Goal: Task Accomplishment & Management: Use online tool/utility

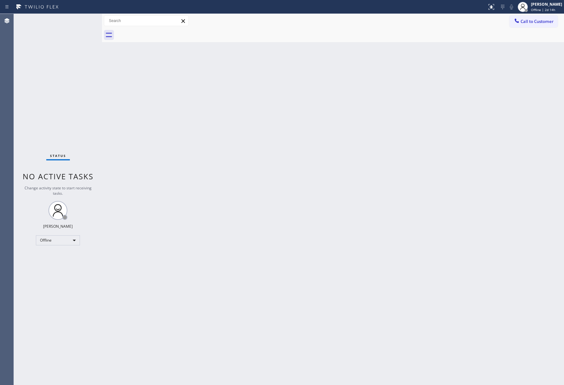
click at [325, 270] on div "Back to Dashboard Change Sender ID Customers Technicians Select a contact Outbo…" at bounding box center [333, 199] width 462 height 371
drag, startPoint x: 420, startPoint y: 196, endPoint x: 409, endPoint y: 217, distance: 23.1
click at [419, 200] on div "Back to Dashboard Change Sender ID Customers Technicians Select a contact Outbo…" at bounding box center [333, 199] width 462 height 371
drag, startPoint x: 51, startPoint y: 70, endPoint x: 204, endPoint y: 0, distance: 169.1
click at [53, 69] on div "Status No active tasks Change activity state to start receiving tasks. Jenelyn …" at bounding box center [58, 199] width 88 height 371
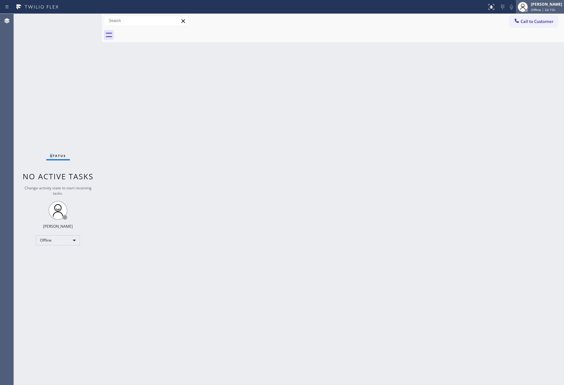
click at [545, 8] on span "Offline | 2d 15h" at bounding box center [543, 10] width 24 height 4
click at [526, 40] on button "Unavailable" at bounding box center [532, 41] width 63 height 8
click at [531, 24] on span "Call to Customer" at bounding box center [536, 22] width 33 height 6
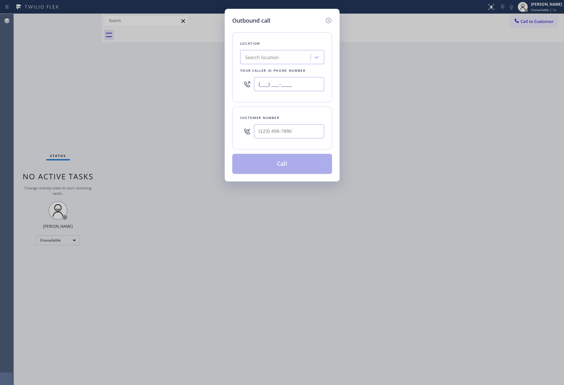
drag, startPoint x: 261, startPoint y: 87, endPoint x: 248, endPoint y: 92, distance: 13.5
click at [227, 87] on div "Outbound call Location Search location Your caller id phone number (___) ___-__…" at bounding box center [282, 95] width 115 height 173
paste input "347) 434-6575"
type input "(347) 434-6575"
click at [289, 132] on input "(___) ___-____" at bounding box center [289, 131] width 70 height 14
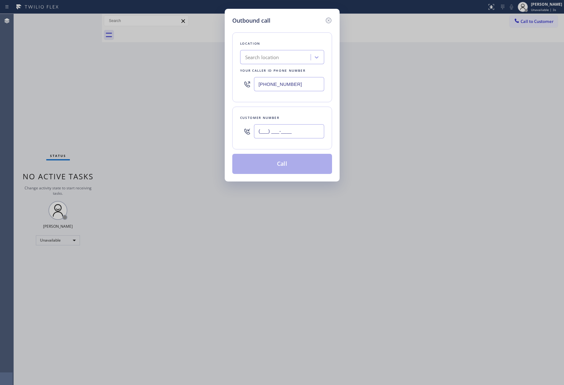
paste input "212) 967-9695"
type input "(212) 967-9695"
click at [441, 92] on div "Outbound call Location Search location Your caller id phone number (347) 434-65…" at bounding box center [282, 192] width 564 height 385
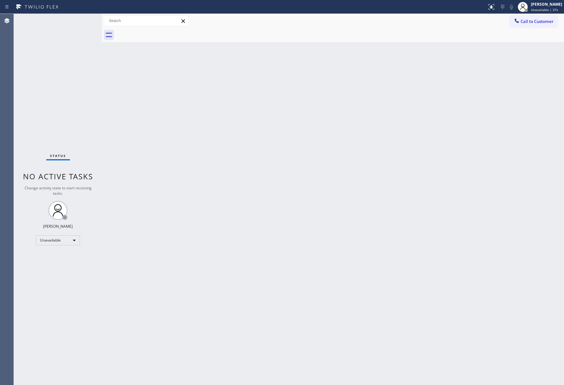
drag, startPoint x: 41, startPoint y: 118, endPoint x: 252, endPoint y: 5, distance: 239.5
click at [41, 116] on div "Status No active tasks Change activity state to start receiving tasks. Jenelyn …" at bounding box center [58, 199] width 88 height 371
click at [521, 18] on button "Call to Customer" at bounding box center [533, 21] width 48 height 12
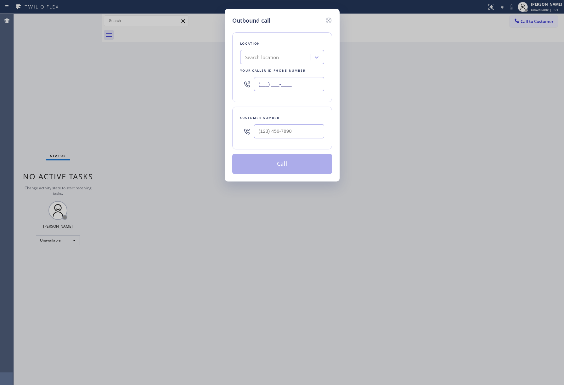
click at [299, 86] on input "(___) ___-____" at bounding box center [289, 84] width 70 height 14
paste input "347) 434-6575"
type input "(347) 434-6575"
click at [291, 142] on div at bounding box center [289, 131] width 70 height 20
click at [290, 128] on input "(___) ___-____" at bounding box center [289, 131] width 70 height 14
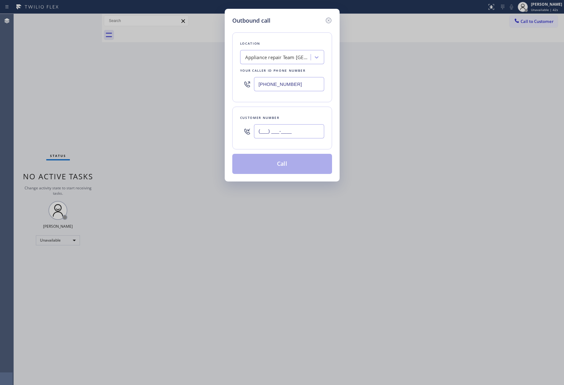
paste input "212) 967-9695"
type input "(212) 967-9695"
click at [291, 112] on div "Customer number (212) 967-9695" at bounding box center [282, 128] width 100 height 43
click at [268, 156] on button "Call" at bounding box center [282, 164] width 100 height 20
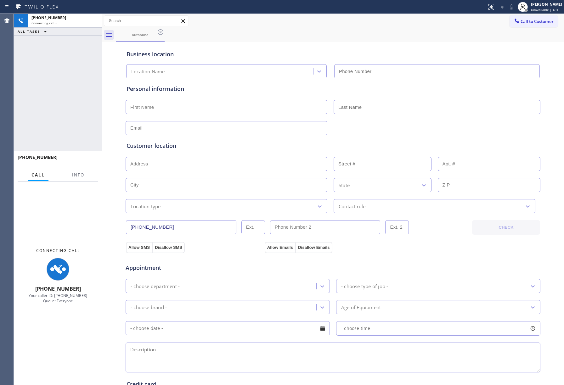
type input "(347) 434-6575"
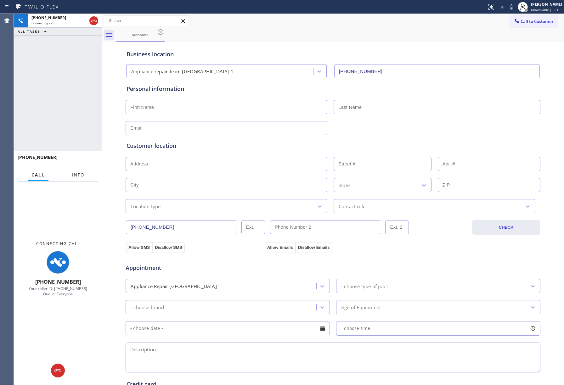
drag, startPoint x: 80, startPoint y: 175, endPoint x: 64, endPoint y: 90, distance: 86.4
click at [80, 175] on span "Info" at bounding box center [78, 175] width 12 height 6
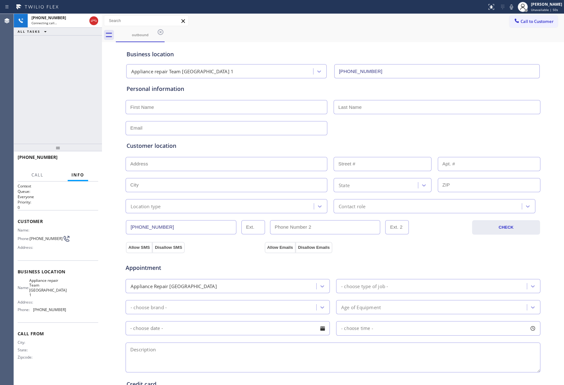
click at [62, 77] on div "+12129679695 Connecting call… ALL TASKS ALL TASKS ACTIVE TASKS TASKS IN WRAP UP" at bounding box center [58, 79] width 88 height 130
click at [54, 116] on div "+12129679695 Live | 00:03 ALL TASKS ALL TASKS ACTIVE TASKS TASKS IN WRAP UP" at bounding box center [58, 79] width 88 height 130
click at [82, 160] on span "HANG UP" at bounding box center [83, 160] width 19 height 4
click at [70, 128] on div "+12129679695 Live | 00:04 ALL TASKS ALL TASKS ACTIVE TASKS TASKS IN WRAP UP" at bounding box center [58, 79] width 88 height 130
click at [82, 159] on span "HANG UP" at bounding box center [83, 160] width 19 height 4
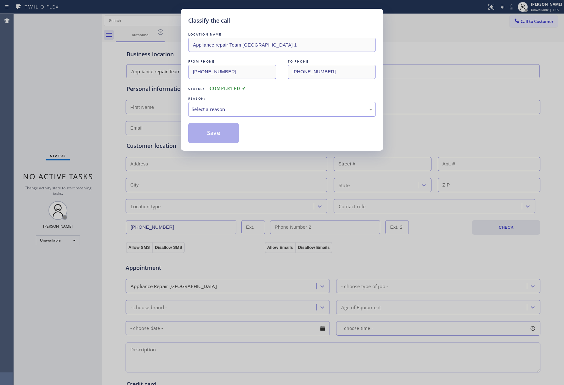
click at [217, 108] on div "Select a reason" at bounding box center [282, 109] width 181 height 7
drag, startPoint x: 212, startPoint y: 131, endPoint x: 455, endPoint y: 177, distance: 247.7
click at [212, 131] on button "Save" at bounding box center [213, 133] width 51 height 20
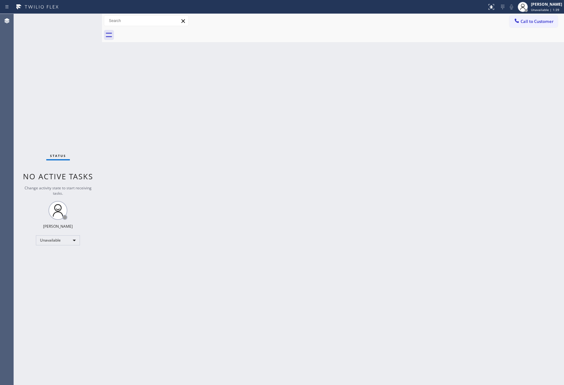
click at [257, 126] on div "Back to Dashboard Change Sender ID Customers Technicians Select a contact Outbo…" at bounding box center [333, 199] width 462 height 371
click at [258, 126] on div "Back to Dashboard Change Sender ID Customers Technicians Select a contact Outbo…" at bounding box center [333, 199] width 462 height 371
drag, startPoint x: 29, startPoint y: 120, endPoint x: 30, endPoint y: 116, distance: 3.8
click at [29, 119] on div "Status No active tasks Change activity state to start receiving tasks. [PERSON_…" at bounding box center [58, 199] width 88 height 371
click at [316, 216] on div "Back to Dashboard Change Sender ID Customers Technicians Select a contact Outbo…" at bounding box center [333, 199] width 462 height 371
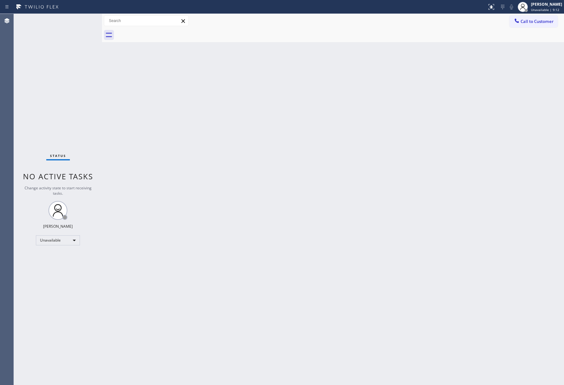
click at [36, 83] on div "Status No active tasks Change activity state to start receiving tasks. [PERSON_…" at bounding box center [58, 199] width 88 height 371
drag, startPoint x: 318, startPoint y: 143, endPoint x: 380, endPoint y: 36, distance: 123.8
click at [319, 143] on div "Back to Dashboard Change Sender ID Customers Technicians Select a contact Outbo…" at bounding box center [333, 199] width 462 height 371
drag, startPoint x: 350, startPoint y: 135, endPoint x: 368, endPoint y: 347, distance: 213.4
click at [350, 138] on div "Back to Dashboard Change Sender ID Customers Technicians Select a contact Outbo…" at bounding box center [333, 199] width 462 height 371
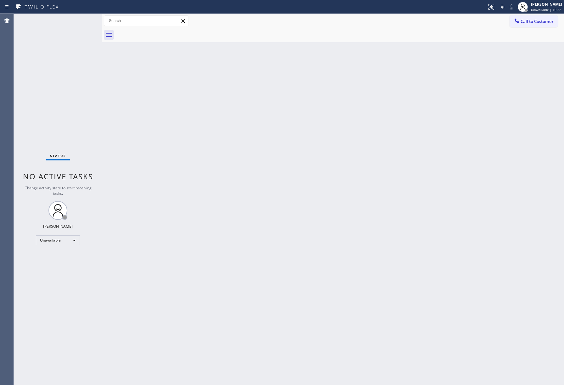
click at [301, 350] on div "Back to Dashboard Change Sender ID Customers Technicians Select a contact Outbo…" at bounding box center [333, 199] width 462 height 371
click at [550, 21] on span "Call to Customer" at bounding box center [536, 22] width 33 height 6
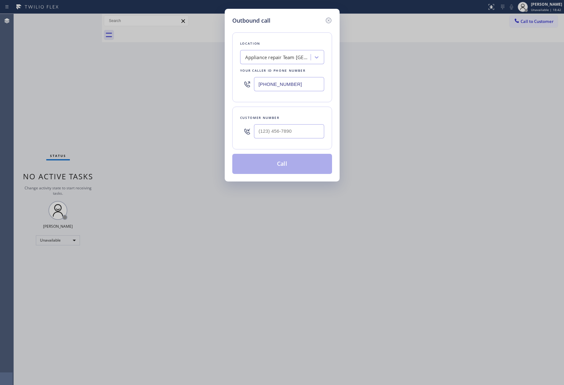
click at [275, 141] on div at bounding box center [289, 131] width 70 height 20
drag, startPoint x: 291, startPoint y: 83, endPoint x: 245, endPoint y: 81, distance: 45.4
click at [245, 81] on div "(347) 434-6575" at bounding box center [282, 84] width 84 height 20
paste input "855) 731-4952"
type input "[PHONE_NUMBER]"
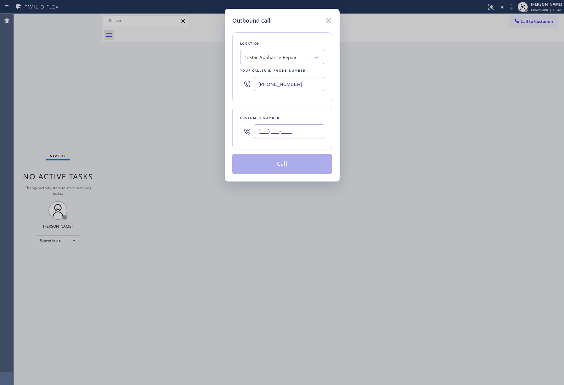
click at [277, 131] on input "(___) ___-____" at bounding box center [289, 131] width 70 height 14
paste input "917) 981-0307"
type input "[PHONE_NUMBER]"
click at [290, 117] on div "Customer number" at bounding box center [282, 117] width 84 height 7
click at [292, 165] on button "Call" at bounding box center [282, 164] width 100 height 20
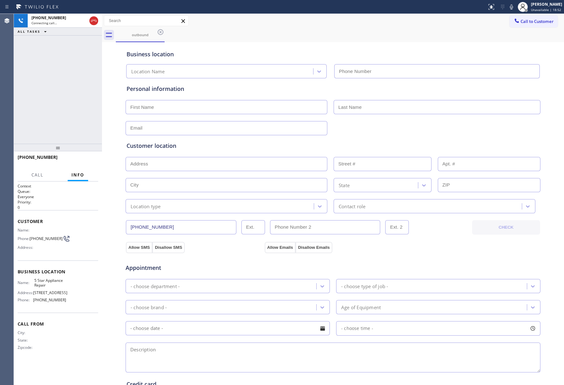
type input "[PHONE_NUMBER]"
click at [48, 92] on div "+19179810307 Connecting call… ALL TASKS ALL TASKS ACTIVE TASKS TASKS IN WRAP UP" at bounding box center [58, 79] width 88 height 130
drag, startPoint x: 43, startPoint y: 111, endPoint x: 55, endPoint y: 131, distance: 23.8
click at [43, 111] on div "+19179810307 Live | 00:16 ALL TASKS ALL TASKS ACTIVE TASKS TASKS IN WRAP UP" at bounding box center [58, 79] width 88 height 130
click at [84, 159] on span "HANG UP" at bounding box center [83, 160] width 19 height 4
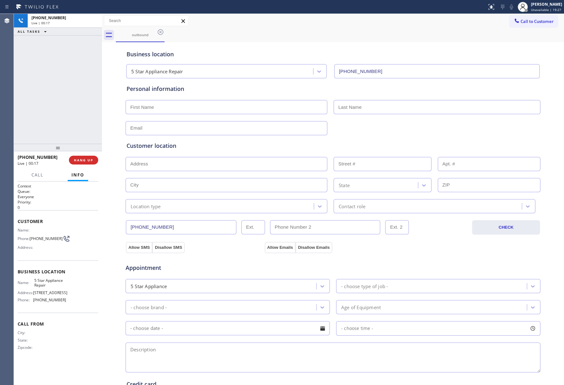
drag, startPoint x: 79, startPoint y: 130, endPoint x: 86, endPoint y: 163, distance: 34.0
click at [79, 130] on div "+19179810307 Live | 00:17 ALL TASKS ALL TASKS ACTIVE TASKS TASKS IN WRAP UP" at bounding box center [58, 79] width 88 height 130
click at [87, 159] on span "COMPLETE" at bounding box center [82, 160] width 22 height 4
click at [73, 131] on div "ALL TASKS ALL TASKS ACTIVE TASKS TASKS IN WRAP UP +19179810307 Wrap up | 00:00" at bounding box center [58, 79] width 88 height 130
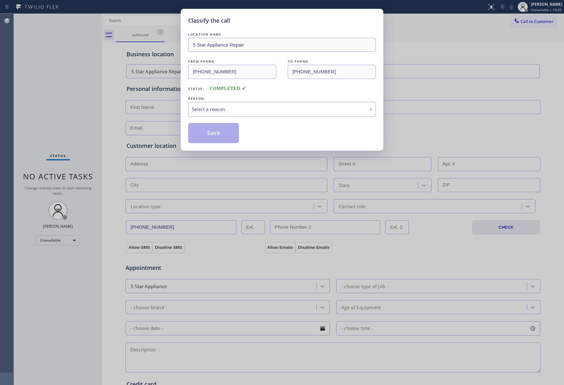
click at [234, 108] on div "Select a reason" at bounding box center [282, 109] width 181 height 7
click at [215, 131] on button "Save" at bounding box center [213, 133] width 51 height 20
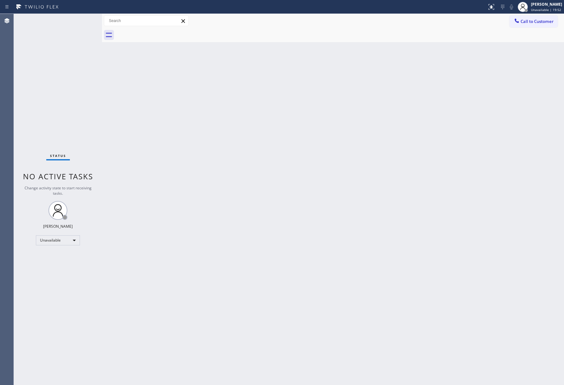
drag, startPoint x: 20, startPoint y: 51, endPoint x: 62, endPoint y: 2, distance: 64.5
click at [20, 49] on div "Status No active tasks Change activity state to start receiving tasks. [PERSON_…" at bounding box center [58, 199] width 88 height 371
click at [551, 21] on span "Call to Customer" at bounding box center [536, 22] width 33 height 6
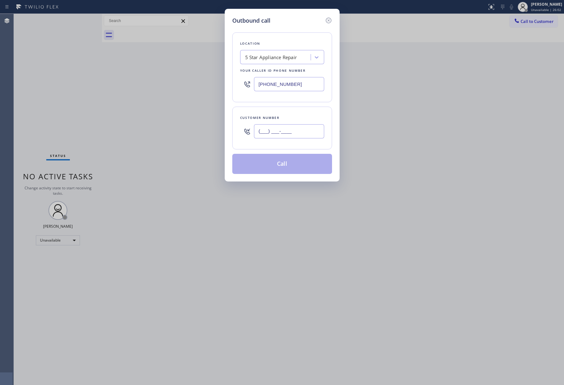
click at [296, 133] on input "(___) ___-____" at bounding box center [289, 131] width 70 height 14
paste input "616) 840-309"
click at [303, 113] on div "Customer number (616) 840-309_" at bounding box center [282, 128] width 100 height 43
click at [329, 18] on icon at bounding box center [329, 21] width 8 height 8
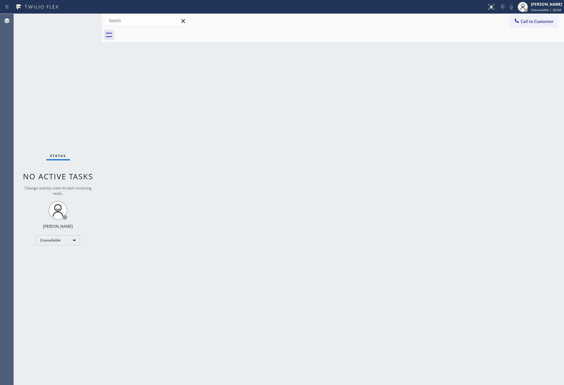
drag, startPoint x: 410, startPoint y: 114, endPoint x: 410, endPoint y: 118, distance: 4.7
click at [410, 118] on div "Back to Dashboard Change Sender ID Customers Technicians Select a contact Outbo…" at bounding box center [333, 199] width 462 height 371
click at [516, 24] on div at bounding box center [517, 22] width 8 height 8
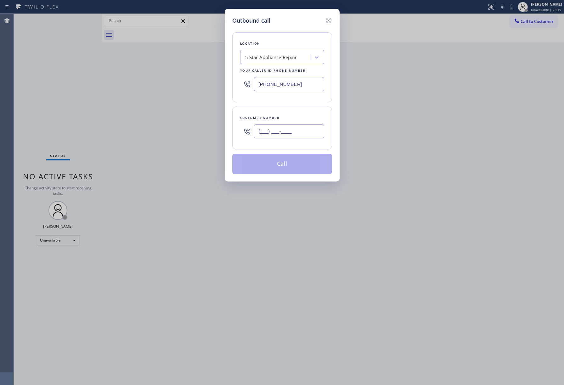
click at [303, 133] on input "(___) ___-____" at bounding box center [289, 131] width 70 height 14
paste input "347) 538-95"
click at [15, 52] on div "Outbound call Location 5 Star Appliance Repair Your caller id phone number (855…" at bounding box center [282, 192] width 564 height 385
click at [325, 18] on icon at bounding box center [329, 21] width 8 height 8
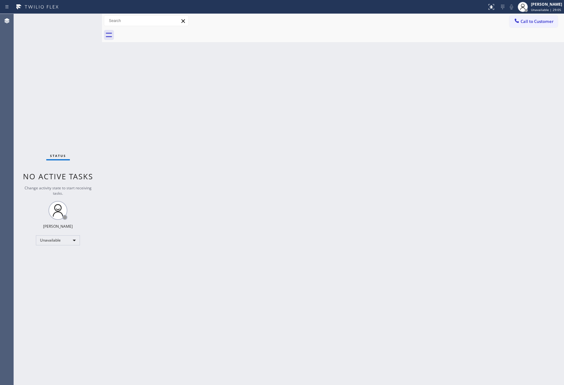
click at [347, 76] on div "Back to Dashboard Change Sender ID Customers Technicians Select a contact Outbo…" at bounding box center [333, 199] width 462 height 371
click at [544, 22] on span "Call to Customer" at bounding box center [536, 22] width 33 height 6
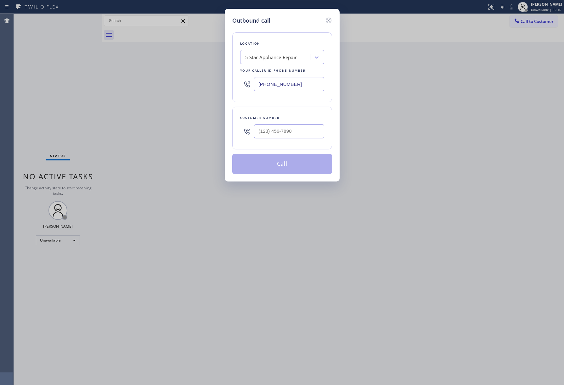
click at [308, 140] on div at bounding box center [289, 131] width 70 height 20
click at [308, 125] on input "(___) ___-____" at bounding box center [289, 131] width 70 height 14
paste input "909) 971-7413"
type input "(909) 971-7413"
click at [306, 112] on div "Customer number (909) 971-7413" at bounding box center [282, 128] width 100 height 43
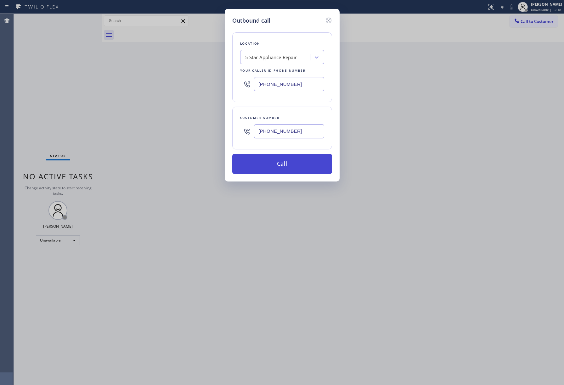
click at [292, 165] on button "Call" at bounding box center [282, 164] width 100 height 20
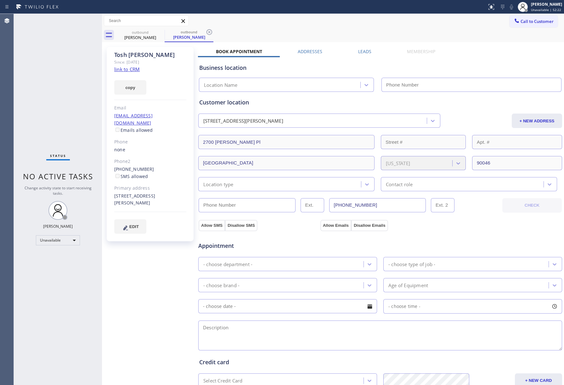
click at [124, 71] on link "link to CRM" at bounding box center [126, 69] width 25 height 6
type input "[PHONE_NUMBER]"
drag, startPoint x: 36, startPoint y: 81, endPoint x: 74, endPoint y: 59, distance: 43.8
click at [38, 80] on div "Status No active tasks Change activity state to start receiving tasks. [PERSON_…" at bounding box center [58, 199] width 88 height 371
type input "[PHONE_NUMBER]"
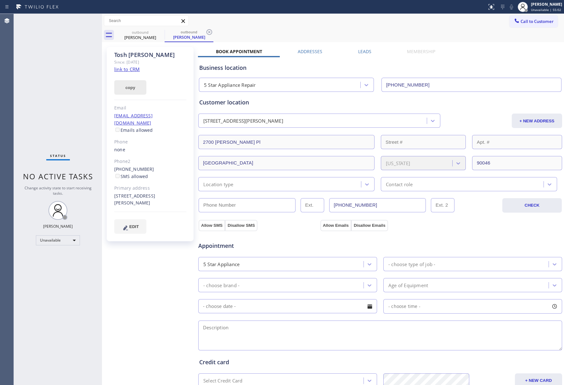
drag, startPoint x: 49, startPoint y: 86, endPoint x: 116, endPoint y: 88, distance: 67.0
click at [49, 86] on div "Status No active tasks Change activity state to start receiving tasks. [PERSON_…" at bounding box center [58, 199] width 88 height 371
click at [532, 19] on span "Call to Customer" at bounding box center [536, 22] width 33 height 6
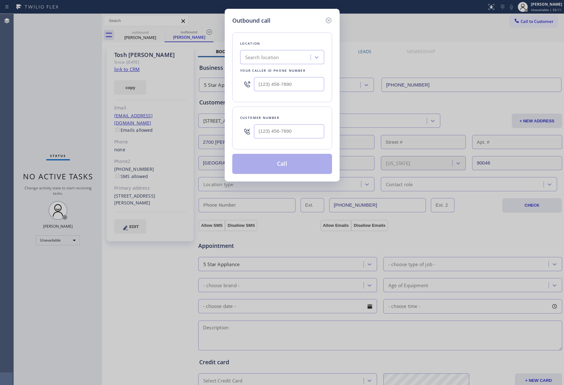
drag, startPoint x: 18, startPoint y: 72, endPoint x: 455, endPoint y: 28, distance: 439.3
click at [18, 72] on div "Outbound call Location Search location Your caller id phone number Customer num…" at bounding box center [282, 192] width 564 height 385
click at [275, 130] on input "(___) ___-____" at bounding box center [289, 131] width 70 height 14
paste input "302) 898-6339"
type input "[PHONE_NUMBER]"
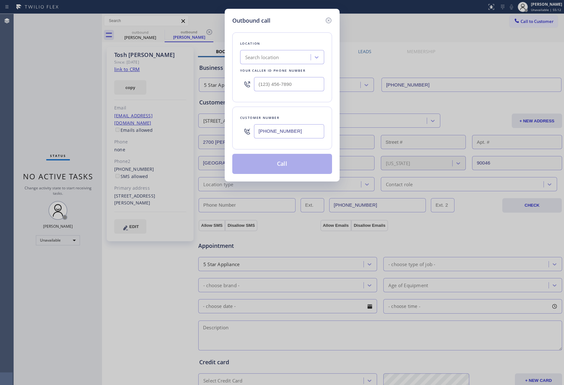
click at [267, 55] on div "Search location" at bounding box center [262, 57] width 34 height 7
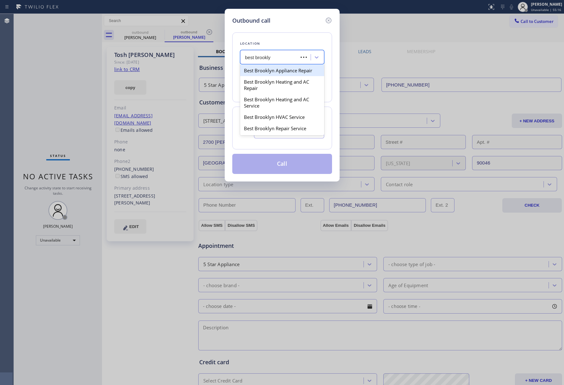
type input "best brooklyn"
click at [282, 82] on div "Best Brooklyn Heating and AC Repair" at bounding box center [282, 85] width 84 height 18
type input "[PHONE_NUMBER]"
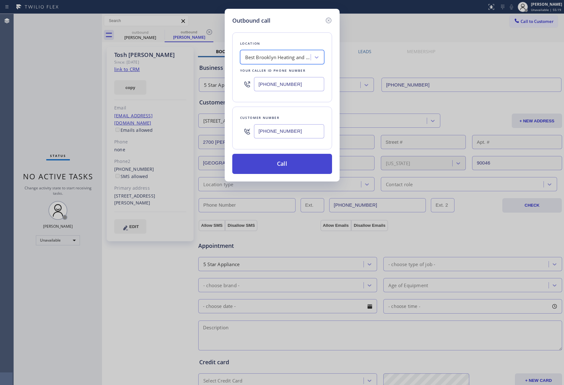
click at [301, 169] on button "Call" at bounding box center [282, 164] width 100 height 20
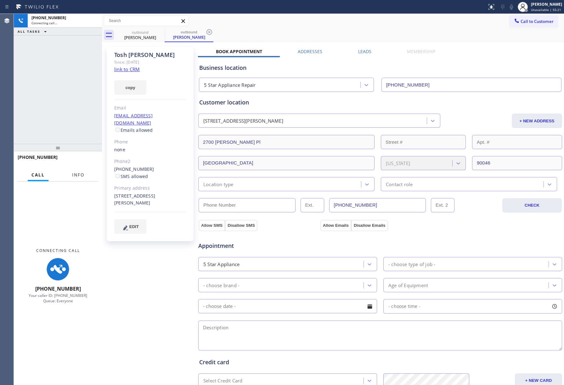
click at [75, 173] on span "Info" at bounding box center [78, 175] width 12 height 6
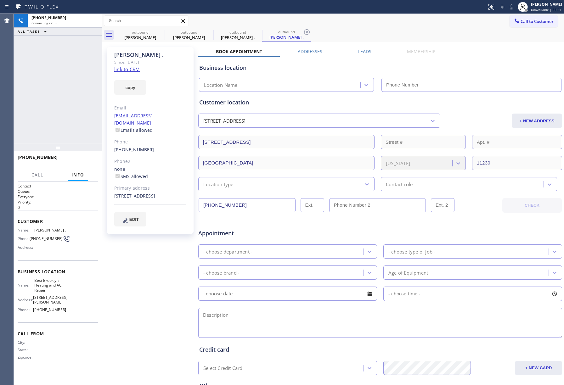
click at [65, 81] on div "+13028986339 Connecting call… ALL TASKS ALL TASKS ACTIVE TASKS TASKS IN WRAP UP" at bounding box center [58, 79] width 88 height 130
click at [130, 68] on link "link to CRM" at bounding box center [126, 69] width 25 height 6
type input "[PHONE_NUMBER]"
click at [80, 159] on span "HANG UP" at bounding box center [83, 160] width 19 height 4
click at [83, 156] on button "HANG UP" at bounding box center [83, 160] width 29 height 9
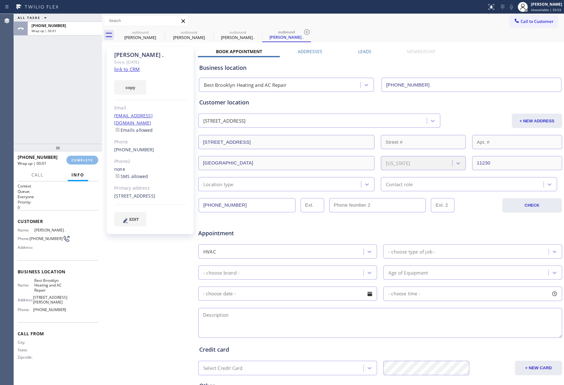
click at [66, 112] on div "ALL TASKS ALL TASKS ACTIVE TASKS TASKS IN WRAP UP +13028986339 Wrap up | 00:01" at bounding box center [58, 79] width 88 height 130
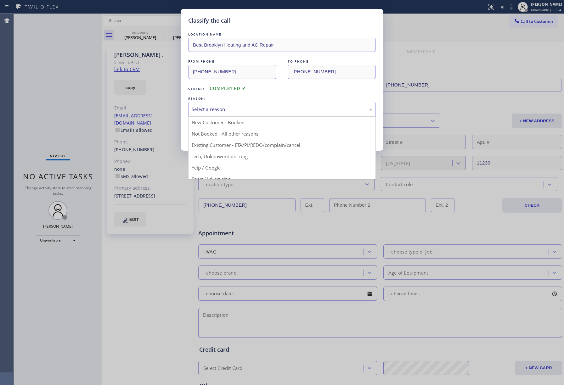
click at [252, 111] on div "Select a reason" at bounding box center [282, 109] width 181 height 7
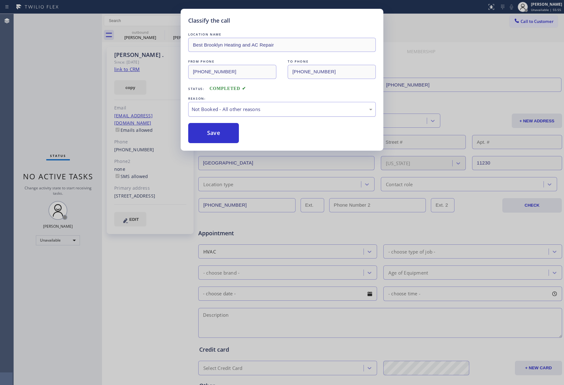
click at [210, 108] on div "Not Booked - All other reasons" at bounding box center [282, 109] width 181 height 7
drag, startPoint x: 206, startPoint y: 134, endPoint x: 167, endPoint y: 14, distance: 126.5
click at [206, 134] on button "Save" at bounding box center [213, 133] width 51 height 20
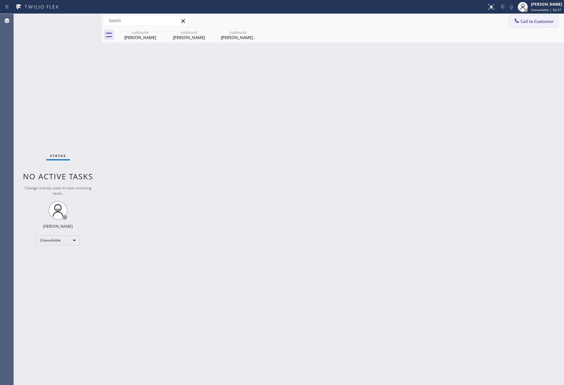
click at [540, 25] on button "Call to Customer" at bounding box center [533, 21] width 48 height 12
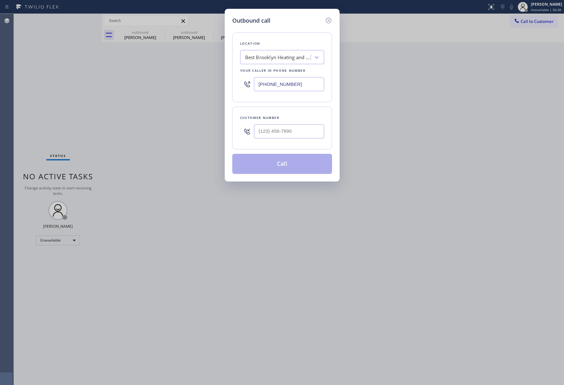
drag, startPoint x: 291, startPoint y: 140, endPoint x: 312, endPoint y: 102, distance: 42.9
click at [291, 139] on div at bounding box center [289, 131] width 70 height 20
click at [292, 135] on input "(___) ___-____" at bounding box center [289, 131] width 70 height 14
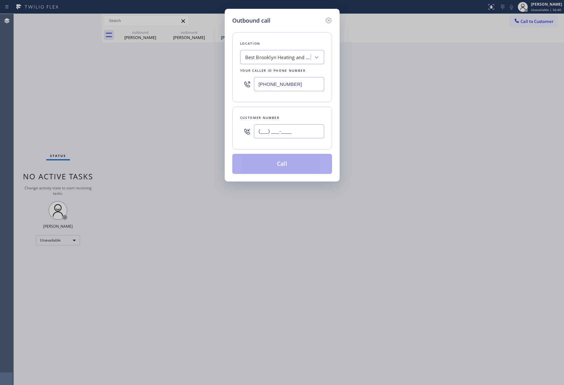
paste input "949) 776-7696"
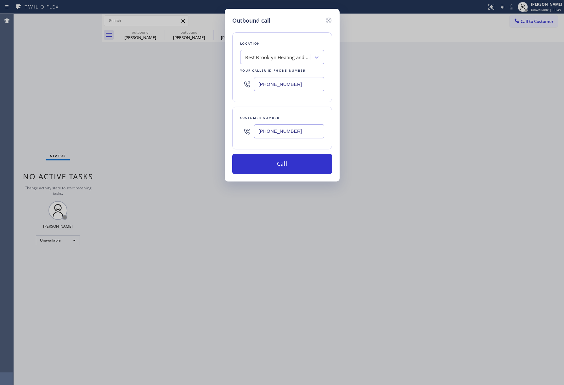
drag, startPoint x: 300, startPoint y: 132, endPoint x: 346, endPoint y: 8, distance: 132.2
click at [248, 129] on div "[PHONE_NUMBER]" at bounding box center [282, 131] width 84 height 20
paste input "714) 785-9807"
type input "[PHONE_NUMBER]"
click at [290, 57] on div "Best Brooklyn Heating and AC Repair" at bounding box center [278, 57] width 66 height 7
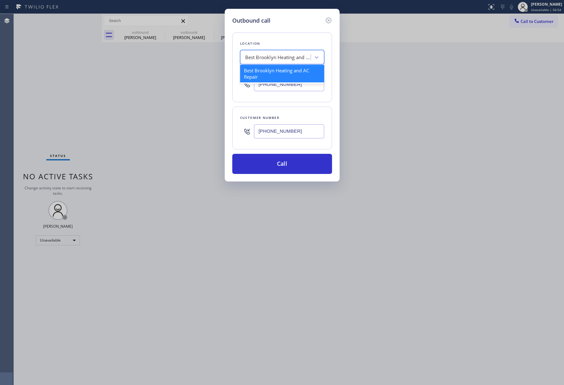
paste input "949) 776-7696"
type input "949) 776-7696"
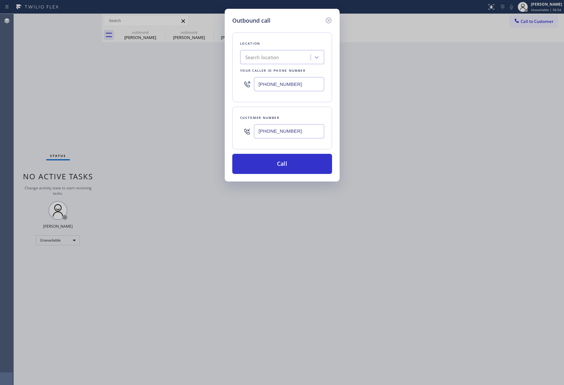
click at [371, 60] on div "Outbound call Location Search location Your caller id phone number (347) 407-91…" at bounding box center [282, 192] width 564 height 385
click at [297, 79] on input "[PHONE_NUMBER]" at bounding box center [289, 84] width 70 height 14
drag, startPoint x: 297, startPoint y: 79, endPoint x: 233, endPoint y: 79, distance: 64.2
click at [233, 79] on div "Location Best Brooklyn Heating and AC Repair Your caller id phone number (347) …" at bounding box center [282, 67] width 100 height 70
paste input "949) 776-7696"
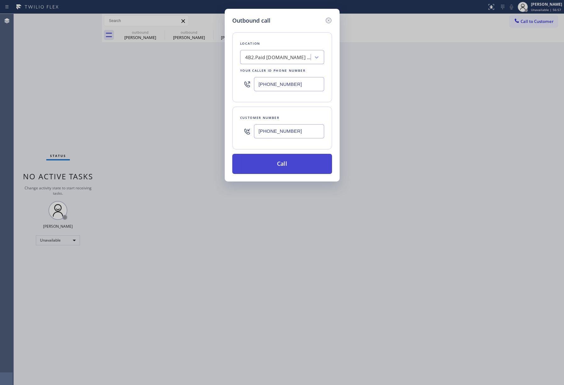
type input "[PHONE_NUMBER]"
click at [313, 167] on button "Call" at bounding box center [282, 164] width 100 height 20
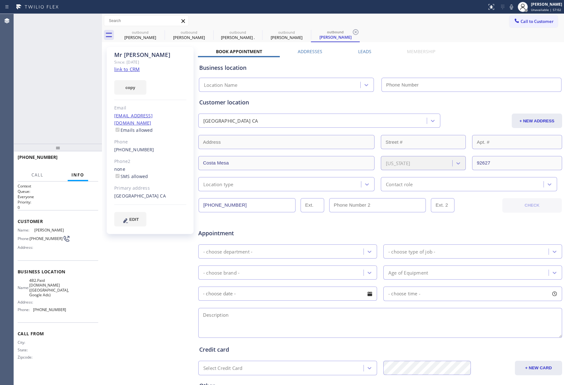
type input "[PHONE_NUMBER]"
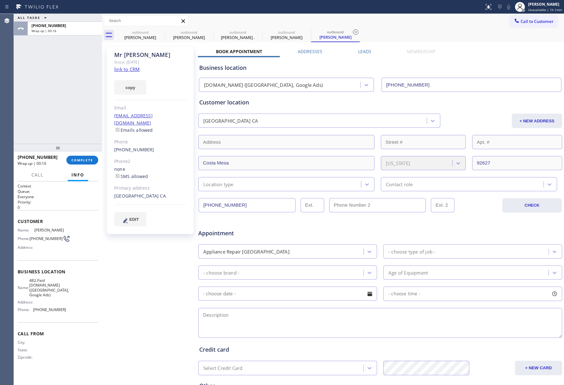
click at [311, 50] on label "Addresses" at bounding box center [309, 51] width 25 height 6
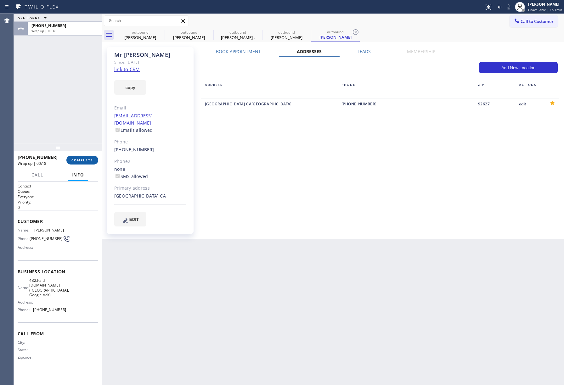
click at [89, 160] on span "COMPLETE" at bounding box center [82, 160] width 22 height 4
click at [75, 130] on div "ALL TASKS ALL TASKS ACTIVE TASKS TASKS IN WRAP UP +17147859807 Wrap up | 00:18" at bounding box center [58, 79] width 88 height 130
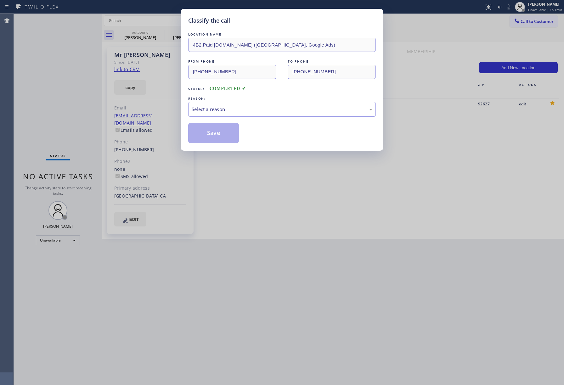
click at [215, 114] on div "Select a reason" at bounding box center [281, 109] width 187 height 15
click at [207, 127] on button "Save" at bounding box center [213, 133] width 51 height 20
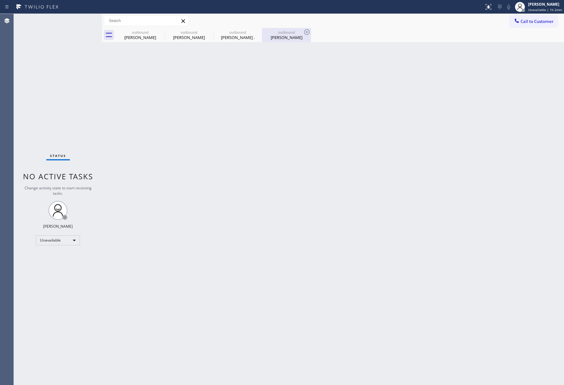
click at [291, 33] on div "outbound" at bounding box center [286, 32] width 47 height 5
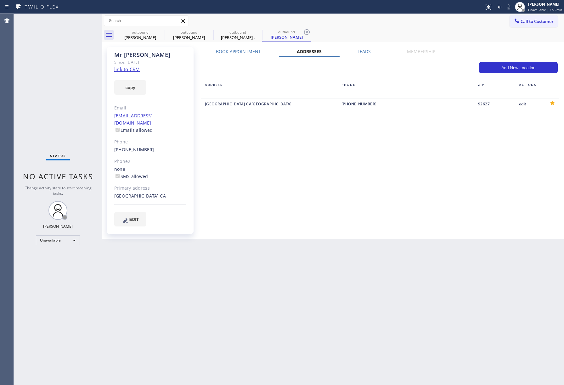
click at [223, 178] on div "Book Appointment Addresses Leads Membership Business location SubzeroCare.onlin…" at bounding box center [380, 142] width 364 height 189
click at [136, 217] on span "EDIT" at bounding box center [133, 219] width 9 height 5
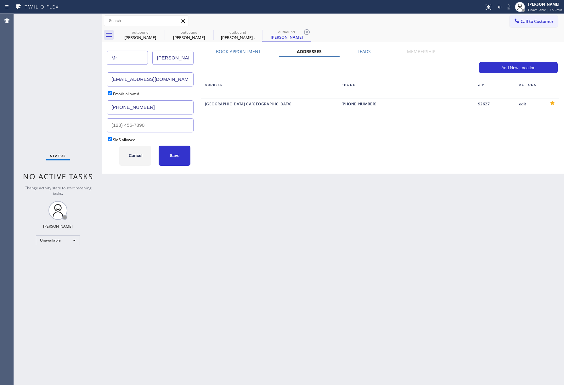
click at [121, 54] on input "Mr" at bounding box center [127, 58] width 41 height 14
paste input "John Ryan"
click at [124, 58] on input "John Ryan" at bounding box center [127, 58] width 41 height 14
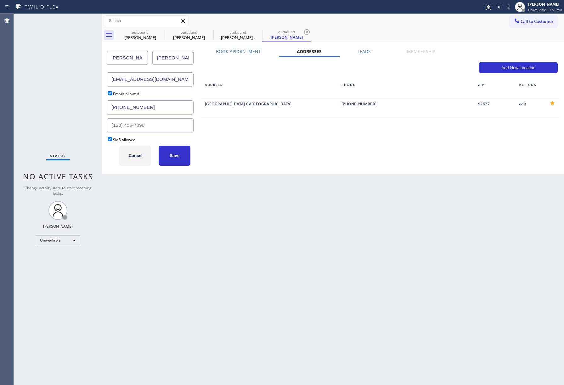
type input "John Ryan"
drag, startPoint x: 177, startPoint y: 54, endPoint x: 143, endPoint y: 54, distance: 34.0
click at [143, 54] on div "John Ryan John" at bounding box center [150, 58] width 87 height 22
paste input "Ryan"
type input "Ryan"
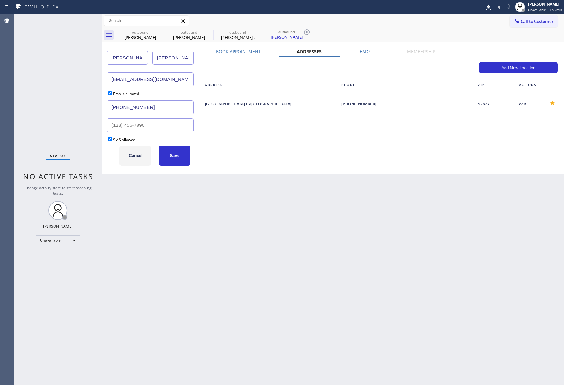
click at [124, 55] on input "John Ryan" at bounding box center [127, 58] width 41 height 14
type input "John"
drag, startPoint x: 150, startPoint y: 75, endPoint x: 92, endPoint y: 77, distance: 58.2
click at [92, 77] on div "Status No active tasks Change activity state to start receiving tasks. Jenelyn …" at bounding box center [289, 199] width 550 height 371
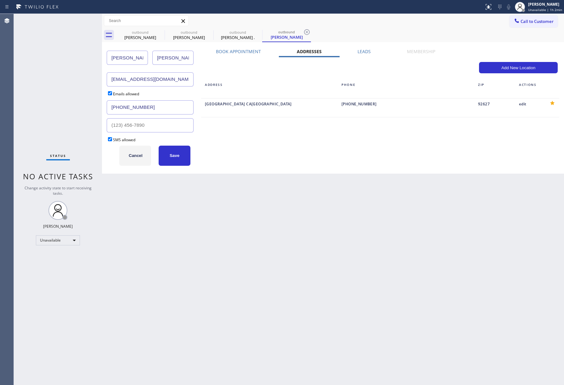
paste input "jkrconst"
type input "jkrconst@gmail.com"
click at [178, 162] on button "Save" at bounding box center [174, 156] width 32 height 20
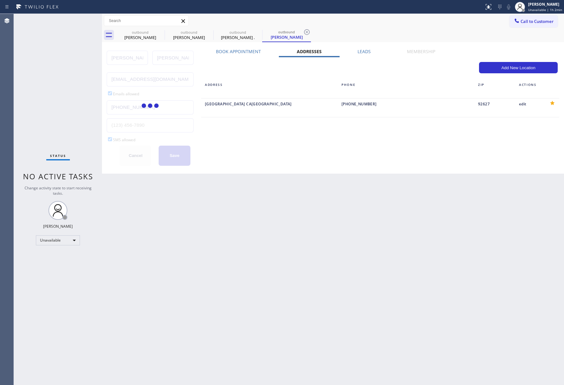
type input "Costa Mesa"
type input "92627"
type input "jkrconst@gmail.com"
type input "[PHONE_NUMBER]"
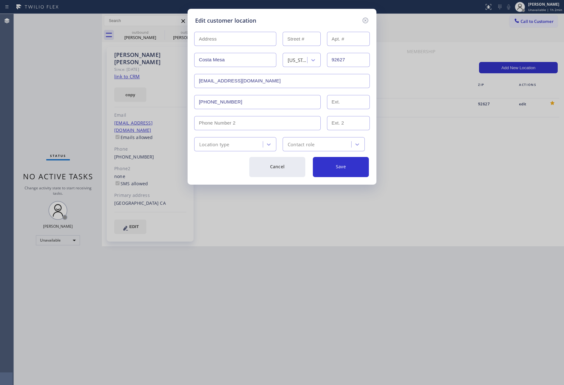
click at [216, 35] on input "text" at bounding box center [235, 39] width 82 height 14
paste input "1593 Tustin AveCosta Mesa, CA 92627, USA"
type input "1593 Tustin Ave"
type input "1593"
click at [228, 147] on div "Location type" at bounding box center [214, 144] width 30 height 7
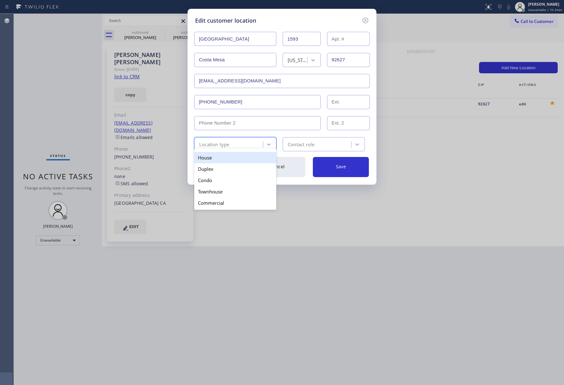
click at [222, 161] on div "House" at bounding box center [235, 157] width 82 height 11
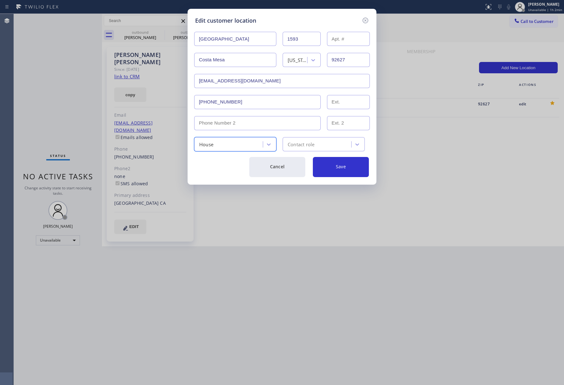
click at [311, 140] on div "Contact role" at bounding box center [317, 144] width 67 height 11
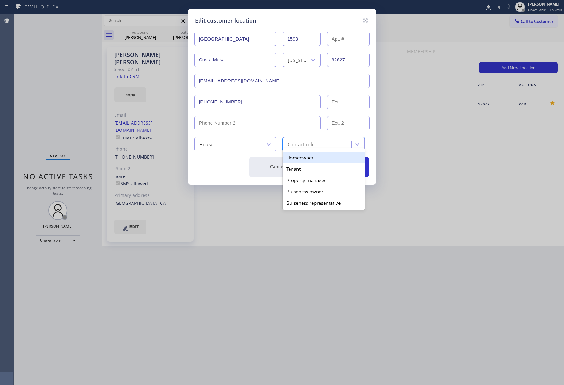
click at [302, 158] on div "Homeowner" at bounding box center [323, 157] width 82 height 11
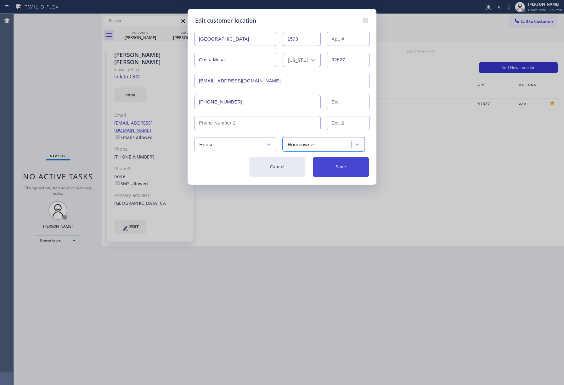
click at [338, 163] on button "Save" at bounding box center [341, 167] width 56 height 20
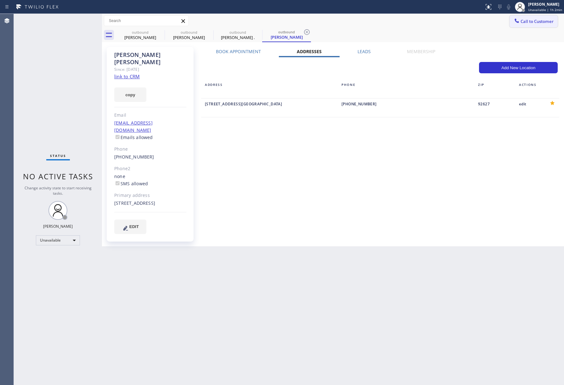
click at [533, 20] on span "Call to Customer" at bounding box center [536, 22] width 33 height 6
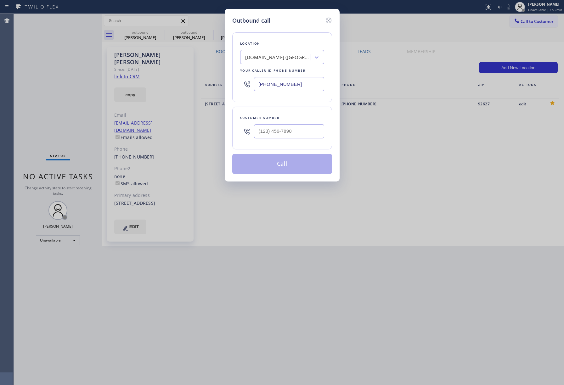
drag, startPoint x: 288, startPoint y: 87, endPoint x: 281, endPoint y: 86, distance: 7.3
click at [281, 86] on input "[PHONE_NUMBER]" at bounding box center [289, 84] width 70 height 14
drag, startPoint x: 297, startPoint y: 86, endPoint x: 522, endPoint y: 224, distance: 264.2
click at [215, 88] on div "Outbound call Location SubzeroCare.online (Orange County, Google Ads) Your call…" at bounding box center [282, 192] width 564 height 385
paste input "602) 536-8319"
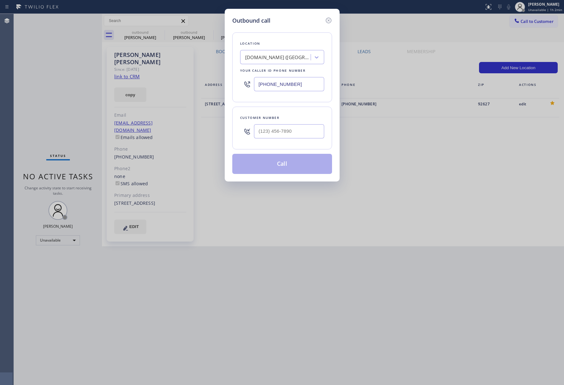
type input "[PHONE_NUMBER]"
click at [277, 134] on input "(___) ___-____" at bounding box center [289, 131] width 70 height 14
paste input "602) 578-2183"
type input "[PHONE_NUMBER]"
click at [285, 116] on div "Customer number" at bounding box center [282, 117] width 84 height 7
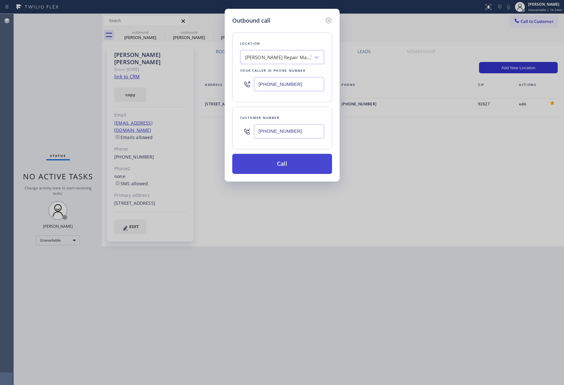
click at [272, 160] on button "Call" at bounding box center [282, 164] width 100 height 20
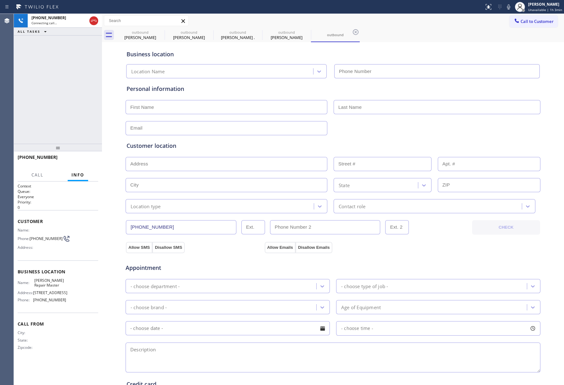
type input "[PHONE_NUMBER]"
click at [36, 100] on div "+16025782183 Live | 00:26 ALL TASKS ALL TASKS ACTIVE TASKS TASKS IN WRAP UP" at bounding box center [58, 79] width 88 height 130
click at [88, 162] on button "HANG UP" at bounding box center [83, 160] width 29 height 9
drag, startPoint x: 78, startPoint y: 125, endPoint x: 78, endPoint y: 132, distance: 7.5
click at [78, 128] on div "+16025782183 Live | 00:27 ALL TASKS ALL TASKS ACTIVE TASKS TASKS IN WRAP UP" at bounding box center [58, 79] width 88 height 130
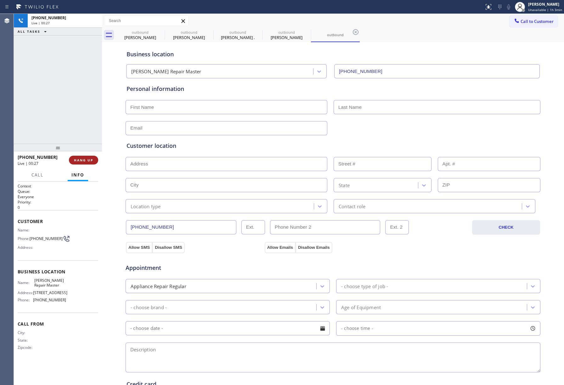
click at [82, 162] on span "HANG UP" at bounding box center [83, 160] width 19 height 4
click at [67, 113] on div "ALL TASKS ALL TASKS ACTIVE TASKS TASKS IN WRAP UP +16025782183 Wrap up | 00:00" at bounding box center [58, 79] width 88 height 130
click at [67, 113] on div "ALL TASKS ALL TASKS ACTIVE TASKS TASKS IN WRAP UP +16025782183 Wrap up | 00:01" at bounding box center [58, 79] width 88 height 130
click at [93, 155] on div "+16025782183 Wrap up | 00:01 COMPLETE" at bounding box center [58, 160] width 81 height 16
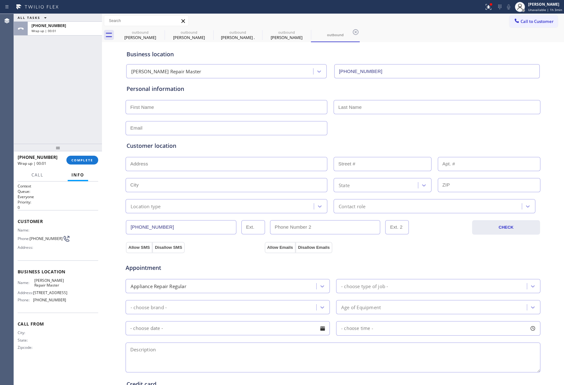
click at [81, 154] on div "+16025782183 Wrap up | 00:01 COMPLETE" at bounding box center [58, 160] width 81 height 16
drag, startPoint x: 83, startPoint y: 160, endPoint x: 57, endPoint y: 111, distance: 55.7
click at [83, 160] on span "COMPLETE" at bounding box center [82, 160] width 22 height 4
click at [57, 111] on div "ALL TASKS ALL TASKS ACTIVE TASKS TASKS IN WRAP UP +16025782183 Wrap up | 00:02" at bounding box center [58, 79] width 88 height 130
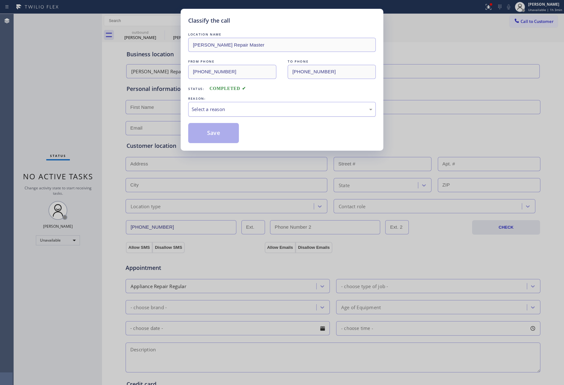
click at [229, 112] on div "Select a reason" at bounding box center [282, 109] width 181 height 7
click at [198, 133] on button "Save" at bounding box center [213, 133] width 51 height 20
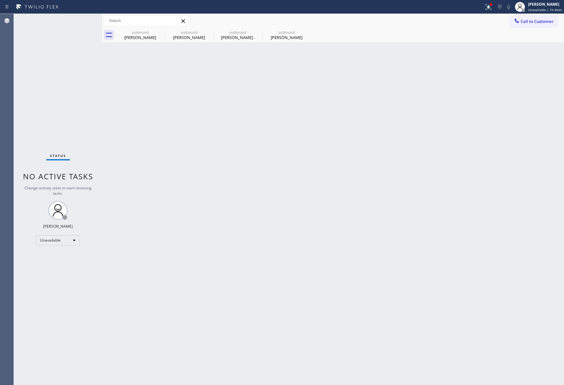
drag, startPoint x: 45, startPoint y: 92, endPoint x: 123, endPoint y: 1, distance: 119.1
click at [46, 90] on div "Status No active tasks Change activity state to start receiving tasks. [PERSON_…" at bounding box center [58, 199] width 88 height 371
click at [546, 21] on span "Call to Customer" at bounding box center [536, 22] width 33 height 6
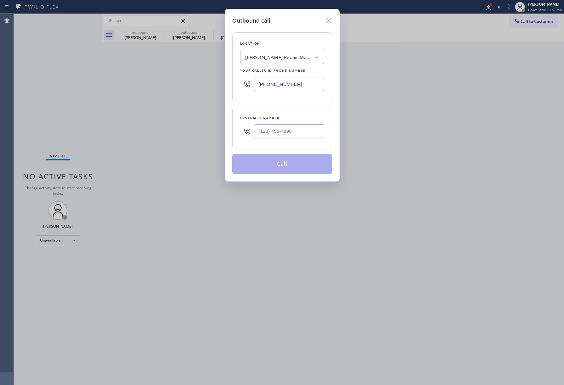
drag, startPoint x: 298, startPoint y: 86, endPoint x: 407, endPoint y: 133, distance: 118.2
click at [220, 79] on div "Outbound call Location Moses KitchenAid Repair Master Your caller id phone numb…" at bounding box center [282, 192] width 564 height 385
paste input "855) 340-1313"
type input "[PHONE_NUMBER]"
click at [287, 133] on input "(___) ___-____" at bounding box center [289, 131] width 70 height 14
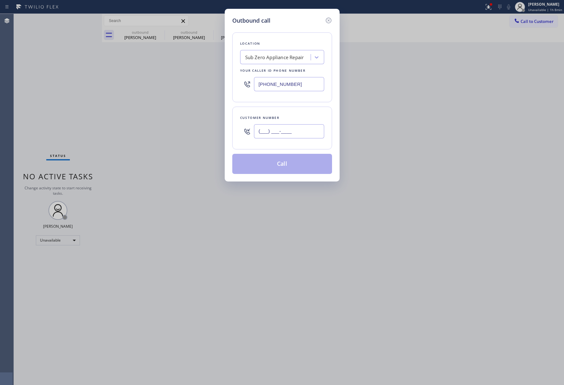
paste input "360) 982-5111"
type input "[PHONE_NUMBER]"
click at [291, 111] on div "Customer number (360) 982-5111" at bounding box center [282, 128] width 100 height 43
click at [289, 159] on button "Call" at bounding box center [282, 164] width 100 height 20
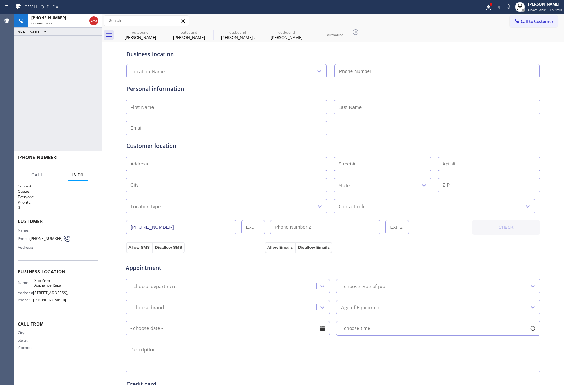
type input "[PHONE_NUMBER]"
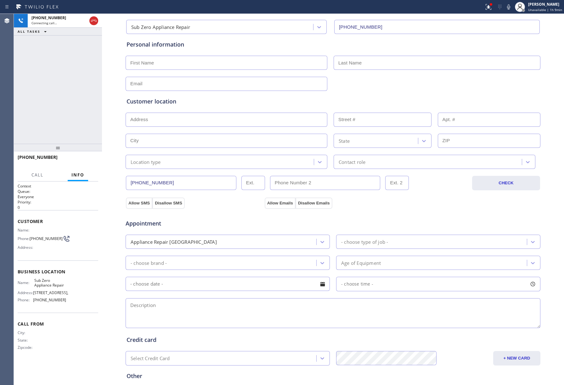
scroll to position [104, 0]
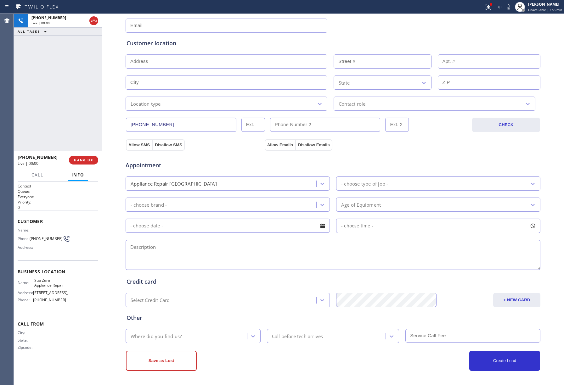
drag, startPoint x: 50, startPoint y: 66, endPoint x: 53, endPoint y: 60, distance: 6.2
click at [51, 64] on div "+13609825111 Live | 00:00 ALL TASKS ALL TASKS ACTIVE TASKS TASKS IN WRAP UP" at bounding box center [58, 79] width 88 height 130
click at [81, 151] on div at bounding box center [58, 148] width 88 height 8
click at [81, 154] on div "+13609825111 Live | 00:01 HANG UP" at bounding box center [58, 160] width 81 height 16
click at [430, 28] on div at bounding box center [333, 24] width 416 height 15
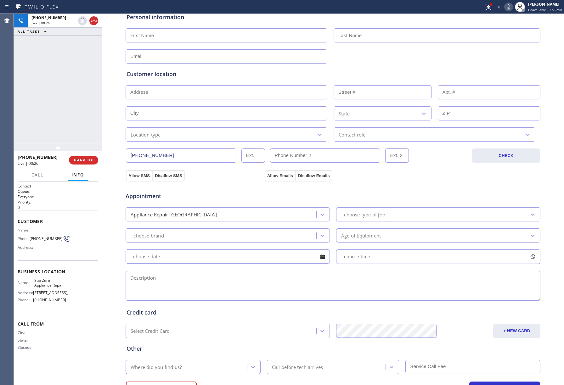
scroll to position [62, 0]
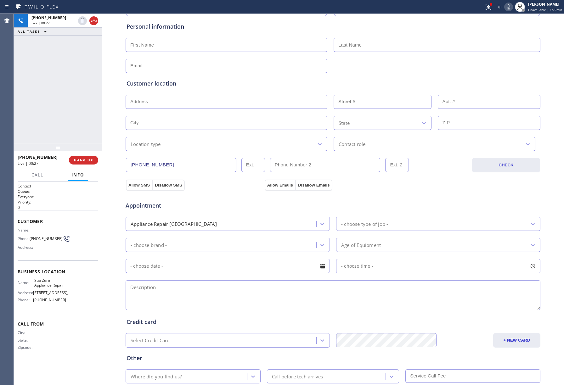
click at [508, 7] on icon at bounding box center [508, 6] width 3 height 5
click at [512, 8] on icon at bounding box center [508, 7] width 8 height 8
click at [85, 158] on span "HANG UP" at bounding box center [83, 160] width 19 height 4
click at [70, 126] on div "+13609825111 Live | 00:56 ALL TASKS ALL TASKS ACTIVE TASKS TASKS IN WRAP UP" at bounding box center [58, 79] width 88 height 130
click at [78, 158] on span "COMPLETE" at bounding box center [82, 160] width 22 height 4
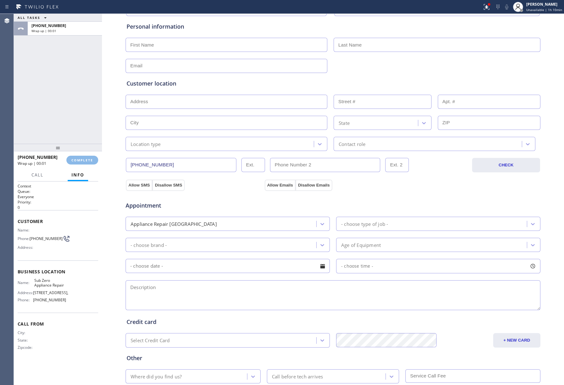
click at [76, 130] on div "ALL TASKS ALL TASKS ACTIVE TASKS TASKS IN WRAP UP +13609825111 Wrap up | 00:01" at bounding box center [58, 79] width 88 height 130
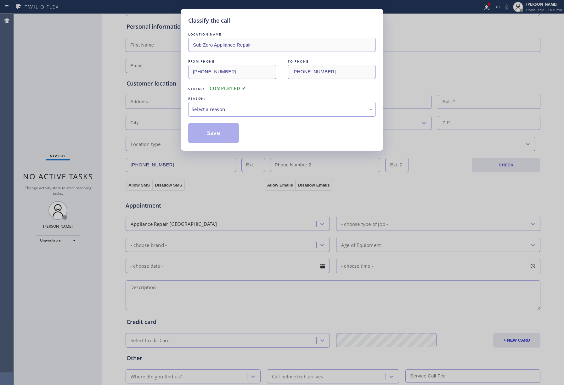
drag, startPoint x: 246, startPoint y: 109, endPoint x: 242, endPoint y: 114, distance: 6.8
click at [244, 111] on div "Select a reason" at bounding box center [282, 109] width 181 height 7
click at [206, 131] on button "Save" at bounding box center [213, 133] width 51 height 20
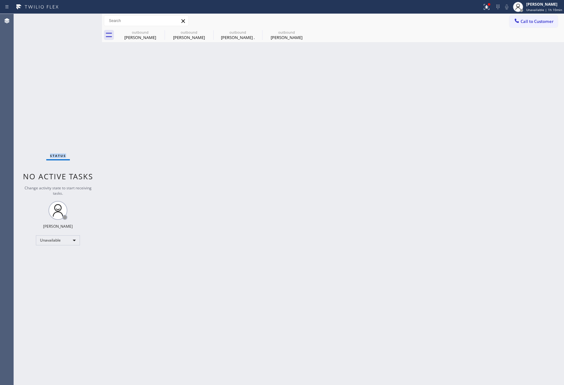
click at [46, 82] on div "Status No active tasks Change activity state to start receiving tasks. [PERSON_…" at bounding box center [58, 199] width 88 height 371
click at [538, 15] on button "Call to Customer" at bounding box center [533, 21] width 48 height 12
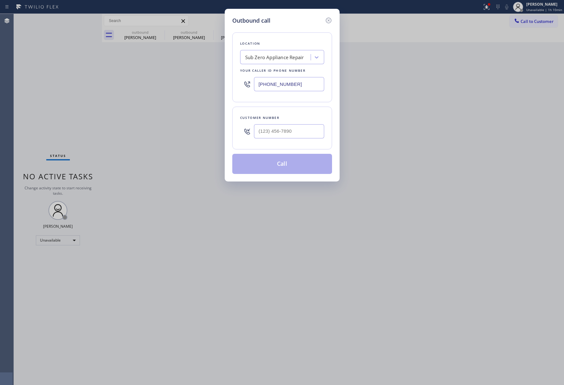
drag, startPoint x: 286, startPoint y: 86, endPoint x: 246, endPoint y: 86, distance: 40.6
click at [243, 86] on div "[PHONE_NUMBER]" at bounding box center [282, 84] width 84 height 20
paste input "05) 307-3272"
type input "[PHONE_NUMBER]"
click at [280, 126] on input "(___) ___-____" at bounding box center [289, 131] width 70 height 14
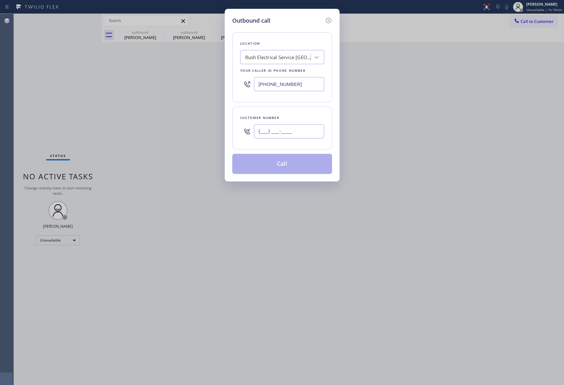
paste input "805) 967-3750"
type input "[PHONE_NUMBER]"
click at [286, 106] on div "Location Rush Electrical Service Goleta Your caller id phone number (805) 307-3…" at bounding box center [282, 99] width 100 height 149
click at [290, 172] on button "Call" at bounding box center [282, 164] width 100 height 20
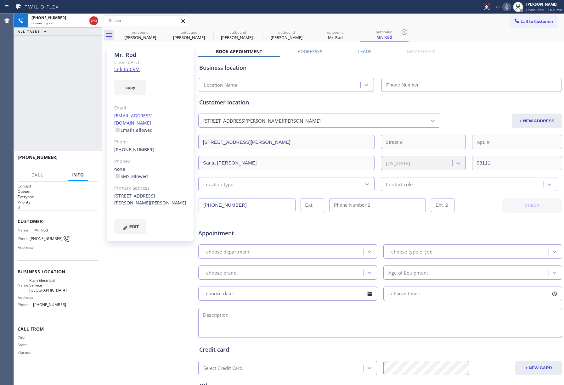
click at [121, 71] on link "link to CRM" at bounding box center [126, 69] width 25 height 6
type input "[PHONE_NUMBER]"
click at [87, 156] on button "HANG UP" at bounding box center [83, 160] width 29 height 9
drag, startPoint x: 80, startPoint y: 138, endPoint x: 81, endPoint y: 155, distance: 17.4
click at [80, 141] on div "+18059673750 Live | 00:02 ALL TASKS ALL TASKS ACTIVE TASKS TASKS IN WRAP UP" at bounding box center [58, 79] width 88 height 130
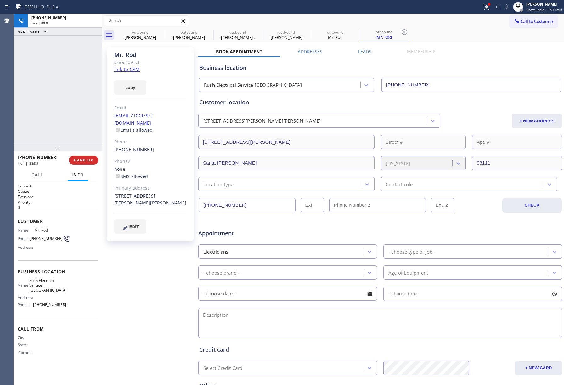
click at [81, 155] on div "+18059673750 Live | 00:03 HANG UP" at bounding box center [58, 160] width 81 height 16
click at [79, 162] on span "COMPLETE" at bounding box center [82, 160] width 22 height 4
click at [70, 117] on div "ALL TASKS ALL TASKS ACTIVE TASKS TASKS IN WRAP UP +18059673750 Wrap up | 00:00" at bounding box center [58, 79] width 88 height 130
click at [70, 117] on div "ALL TASKS ALL TASKS ACTIVE TASKS TASKS IN WRAP UP +18059673750 Wrap up | 00:01" at bounding box center [58, 79] width 88 height 130
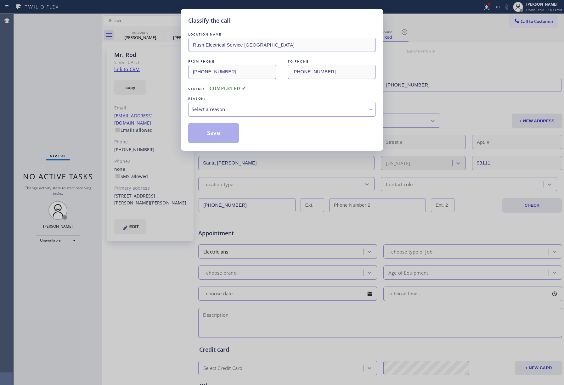
click at [252, 112] on div "Select a reason" at bounding box center [282, 109] width 181 height 7
click at [197, 131] on button "Save" at bounding box center [213, 133] width 51 height 20
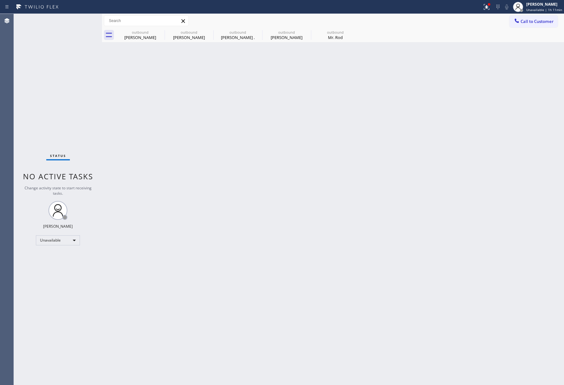
drag, startPoint x: 15, startPoint y: 81, endPoint x: 209, endPoint y: 1, distance: 209.8
click at [19, 81] on div "Status No active tasks Change activity state to start receiving tasks. [PERSON_…" at bounding box center [58, 199] width 88 height 371
click at [521, 23] on span "Call to Customer" at bounding box center [536, 22] width 33 height 6
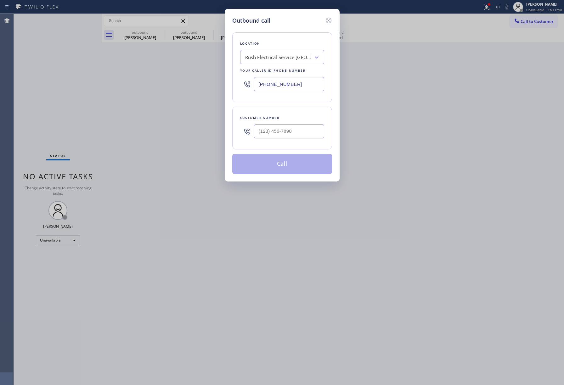
drag, startPoint x: 309, startPoint y: 84, endPoint x: 224, endPoint y: 83, distance: 84.6
click at [224, 83] on div "Outbound call Location Rush Electrical Service Goleta Your caller id phone numb…" at bounding box center [282, 192] width 564 height 385
paste input "0) 568-8664"
type input "[PHONE_NUMBER]"
click at [311, 133] on input "(___) ___-____" at bounding box center [289, 131] width 70 height 14
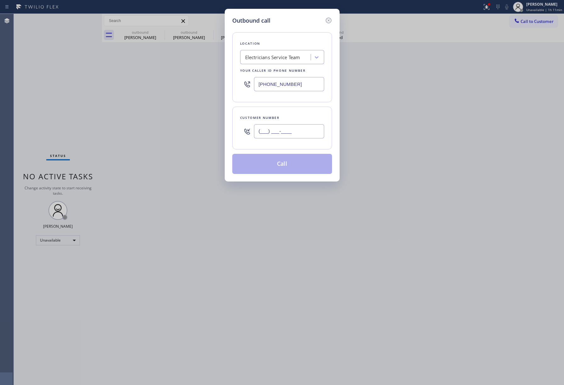
paste input "678) 665-7851"
type input "[PHONE_NUMBER]"
click at [297, 113] on div "Customer number (678) 665-7851" at bounding box center [282, 128] width 100 height 43
click at [289, 164] on button "Call" at bounding box center [282, 164] width 100 height 20
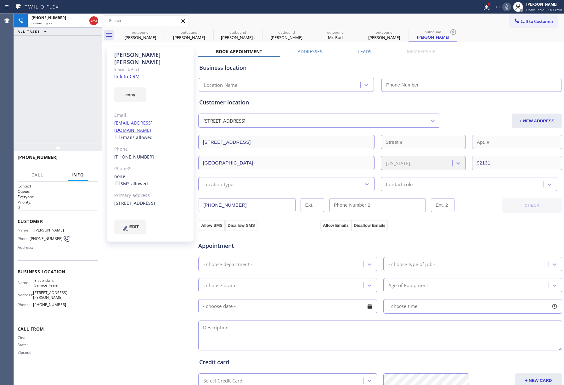
click at [127, 73] on link "link to CRM" at bounding box center [126, 76] width 25 height 6
type input "[PHONE_NUMBER]"
click at [55, 106] on div "+16786657851 Live | 00:24 ALL TASKS ALL TASKS ACTIVE TASKS TASKS IN WRAP UP" at bounding box center [58, 79] width 88 height 130
click at [417, 103] on div "Customer location" at bounding box center [380, 102] width 362 height 8
click at [52, 107] on div "+16786657851 Live | 00:29 ALL TASKS ALL TASKS ACTIVE TASKS TASKS IN WRAP UP" at bounding box center [58, 79] width 88 height 130
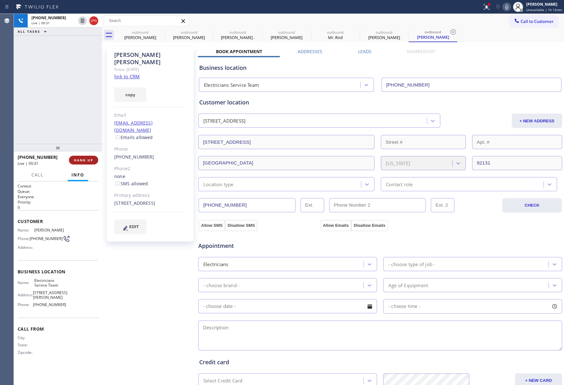
click at [80, 161] on span "HANG UP" at bounding box center [83, 160] width 19 height 4
click at [86, 159] on span "HANG UP" at bounding box center [83, 160] width 19 height 4
click at [77, 127] on div "ALL TASKS ALL TASKS ACTIVE TASKS TASKS IN WRAP UP +16786657851 Wrap up | 00:00" at bounding box center [58, 79] width 88 height 130
click at [80, 159] on span "COMPLETE" at bounding box center [82, 160] width 22 height 4
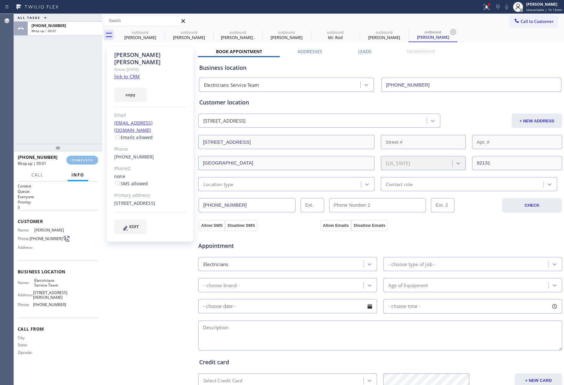
click at [65, 122] on div "ALL TASKS ALL TASKS ACTIVE TASKS TASKS IN WRAP UP [PHONE_NUMBER] Wrap up | 00:01" at bounding box center [58, 79] width 88 height 130
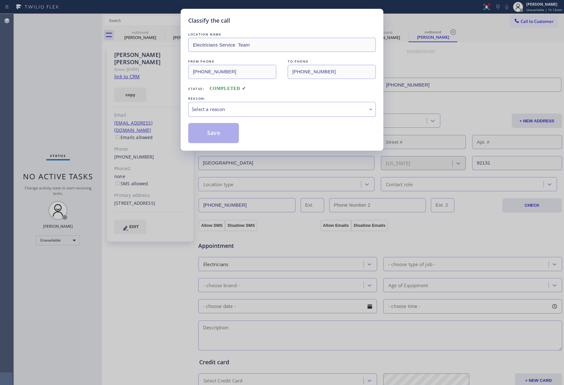
click at [232, 111] on div "Select a reason" at bounding box center [282, 109] width 181 height 7
click at [207, 131] on button "Save" at bounding box center [213, 133] width 51 height 20
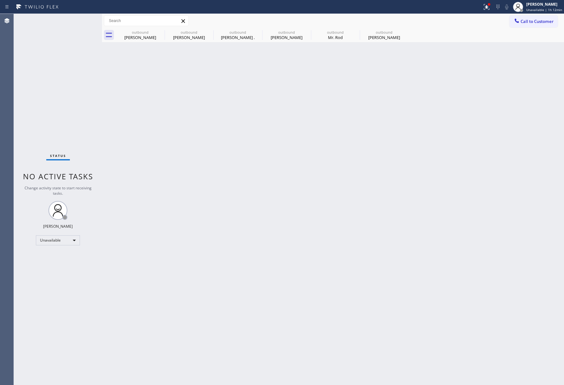
drag, startPoint x: 538, startPoint y: 19, endPoint x: 425, endPoint y: 67, distance: 122.0
click at [538, 19] on span "Call to Customer" at bounding box center [536, 22] width 33 height 6
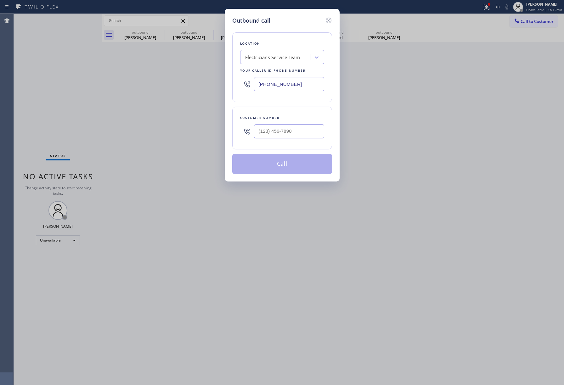
drag, startPoint x: 303, startPoint y: 81, endPoint x: 231, endPoint y: 82, distance: 72.3
click at [231, 82] on div "Outbound call Location Electricians Service Team Your caller id phone number [P…" at bounding box center [282, 95] width 115 height 173
paste input "5) 307-3272"
type input "[PHONE_NUMBER]"
drag, startPoint x: 304, startPoint y: 130, endPoint x: 304, endPoint y: 120, distance: 10.4
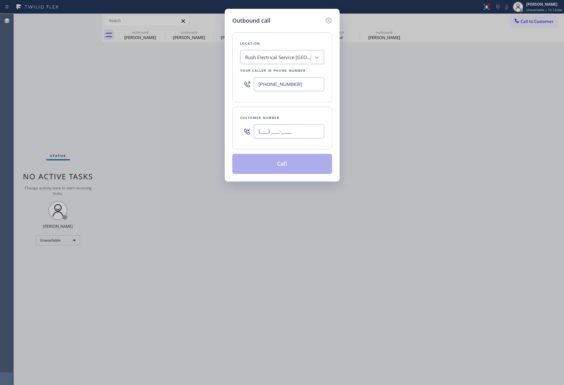
click at [304, 130] on input "(___) ___-____" at bounding box center [289, 131] width 70 height 14
paste input "805) 967-3750"
type input "[PHONE_NUMBER]"
click at [297, 106] on div "Location Rush Electrical Service Goleta Your caller id phone number (805) 307-3…" at bounding box center [282, 99] width 100 height 149
click at [283, 169] on button "Call" at bounding box center [282, 164] width 100 height 20
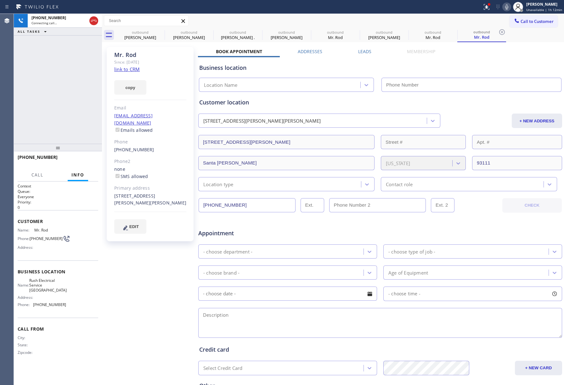
type input "[PHONE_NUMBER]"
drag, startPoint x: 37, startPoint y: 106, endPoint x: 64, endPoint y: 125, distance: 32.5
click at [37, 106] on div "+18059673750 Live | 00:19 ALL TASKS ALL TASKS ACTIVE TASKS TASKS IN WRAP UP" at bounding box center [58, 79] width 88 height 130
click at [79, 161] on span "HANG UP" at bounding box center [83, 160] width 19 height 4
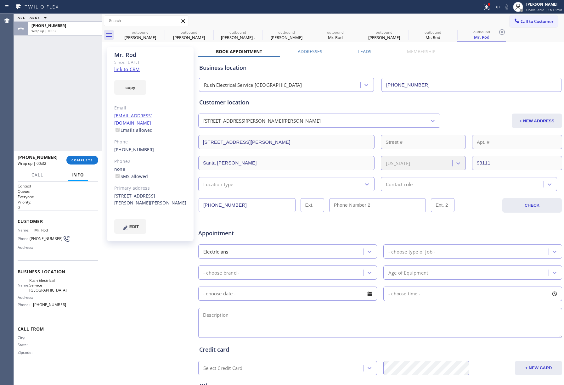
click at [38, 111] on div "ALL TASKS ALL TASKS ACTIVE TASKS TASKS IN WRAP UP +18059673750 Wrap up | 00:32" at bounding box center [58, 79] width 88 height 130
click at [82, 160] on span "COMPLETE" at bounding box center [82, 160] width 22 height 4
click at [80, 144] on div at bounding box center [58, 148] width 88 height 8
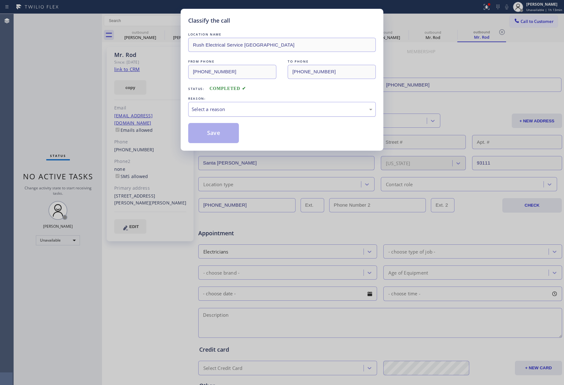
click at [228, 113] on div "Select a reason" at bounding box center [282, 109] width 181 height 7
drag, startPoint x: 213, startPoint y: 132, endPoint x: 562, endPoint y: 170, distance: 351.1
click at [214, 132] on button "Save" at bounding box center [213, 133] width 51 height 20
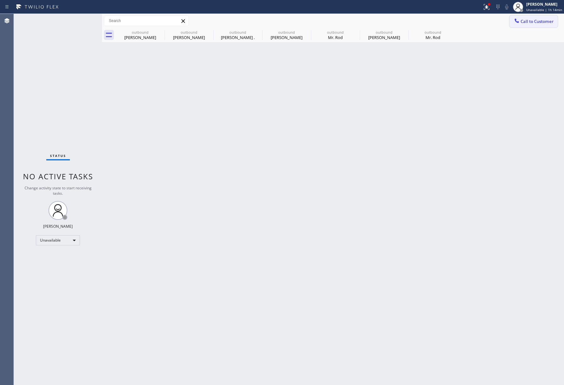
click at [526, 19] on span "Call to Customer" at bounding box center [536, 22] width 33 height 6
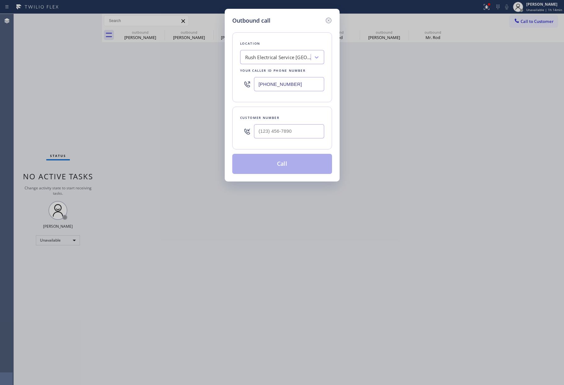
drag, startPoint x: 298, startPoint y: 85, endPoint x: 233, endPoint y: 85, distance: 65.4
click at [233, 85] on div "Location Rush Electrical Service Goleta Your caller id phone number (805) 307-3…" at bounding box center [282, 67] width 100 height 70
paste input "0) 568-8664"
type input "[PHONE_NUMBER]"
click at [270, 136] on input "text" at bounding box center [289, 131] width 70 height 14
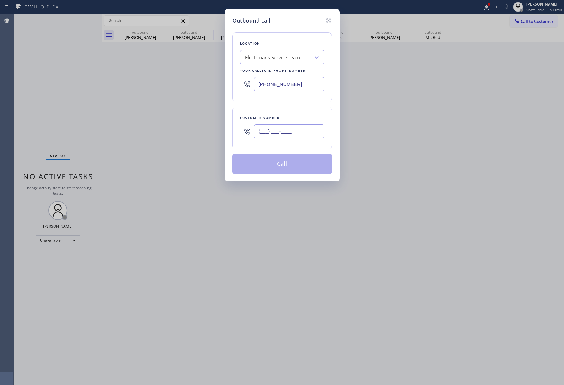
paste input "678) 665-7851"
type input "[PHONE_NUMBER]"
click at [281, 119] on div "Customer number" at bounding box center [282, 117] width 84 height 7
click at [298, 166] on button "Call" at bounding box center [282, 164] width 100 height 20
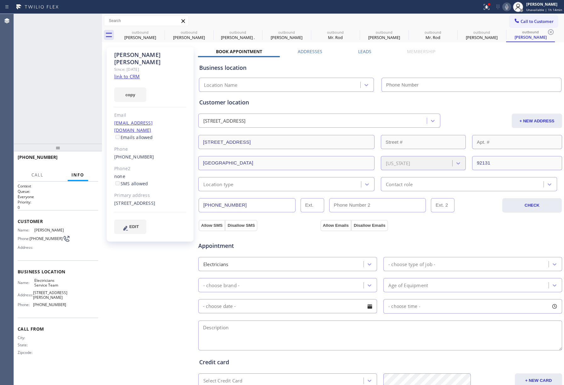
type input "[PHONE_NUMBER]"
click at [86, 158] on span "HANG UP" at bounding box center [83, 160] width 19 height 4
click at [85, 157] on button "HANG UP" at bounding box center [83, 160] width 29 height 9
click at [80, 129] on div "ALL TASKS ALL TASKS ACTIVE TASKS TASKS IN WRAP UP +16786657851 Wrap up | 00:00" at bounding box center [58, 79] width 88 height 130
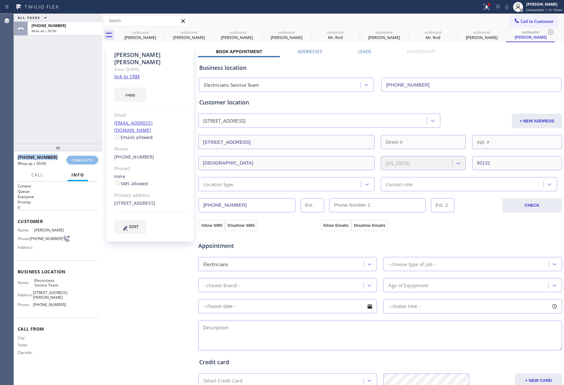
drag, startPoint x: 80, startPoint y: 129, endPoint x: 116, endPoint y: 147, distance: 40.9
click at [80, 129] on div "ALL TASKS ALL TASKS ACTIVE TASKS TASKS IN WRAP UP +16786657851 Wrap up | 00:00" at bounding box center [58, 79] width 88 height 130
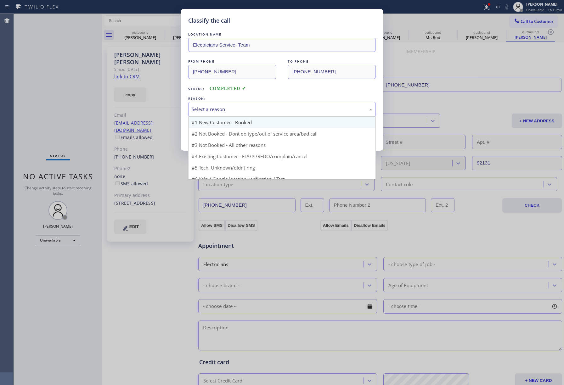
drag, startPoint x: 244, startPoint y: 110, endPoint x: 238, endPoint y: 118, distance: 10.1
click at [240, 116] on div "Select a reason" at bounding box center [281, 109] width 187 height 15
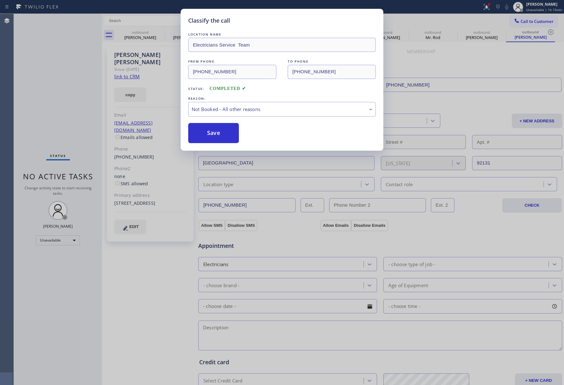
click at [214, 131] on button "Save" at bounding box center [213, 133] width 51 height 20
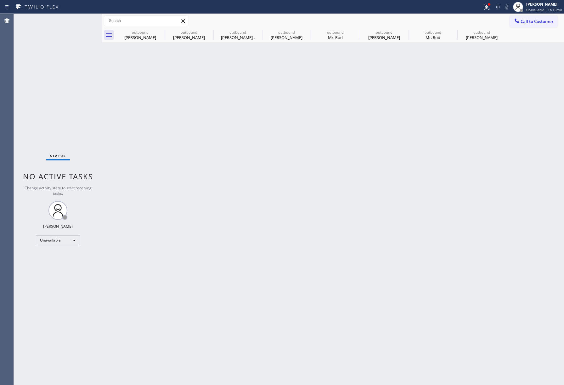
click at [354, 149] on div "Back to Dashboard Change Sender ID Customers Technicians Select a contact Outbo…" at bounding box center [333, 199] width 462 height 371
click at [32, 80] on div "Status No active tasks Change activity state to start receiving tasks. [PERSON_…" at bounding box center [58, 199] width 88 height 371
click at [159, 31] on icon at bounding box center [161, 32] width 8 height 8
click at [0, 0] on icon at bounding box center [0, 0] width 0 height 0
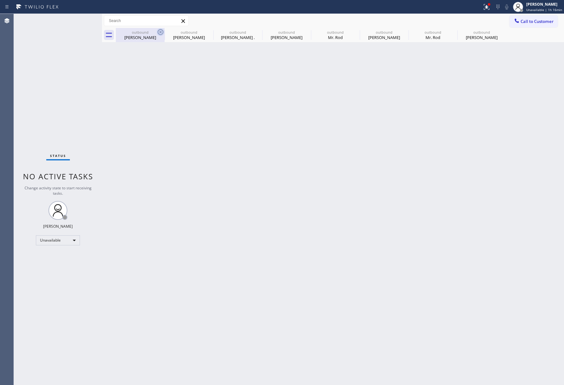
click at [0, 0] on icon at bounding box center [0, 0] width 0 height 0
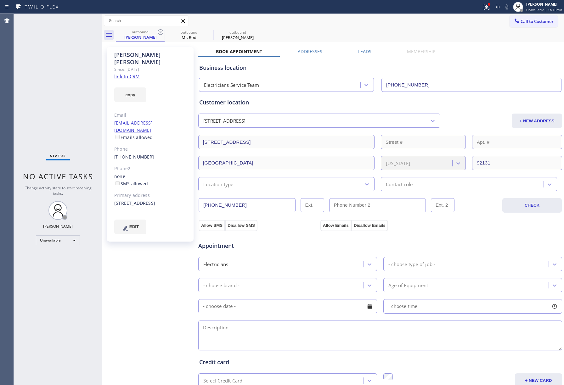
type input "[PHONE_NUMBER]"
click at [159, 31] on icon at bounding box center [161, 32] width 8 height 8
type input "[PHONE_NUMBER]"
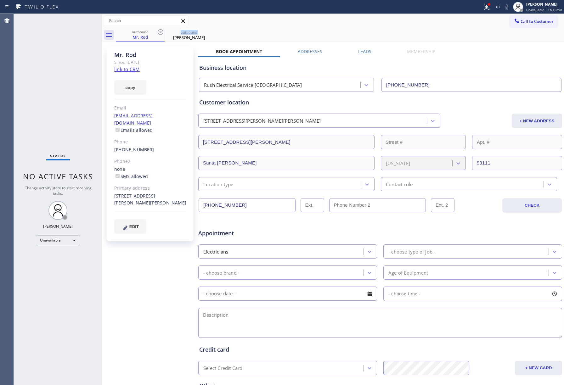
click at [159, 31] on icon at bounding box center [161, 32] width 8 height 8
type input "[PHONE_NUMBER]"
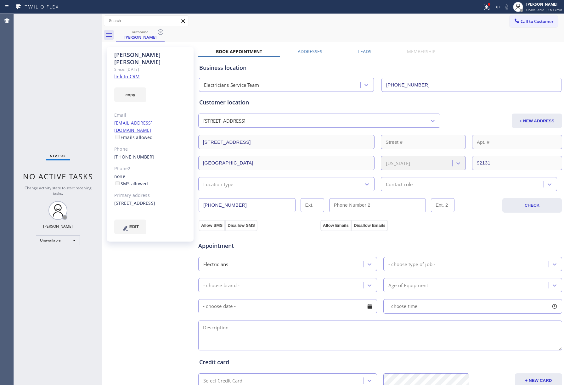
click at [54, 90] on div "Status No active tasks Change activity state to start receiving tasks. [PERSON_…" at bounding box center [58, 199] width 88 height 371
click at [536, 23] on span "Call to Customer" at bounding box center [536, 22] width 33 height 6
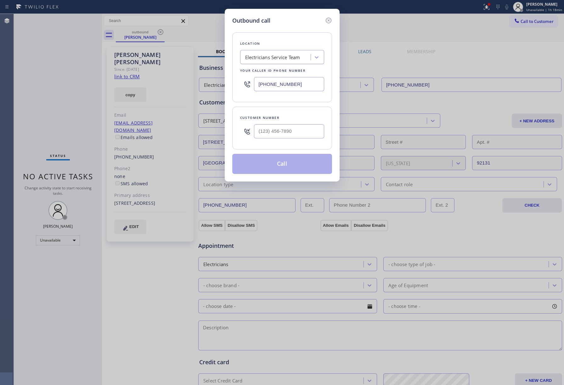
drag, startPoint x: 310, startPoint y: 82, endPoint x: 233, endPoint y: 80, distance: 76.5
click at [233, 80] on div "Location Electricians Service Team Your caller id phone number (800) 568-8664" at bounding box center [282, 67] width 100 height 70
paste input "424) 379-4293"
type input "[PHONE_NUMBER]"
click at [277, 126] on input "(___) ___-____" at bounding box center [289, 131] width 70 height 14
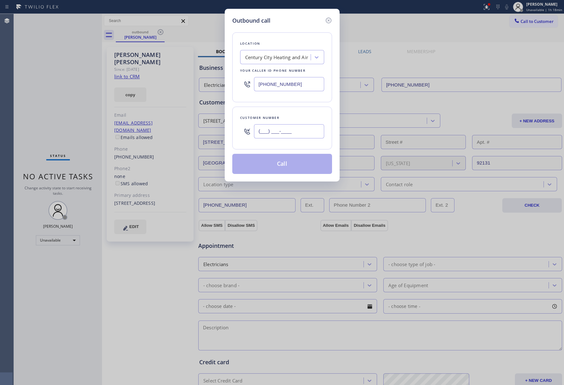
paste input "412) 998-1304"
type input "[PHONE_NUMBER]"
click at [283, 108] on div "Customer number (412) 998-1304" at bounding box center [282, 128] width 100 height 43
click at [297, 170] on button "Call" at bounding box center [282, 164] width 100 height 20
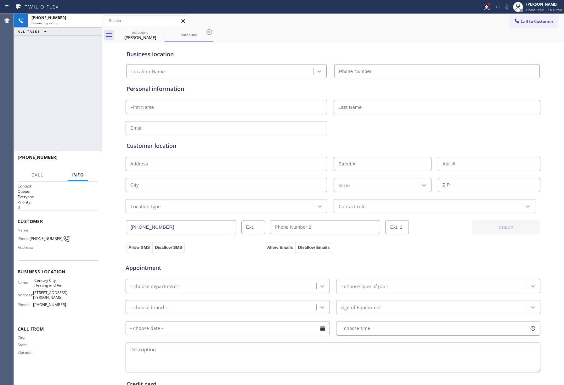
type input "[PHONE_NUMBER]"
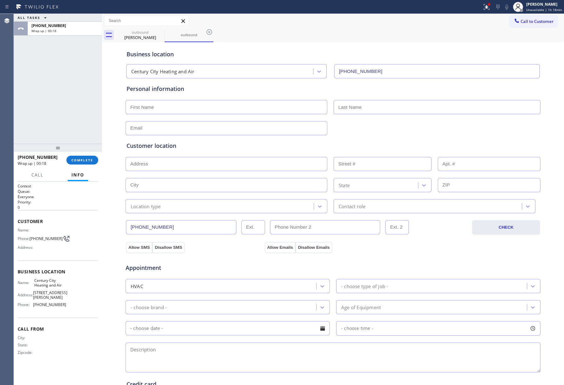
click at [44, 73] on div "ALL TASKS ALL TASKS ACTIVE TASKS TASKS IN WRAP UP +14129981304 Wrap up | 00:18" at bounding box center [58, 79] width 88 height 130
click at [89, 158] on span "COMPLETE" at bounding box center [82, 160] width 22 height 4
click at [62, 106] on div "ALL TASKS ALL TASKS ACTIVE TASKS TASKS IN WRAP UP +14129981304 Wrap up | 00:19" at bounding box center [58, 79] width 88 height 130
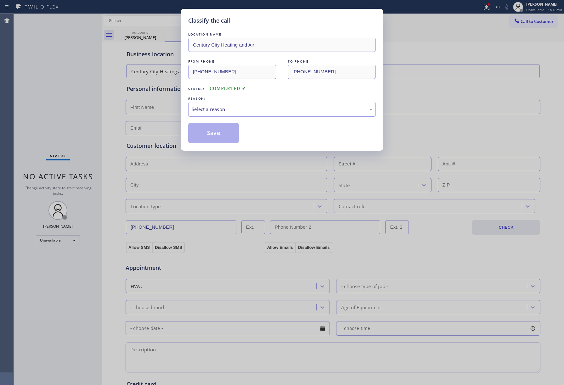
click at [249, 103] on div "Select a reason" at bounding box center [281, 109] width 187 height 15
drag, startPoint x: 214, startPoint y: 131, endPoint x: 550, endPoint y: 228, distance: 349.2
click at [217, 131] on button "Save" at bounding box center [213, 133] width 51 height 20
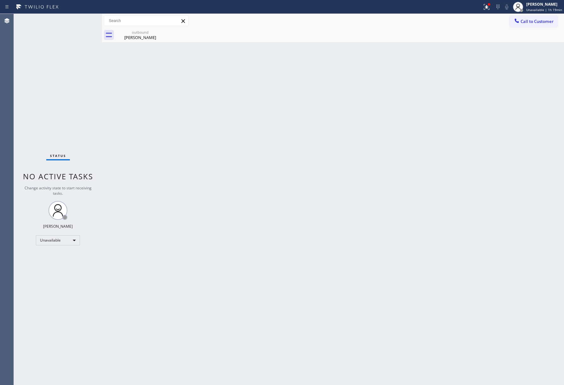
click at [50, 67] on div "Status No active tasks Change activity state to start receiving tasks. [PERSON_…" at bounding box center [58, 199] width 88 height 371
click at [43, 81] on div "Status No active tasks Change activity state to start receiving tasks. [PERSON_…" at bounding box center [58, 199] width 88 height 371
drag, startPoint x: 343, startPoint y: 221, endPoint x: 322, endPoint y: 298, distance: 79.9
click at [342, 223] on div "Back to Dashboard Change Sender ID Customers Technicians Select a contact Outbo…" at bounding box center [333, 199] width 462 height 371
drag, startPoint x: 36, startPoint y: 82, endPoint x: 436, endPoint y: 8, distance: 406.4
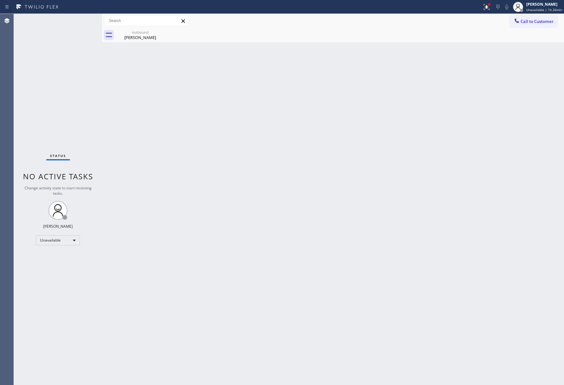
click at [36, 81] on div "Status No active tasks Change activity state to start receiving tasks. [PERSON_…" at bounding box center [58, 199] width 88 height 371
drag, startPoint x: 550, startPoint y: 22, endPoint x: 542, endPoint y: 22, distance: 8.2
click at [549, 22] on span "Call to Customer" at bounding box center [536, 22] width 33 height 6
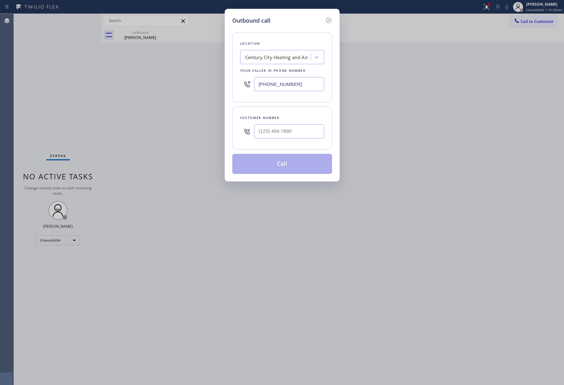
drag, startPoint x: 295, startPoint y: 84, endPoint x: 208, endPoint y: 78, distance: 87.3
click at [208, 78] on div "Outbound call Location Century City Heating and Air Your caller id phone number…" at bounding box center [282, 192] width 564 height 385
paste input "323) 991-9198"
type input "[PHONE_NUMBER]"
click at [268, 129] on input "(___) ___-____" at bounding box center [289, 131] width 70 height 14
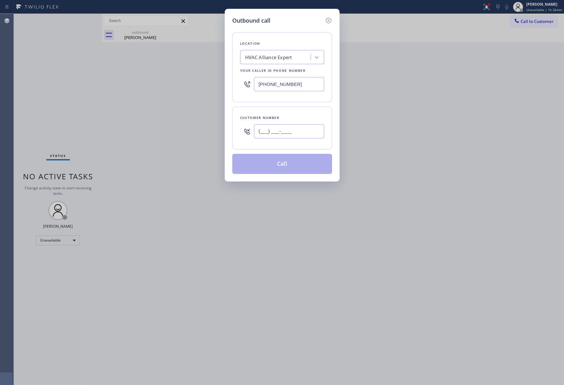
paste input "626) 481-9028"
type input "[PHONE_NUMBER]"
click at [279, 103] on div "Location HVAC Alliance Expert Your caller id phone number (323) 991-9198 Custom…" at bounding box center [282, 99] width 100 height 149
click at [276, 162] on button "Call" at bounding box center [282, 164] width 100 height 20
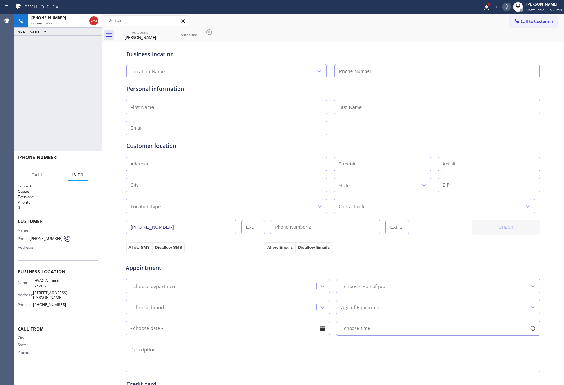
type input "[PHONE_NUMBER]"
click at [38, 95] on div "+16264819028 Live | 00:22 ALL TASKS ALL TASKS ACTIVE TASKS TASKS IN WRAP UP" at bounding box center [58, 79] width 88 height 130
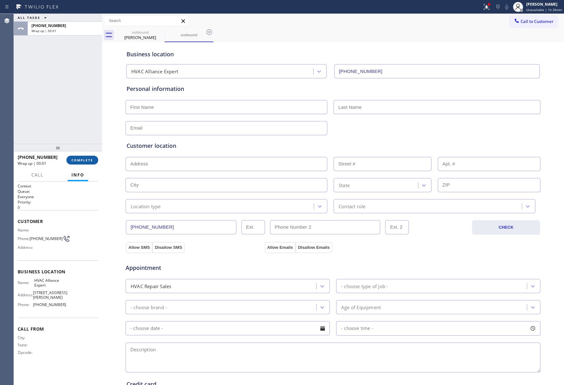
click at [90, 158] on span "COMPLETE" at bounding box center [82, 160] width 22 height 4
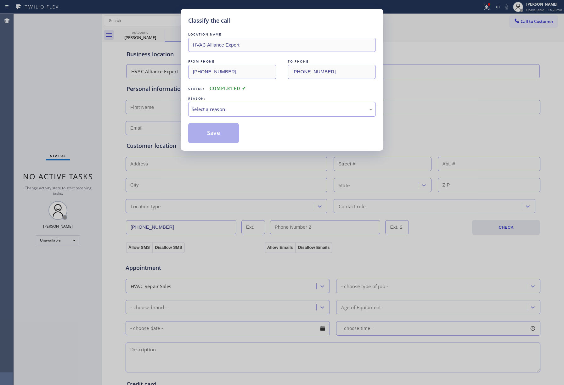
click at [53, 75] on div "Classify the call LOCATION NAME HVAC Alliance Expert FROM PHONE (323) 991-9198 …" at bounding box center [282, 192] width 564 height 385
click at [243, 111] on div "Select a reason" at bounding box center [282, 109] width 181 height 7
click at [213, 102] on div "New Customer - Booked" at bounding box center [281, 109] width 187 height 15
click at [206, 135] on button "Save" at bounding box center [213, 133] width 51 height 20
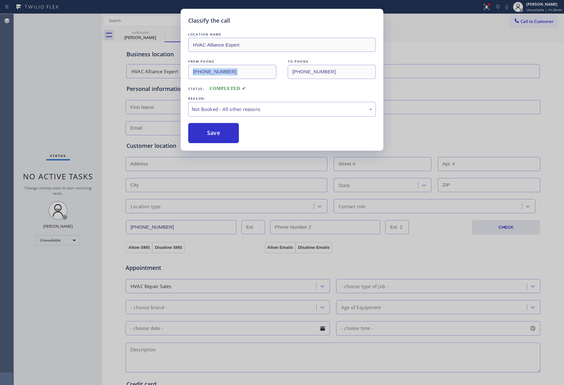
type input "[PHONE_NUMBER]"
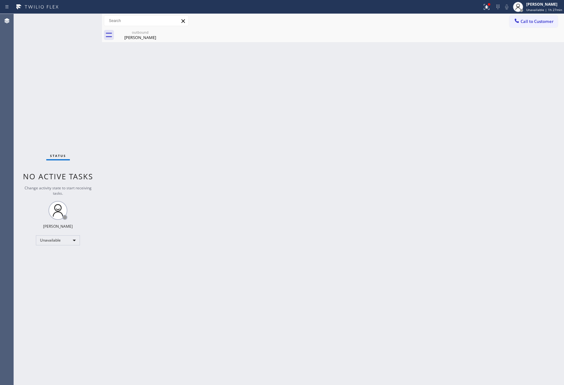
drag, startPoint x: 48, startPoint y: 63, endPoint x: 217, endPoint y: 51, distance: 169.6
click at [48, 63] on div "Status No active tasks Change activity state to start receiving tasks. [PERSON_…" at bounding box center [58, 199] width 88 height 371
click at [544, 15] on button "Call to Customer" at bounding box center [533, 21] width 48 height 12
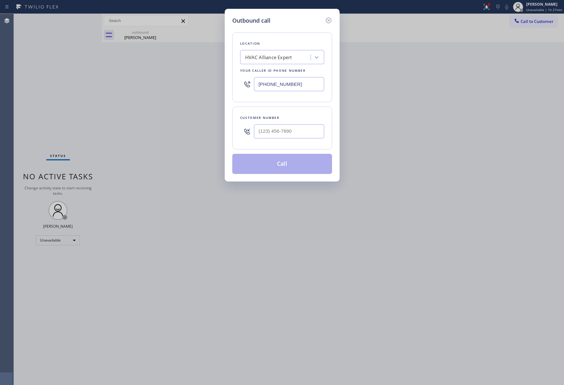
drag, startPoint x: 307, startPoint y: 89, endPoint x: 355, endPoint y: 108, distance: 51.7
click at [232, 81] on div "Location HVAC Alliance Expert Your caller id phone number (323) 991-9198" at bounding box center [282, 67] width 100 height 70
paste input "516) 550-5945"
type input "[PHONE_NUMBER]"
click at [300, 133] on input "text" at bounding box center [289, 131] width 70 height 14
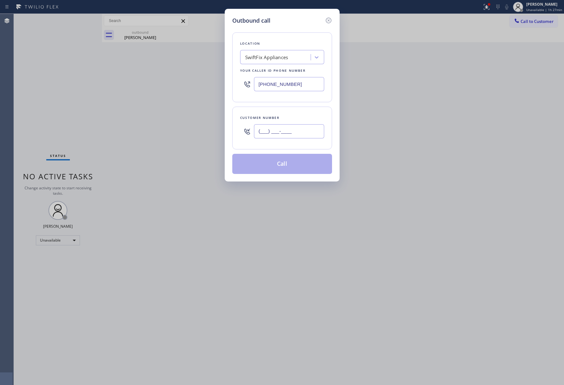
paste input "516) 987-2010"
type input "[PHONE_NUMBER]"
click at [296, 105] on div "Location SwiftFix Appliances Your caller id phone number (516) 550-5945 Custome…" at bounding box center [282, 99] width 100 height 149
click at [287, 164] on button "Call" at bounding box center [282, 164] width 100 height 20
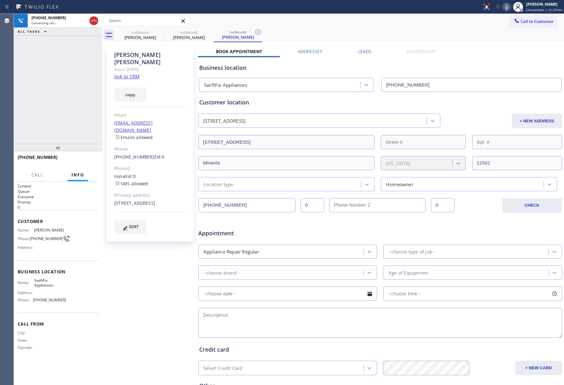
type input "[PHONE_NUMBER]"
click at [19, 59] on div "+15169872010 Live | 00:02 ALL TASKS ALL TASKS ACTIVE TASKS TASKS IN WRAP UP" at bounding box center [58, 79] width 88 height 130
click at [126, 73] on link "link to CRM" at bounding box center [126, 76] width 25 height 6
click at [45, 92] on div "ALL TASKS ALL TASKS ACTIVE TASKS TASKS IN WRAP UP +15169872010 Wrap up | 00:09" at bounding box center [58, 79] width 88 height 130
click at [88, 157] on button "COMPLETE" at bounding box center [82, 160] width 32 height 9
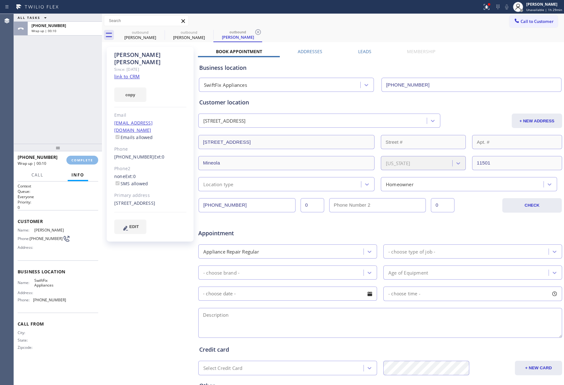
click at [72, 113] on div "ALL TASKS ALL TASKS ACTIVE TASKS TASKS IN WRAP UP +15169872010 Wrap up | 00:10" at bounding box center [58, 79] width 88 height 130
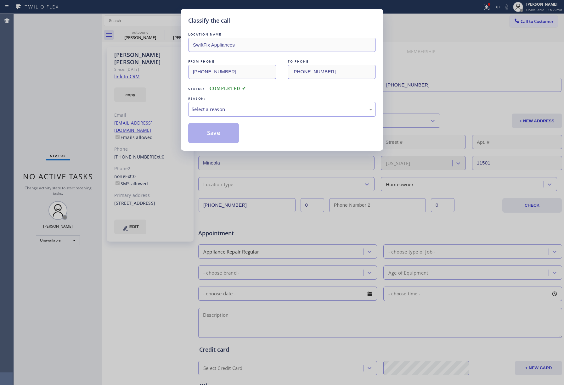
click at [230, 113] on div "Select a reason" at bounding box center [282, 109] width 181 height 7
click at [208, 131] on button "Save" at bounding box center [213, 133] width 51 height 20
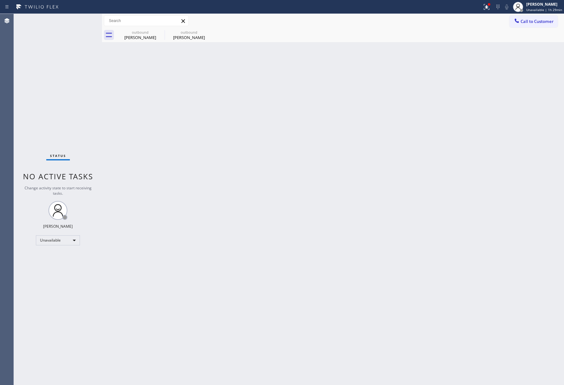
drag, startPoint x: 33, startPoint y: 72, endPoint x: 292, endPoint y: 28, distance: 263.1
click at [34, 71] on div "Status No active tasks Change activity state to start receiving tasks. [PERSON_…" at bounding box center [58, 199] width 88 height 371
click at [538, 26] on button "Call to Customer" at bounding box center [533, 21] width 48 height 12
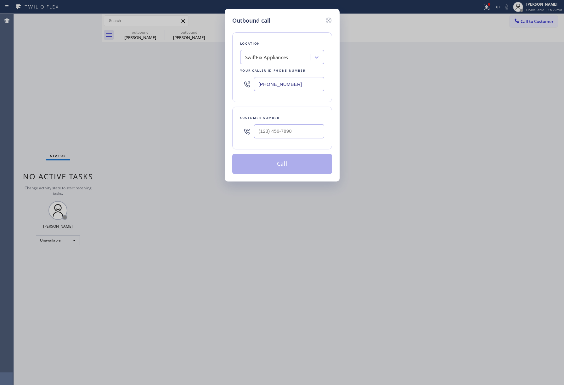
drag, startPoint x: 295, startPoint y: 83, endPoint x: 205, endPoint y: 79, distance: 89.7
click at [205, 79] on div "Outbound call Location SwiftFix Appliances Your caller id phone number (516) 55…" at bounding box center [282, 192] width 564 height 385
paste input "631) 201-5239"
type input "[PHONE_NUMBER]"
click at [292, 132] on input "text" at bounding box center [289, 131] width 70 height 14
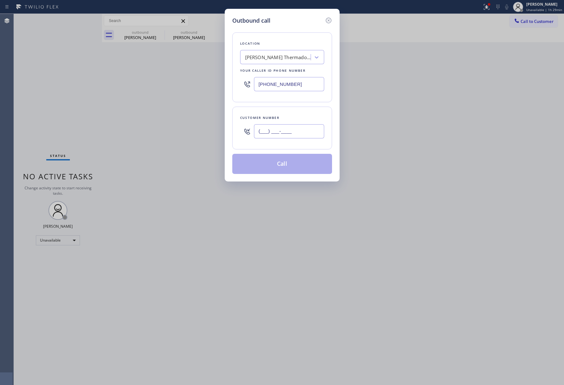
paste input "347) 444-3943"
type input "[PHONE_NUMBER]"
drag, startPoint x: 293, startPoint y: 121, endPoint x: 295, endPoint y: 127, distance: 5.9
click at [293, 121] on div "[PHONE_NUMBER]" at bounding box center [289, 131] width 70 height 20
click at [293, 164] on button "Call" at bounding box center [282, 164] width 100 height 20
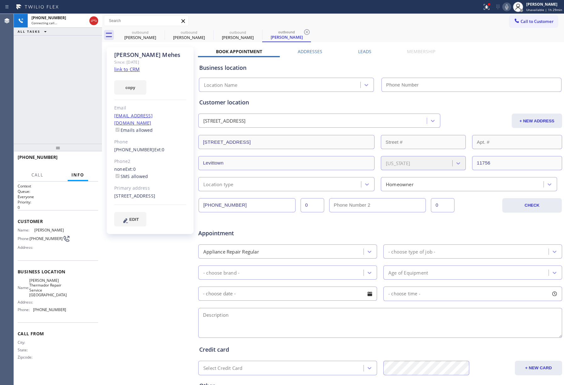
type input "[PHONE_NUMBER]"
click at [121, 70] on link "link to CRM" at bounding box center [126, 69] width 25 height 6
click at [40, 109] on div "+13474443943 Live | 01:02 ALL TASKS ALL TASKS ACTIVE TASKS TASKS IN WRAP UP" at bounding box center [58, 79] width 88 height 130
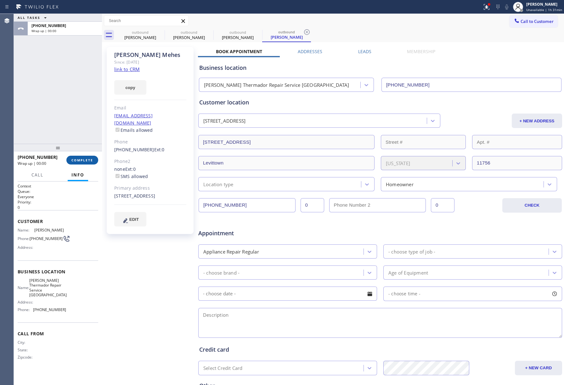
click at [88, 160] on span "COMPLETE" at bounding box center [82, 160] width 22 height 4
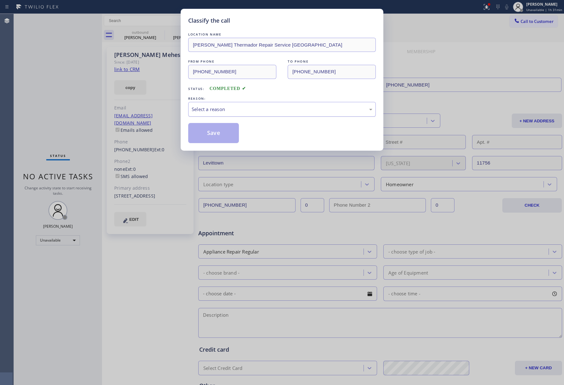
drag, startPoint x: 214, startPoint y: 102, endPoint x: 210, endPoint y: 116, distance: 14.3
click at [214, 102] on div "Select a reason" at bounding box center [281, 109] width 187 height 15
click at [201, 115] on div "Select a reason" at bounding box center [281, 109] width 187 height 15
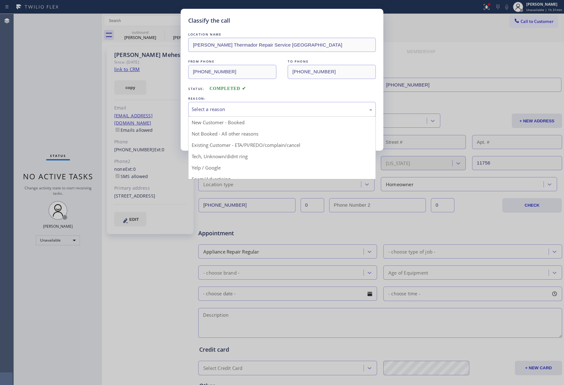
click at [201, 112] on div "Select a reason" at bounding box center [282, 109] width 181 height 7
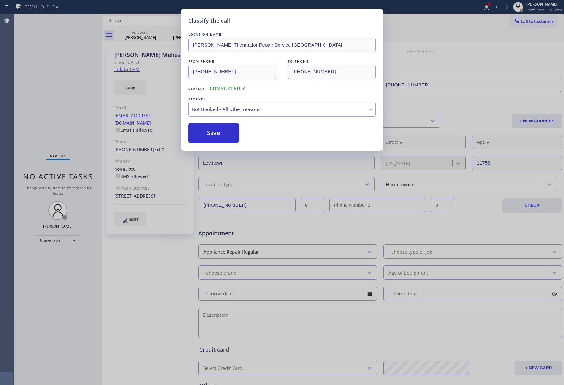
click at [208, 135] on button "Save" at bounding box center [213, 133] width 51 height 20
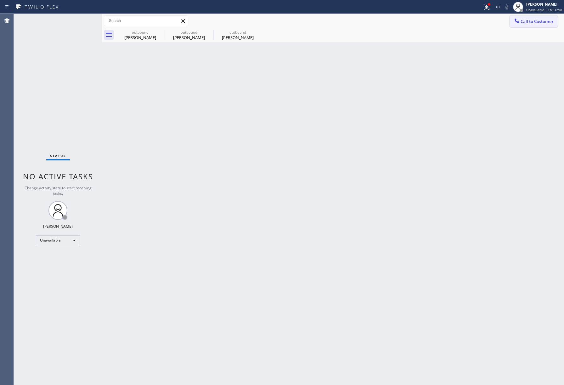
click at [543, 23] on span "Call to Customer" at bounding box center [536, 22] width 33 height 6
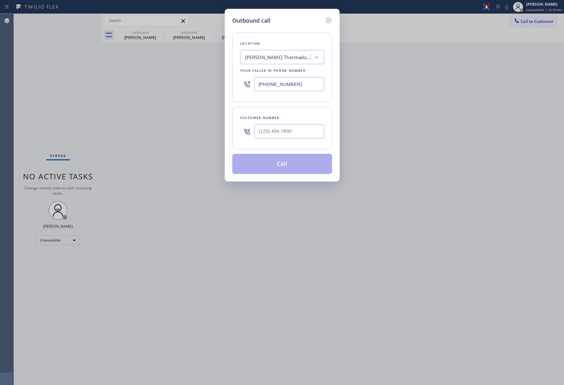
drag, startPoint x: 301, startPoint y: 83, endPoint x: 250, endPoint y: 88, distance: 51.2
click at [217, 83] on div "Outbound call Location Dylan Thermador Repair Service Aurora Your caller id pho…" at bounding box center [282, 192] width 564 height 385
paste input "305) 574-9064"
type input "[PHONE_NUMBER]"
click at [283, 131] on input "(___) ___-____" at bounding box center [289, 131] width 70 height 14
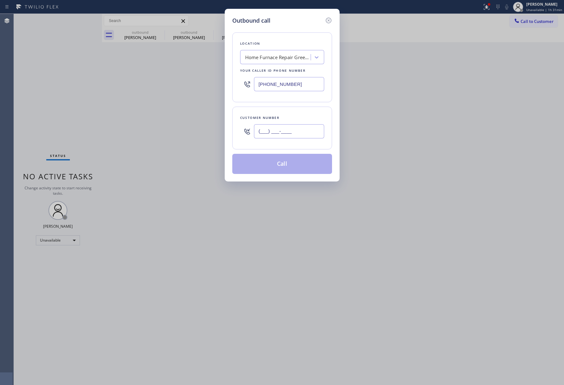
paste input "718) 709-0750"
type input "[PHONE_NUMBER]"
click at [289, 102] on div "Location Home Furnace Repair Greenacres Your caller id phone number (305) 574-9…" at bounding box center [282, 67] width 100 height 70
click at [287, 167] on button "Call" at bounding box center [282, 164] width 100 height 20
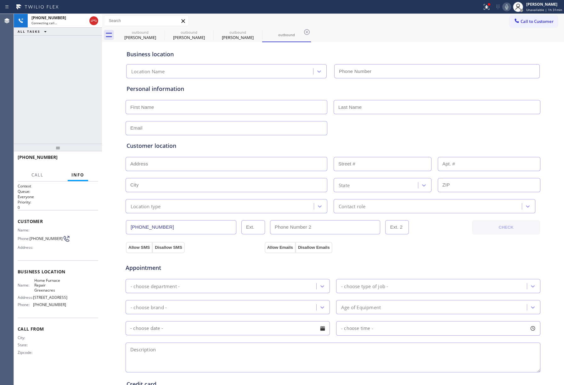
type input "[PHONE_NUMBER]"
click at [33, 69] on div "+17187090750 Connecting call… ALL TASKS ALL TASKS ACTIVE TASKS TASKS IN WRAP UP" at bounding box center [58, 79] width 88 height 130
click at [59, 102] on div "+17187090750 Live | 00:23 ALL TASKS ALL TASKS ACTIVE TASKS TASKS IN WRAP UP" at bounding box center [58, 79] width 88 height 130
click at [85, 158] on span "HANG UP" at bounding box center [83, 160] width 19 height 4
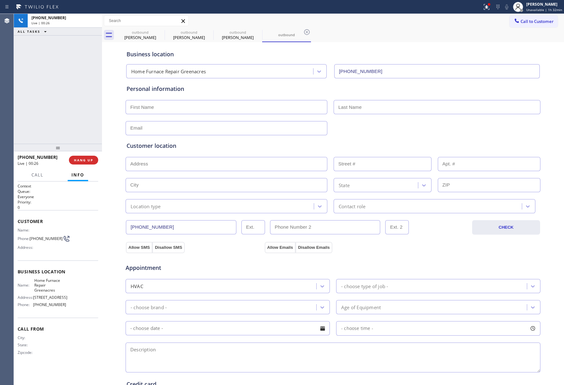
click at [81, 110] on div "+17187090750 Live | 00:26 ALL TASKS ALL TASKS ACTIVE TASKS TASKS IN WRAP UP" at bounding box center [58, 79] width 88 height 130
click at [81, 156] on button "COMPLETE" at bounding box center [82, 160] width 32 height 9
click at [81, 122] on div "ALL TASKS ALL TASKS ACTIVE TASKS TASKS IN WRAP UP +17187090750 Wrap up | 00:00" at bounding box center [58, 79] width 88 height 130
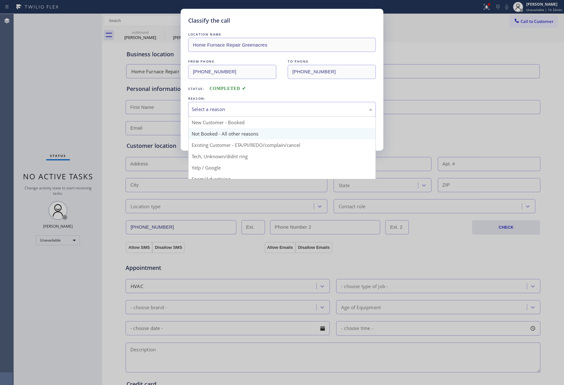
drag, startPoint x: 258, startPoint y: 113, endPoint x: 242, endPoint y: 131, distance: 25.4
click at [258, 112] on div "Select a reason" at bounding box center [282, 109] width 181 height 7
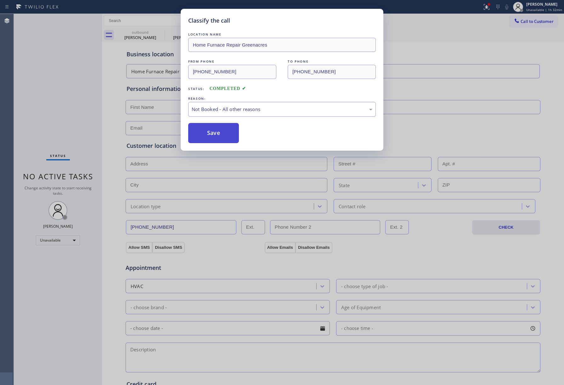
click at [227, 129] on button "Save" at bounding box center [213, 133] width 51 height 20
type input "[PHONE_NUMBER]"
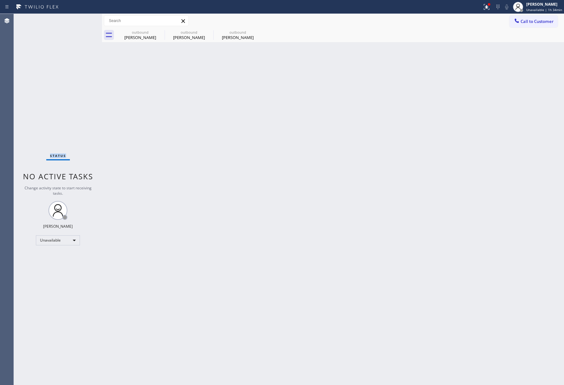
click at [34, 78] on div "Status No active tasks Change activity state to start receiving tasks. [PERSON_…" at bounding box center [58, 199] width 88 height 371
drag, startPoint x: 20, startPoint y: 81, endPoint x: 66, endPoint y: 12, distance: 82.8
click at [21, 80] on div "Status No active tasks Change activity state to start receiving tasks. [PERSON_…" at bounding box center [58, 199] width 88 height 371
drag, startPoint x: 59, startPoint y: 77, endPoint x: 71, endPoint y: 88, distance: 16.2
click at [59, 77] on div "Status No active tasks Change activity state to start receiving tasks. [PERSON_…" at bounding box center [58, 199] width 88 height 371
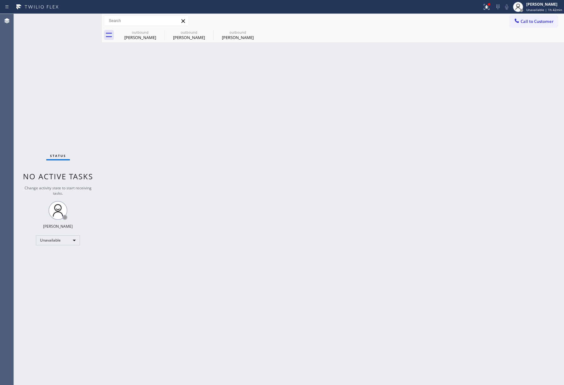
drag, startPoint x: 38, startPoint y: 111, endPoint x: 108, endPoint y: 13, distance: 120.2
click at [38, 110] on div "Status No active tasks Change activity state to start receiving tasks. [PERSON_…" at bounding box center [58, 199] width 88 height 371
click at [546, 23] on span "Call to Customer" at bounding box center [536, 22] width 33 height 6
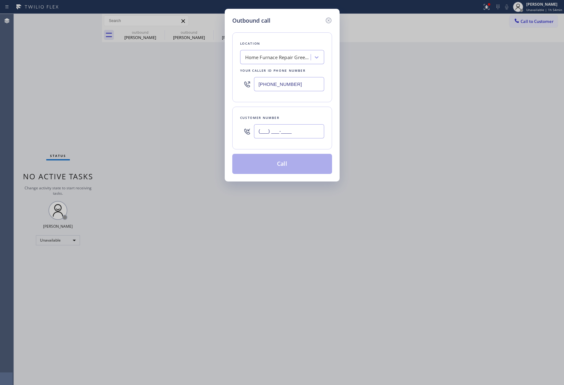
click at [279, 130] on input "(___) ___-____" at bounding box center [289, 131] width 70 height 14
paste input "917) 981-0307"
type input "[PHONE_NUMBER]"
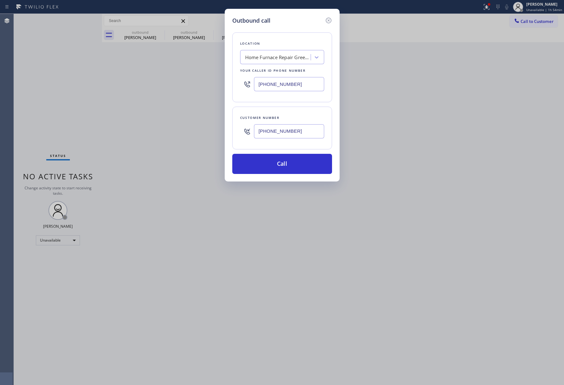
drag, startPoint x: 297, startPoint y: 85, endPoint x: 245, endPoint y: 82, distance: 51.7
click at [245, 82] on div "[PHONE_NUMBER]" at bounding box center [282, 84] width 84 height 20
paste input "917) 981-0307"
click at [273, 33] on div "Location Home Furnace Repair Greenacres Your caller id phone number (917) 981-0…" at bounding box center [282, 67] width 100 height 70
drag, startPoint x: 300, startPoint y: 81, endPoint x: 202, endPoint y: 81, distance: 98.1
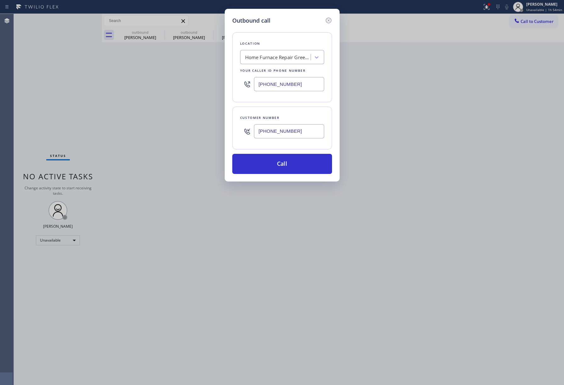
click at [202, 81] on div "Outbound call Location Home Furnace Repair Greenacres Your caller id phone numb…" at bounding box center [282, 192] width 564 height 385
paste input "855) 731-4952"
type input "[PHONE_NUMBER]"
click at [286, 167] on button "Call" at bounding box center [282, 164] width 100 height 20
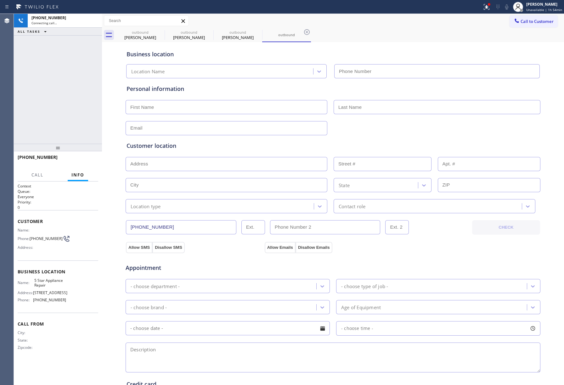
type input "[PHONE_NUMBER]"
drag, startPoint x: 33, startPoint y: 92, endPoint x: 89, endPoint y: 67, distance: 61.4
click at [33, 89] on div "+19179810307 Connecting call… ALL TASKS ALL TASKS ACTIVE TASKS TASKS IN WRAP UP" at bounding box center [58, 79] width 88 height 130
drag, startPoint x: 30, startPoint y: 78, endPoint x: 51, endPoint y: 72, distance: 21.5
click at [30, 78] on div "+19179810307 Live | 04:28 ALL TASKS ALL TASKS ACTIVE TASKS TASKS IN WRAP UP" at bounding box center [58, 79] width 88 height 130
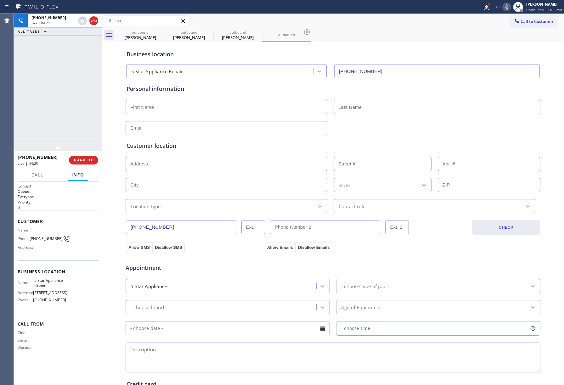
click at [163, 163] on input "text" at bounding box center [226, 164] width 202 height 14
paste input "Old Bridge, NJ 08857"
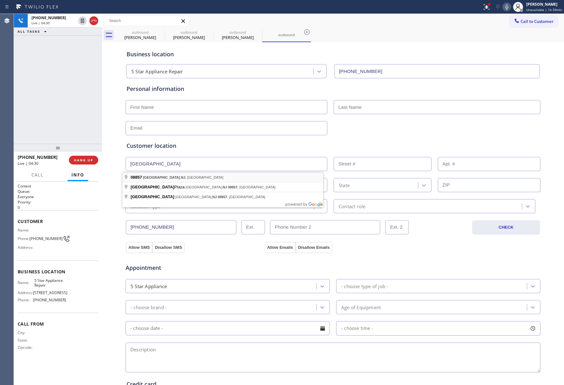
type input "Old Bridge, NJ 08857, USA"
type input "08857"
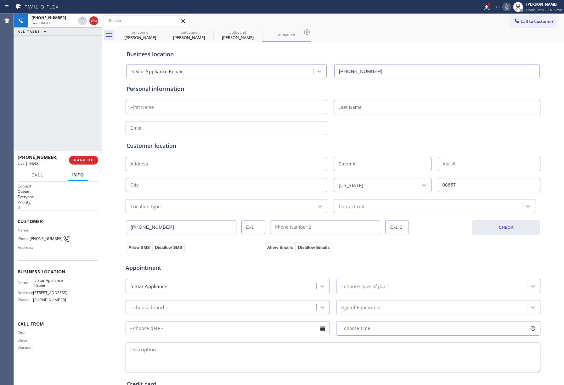
click at [166, 103] on input "text" at bounding box center [226, 107] width 202 height 14
paste input "Jocelyn Hart"
drag, startPoint x: 157, startPoint y: 106, endPoint x: 146, endPoint y: 106, distance: 11.0
click at [146, 106] on input "Jocelyn Hart" at bounding box center [226, 107] width 202 height 14
type input "Jocelyn Hart"
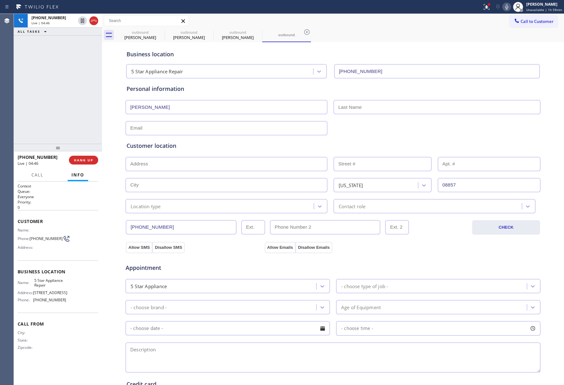
click at [354, 105] on input "text" at bounding box center [436, 107] width 207 height 14
paste input "Hart"
type input "Hart"
click at [154, 106] on input "Jocelyn Hart" at bounding box center [226, 107] width 202 height 14
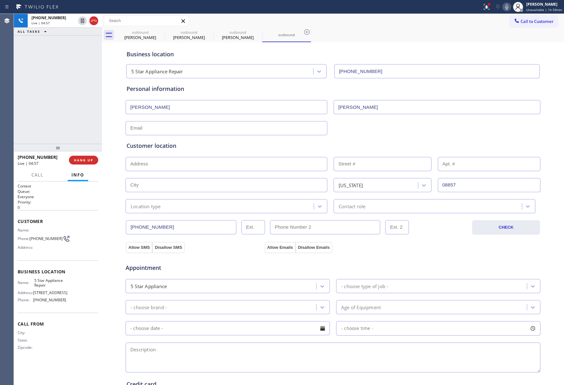
type input "Jocelyn"
click at [172, 130] on input "text" at bounding box center [226, 128] width 202 height 14
paste input "LoveTrulyMom@gmail.com"
type input "LoveTrulyMom@gmail.com"
click at [158, 163] on input "text" at bounding box center [226, 164] width 202 height 14
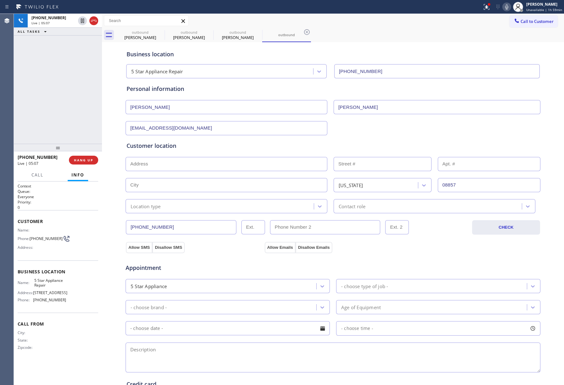
paste input "Old Bridge, NJ 08857"
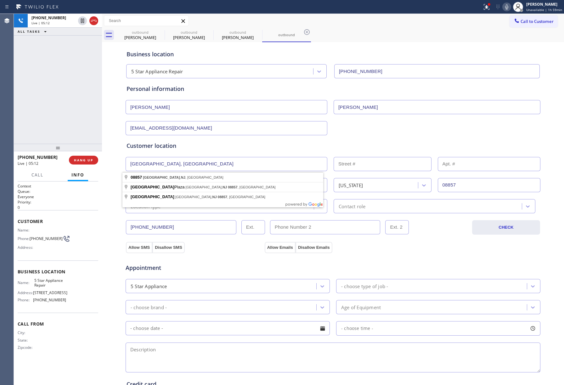
type input "Old Bridge Plaza"
type input "Old Bridge"
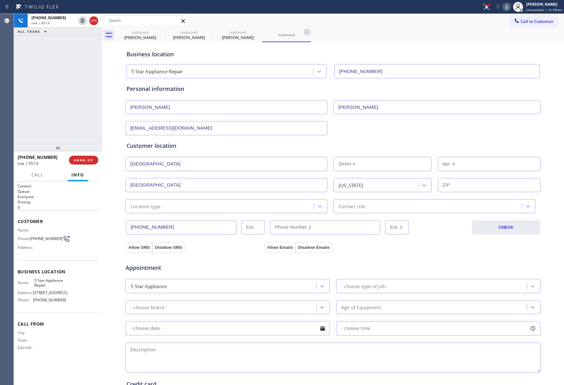
click at [208, 205] on div "Location type" at bounding box center [220, 206] width 186 height 11
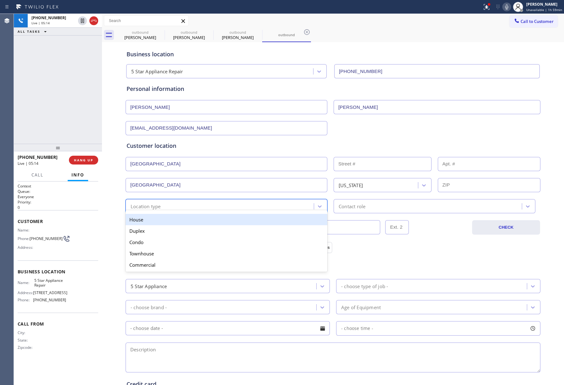
drag, startPoint x: 164, startPoint y: 218, endPoint x: 396, endPoint y: 202, distance: 232.3
click at [166, 218] on div "House" at bounding box center [226, 219] width 202 height 11
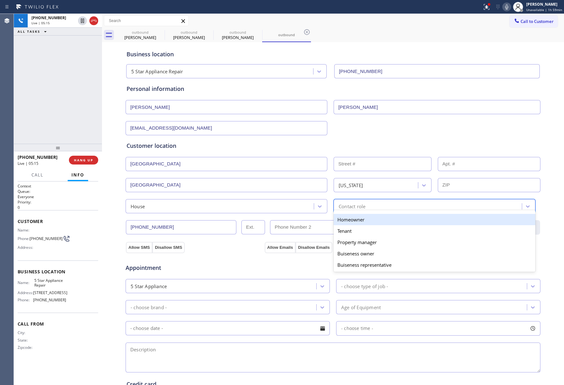
click at [367, 203] on div "Contact role" at bounding box center [428, 206] width 186 height 11
click at [342, 220] on div "Homeowner" at bounding box center [434, 219] width 202 height 11
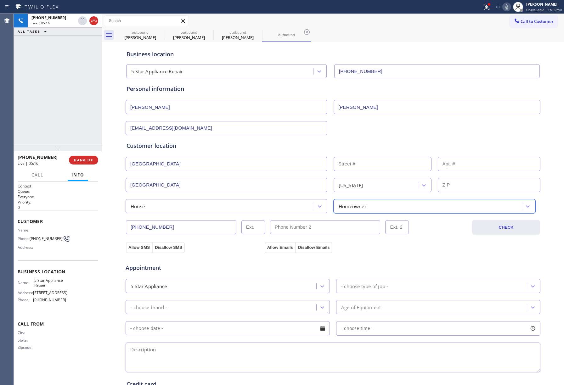
scroll to position [104, 0]
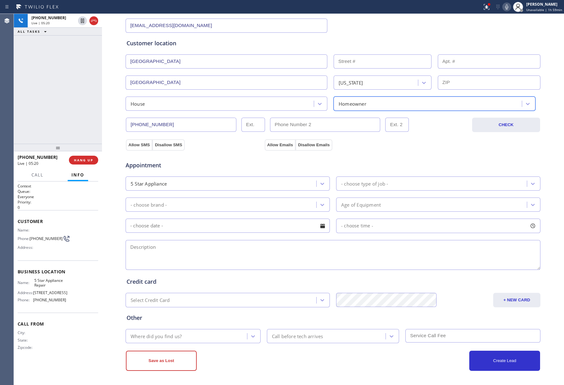
click at [199, 181] on div "5 Star Appliance" at bounding box center [221, 183] width 189 height 11
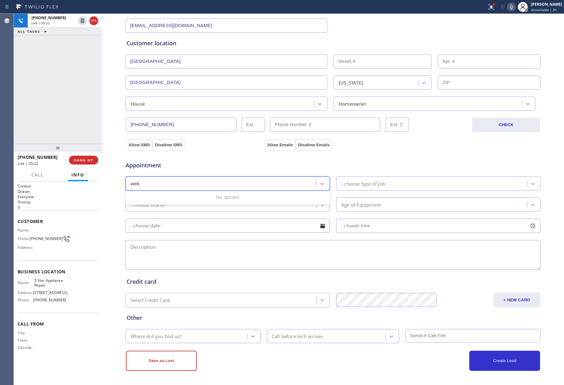
type input "web"
click at [369, 152] on div "Appointment 5 Star Appliance - choose type of job - - choose brand - Age of Equ…" at bounding box center [332, 210] width 415 height 121
click at [195, 170] on div "Appointment 5 Star Appliance - choose type of job - - choose brand - Age of Equ…" at bounding box center [332, 212] width 413 height 118
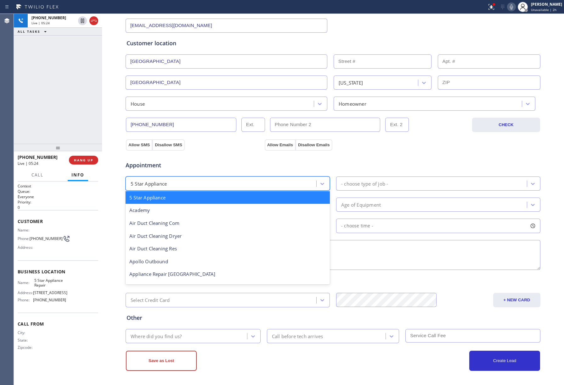
click at [190, 179] on div "5 Star Appliance" at bounding box center [221, 183] width 189 height 11
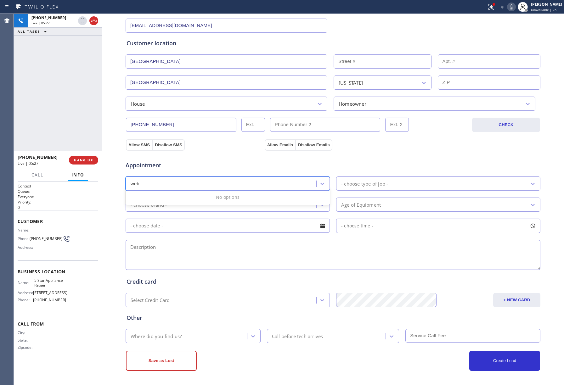
type input "web"
drag, startPoint x: 193, startPoint y: 185, endPoint x: 197, endPoint y: 185, distance: 3.5
click at [195, 185] on div "5 Star Appliance" at bounding box center [221, 183] width 189 height 11
type input "w"
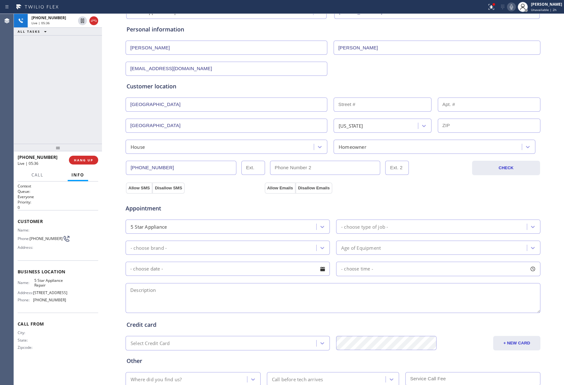
scroll to position [0, 0]
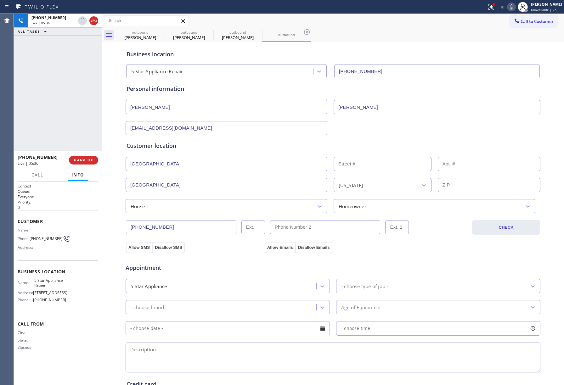
click at [44, 82] on div "+19179810307 Live | 05:36 ALL TASKS ALL TASKS ACTIVE TASKS TASKS IN WRAP UP" at bounding box center [58, 79] width 88 height 130
click at [172, 287] on div "5 Star Appliance" at bounding box center [221, 286] width 189 height 11
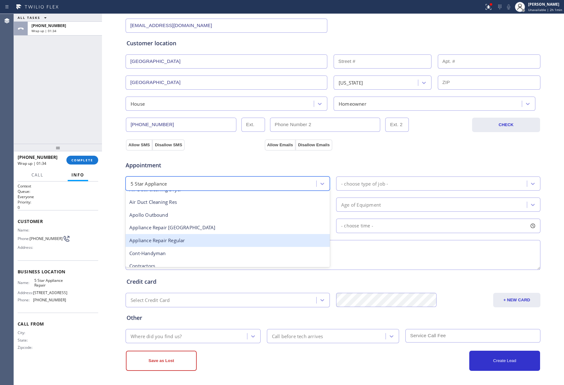
scroll to position [84, 0]
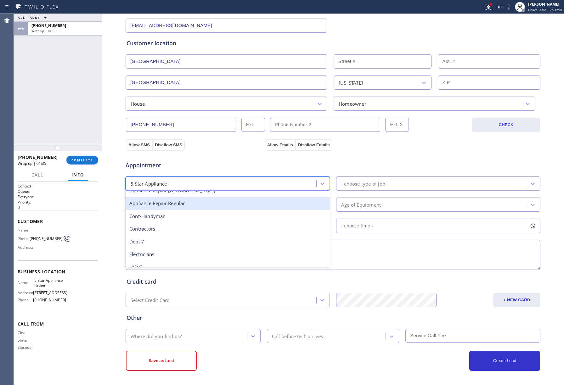
click at [192, 207] on div "Appliance Repair Regular" at bounding box center [227, 203] width 204 height 13
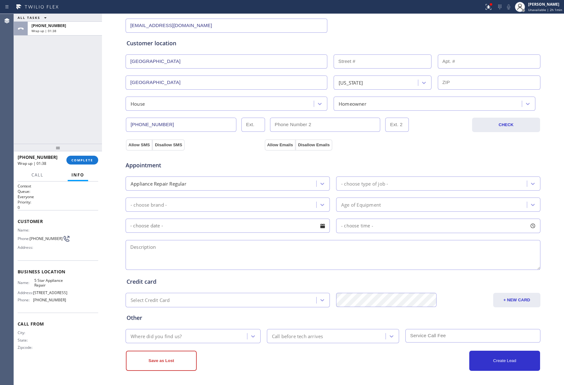
click at [398, 181] on div "- choose type of job -" at bounding box center [432, 183] width 189 height 11
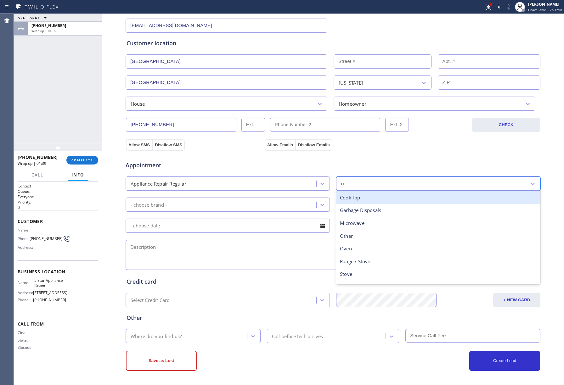
type input "ov"
click at [372, 197] on div "Oven" at bounding box center [438, 197] width 204 height 13
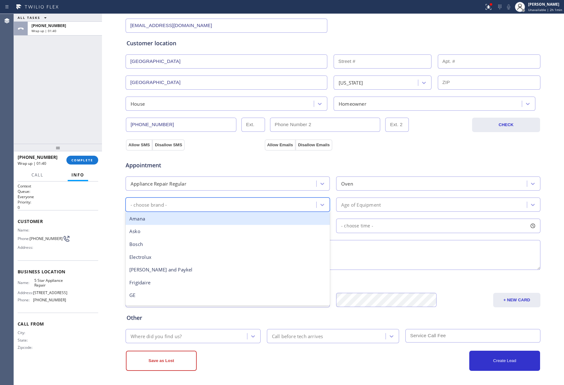
click at [239, 202] on div "- choose brand -" at bounding box center [221, 204] width 189 height 11
type input "ge"
click at [144, 218] on div "GE" at bounding box center [227, 218] width 204 height 13
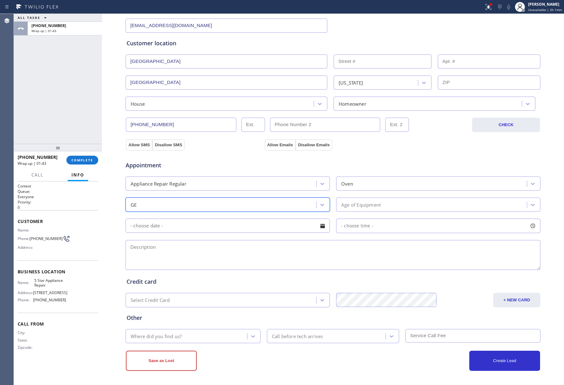
click at [378, 201] on div "Age of Equipment" at bounding box center [432, 204] width 189 height 11
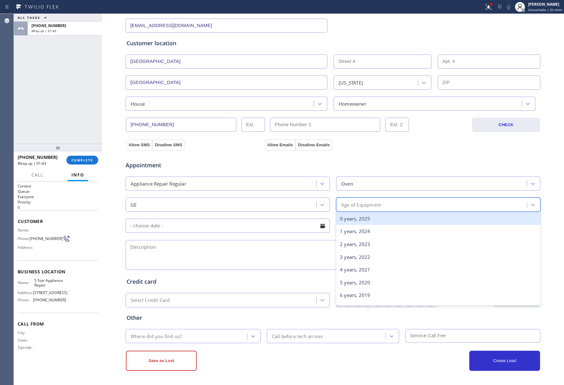
click at [352, 217] on div "0 years, 2025" at bounding box center [438, 218] width 204 height 13
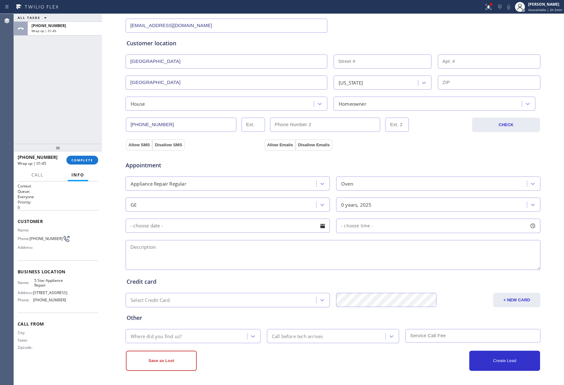
click at [284, 260] on textarea at bounding box center [332, 255] width 414 height 30
paste textarea "GE Oven | had a recent fire and want tech to check if its safe to use - 6yrs Ol…"
type textarea "GE Oven | had a recent fire and want tech to check if its safe to use - 6yrs Ol…"
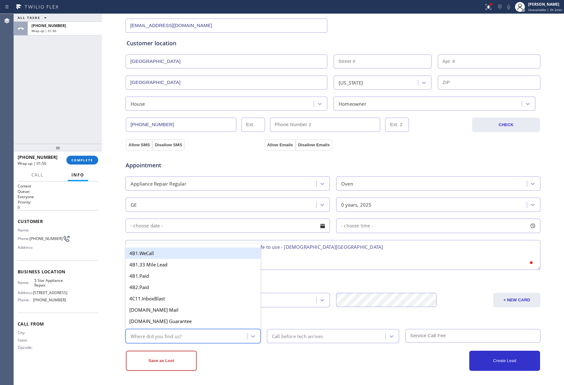
click at [159, 336] on div "Where did you find us?" at bounding box center [156, 335] width 51 height 7
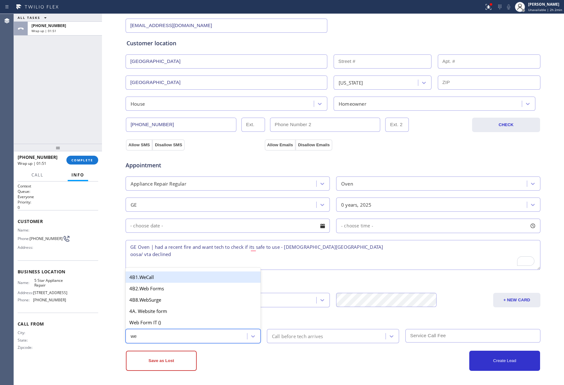
type input "web"
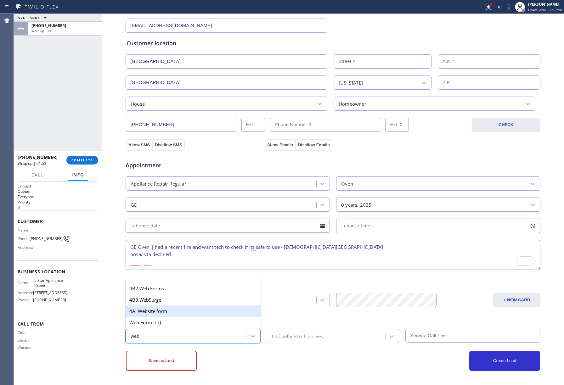
drag, startPoint x: 171, startPoint y: 285, endPoint x: 167, endPoint y: 312, distance: 27.4
click at [167, 312] on div "4B2.Web Forms 4B8.WebSurge 4A. Website form Web Form IT () 4A. Web Form IT ()" at bounding box center [192, 310] width 135 height 59
click at [167, 312] on div "4A. Website form" at bounding box center [192, 310] width 135 height 11
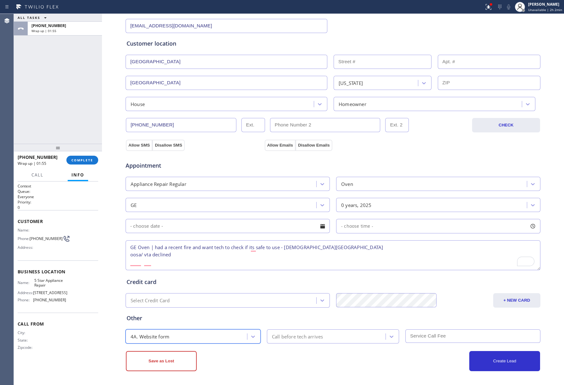
scroll to position [104, 0]
click at [160, 145] on button "Disallow SMS" at bounding box center [168, 144] width 32 height 11
click at [310, 148] on div "Appointment Appliance Repair Regular Oven GE 0 years, 2025 - choose time - GE O…" at bounding box center [332, 209] width 415 height 123
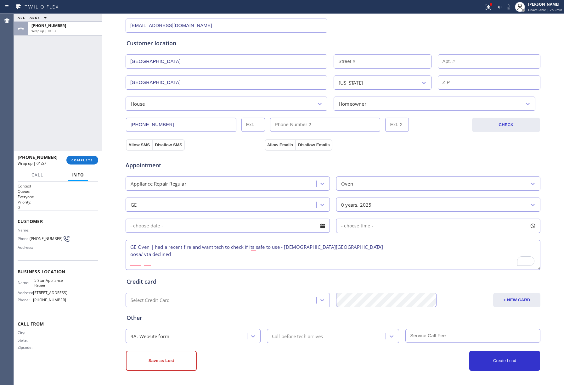
click at [310, 148] on div "Appointment Appliance Repair Regular Oven GE 0 years, 2025 - choose time - GE O…" at bounding box center [332, 209] width 415 height 123
click at [310, 144] on button "Disallow Emails" at bounding box center [313, 144] width 37 height 11
click at [157, 365] on button "Save as Lost" at bounding box center [161, 361] width 71 height 20
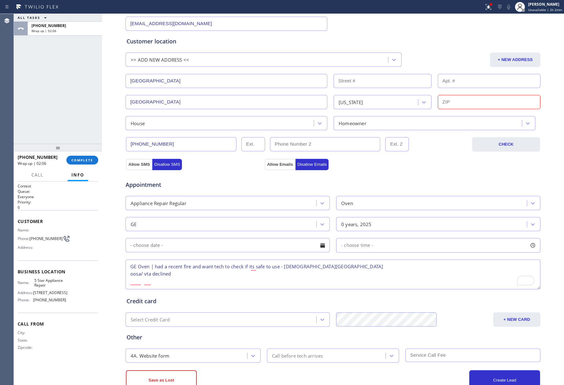
click at [459, 103] on input "text" at bounding box center [488, 102] width 103 height 14
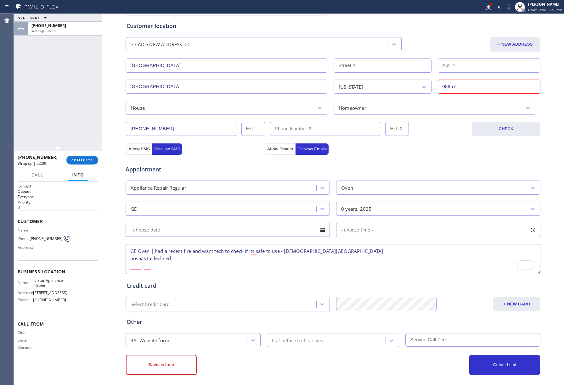
scroll to position [126, 0]
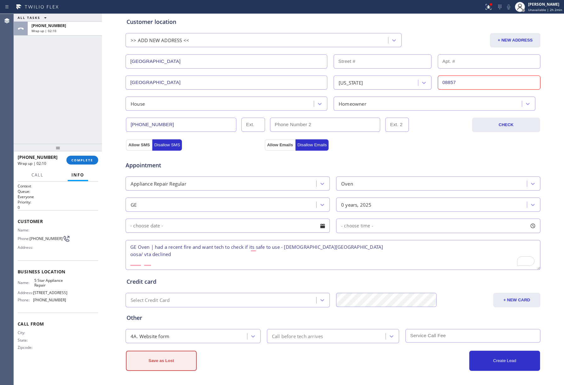
type input "08857"
click at [160, 364] on button "Save as Lost" at bounding box center [161, 361] width 71 height 20
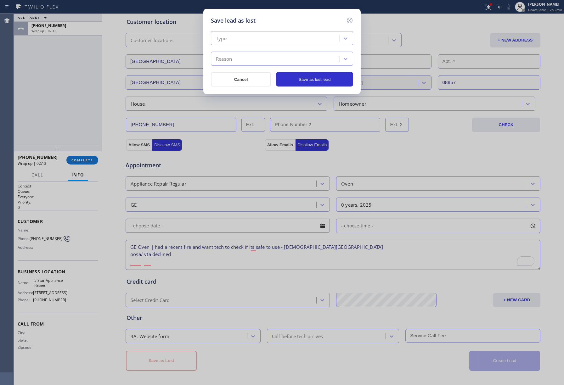
click at [246, 42] on div "Type" at bounding box center [276, 38] width 127 height 11
click at [231, 75] on div "Not Serviceable" at bounding box center [282, 74] width 142 height 11
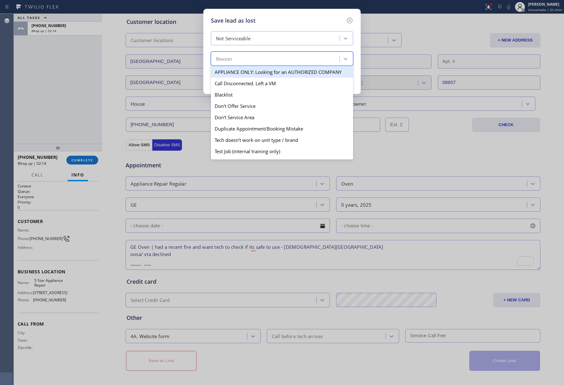
click at [231, 66] on div "Reason" at bounding box center [282, 59] width 142 height 14
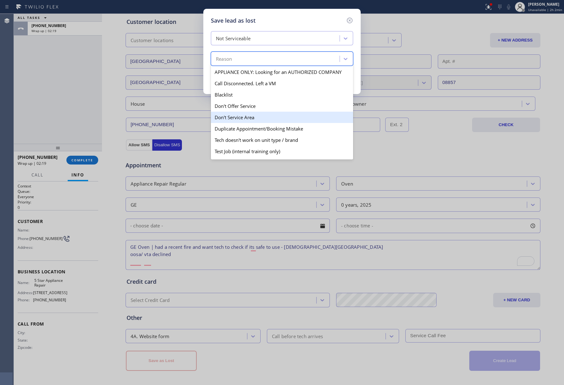
click at [258, 121] on div "Don't Service Area" at bounding box center [282, 117] width 142 height 11
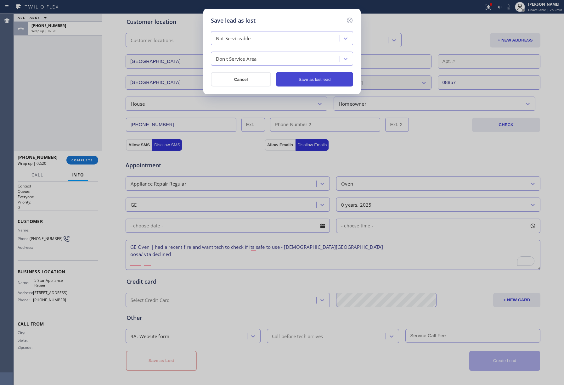
click at [284, 78] on button "Save as lost lead" at bounding box center [314, 79] width 77 height 14
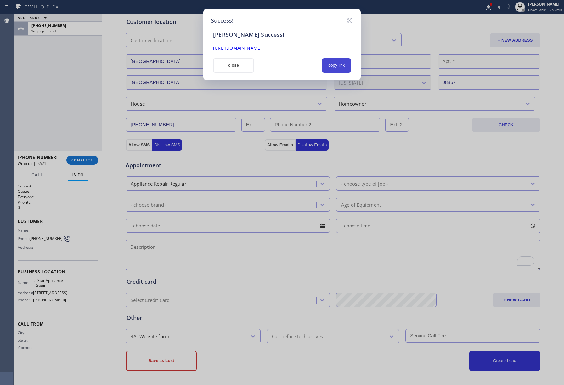
click at [344, 62] on button "copy link" at bounding box center [336, 65] width 29 height 14
click at [57, 84] on div "Success! SAL Success! https://erp.apollosoft.co/customer/763797#portlet_lead cl…" at bounding box center [282, 192] width 564 height 385
click at [246, 64] on button "close" at bounding box center [233, 65] width 41 height 14
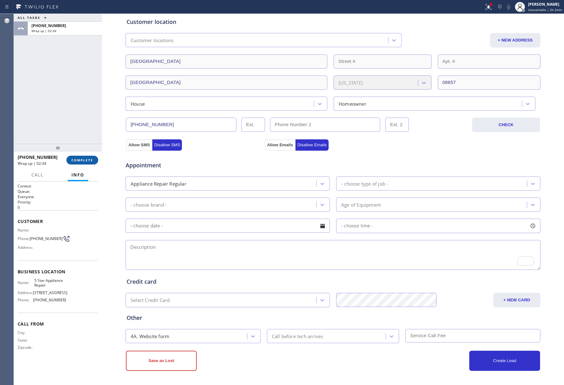
click at [79, 160] on span "COMPLETE" at bounding box center [82, 160] width 22 height 4
click at [67, 116] on div "ALL TASKS ALL TASKS ACTIVE TASKS TASKS IN WRAP UP +19179810307 Wrap up | 02:34" at bounding box center [58, 79] width 88 height 130
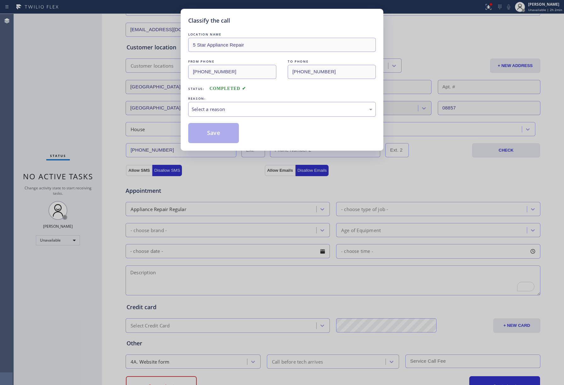
scroll to position [84, 0]
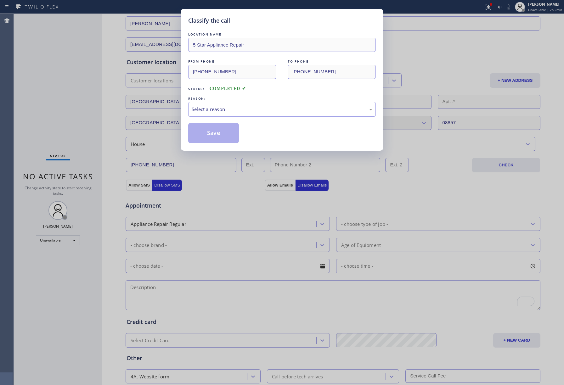
drag, startPoint x: 248, startPoint y: 109, endPoint x: 245, endPoint y: 112, distance: 4.2
click at [246, 111] on div "Select a reason" at bounding box center [282, 109] width 181 height 7
drag, startPoint x: 218, startPoint y: 132, endPoint x: 205, endPoint y: 132, distance: 12.9
click at [201, 131] on button "Save" at bounding box center [213, 133] width 51 height 20
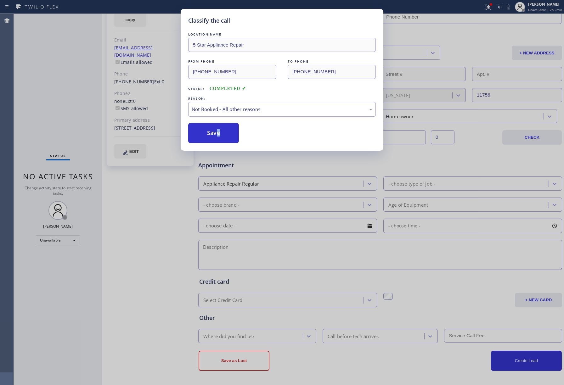
type input "[PHONE_NUMBER]"
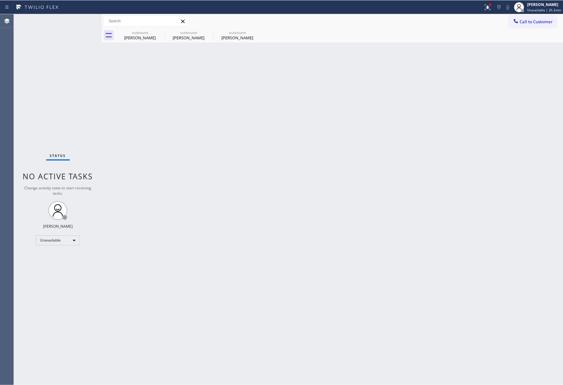
scroll to position [0, 0]
click at [535, 23] on span "Call to Customer" at bounding box center [536, 22] width 33 height 6
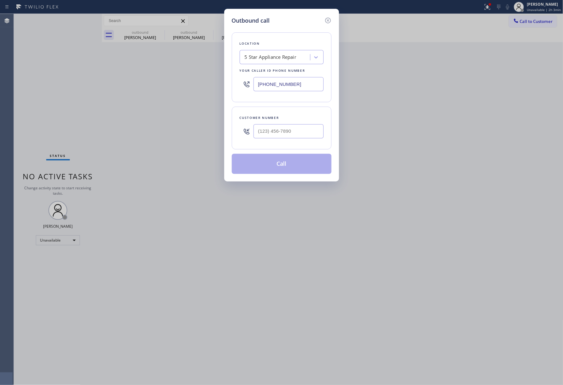
drag, startPoint x: 312, startPoint y: 92, endPoint x: 239, endPoint y: 88, distance: 73.4
click at [239, 88] on div "Location 5 Star Appliance Repair Your caller id phone number (855) 731-4952" at bounding box center [282, 67] width 100 height 70
type input "[PHONE_NUMBER]"
click at [297, 125] on input "(___) ___-____" at bounding box center [288, 131] width 70 height 14
paste input "718) 709-0750"
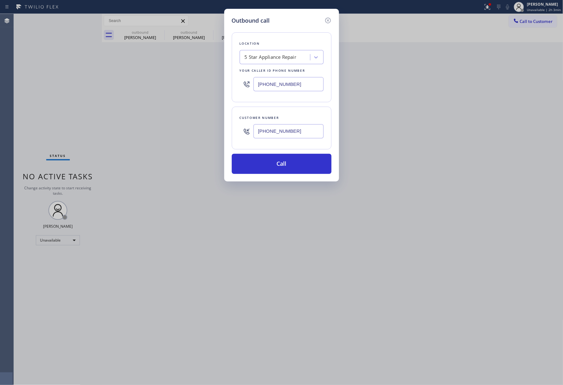
type input "[PHONE_NUMBER]"
click at [293, 76] on div "[PHONE_NUMBER]" at bounding box center [282, 84] width 84 height 20
drag, startPoint x: 296, startPoint y: 83, endPoint x: 234, endPoint y: 82, distance: 61.6
click at [234, 82] on div "Location 5 Star Appliance Repair Your caller id phone number (855) 731-4952" at bounding box center [282, 67] width 100 height 70
paste input "305) 574-9064"
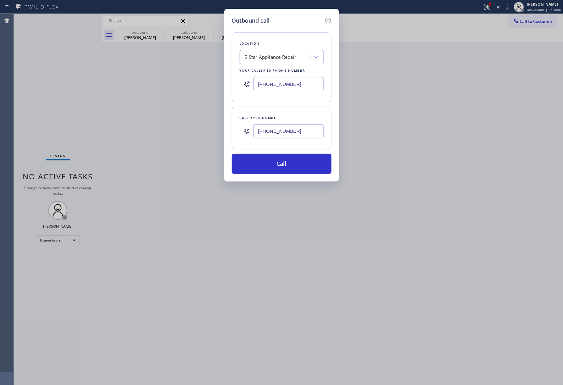
type input "[PHONE_NUMBER]"
click at [279, 41] on div "Location" at bounding box center [282, 43] width 84 height 7
click at [282, 172] on button "Call" at bounding box center [282, 164] width 100 height 20
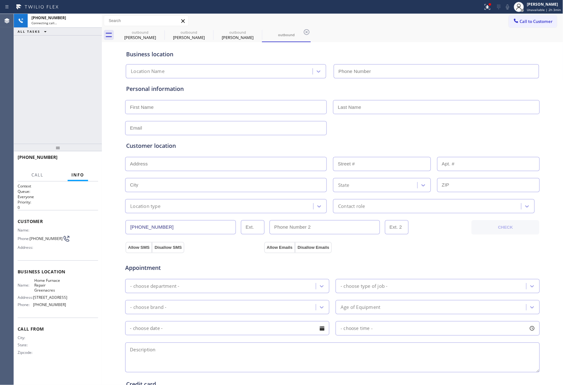
type input "[PHONE_NUMBER]"
click at [29, 92] on div "+17187090750 Connecting call… ALL TASKS ALL TASKS ACTIVE TASKS TASKS IN WRAP UP" at bounding box center [58, 79] width 88 height 130
drag, startPoint x: 47, startPoint y: 90, endPoint x: 547, endPoint y: 156, distance: 505.1
click at [47, 90] on div "+17187090750 Live | 00:48 ALL TASKS ALL TASKS ACTIVE TASKS TASKS IN WRAP UP" at bounding box center [58, 79] width 88 height 130
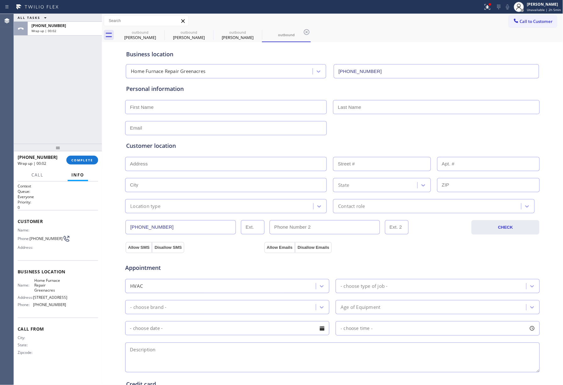
drag, startPoint x: 78, startPoint y: 157, endPoint x: 75, endPoint y: 150, distance: 8.1
click at [78, 157] on button "COMPLETE" at bounding box center [82, 160] width 32 height 9
click at [57, 109] on div "ALL TASKS ALL TASKS ACTIVE TASKS TASKS IN WRAP UP +17187090750 Wrap up | 00:02" at bounding box center [58, 79] width 88 height 130
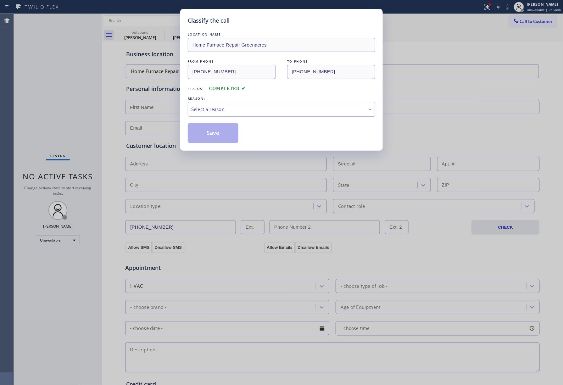
click at [224, 108] on div "Select a reason" at bounding box center [281, 109] width 181 height 7
click at [210, 135] on button "Save" at bounding box center [213, 133] width 51 height 20
type input "[PHONE_NUMBER]"
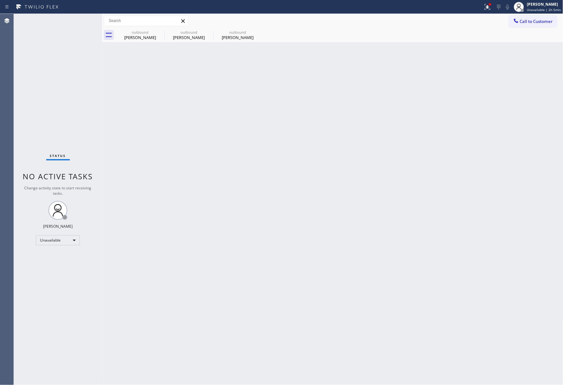
drag, startPoint x: 533, startPoint y: 23, endPoint x: 487, endPoint y: 36, distance: 47.8
click at [533, 23] on span "Call to Customer" at bounding box center [536, 22] width 33 height 6
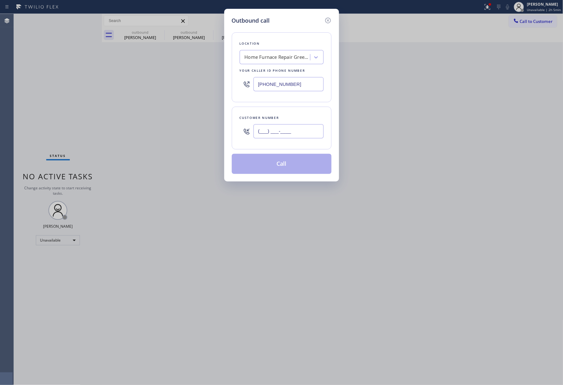
click at [288, 125] on input "(___) ___-____" at bounding box center [288, 131] width 70 height 14
paste input "315) 547-2529"
type input "[PHONE_NUMBER]"
click at [283, 108] on div "Customer number (315) 547-2529" at bounding box center [282, 128] width 100 height 43
click at [286, 163] on button "Call" at bounding box center [282, 164] width 100 height 20
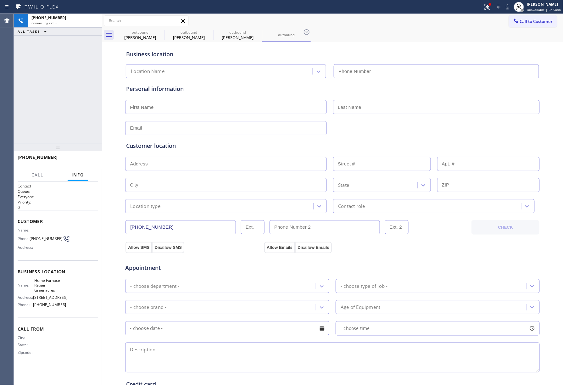
type input "[PHONE_NUMBER]"
click at [71, 114] on div "+13155472529 Live | 00:16 ALL TASKS ALL TASKS ACTIVE TASKS TASKS IN WRAP UP" at bounding box center [58, 79] width 88 height 130
click at [67, 117] on div "+13155472529 Live | 00:17 ALL TASKS ALL TASKS ACTIVE TASKS TASKS IN WRAP UP" at bounding box center [58, 79] width 88 height 130
click at [67, 118] on div "+13155472529 Live | 00:17 ALL TASKS ALL TASKS ACTIVE TASKS TASKS IN WRAP UP" at bounding box center [58, 79] width 88 height 130
click at [87, 161] on span "HANG UP" at bounding box center [83, 160] width 19 height 4
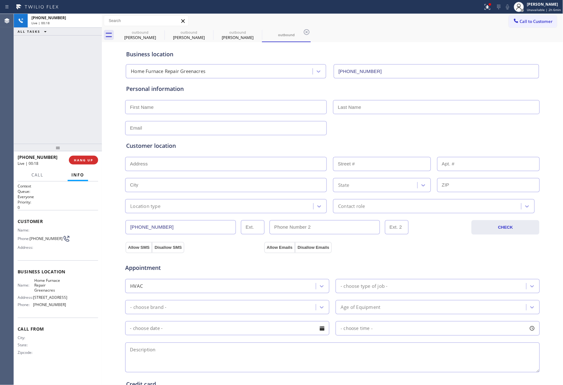
click at [72, 126] on div "+13155472529 Live | 00:18 ALL TASKS ALL TASKS ACTIVE TASKS TASKS IN WRAP UP" at bounding box center [58, 79] width 88 height 130
click at [85, 160] on span "COMPLETE" at bounding box center [82, 160] width 22 height 4
click at [60, 130] on div "ALL TASKS ALL TASKS ACTIVE TASKS TASKS IN WRAP UP +13155472529 Wrap up | 00:00" at bounding box center [58, 79] width 88 height 130
click at [60, 130] on div "ALL TASKS ALL TASKS ACTIVE TASKS TASKS IN WRAP UP +13155472529 Wrap up | 00:01" at bounding box center [58, 79] width 88 height 130
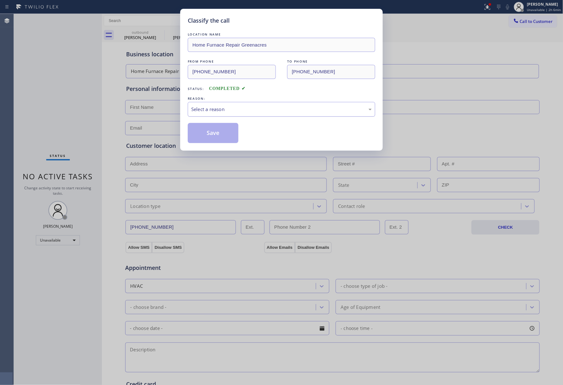
click at [233, 112] on div "Select a reason" at bounding box center [281, 109] width 181 height 7
click at [232, 118] on div "LOCATION NAME Home Furnace Repair Greenacres FROM PHONE (305) 574-9064 TO PHONE…" at bounding box center [281, 87] width 187 height 112
click at [225, 103] on div "Existing Customer - ETA/PI/REDO/complain/cancel" at bounding box center [281, 109] width 187 height 15
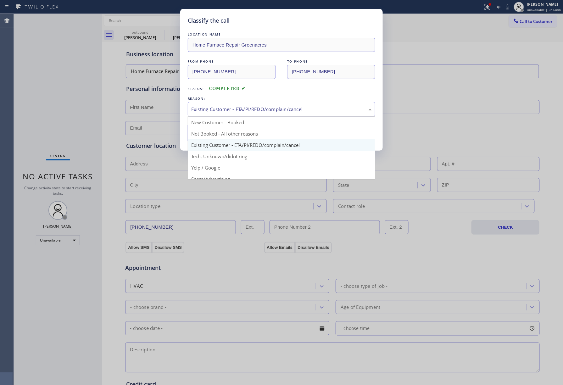
scroll to position [40, 0]
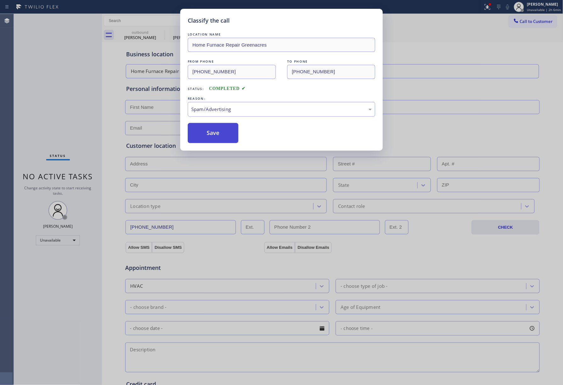
click at [214, 132] on button "Save" at bounding box center [213, 133] width 51 height 20
type input "[PHONE_NUMBER]"
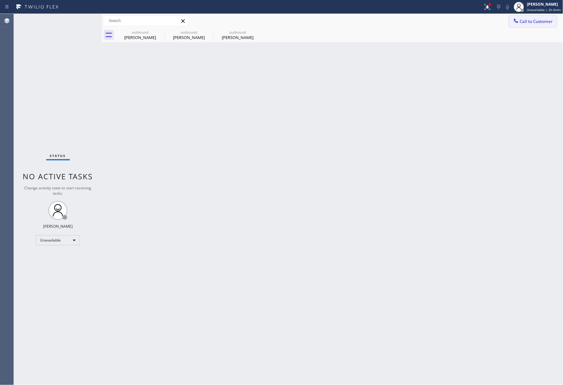
click at [531, 19] on span "Call to Customer" at bounding box center [536, 22] width 33 height 6
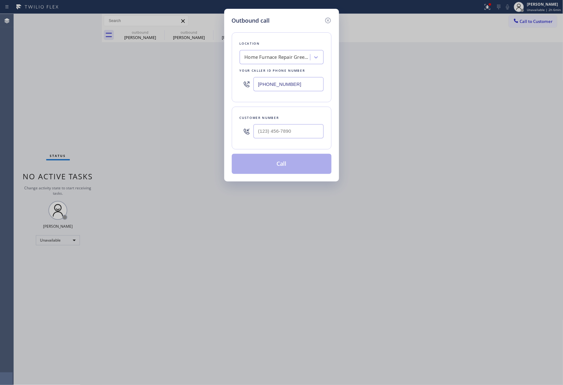
drag, startPoint x: 286, startPoint y: 82, endPoint x: 211, endPoint y: 80, distance: 75.2
click at [211, 80] on div "Outbound call Location Home Furnace Repair Greenacres Your caller id phone numb…" at bounding box center [281, 192] width 563 height 385
paste input "text"
type input "[PHONE_NUMBER]"
click at [278, 130] on input "(___) ___-____" at bounding box center [288, 131] width 70 height 14
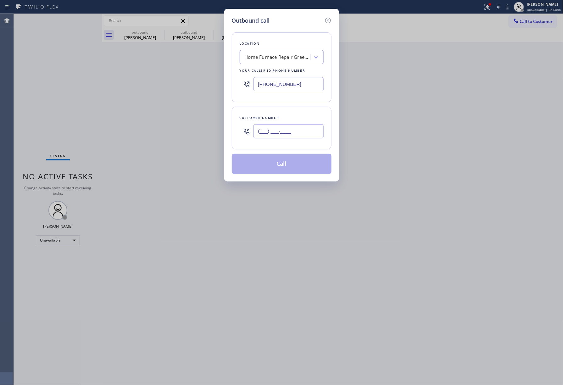
paste input "718) 709-0750"
type input "[PHONE_NUMBER]"
click at [286, 113] on div "Customer number (718) 709-0750" at bounding box center [282, 128] width 100 height 43
click at [294, 166] on button "Call" at bounding box center [282, 164] width 100 height 20
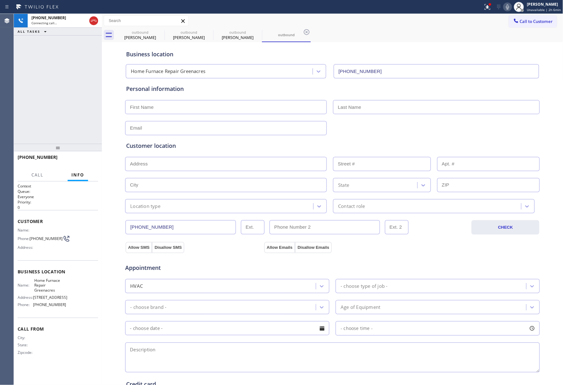
type input "[PHONE_NUMBER]"
click at [3, 102] on div "Agent Desktop" at bounding box center [7, 199] width 14 height 371
click at [89, 158] on span "HANG UP" at bounding box center [83, 160] width 19 height 4
drag, startPoint x: 84, startPoint y: 132, endPoint x: 89, endPoint y: 148, distance: 17.1
click at [84, 133] on div "+17187090750 Live | 00:03 ALL TASKS ALL TASKS ACTIVE TASKS TASKS IN WRAP UP" at bounding box center [58, 79] width 88 height 130
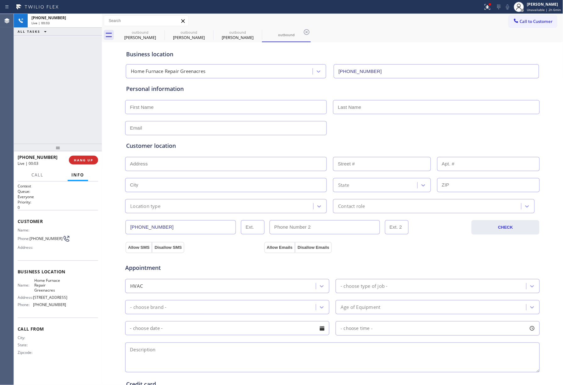
click at [90, 155] on div "+17187090750 Live | 00:03 HANG UP" at bounding box center [58, 160] width 81 height 16
click at [87, 158] on span "COMPLETE" at bounding box center [82, 160] width 22 height 4
click at [64, 112] on div "ALL TASKS ALL TASKS ACTIVE TASKS TASKS IN WRAP UP +17187090750 Wrap up | 00:00" at bounding box center [58, 79] width 88 height 130
click at [64, 112] on div "ALL TASKS ALL TASKS ACTIVE TASKS TASKS IN WRAP UP +17187090750 Wrap up | 00:01" at bounding box center [58, 79] width 88 height 130
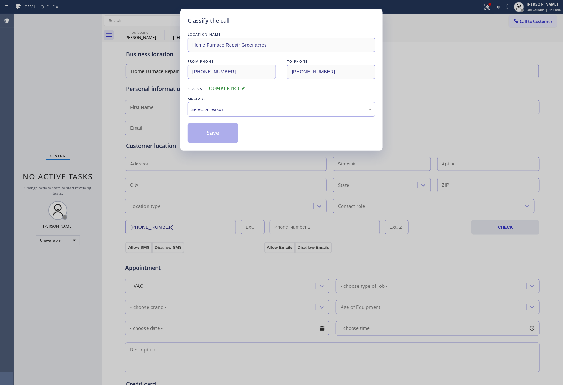
click at [234, 111] on div "Select a reason" at bounding box center [281, 109] width 181 height 7
click at [209, 134] on button "Save" at bounding box center [213, 133] width 51 height 20
type input "[PHONE_NUMBER]"
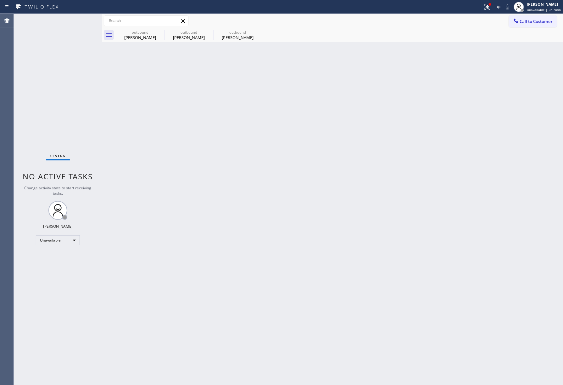
drag, startPoint x: 0, startPoint y: 110, endPoint x: 6, endPoint y: 107, distance: 6.3
click at [2, 108] on div "Agent Desktop" at bounding box center [7, 199] width 14 height 371
click at [531, 17] on button "Call to Customer" at bounding box center [533, 21] width 48 height 12
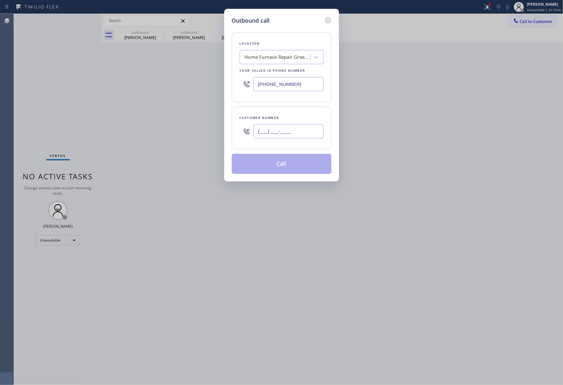
click at [285, 131] on input "(___) ___-____" at bounding box center [288, 131] width 70 height 14
paste input "443) 752-2795"
type input "[PHONE_NUMBER]"
click at [41, 107] on div "Outbound call Location Home Furnace Repair Greenacres Your caller id phone numb…" at bounding box center [281, 192] width 563 height 385
drag, startPoint x: 291, startPoint y: 82, endPoint x: 244, endPoint y: 54, distance: 54.7
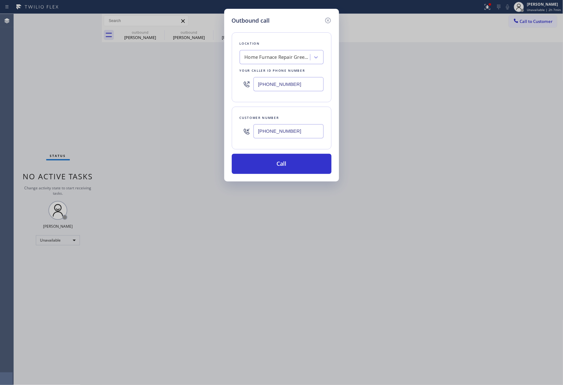
click at [230, 75] on div "Outbound call Location Home Furnace Repair Greenacres Your caller id phone numb…" at bounding box center [281, 95] width 115 height 173
paste input "833) 692-2271"
type input "[PHONE_NUMBER]"
click at [254, 36] on div "Location Home Furnace Repair Greenacres Your caller id phone number (833) 692-2…" at bounding box center [282, 67] width 100 height 70
click at [266, 156] on button "Call" at bounding box center [282, 164] width 100 height 20
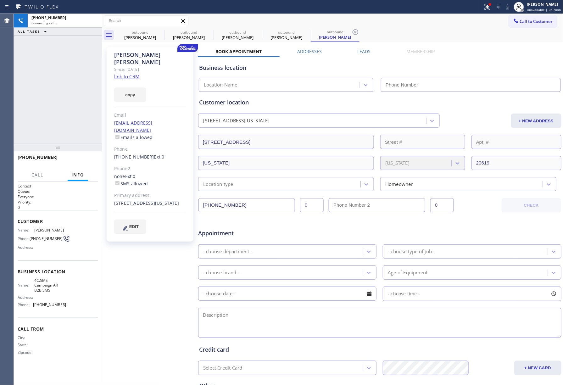
click at [130, 73] on link "link to CRM" at bounding box center [126, 76] width 25 height 6
type input "[PHONE_NUMBER]"
click at [96, 159] on button "HANG UP" at bounding box center [83, 160] width 29 height 9
drag, startPoint x: 79, startPoint y: 135, endPoint x: 80, endPoint y: 148, distance: 12.6
click at [79, 137] on div "+14437522795 Live | 00:17 ALL TASKS ALL TASKS ACTIVE TASKS TASKS IN WRAP UP" at bounding box center [58, 79] width 88 height 130
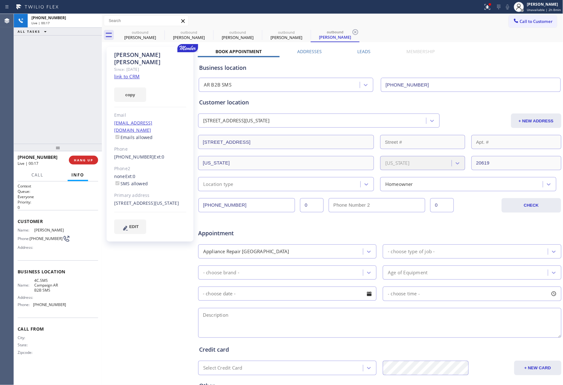
click at [81, 154] on div "+14437522795 Live | 00:17 HANG UP" at bounding box center [58, 160] width 81 height 16
drag, startPoint x: 82, startPoint y: 160, endPoint x: 61, endPoint y: 111, distance: 53.1
click at [82, 159] on span "COMPLETE" at bounding box center [82, 160] width 22 height 4
click at [61, 111] on div "ALL TASKS ALL TASKS ACTIVE TASKS TASKS IN WRAP UP +14437522795 Wrap up | 00:00" at bounding box center [58, 79] width 88 height 130
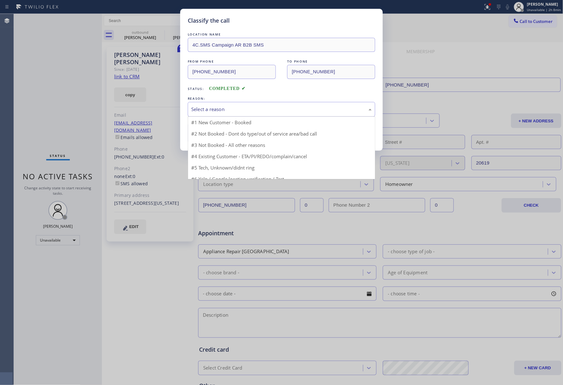
click at [234, 110] on div "Select a reason" at bounding box center [281, 109] width 181 height 7
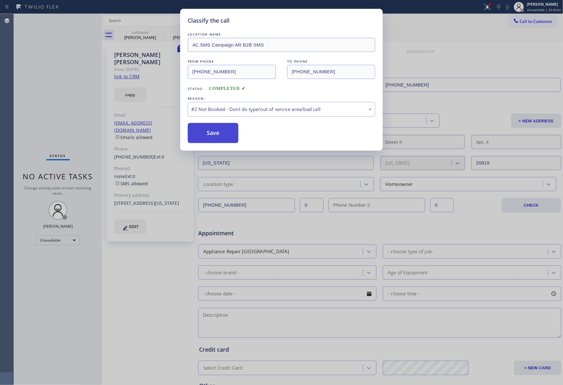
click at [203, 129] on button "Save" at bounding box center [213, 133] width 51 height 20
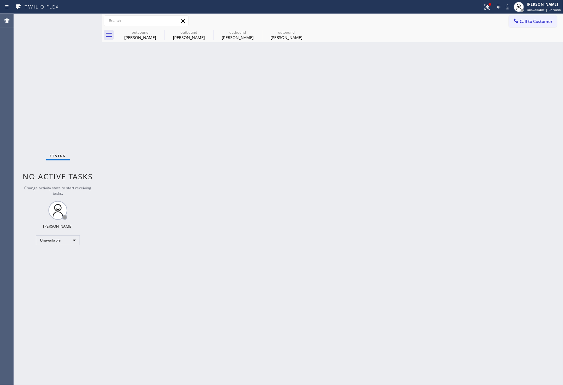
click at [521, 21] on span "Call to Customer" at bounding box center [536, 22] width 33 height 6
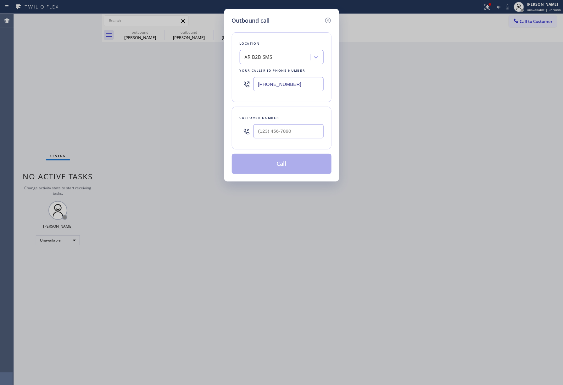
drag, startPoint x: 314, startPoint y: 82, endPoint x: 307, endPoint y: 210, distance: 128.8
click at [242, 83] on div "[PHONE_NUMBER]" at bounding box center [282, 84] width 84 height 20
paste input "00) 568-8664"
type input "[PHONE_NUMBER]"
drag, startPoint x: 30, startPoint y: 69, endPoint x: 171, endPoint y: 92, distance: 143.2
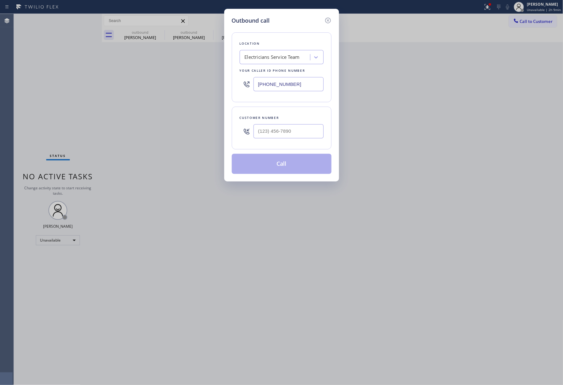
click at [30, 69] on div "Outbound call Location Electricians Service Team Your caller id phone number [P…" at bounding box center [281, 192] width 563 height 385
click at [294, 125] on input "(___) ___-____" at bounding box center [288, 131] width 70 height 14
paste input "678) 665-7851"
type input "[PHONE_NUMBER]"
click at [296, 116] on div "Customer number" at bounding box center [282, 117] width 84 height 7
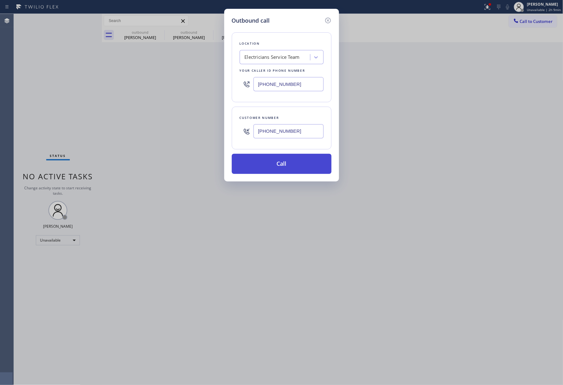
click at [288, 172] on button "Call" at bounding box center [282, 164] width 100 height 20
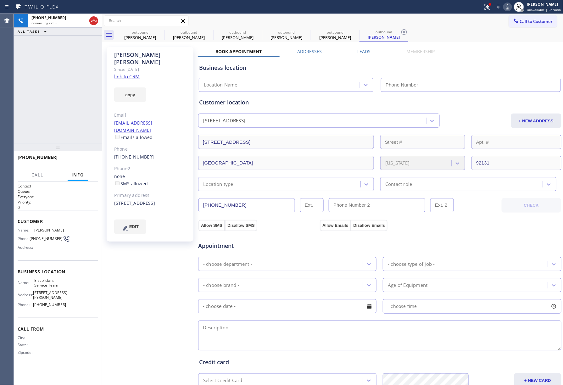
type input "[PHONE_NUMBER]"
click at [58, 75] on div "+16786657851 Live | 00:07 ALL TASKS ALL TASKS ACTIVE TASKS TASKS IN WRAP UP" at bounding box center [58, 79] width 88 height 130
click at [89, 158] on span "HANG UP" at bounding box center [83, 160] width 19 height 4
drag, startPoint x: 81, startPoint y: 163, endPoint x: 68, endPoint y: 119, distance: 45.8
click at [81, 162] on button "HANG UP" at bounding box center [83, 160] width 29 height 9
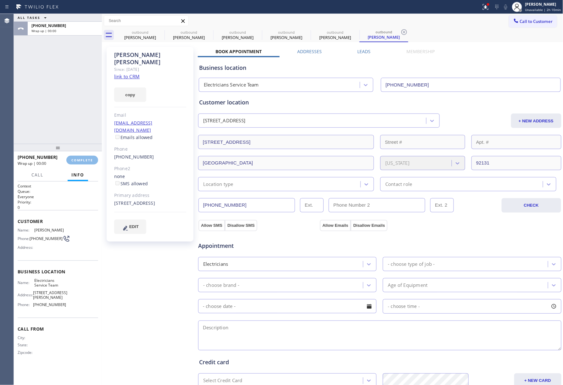
click at [68, 119] on div "ALL TASKS ALL TASKS ACTIVE TASKS TASKS IN WRAP UP +16786657851 Wrap up | 00:00" at bounding box center [58, 79] width 88 height 130
click at [81, 158] on span "COMPLETE" at bounding box center [82, 160] width 22 height 4
click at [72, 121] on div "ALL TASKS ALL TASKS ACTIVE TASKS TASKS IN WRAP UP [PHONE_NUMBER] Wrap up | 00:01" at bounding box center [58, 79] width 88 height 130
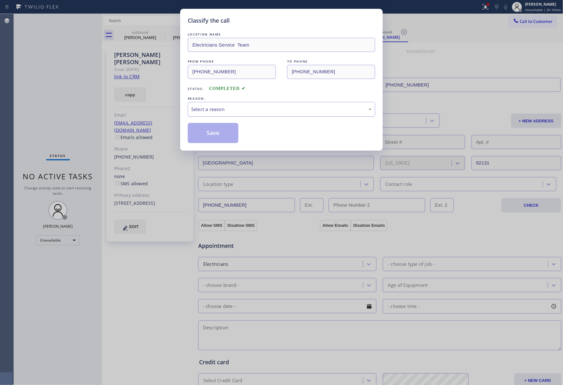
click at [214, 104] on div "Select a reason" at bounding box center [281, 109] width 187 height 15
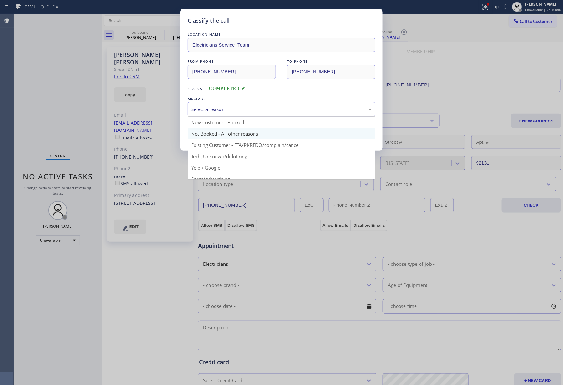
click at [199, 131] on button "Save" at bounding box center [213, 133] width 51 height 20
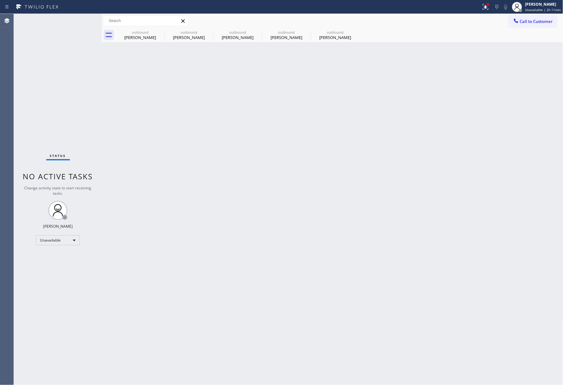
click at [360, 219] on div "Back to Dashboard Change Sender ID Customers Technicians Select a contact Outbo…" at bounding box center [332, 199] width 461 height 371
drag, startPoint x: 16, startPoint y: 62, endPoint x: 306, endPoint y: 88, distance: 291.1
click at [19, 62] on div "Status No active tasks Change activity state to start receiving tasks. [PERSON_…" at bounding box center [58, 199] width 88 height 371
drag, startPoint x: 405, startPoint y: 114, endPoint x: 403, endPoint y: 126, distance: 12.2
click at [403, 126] on div "Back to Dashboard Change Sender ID Customers Technicians Select a contact Outbo…" at bounding box center [332, 199] width 461 height 371
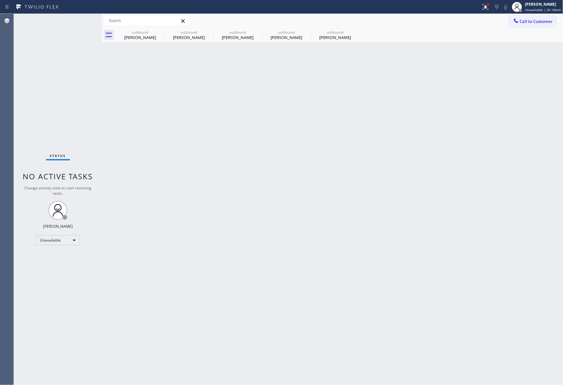
drag, startPoint x: 23, startPoint y: 86, endPoint x: 257, endPoint y: 23, distance: 241.7
click at [23, 86] on div "Status No active tasks Change activity state to start receiving tasks. [PERSON_…" at bounding box center [58, 199] width 88 height 371
click at [540, 21] on span "Call to Customer" at bounding box center [536, 22] width 33 height 6
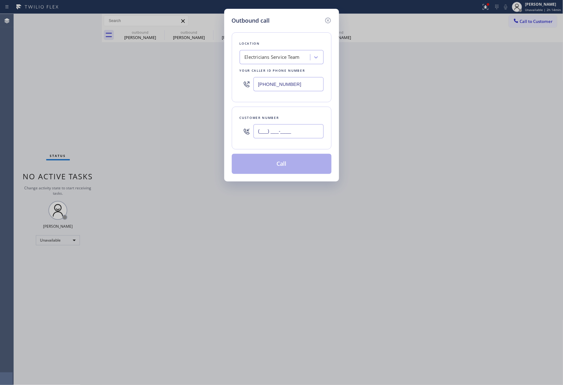
click at [266, 136] on input "(___) ___-____" at bounding box center [288, 131] width 70 height 14
paste input "305) 315-8217"
type input "[PHONE_NUMBER]"
drag, startPoint x: 306, startPoint y: 84, endPoint x: 282, endPoint y: 52, distance: 40.0
click at [249, 75] on div "[PHONE_NUMBER]" at bounding box center [282, 84] width 84 height 20
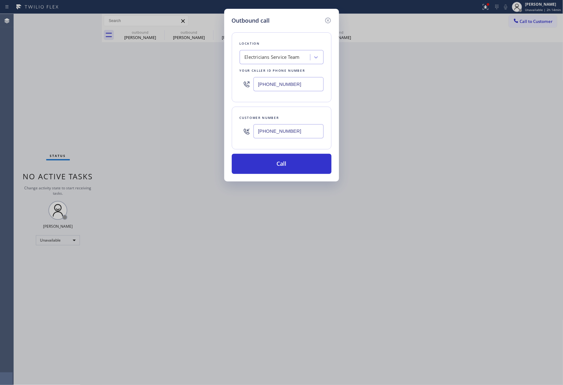
paste input "323) 991-9198"
type input "[PHONE_NUMBER]"
click at [290, 40] on div "Location Electricians Service Team Your caller id phone number (323) 991-9198" at bounding box center [282, 67] width 100 height 70
click at [280, 174] on button "Call" at bounding box center [282, 164] width 100 height 20
click at [280, 168] on button "Call" at bounding box center [282, 164] width 100 height 20
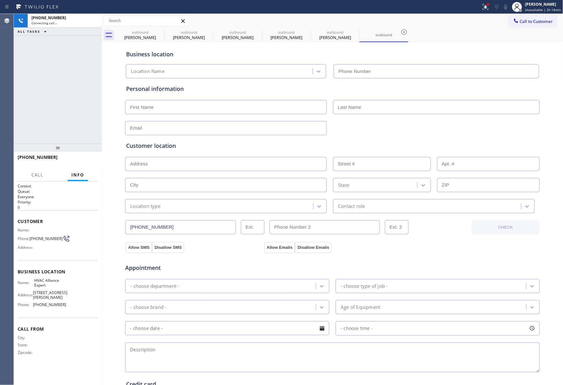
type input "[PHONE_NUMBER]"
click at [46, 86] on div "+13053158217 Live | 00:11 ALL TASKS ALL TASKS ACTIVE TASKS TASKS IN WRAP UP" at bounding box center [58, 79] width 88 height 130
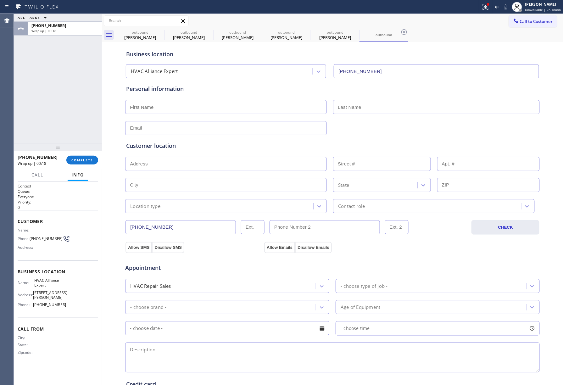
click at [41, 101] on div "ALL TASKS ALL TASKS ACTIVE TASKS TASKS IN WRAP UP +13053158217 Wrap up | 00:18" at bounding box center [58, 79] width 88 height 130
click at [76, 156] on button "COMPLETE" at bounding box center [82, 160] width 32 height 9
click at [76, 122] on div "ALL TASKS ALL TASKS ACTIVE TASKS TASKS IN WRAP UP +13053158217 Wrap up | 00:20" at bounding box center [58, 79] width 88 height 130
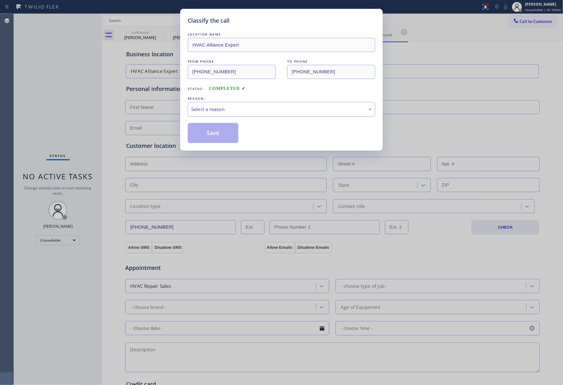
click at [224, 108] on div "Select a reason" at bounding box center [281, 109] width 181 height 7
click at [218, 134] on button "Save" at bounding box center [213, 133] width 51 height 20
type input "[PHONE_NUMBER]"
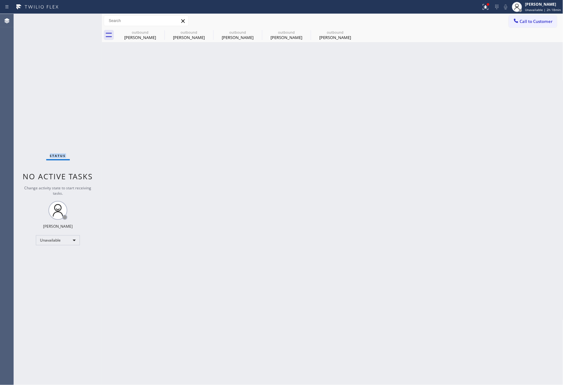
click at [48, 78] on div "Status No active tasks Change activity state to start receiving tasks. [PERSON_…" at bounding box center [58, 199] width 88 height 371
click at [526, 23] on span "Call to Customer" at bounding box center [536, 22] width 33 height 6
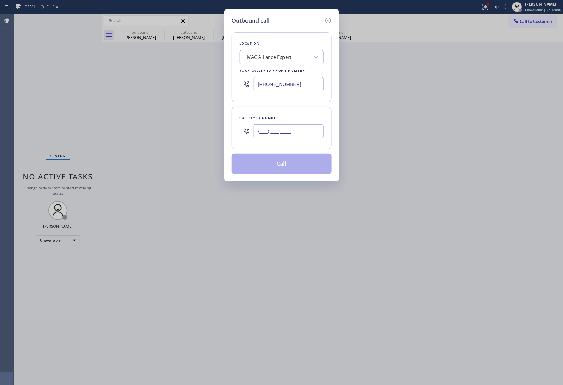
click at [290, 138] on input "(___) ___-____" at bounding box center [288, 131] width 70 height 14
paste input "443) 752-2795"
type input "[PHONE_NUMBER]"
drag, startPoint x: 38, startPoint y: 80, endPoint x: 58, endPoint y: 77, distance: 20.0
click at [39, 80] on div "Outbound call Location HVAC Alliance Expert Your caller id phone number (323) 9…" at bounding box center [281, 192] width 563 height 385
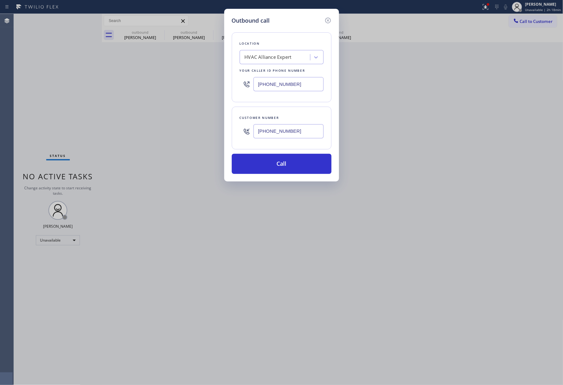
drag, startPoint x: 297, startPoint y: 86, endPoint x: 238, endPoint y: 86, distance: 58.8
click at [238, 86] on div "Location HVAC Alliance Expert Your caller id phone number (323) 991-9198" at bounding box center [282, 67] width 100 height 70
paste input "833) 692-2271"
type input "[PHONE_NUMBER]"
click at [312, 167] on button "Call" at bounding box center [282, 164] width 100 height 20
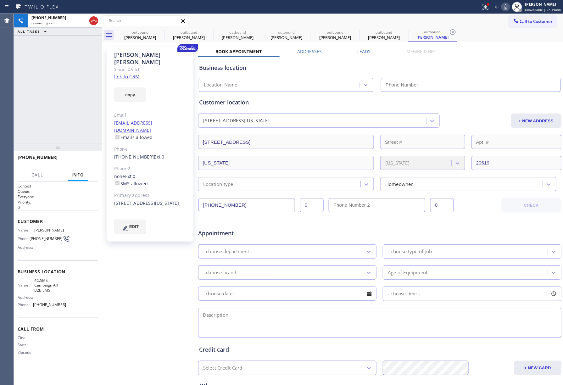
type input "[PHONE_NUMBER]"
drag, startPoint x: 60, startPoint y: 80, endPoint x: 62, endPoint y: 75, distance: 5.6
click at [60, 80] on div "+14437522795 Live | 00:11 ALL TASKS ALL TASKS ACTIVE TASKS TASKS IN WRAP UP" at bounding box center [58, 79] width 88 height 130
click at [509, 5] on icon at bounding box center [506, 7] width 8 height 8
click at [506, 7] on icon at bounding box center [505, 6] width 3 height 5
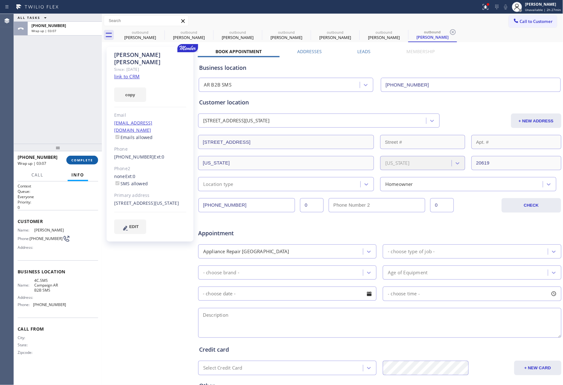
click at [87, 159] on span "COMPLETE" at bounding box center [82, 160] width 22 height 4
click at [59, 120] on div "ALL TASKS ALL TASKS ACTIVE TASKS TASKS IN WRAP UP +14437522795 Wrap up | 03:07" at bounding box center [58, 79] width 88 height 130
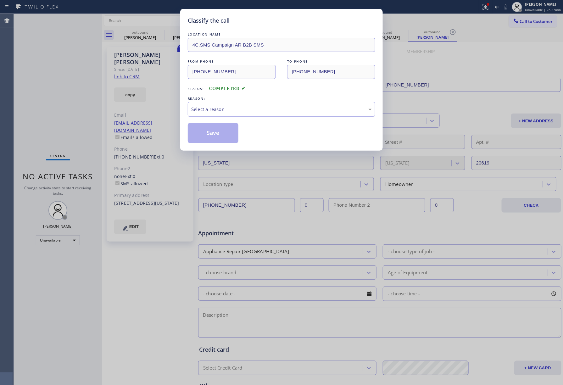
click at [218, 111] on div "Select a reason" at bounding box center [281, 109] width 181 height 7
click at [212, 134] on button "Save" at bounding box center [213, 133] width 51 height 20
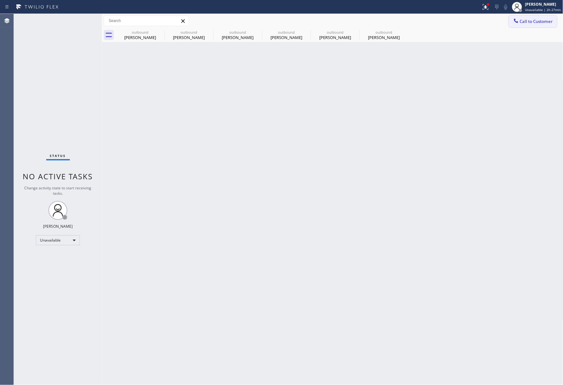
click at [530, 23] on span "Call to Customer" at bounding box center [536, 22] width 33 height 6
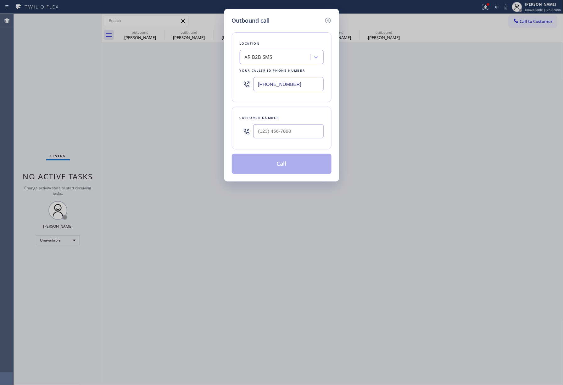
click at [273, 58] on div "AR B2B SMS" at bounding box center [276, 57] width 69 height 11
type input "HOME ALLIANCE"
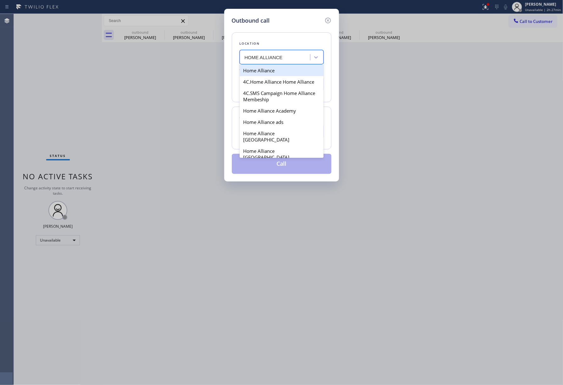
click at [267, 73] on div "Home Alliance" at bounding box center [282, 70] width 84 height 11
type input "(877) 777-0796"
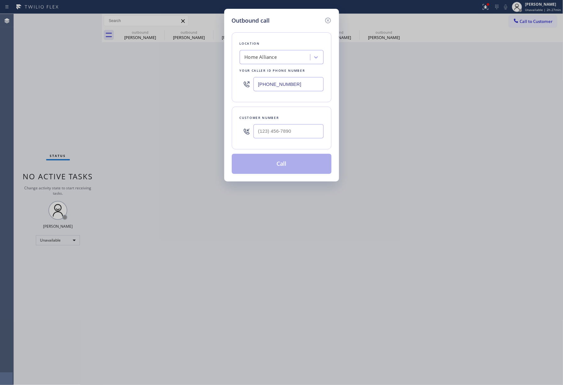
drag, startPoint x: 292, startPoint y: 87, endPoint x: 237, endPoint y: 87, distance: 55.4
click at [237, 87] on div "Location Home Alliance Your caller id phone number (877) 777-0796" at bounding box center [282, 67] width 100 height 70
click at [326, 21] on icon at bounding box center [328, 21] width 8 height 8
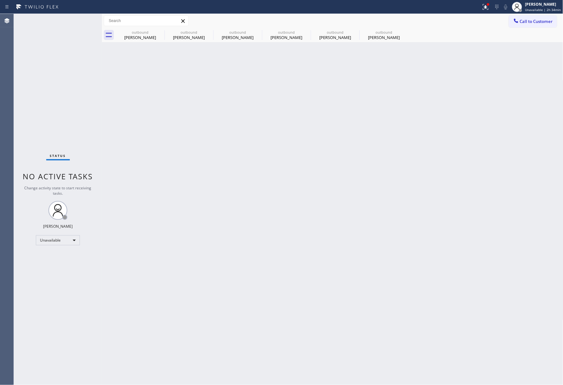
click at [309, 155] on div "Back to Dashboard Change Sender ID Customers Technicians Select a contact Outbo…" at bounding box center [332, 199] width 461 height 371
click at [161, 32] on icon at bounding box center [161, 32] width 8 height 8
click at [205, 32] on icon at bounding box center [209, 32] width 8 height 8
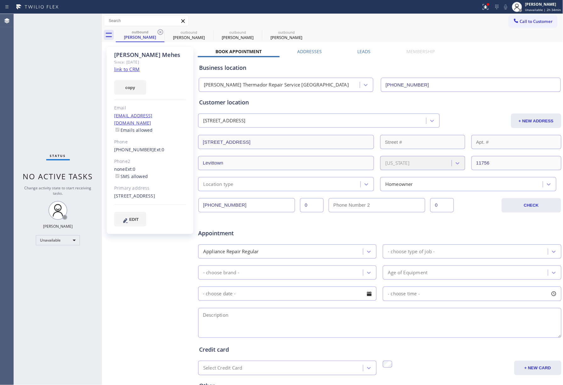
click at [161, 32] on icon at bounding box center [161, 32] width 8 height 8
click at [0, 0] on icon at bounding box center [0, 0] width 0 height 0
type input "[PHONE_NUMBER]"
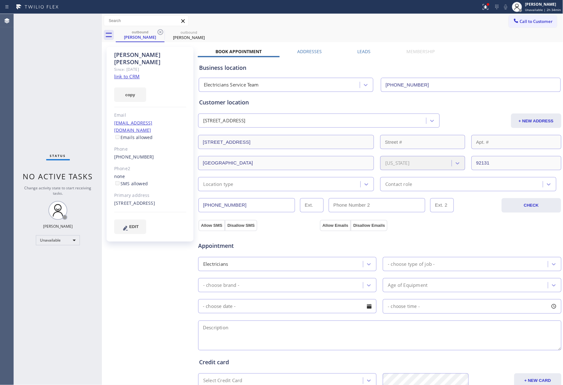
click at [161, 32] on icon at bounding box center [161, 32] width 8 height 8
type input "[PHONE_NUMBER]"
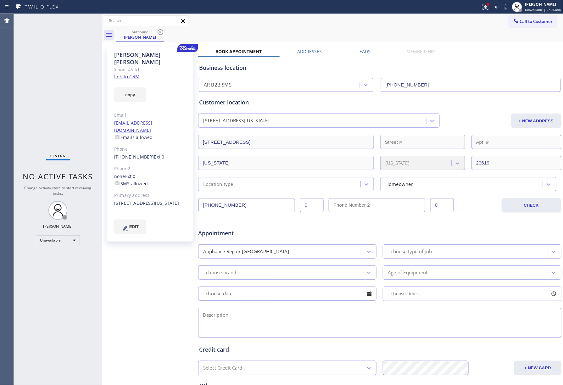
drag, startPoint x: 543, startPoint y: 9, endPoint x: 544, endPoint y: 14, distance: 4.8
click at [544, 9] on span "Unavailable | 2h 36min" at bounding box center [543, 10] width 36 height 4
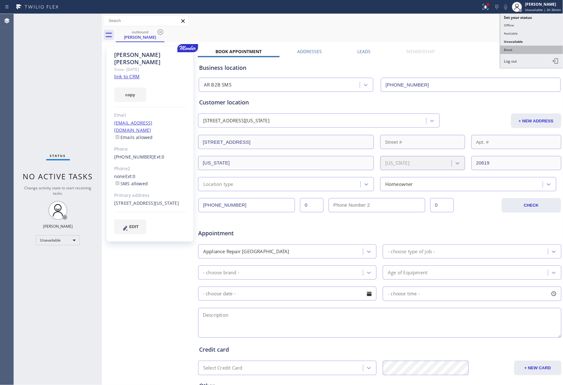
click at [528, 50] on button "Break" at bounding box center [531, 50] width 63 height 8
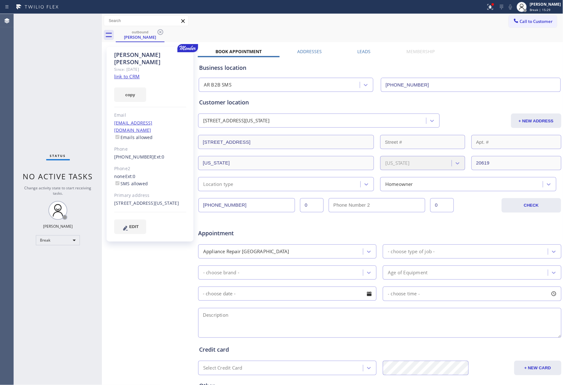
drag, startPoint x: 14, startPoint y: 100, endPoint x: 50, endPoint y: 81, distance: 40.6
click at [17, 97] on div "Status No active tasks Change activity state to start receiving tasks. Jenelyn …" at bounding box center [58, 199] width 88 height 371
click at [554, 13] on div "Status report Issues detected These issues could affect your workflow. Please c…" at bounding box center [281, 7] width 563 height 14
click at [539, 8] on span "Break | 15:30" at bounding box center [540, 10] width 21 height 4
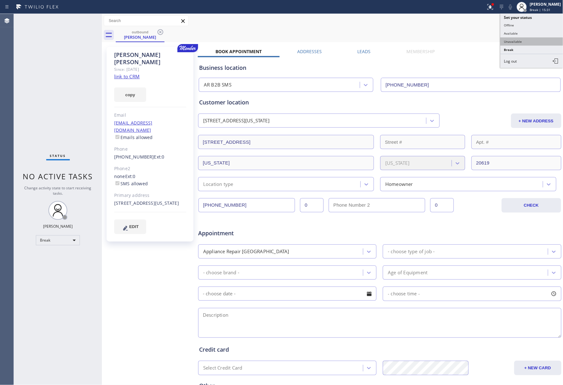
click at [533, 40] on button "Unavailable" at bounding box center [531, 41] width 63 height 8
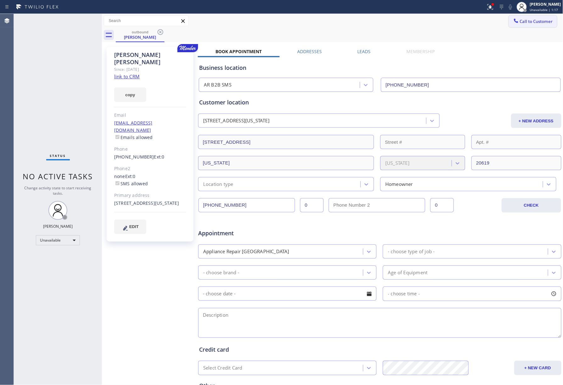
click at [524, 24] on button "Call to Customer" at bounding box center [533, 21] width 48 height 12
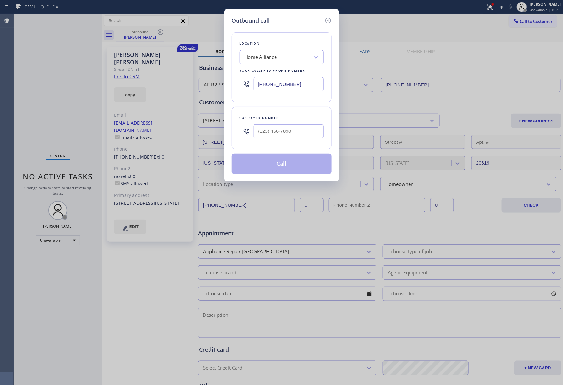
click at [291, 140] on div at bounding box center [288, 131] width 70 height 20
click at [289, 137] on input "(___) ___-____" at bounding box center [288, 131] width 70 height 14
paste input "213) 819-9091"
type input "[PHONE_NUMBER]"
drag, startPoint x: 258, startPoint y: 80, endPoint x: 222, endPoint y: 70, distance: 37.4
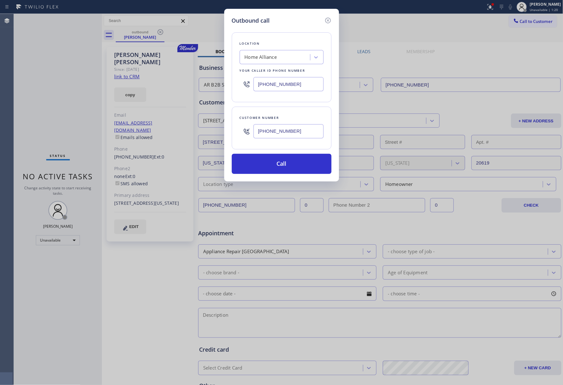
click at [218, 77] on div "Outbound call Location Home Alliance Your caller id phone number (877) 777-0796…" at bounding box center [281, 192] width 563 height 385
paste input "55) 731-4952"
type input "[PHONE_NUMBER]"
click at [267, 43] on div "Location" at bounding box center [282, 43] width 84 height 7
click at [287, 174] on button "Call" at bounding box center [282, 164] width 100 height 20
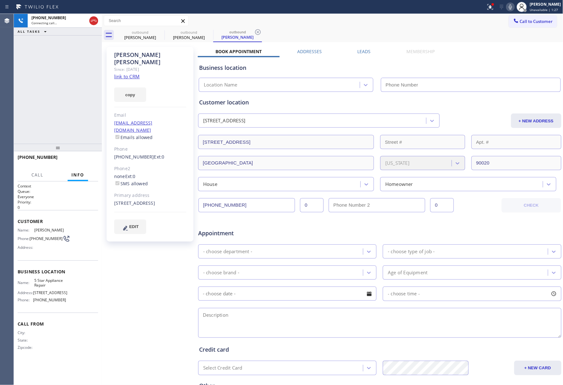
type input "[PHONE_NUMBER]"
click at [77, 162] on button "HANG UP" at bounding box center [83, 160] width 29 height 9
drag, startPoint x: 78, startPoint y: 135, endPoint x: 78, endPoint y: 159, distance: 24.2
click at [78, 136] on div "+12138199091 Live | 00:04 ALL TASKS ALL TASKS ACTIVE TASKS TASKS IN WRAP UP" at bounding box center [58, 79] width 88 height 130
click at [78, 159] on span "HANG UP" at bounding box center [83, 160] width 19 height 4
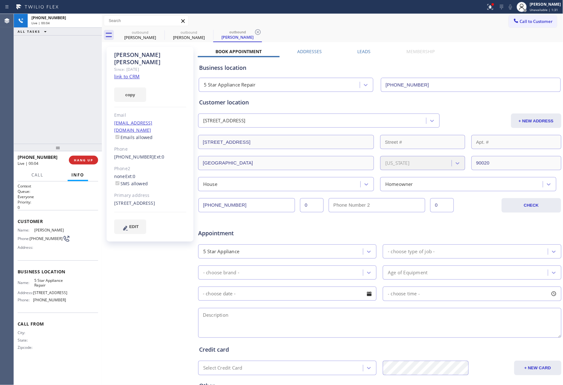
click at [71, 111] on div "+12138199091 Live | 00:04 ALL TASKS ALL TASKS ACTIVE TASKS TASKS IN WRAP UP" at bounding box center [58, 79] width 88 height 130
click at [71, 111] on div "ALL TASKS ALL TASKS ACTIVE TASKS TASKS IN WRAP UP +12138199091 Wrap up | 00:00" at bounding box center [58, 79] width 88 height 130
click at [96, 155] on div "+12138199091 Wrap up | 00:00 COMPLETE" at bounding box center [58, 160] width 81 height 16
click at [82, 153] on div "+12138199091 Wrap up | 00:01 COMPLETE" at bounding box center [58, 160] width 81 height 16
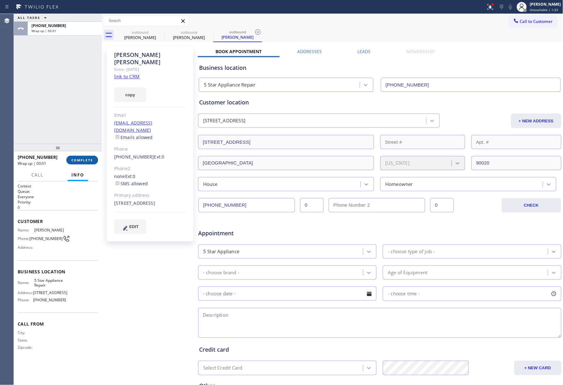
click at [81, 157] on button "COMPLETE" at bounding box center [82, 160] width 32 height 9
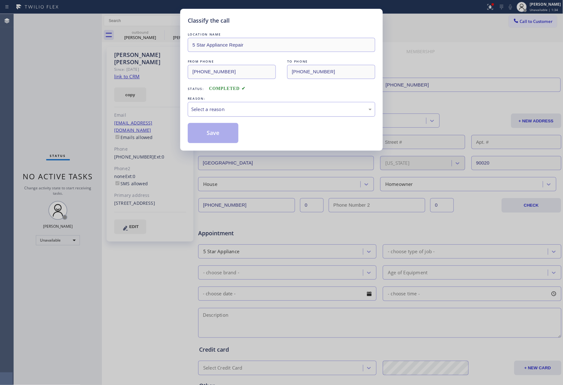
click at [235, 110] on div "Select a reason" at bounding box center [281, 109] width 181 height 7
drag, startPoint x: 208, startPoint y: 134, endPoint x: 192, endPoint y: 9, distance: 125.9
click at [208, 132] on button "Save" at bounding box center [213, 133] width 51 height 20
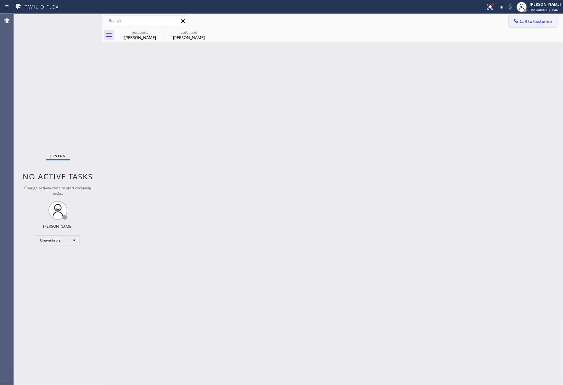
click at [521, 19] on span "Call to Customer" at bounding box center [536, 22] width 33 height 6
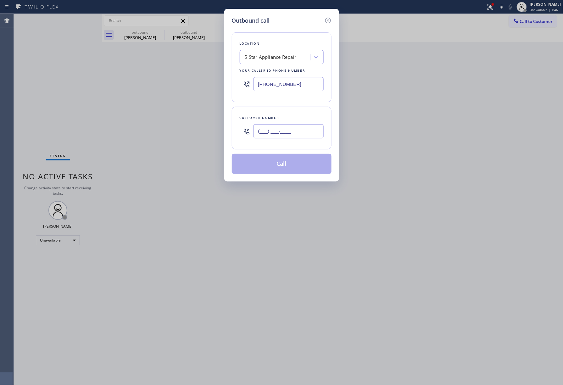
click at [287, 135] on input "(___) ___-____" at bounding box center [288, 131] width 70 height 14
paste input "949) 498-9444"
type input "[PHONE_NUMBER]"
click at [298, 112] on div "Customer number (949) 498-9444" at bounding box center [282, 128] width 100 height 43
click at [297, 156] on button "Call" at bounding box center [282, 164] width 100 height 20
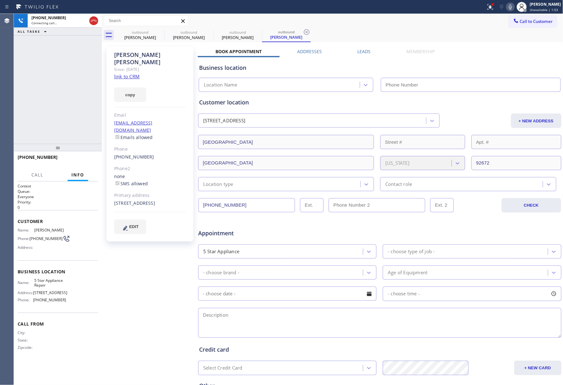
type input "[PHONE_NUMBER]"
drag, startPoint x: 26, startPoint y: 90, endPoint x: 108, endPoint y: 165, distance: 111.5
click at [27, 90] on div "+19494989444 Live | 00:11 ALL TASKS ALL TASKS ACTIVE TASKS TASKS IN WRAP UP" at bounding box center [58, 79] width 88 height 130
click at [86, 158] on span "HANG UP" at bounding box center [83, 160] width 19 height 4
drag, startPoint x: 81, startPoint y: 136, endPoint x: 85, endPoint y: 169, distance: 33.0
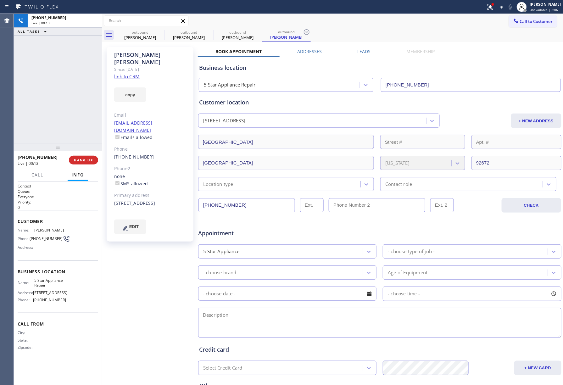
click at [81, 141] on div "+19494989444 Live | 00:13 ALL TASKS ALL TASKS ACTIVE TASKS TASKS IN WRAP UP" at bounding box center [58, 79] width 88 height 130
click at [84, 158] on span "COMPLETE" at bounding box center [82, 160] width 22 height 4
click at [72, 125] on div "ALL TASKS ALL TASKS ACTIVE TASKS TASKS IN WRAP UP +19494989444 Wrap up | 00:00" at bounding box center [58, 79] width 88 height 130
click at [72, 125] on div "ALL TASKS ALL TASKS ACTIVE TASKS TASKS IN WRAP UP +19494989444 Wrap up | 00:01" at bounding box center [58, 79] width 88 height 130
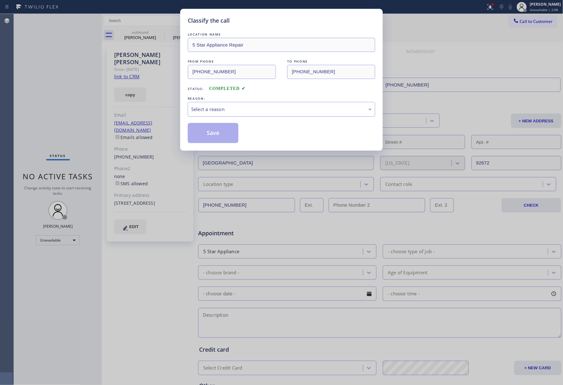
click at [208, 114] on div "Select a reason" at bounding box center [281, 109] width 187 height 15
drag, startPoint x: 204, startPoint y: 131, endPoint x: 183, endPoint y: 8, distance: 125.1
click at [204, 130] on button "Save" at bounding box center [213, 133] width 51 height 20
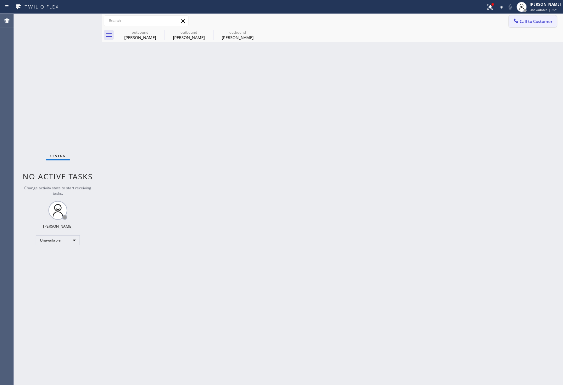
click at [539, 16] on button "Call to Customer" at bounding box center [533, 21] width 48 height 12
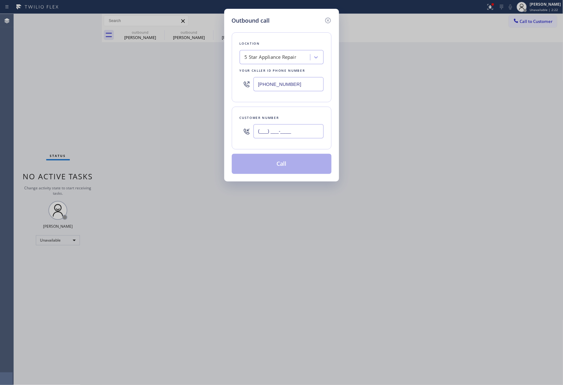
click at [262, 138] on input "(___) ___-____" at bounding box center [288, 131] width 70 height 14
paste input "805) 335-3465"
type input "[PHONE_NUMBER]"
click at [281, 122] on div "[PHONE_NUMBER]" at bounding box center [288, 131] width 70 height 20
click at [288, 164] on button "Call" at bounding box center [282, 164] width 100 height 20
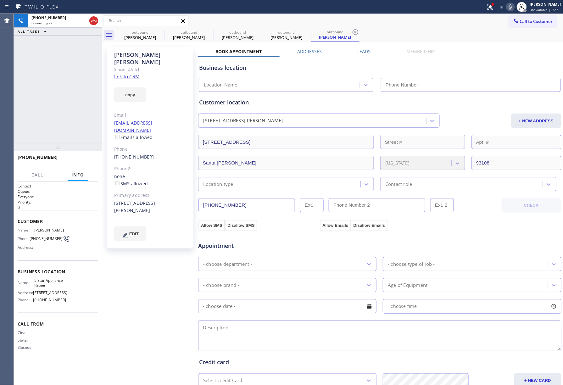
type input "[PHONE_NUMBER]"
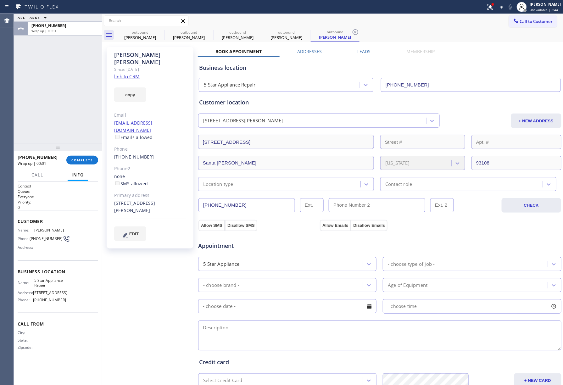
click at [86, 155] on div "+18053353465 Wrap up | 00:01 COMPLETE" at bounding box center [58, 160] width 81 height 16
click at [81, 165] on div "+18053353465 Wrap up | 00:01 COMPLETE" at bounding box center [58, 160] width 81 height 16
click at [81, 154] on div "+18053353465 Wrap up | 00:02 COMPLETE" at bounding box center [58, 160] width 81 height 16
click at [78, 157] on button "COMPLETE" at bounding box center [82, 160] width 32 height 9
click at [79, 120] on div "ALL TASKS ALL TASKS ACTIVE TASKS TASKS IN WRAP UP +18053353465 Wrap up | 00:03" at bounding box center [58, 79] width 88 height 130
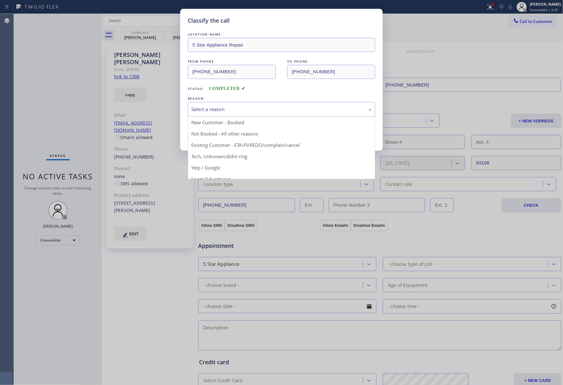
click at [214, 108] on div "Select a reason" at bounding box center [281, 109] width 181 height 7
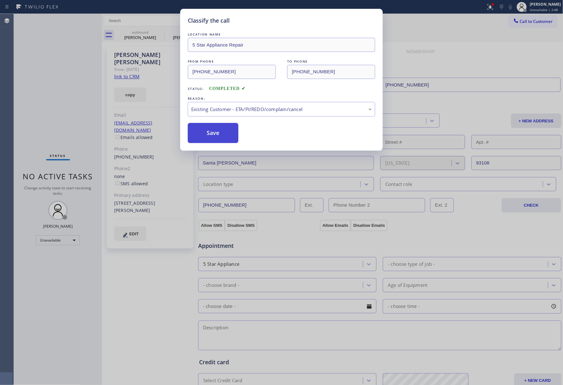
click at [204, 140] on button "Save" at bounding box center [213, 133] width 51 height 20
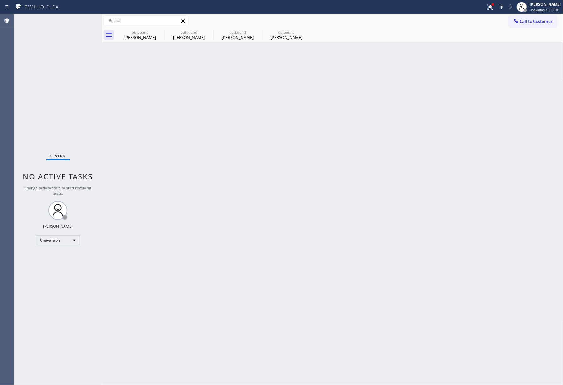
click at [311, 98] on div "Back to Dashboard Change Sender ID Customers Technicians Select a contact Outbo…" at bounding box center [332, 199] width 461 height 371
click at [518, 19] on icon at bounding box center [516, 21] width 6 height 6
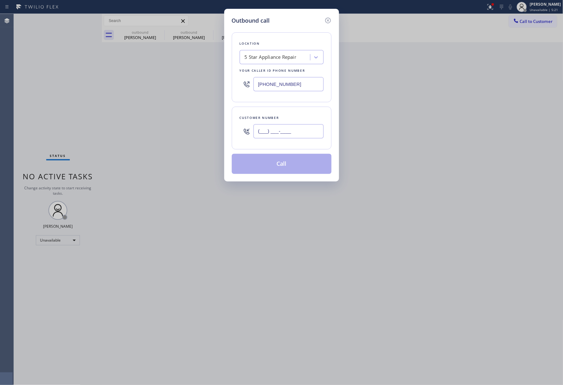
click at [299, 132] on input "(___) ___-____" at bounding box center [288, 131] width 70 height 14
paste input "650) 815-9147"
type input "[PHONE_NUMBER]"
click at [292, 116] on div "Customer number" at bounding box center [282, 117] width 84 height 7
click at [286, 172] on button "Call" at bounding box center [282, 164] width 100 height 20
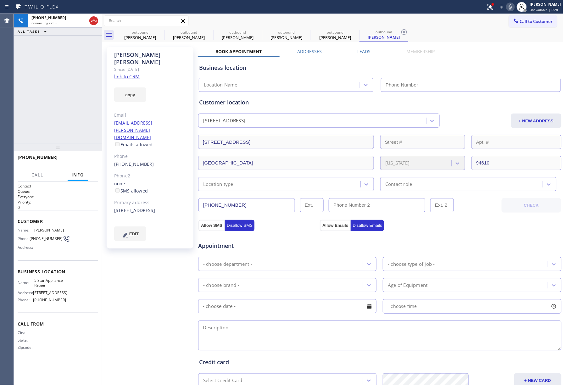
type input "[PHONE_NUMBER]"
click at [90, 160] on span "HANG UP" at bounding box center [83, 160] width 19 height 4
click at [83, 112] on div "+16508159147 Live | 00:05 ALL TASKS ALL TASKS ACTIVE TASKS TASKS IN WRAP UP" at bounding box center [58, 79] width 88 height 130
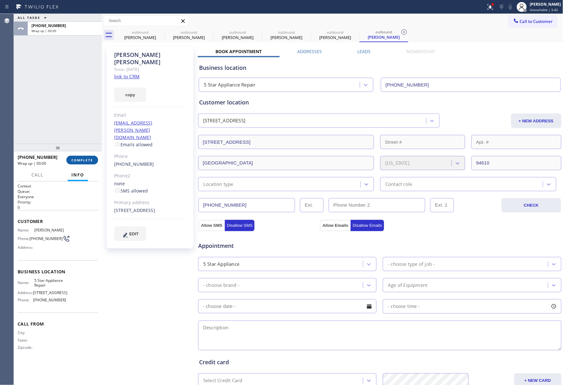
click at [85, 159] on span "COMPLETE" at bounding box center [82, 160] width 22 height 4
click at [77, 108] on div "ALL TASKS ALL TASKS ACTIVE TASKS TASKS IN WRAP UP +16508159147 Wrap up | 00:00" at bounding box center [58, 79] width 88 height 130
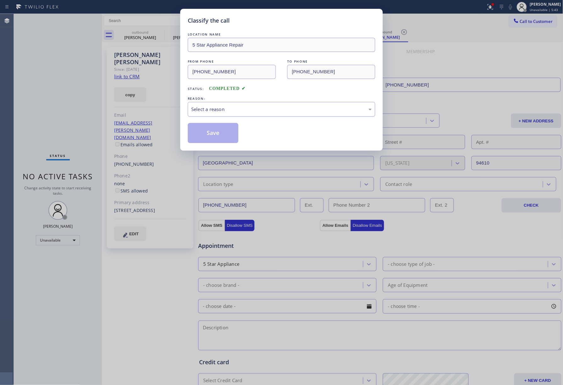
click at [224, 107] on div "Select a reason" at bounding box center [281, 109] width 181 height 7
click at [216, 133] on button "Save" at bounding box center [213, 133] width 51 height 20
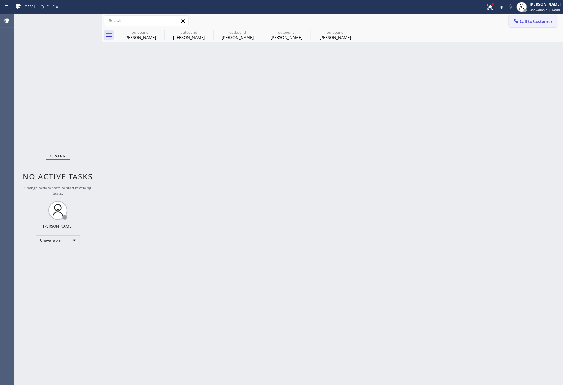
click at [531, 22] on span "Call to Customer" at bounding box center [536, 22] width 33 height 6
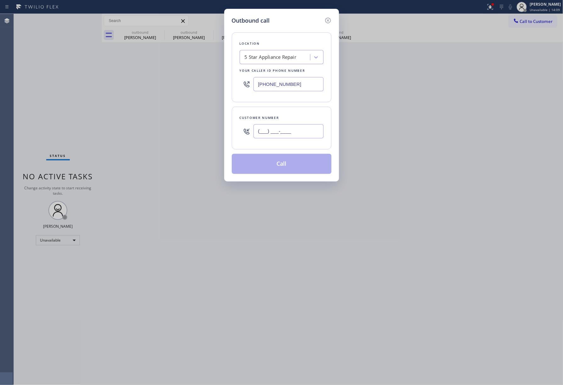
click at [292, 137] on input "(___) ___-____" at bounding box center [288, 131] width 70 height 14
paste input "213) 324-8855"
type input "[PHONE_NUMBER]"
click at [292, 117] on div "Customer number" at bounding box center [282, 117] width 84 height 7
click at [295, 169] on button "Call" at bounding box center [282, 164] width 100 height 20
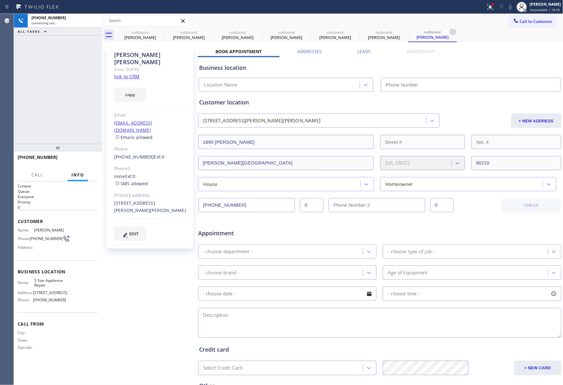
type input "[PHONE_NUMBER]"
click at [86, 156] on button "HANG UP" at bounding box center [83, 160] width 29 height 9
drag, startPoint x: 90, startPoint y: 157, endPoint x: 78, endPoint y: 121, distance: 37.7
click at [90, 156] on button "HANG UP" at bounding box center [83, 160] width 29 height 9
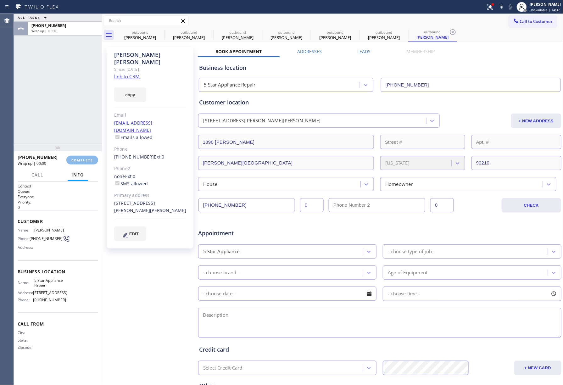
click at [71, 108] on div "ALL TASKS ALL TASKS ACTIVE TASKS TASKS IN WRAP UP +12133248855 Wrap up | 00:00" at bounding box center [58, 79] width 88 height 130
drag, startPoint x: 71, startPoint y: 108, endPoint x: 108, endPoint y: 132, distance: 44.7
click at [71, 108] on div "ALL TASKS ALL TASKS ACTIVE TASKS TASKS IN WRAP UP +12133248855 Wrap up | 00:00" at bounding box center [58, 79] width 88 height 130
drag, startPoint x: 86, startPoint y: 151, endPoint x: 85, endPoint y: 159, distance: 7.6
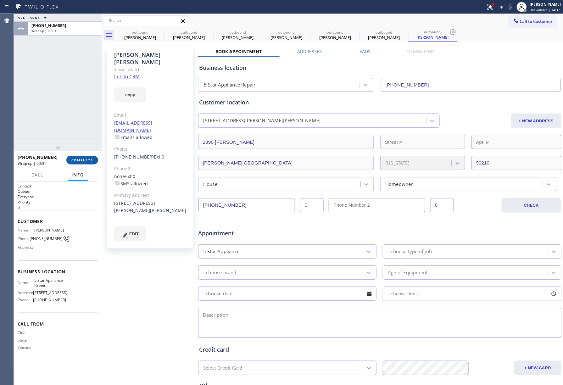
click at [86, 151] on div at bounding box center [58, 148] width 88 height 8
click at [85, 159] on span "COMPLETE" at bounding box center [82, 160] width 22 height 4
drag, startPoint x: 72, startPoint y: 122, endPoint x: 70, endPoint y: 120, distance: 3.3
click at [72, 122] on div "ALL TASKS ALL TASKS ACTIVE TASKS TASKS IN WRAP UP +12133248855 Wrap up | 00:01" at bounding box center [58, 79] width 88 height 130
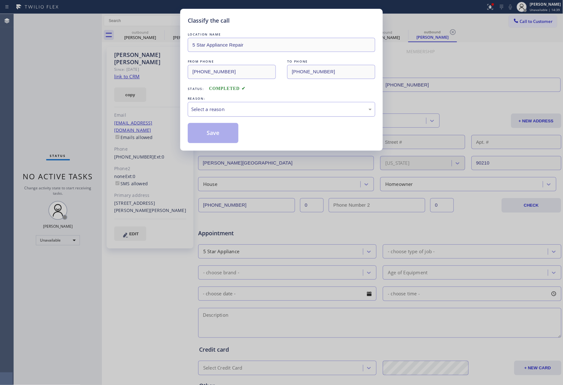
drag, startPoint x: 253, startPoint y: 103, endPoint x: 253, endPoint y: 108, distance: 5.0
click at [253, 105] on div "Select a reason" at bounding box center [281, 109] width 187 height 15
click at [213, 135] on button "Save" at bounding box center [213, 133] width 51 height 20
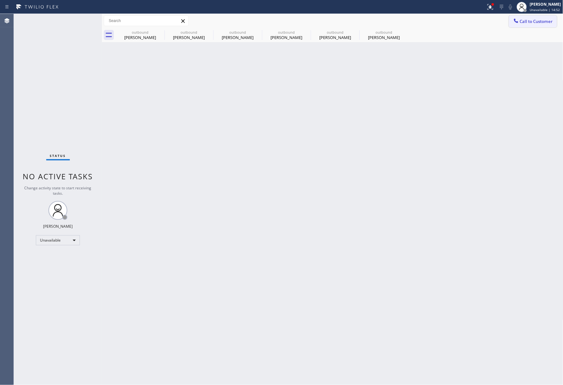
click at [550, 23] on span "Call to Customer" at bounding box center [536, 22] width 33 height 6
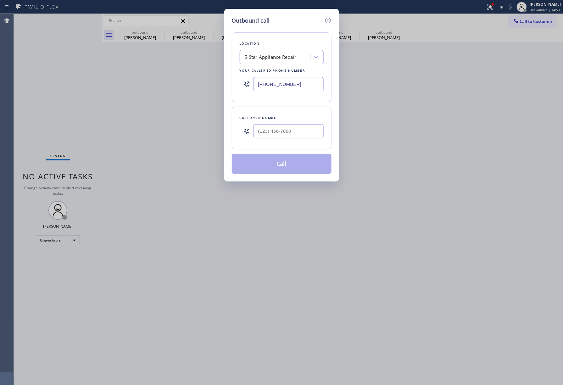
click at [282, 147] on div "Customer number" at bounding box center [282, 128] width 100 height 43
click at [292, 135] on input "(___) ___-____" at bounding box center [288, 131] width 70 height 14
paste input "310) 710-0942"
type input "[PHONE_NUMBER]"
click at [294, 114] on div "Customer number (310) 710-0942" at bounding box center [282, 128] width 100 height 43
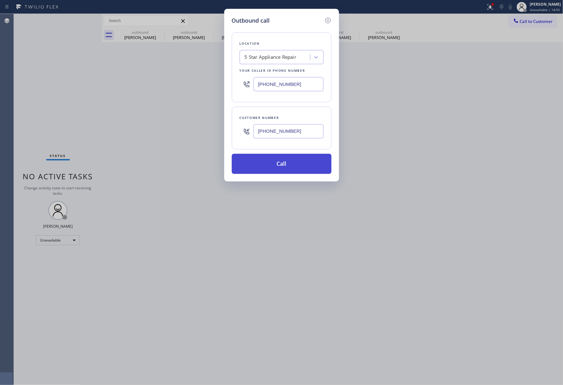
click at [290, 166] on button "Call" at bounding box center [282, 164] width 100 height 20
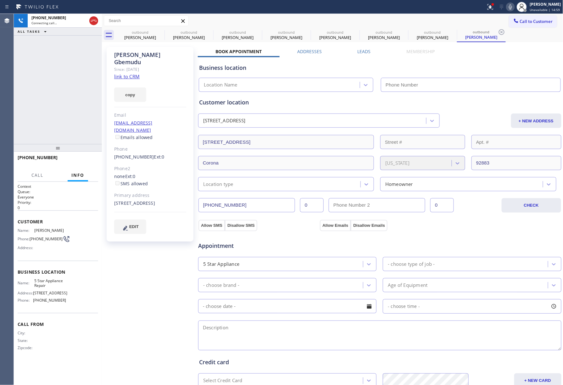
type input "[PHONE_NUMBER]"
click at [32, 92] on div "+13107100942 Live | 00:03 ALL TASKS ALL TASKS ACTIVE TASKS TASKS IN WRAP UP" at bounding box center [58, 79] width 88 height 130
click at [91, 156] on button "HANG UP" at bounding box center [83, 160] width 29 height 9
drag, startPoint x: 83, startPoint y: 126, endPoint x: 85, endPoint y: 162, distance: 35.6
click at [83, 138] on div "+13107100942 Live | 00:05 ALL TASKS ALL TASKS ACTIVE TASKS TASKS IN WRAP UP" at bounding box center [58, 79] width 88 height 130
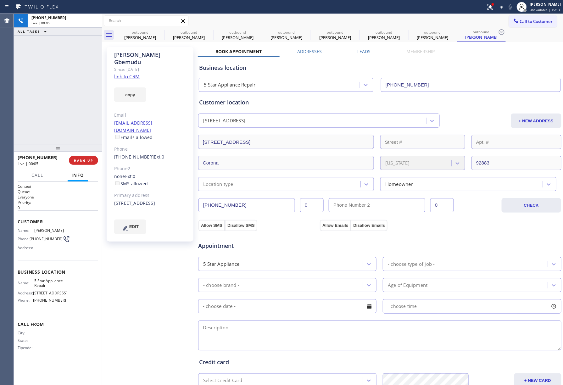
click at [86, 168] on div "+13107100942 Live | 00:05 HANG UP" at bounding box center [58, 160] width 81 height 16
click at [87, 160] on span "COMPLETE" at bounding box center [82, 160] width 22 height 4
click at [68, 120] on div "ALL TASKS ALL TASKS ACTIVE TASKS TASKS IN WRAP UP +13107100942 Wrap up | 00:01" at bounding box center [58, 79] width 88 height 130
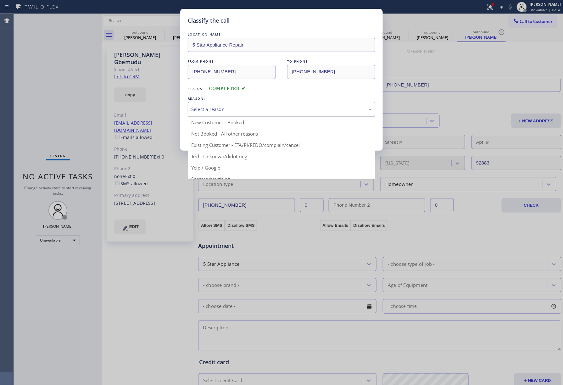
click at [273, 108] on div "Select a reason" at bounding box center [281, 109] width 181 height 7
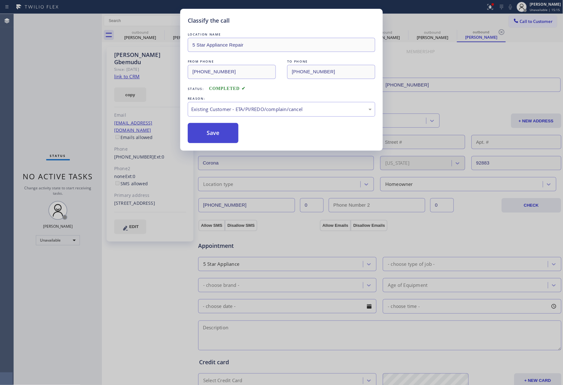
click at [208, 131] on button "Save" at bounding box center [213, 133] width 51 height 20
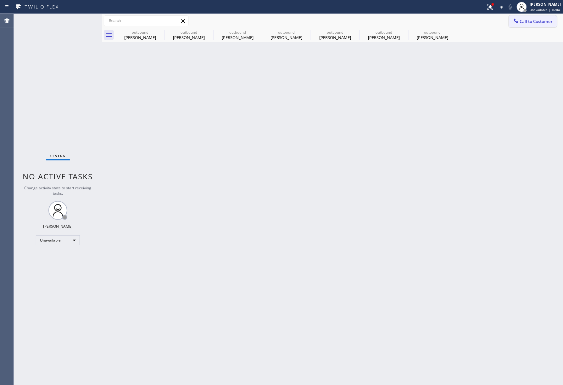
click at [533, 27] on button "Call to Customer" at bounding box center [533, 21] width 48 height 12
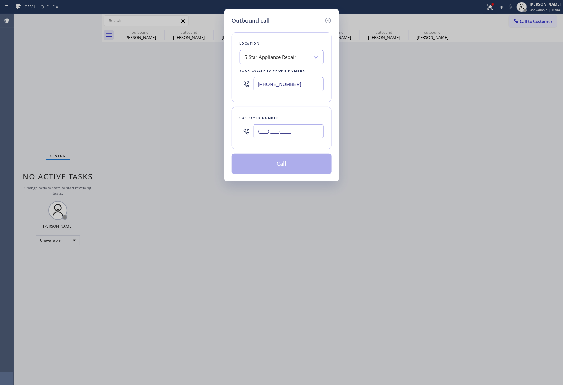
click at [321, 126] on input "(___) ___-____" at bounding box center [288, 131] width 70 height 14
paste input "602) 317-4761"
type input "[PHONE_NUMBER]"
click at [303, 116] on div "Customer number" at bounding box center [282, 117] width 84 height 7
click at [295, 163] on button "Call" at bounding box center [282, 164] width 100 height 20
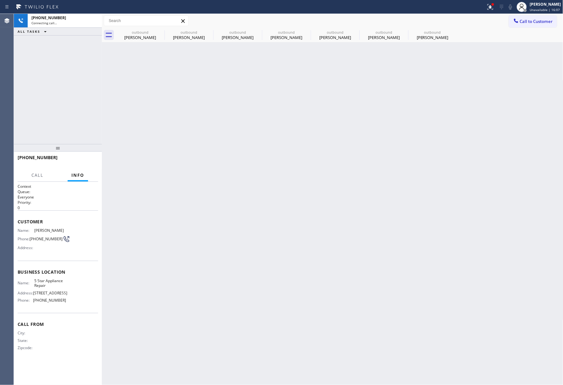
click at [50, 83] on div "+16023174761 Connecting call… ALL TASKS ALL TASKS ACTIVE TASKS TASKS IN WRAP UP" at bounding box center [58, 79] width 88 height 130
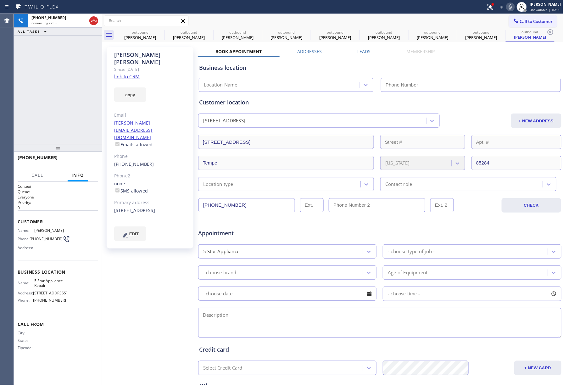
type input "[PHONE_NUMBER]"
click at [87, 155] on div "+16023174761 Live | 00:09 HANG UP" at bounding box center [58, 160] width 81 height 16
click at [95, 162] on button "HANG UP" at bounding box center [83, 160] width 29 height 9
drag, startPoint x: 86, startPoint y: 134, endPoint x: 90, endPoint y: 160, distance: 26.1
click at [87, 140] on div "+16023174761 Live | 00:10 ALL TASKS ALL TASKS ACTIVE TASKS TASKS IN WRAP UP" at bounding box center [58, 79] width 88 height 130
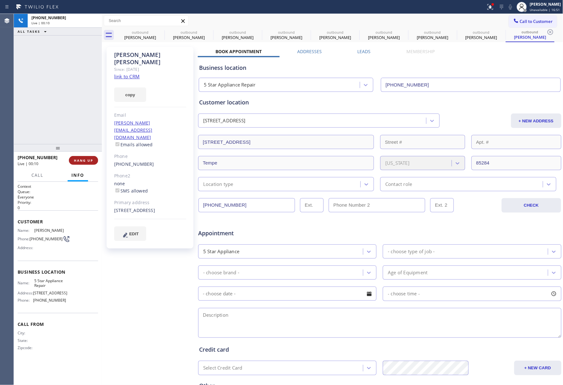
click at [90, 160] on span "HANG UP" at bounding box center [83, 160] width 19 height 4
click at [69, 114] on div "ALL TASKS ALL TASKS ACTIVE TASKS TASKS IN WRAP UP +16023174761 Wrap up | 00:00" at bounding box center [58, 79] width 88 height 130
click at [82, 160] on span "COMPLETE" at bounding box center [82, 160] width 22 height 4
click at [68, 110] on div "ALL TASKS ALL TASKS ACTIVE TASKS TASKS IN WRAP UP +16023174761 Wrap up | 00:02" at bounding box center [58, 79] width 88 height 130
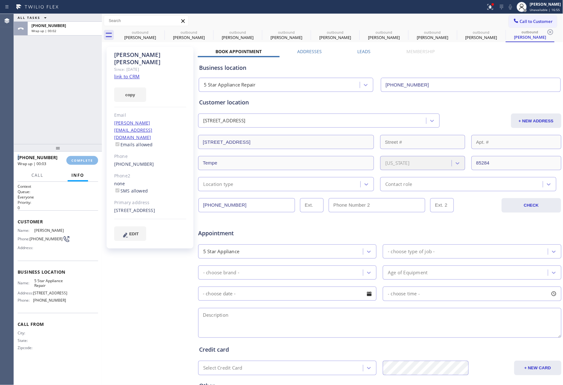
click at [68, 110] on div "ALL TASKS ALL TASKS ACTIVE TASKS TASKS IN WRAP UP +16023174761 Wrap up | 00:02" at bounding box center [58, 79] width 88 height 130
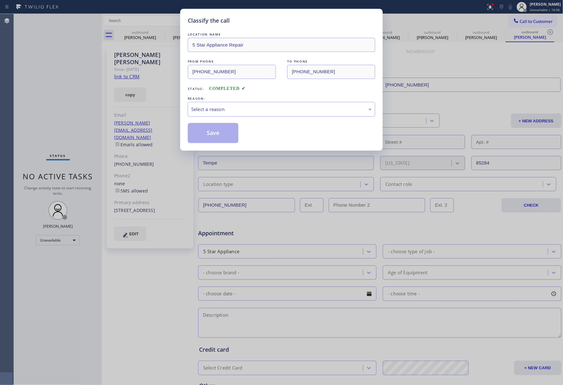
drag, startPoint x: 253, startPoint y: 101, endPoint x: 248, endPoint y: 111, distance: 11.3
click at [253, 101] on div "REASON:" at bounding box center [281, 98] width 187 height 7
click at [236, 112] on div "Select a reason" at bounding box center [281, 109] width 181 height 7
click at [214, 135] on button "Save" at bounding box center [213, 133] width 51 height 20
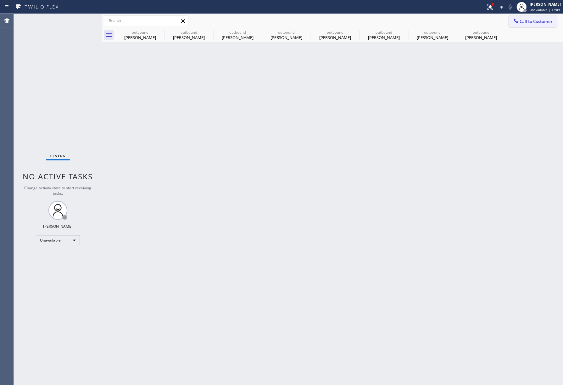
click at [531, 23] on span "Call to Customer" at bounding box center [536, 22] width 33 height 6
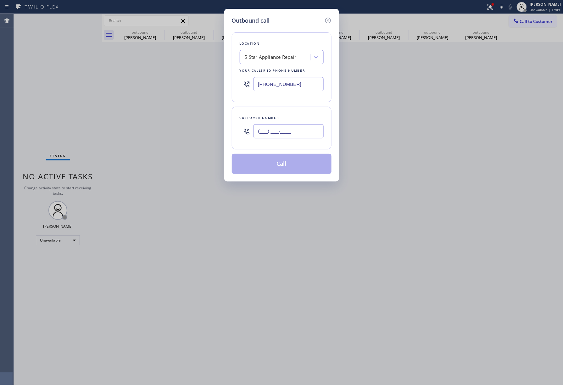
click at [273, 138] on input "(___) ___-____" at bounding box center [288, 131] width 70 height 14
paste input "305) 282-6811"
type input "[PHONE_NUMBER]"
click at [275, 114] on div "Customer number (305) 282-6811" at bounding box center [282, 128] width 100 height 43
click at [277, 164] on button "Call" at bounding box center [282, 164] width 100 height 20
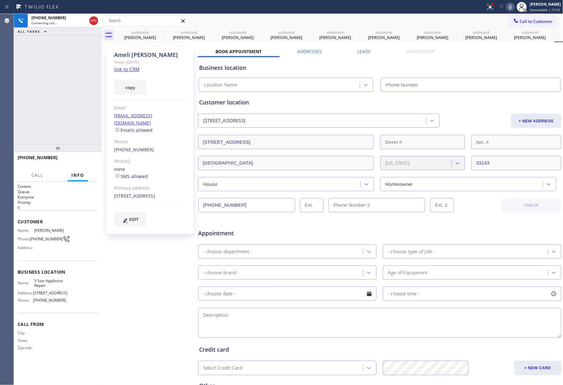
type input "[PHONE_NUMBER]"
click at [91, 162] on span "HANG UP" at bounding box center [83, 160] width 19 height 4
click at [62, 117] on div "+13052826811 Live | 00:19 ALL TASKS ALL TASKS ACTIVE TASKS TASKS IN WRAP UP" at bounding box center [58, 79] width 88 height 130
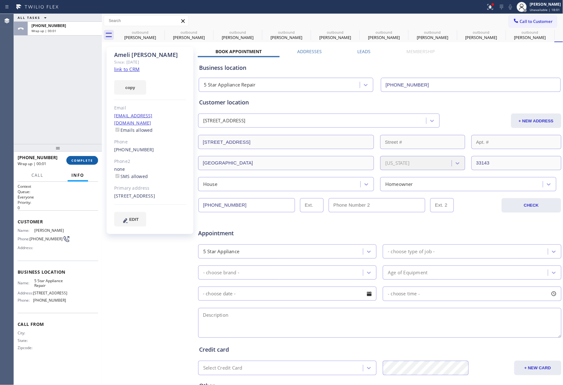
click at [83, 160] on span "COMPLETE" at bounding box center [82, 160] width 22 height 4
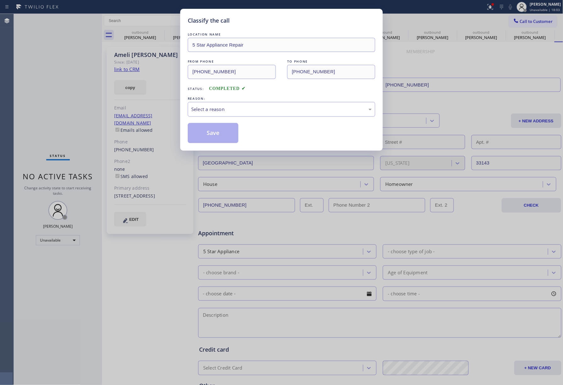
click at [261, 99] on div "REASON:" at bounding box center [281, 98] width 187 height 7
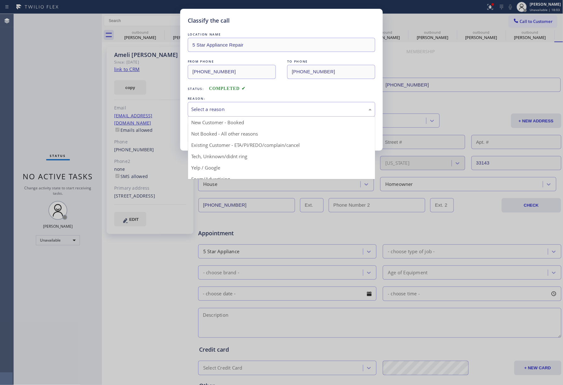
click at [250, 106] on div "Select a reason" at bounding box center [281, 109] width 181 height 7
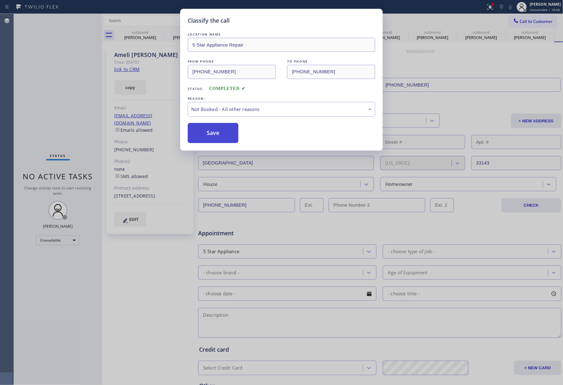
click at [204, 125] on button "Save" at bounding box center [213, 133] width 51 height 20
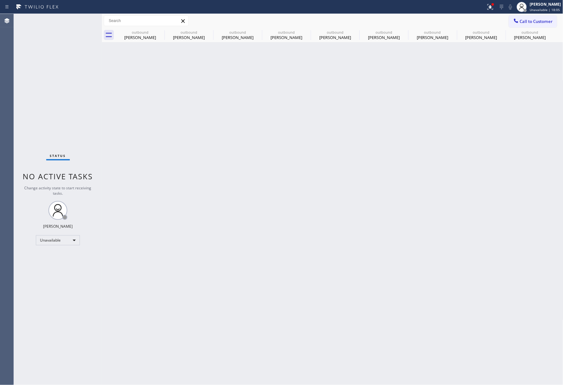
click at [215, 135] on div "Back to Dashboard Change Sender ID Customers Technicians Select a contact Outbo…" at bounding box center [332, 199] width 461 height 371
click at [159, 31] on icon at bounding box center [161, 32] width 8 height 8
click at [0, 0] on icon at bounding box center [0, 0] width 0 height 0
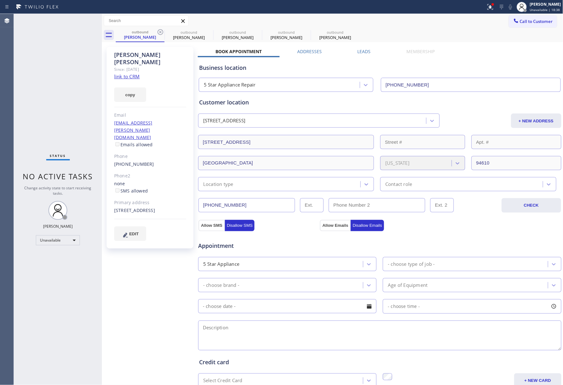
click at [159, 31] on icon at bounding box center [161, 32] width 8 height 8
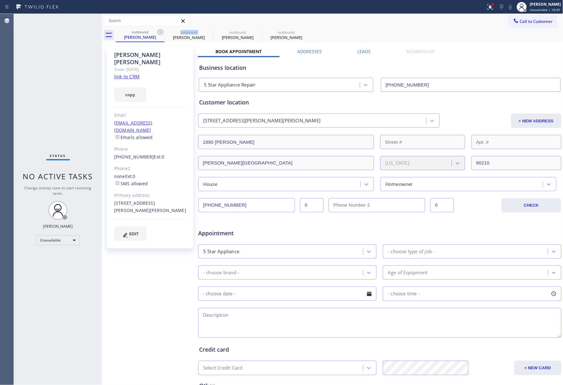
click at [159, 31] on icon at bounding box center [161, 32] width 8 height 8
click at [0, 0] on icon at bounding box center [0, 0] width 0 height 0
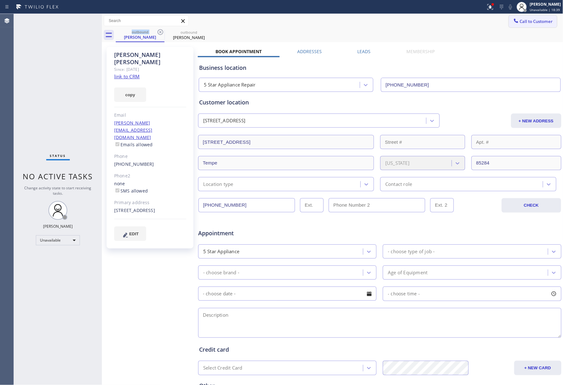
click at [542, 22] on span "Call to Customer" at bounding box center [536, 22] width 33 height 6
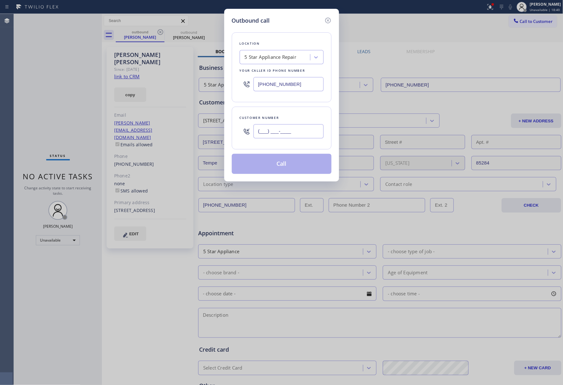
click at [277, 130] on input "(___) ___-____" at bounding box center [288, 131] width 70 height 14
paste input "413) 230-4622"
type input "[PHONE_NUMBER]"
click at [284, 114] on div "Customer number (413) 230-4622" at bounding box center [282, 128] width 100 height 43
click at [285, 166] on button "Call" at bounding box center [282, 164] width 100 height 20
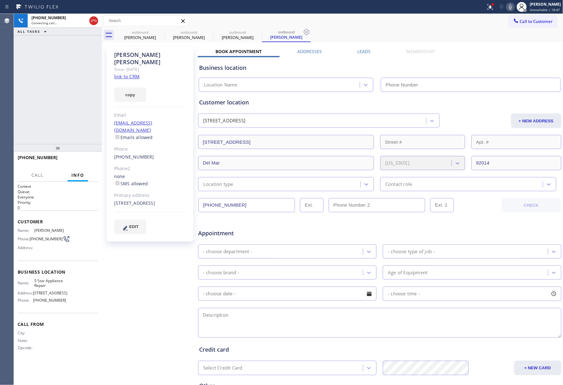
type input "[PHONE_NUMBER]"
click at [77, 155] on div "+14132304622 Live | 00:08 HANG UP" at bounding box center [58, 160] width 81 height 16
click at [81, 159] on span "HANG UP" at bounding box center [83, 160] width 19 height 4
click at [79, 114] on div "+14132304622 Live | 00:09 ALL TASKS ALL TASKS ACTIVE TASKS TASKS IN WRAP UP" at bounding box center [58, 79] width 88 height 130
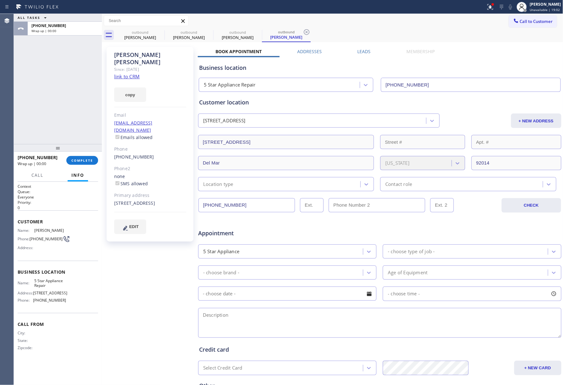
click at [78, 154] on div "+14132304622 Wrap up | 00:00 COMPLETE" at bounding box center [58, 160] width 81 height 16
click at [80, 158] on span "COMPLETE" at bounding box center [82, 160] width 22 height 4
click at [72, 85] on div "ALL TASKS ALL TASKS ACTIVE TASKS TASKS IN WRAP UP +14132304622 Wrap up | 00:01" at bounding box center [58, 79] width 88 height 130
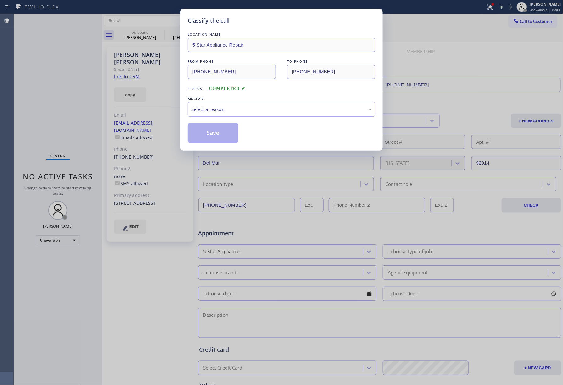
click at [241, 115] on div "Select a reason" at bounding box center [281, 109] width 187 height 15
click at [219, 130] on button "Save" at bounding box center [213, 133] width 51 height 20
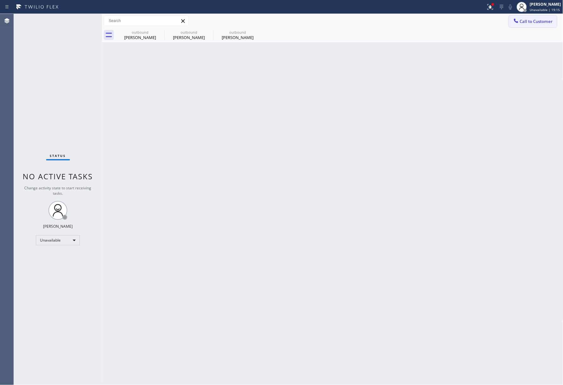
click at [521, 20] on span "Call to Customer" at bounding box center [536, 22] width 33 height 6
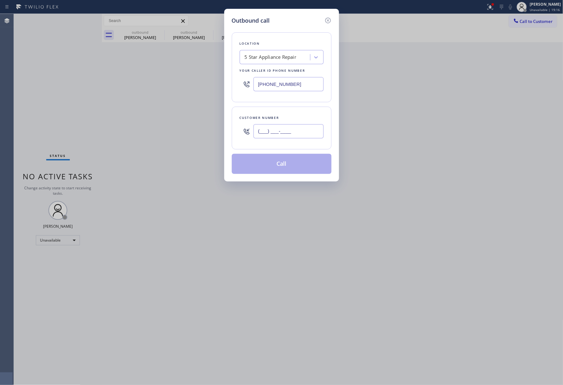
click at [302, 136] on input "(___) ___-____" at bounding box center [288, 131] width 70 height 14
paste input "646) 382-9679"
type input "(646) 382-9679"
click at [295, 111] on div "Customer number (646) 382-9679" at bounding box center [282, 128] width 100 height 43
click at [302, 165] on button "Call" at bounding box center [282, 164] width 100 height 20
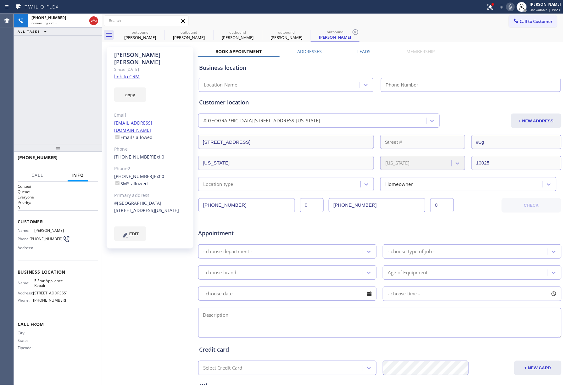
type input "[PHONE_NUMBER]"
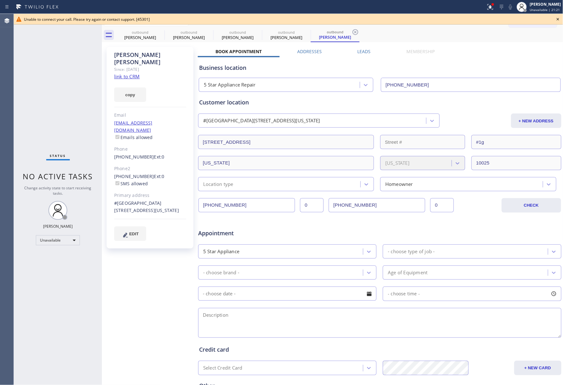
click at [556, 19] on icon at bounding box center [558, 19] width 8 height 8
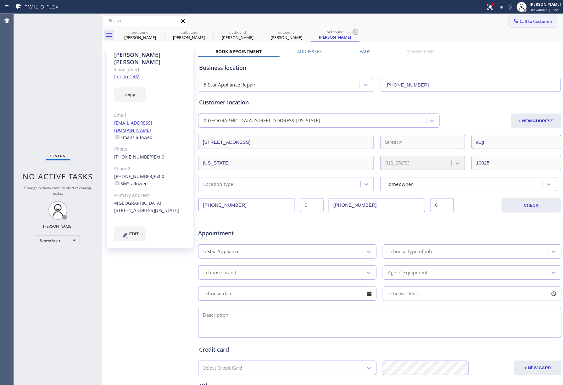
click at [531, 19] on span "Call to Customer" at bounding box center [536, 22] width 33 height 6
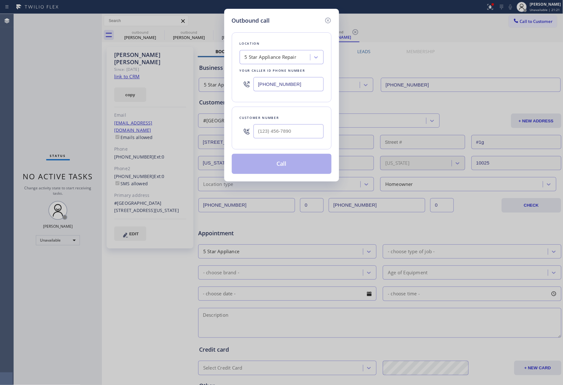
click at [290, 123] on div at bounding box center [288, 131] width 70 height 20
click at [291, 136] on input "(___) ___-____" at bounding box center [288, 131] width 70 height 14
paste input "718) 832-4947"
type input "(718) 832-4947"
click at [282, 116] on div "Customer number" at bounding box center [282, 117] width 84 height 7
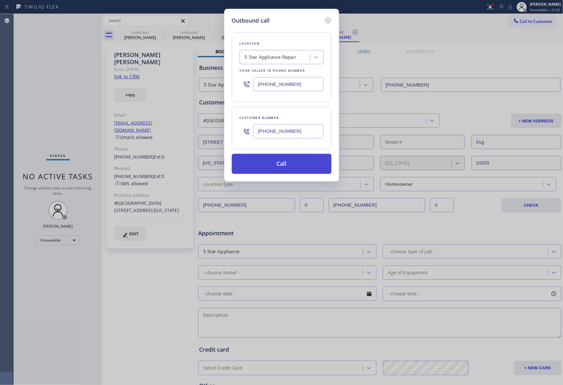
click at [285, 164] on button "Call" at bounding box center [282, 164] width 100 height 20
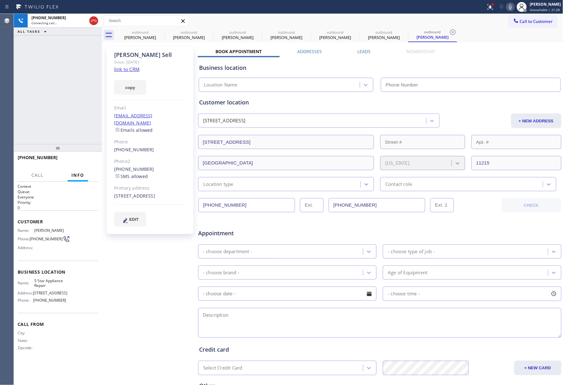
type input "[PHONE_NUMBER]"
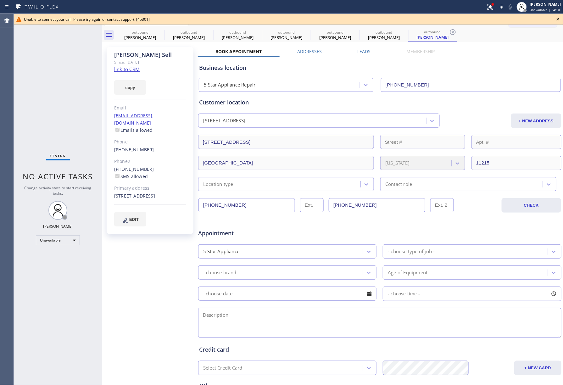
click at [557, 19] on icon at bounding box center [558, 19] width 8 height 8
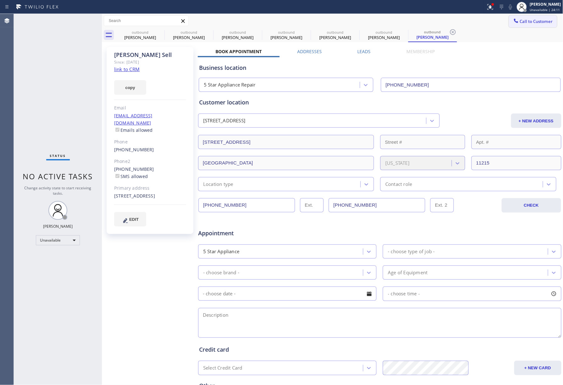
click at [540, 19] on span "Call to Customer" at bounding box center [536, 22] width 33 height 6
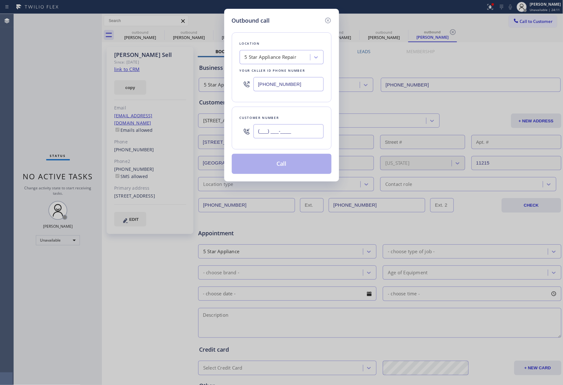
click at [287, 131] on input "(___) ___-____" at bounding box center [288, 131] width 70 height 14
paste input "201) 835-8212"
type input "[PHONE_NUMBER]"
click at [286, 118] on div "Customer number" at bounding box center [282, 117] width 84 height 7
click at [290, 165] on button "Call" at bounding box center [282, 164] width 100 height 20
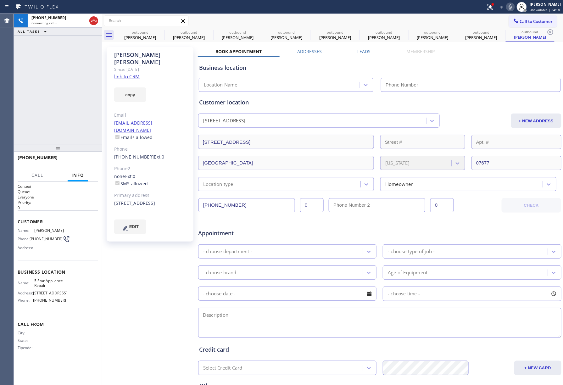
type input "[PHONE_NUMBER]"
click at [74, 161] on span "HANG UP" at bounding box center [83, 160] width 19 height 4
click at [74, 117] on div "+12018358212 Live | 00:16 ALL TASKS ALL TASKS ACTIVE TASKS TASKS IN WRAP UP" at bounding box center [58, 79] width 88 height 130
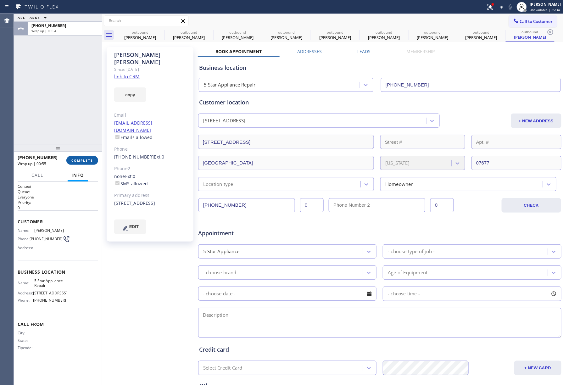
click at [77, 160] on span "COMPLETE" at bounding box center [82, 160] width 22 height 4
click at [70, 125] on div "ALL TASKS ALL TASKS ACTIVE TASKS TASKS IN WRAP UP +12018358212 Wrap up | 00:54" at bounding box center [58, 79] width 88 height 130
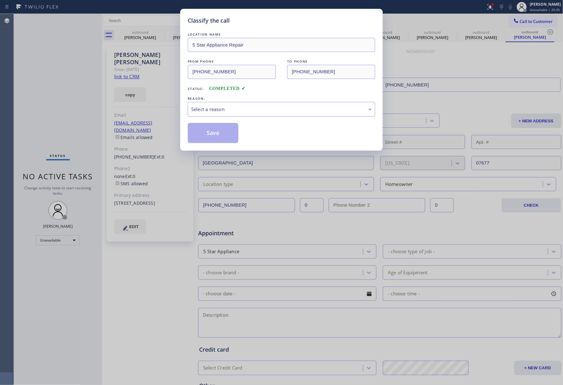
click at [247, 109] on div "Select a reason" at bounding box center [281, 109] width 181 height 7
click at [218, 137] on button "Save" at bounding box center [213, 133] width 51 height 20
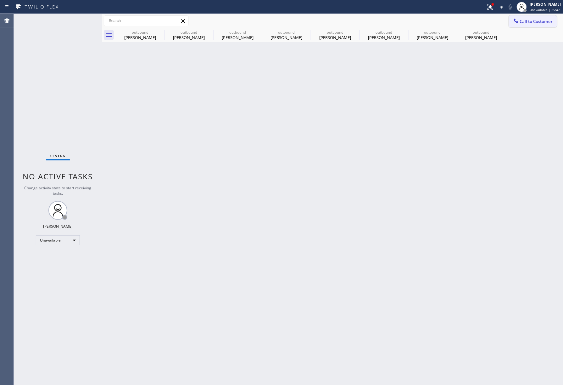
click at [537, 23] on span "Call to Customer" at bounding box center [536, 22] width 33 height 6
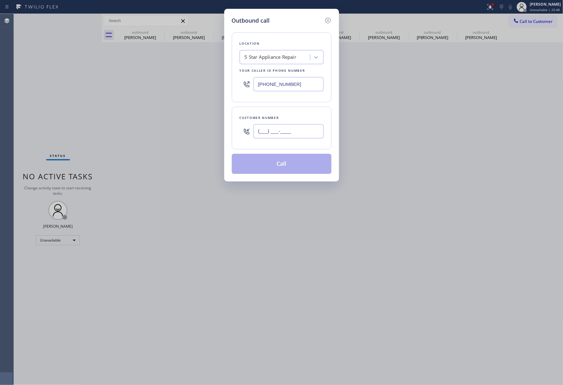
click at [295, 135] on input "(___) ___-____" at bounding box center [288, 131] width 70 height 14
paste input "561) 313-7863"
type input "[PHONE_NUMBER]"
click at [291, 110] on div "Customer number (561) 313-7863" at bounding box center [282, 128] width 100 height 43
click at [297, 165] on button "Call" at bounding box center [282, 164] width 100 height 20
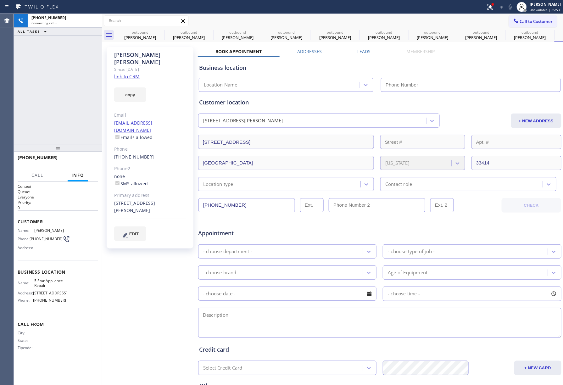
type input "[PHONE_NUMBER]"
click at [77, 161] on span "HANG UP" at bounding box center [83, 160] width 19 height 4
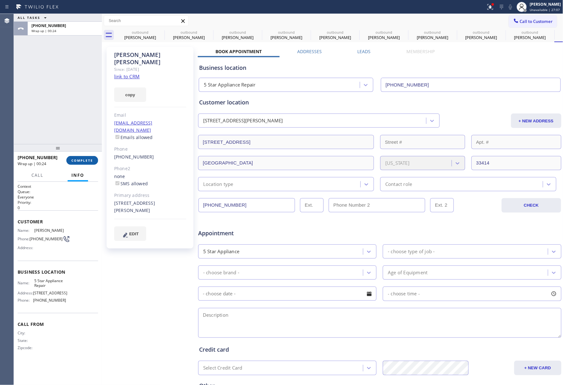
click at [85, 161] on span "COMPLETE" at bounding box center [82, 160] width 22 height 4
click at [75, 119] on div "ALL TASKS ALL TASKS ACTIVE TASKS TASKS IN WRAP UP +15613137863 Wrap up | 00:25" at bounding box center [58, 79] width 88 height 130
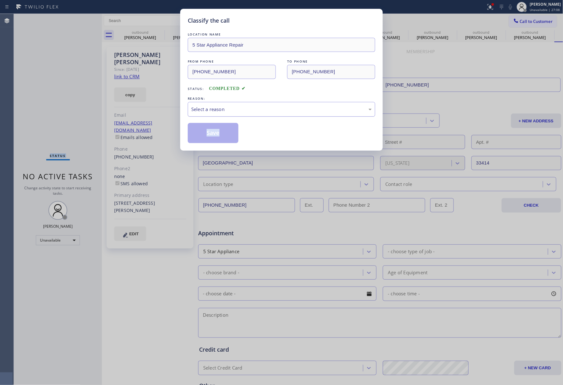
drag, startPoint x: 271, startPoint y: 107, endPoint x: 269, endPoint y: 113, distance: 6.5
click at [270, 110] on div "Select a reason" at bounding box center [281, 109] width 181 height 7
click at [218, 131] on button "Save" at bounding box center [213, 133] width 51 height 20
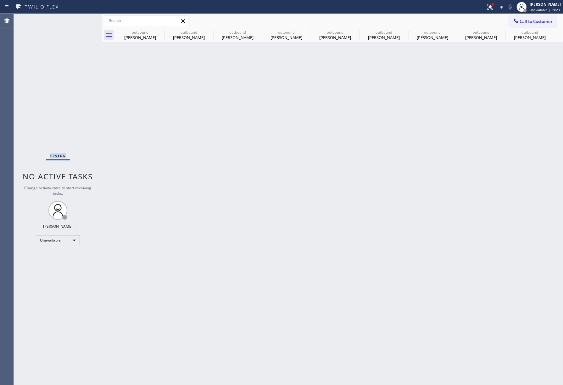
click at [58, 76] on div "Status No active tasks Change activity state to start receiving tasks. [PERSON_…" at bounding box center [58, 199] width 88 height 371
click at [247, 118] on div "Back to Dashboard Change Sender ID Customers Technicians Select a contact Outbo…" at bounding box center [332, 199] width 461 height 371
click at [159, 31] on icon at bounding box center [161, 32] width 6 height 6
click at [0, 0] on icon at bounding box center [0, 0] width 0 height 0
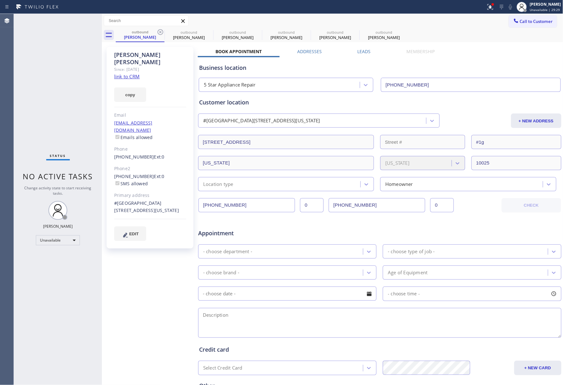
click at [159, 31] on icon at bounding box center [161, 32] width 6 height 6
click at [0, 0] on icon at bounding box center [0, 0] width 0 height 0
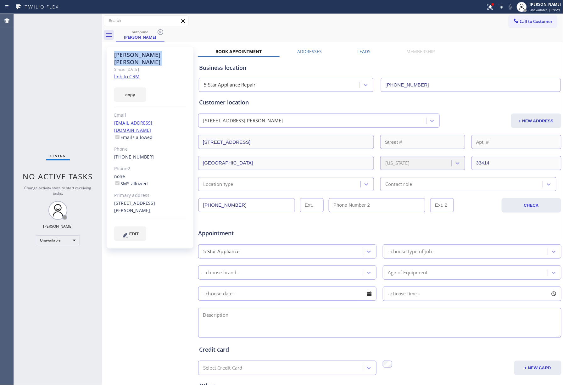
click at [159, 31] on icon at bounding box center [161, 32] width 6 height 6
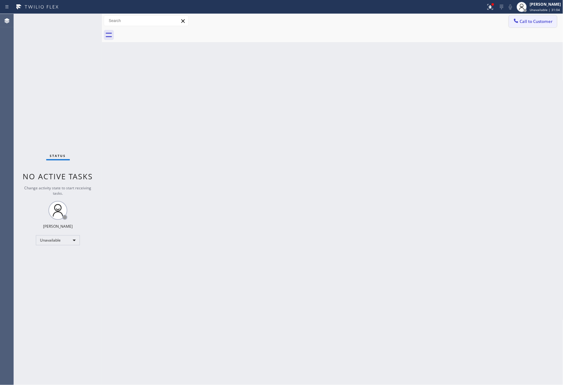
click at [531, 23] on span "Call to Customer" at bounding box center [536, 22] width 33 height 6
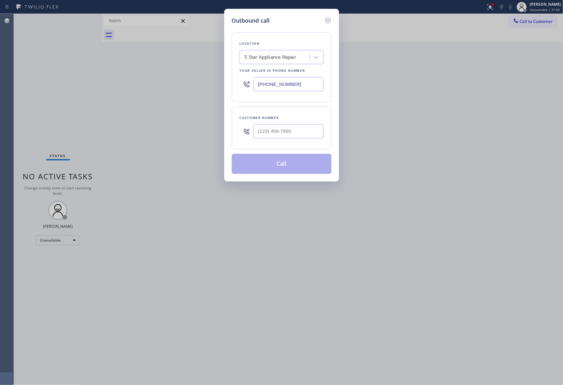
click at [273, 145] on div "Customer number" at bounding box center [282, 128] width 100 height 43
click at [277, 136] on input "(___) ___-____" at bounding box center [288, 131] width 70 height 14
paste input "818) 322-7629"
type input "[PHONE_NUMBER]"
click at [278, 110] on div "Customer number (818) 322-7629" at bounding box center [282, 128] width 100 height 43
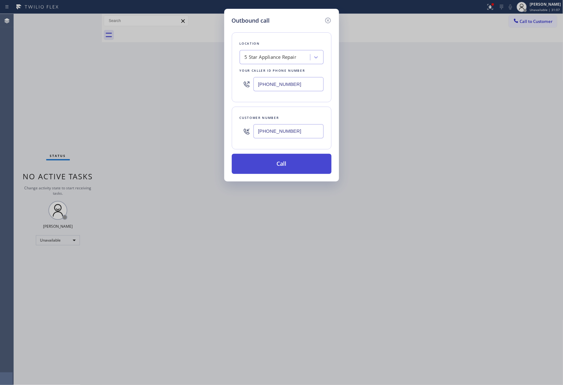
click at [286, 162] on button "Call" at bounding box center [282, 164] width 100 height 20
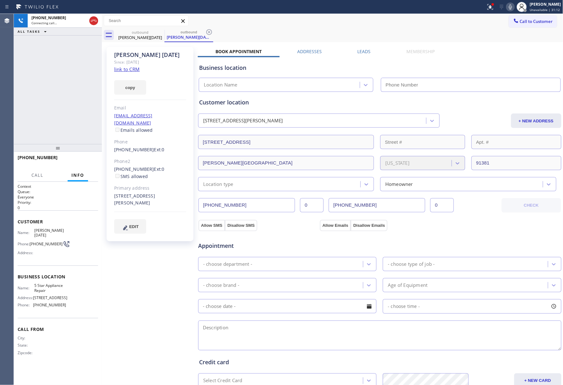
type input "[PHONE_NUMBER]"
click at [87, 163] on button "HANG UP" at bounding box center [83, 160] width 29 height 9
click at [80, 133] on div "+18183227629 Live | 00:02 ALL TASKS ALL TASKS ACTIVE TASKS TASKS IN WRAP UP" at bounding box center [58, 79] width 88 height 130
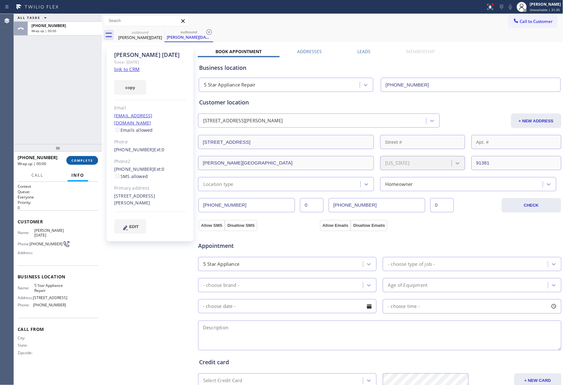
click at [84, 160] on span "COMPLETE" at bounding box center [82, 160] width 22 height 4
click at [67, 125] on div "ALL TASKS ALL TASKS ACTIVE TASKS TASKS IN WRAP UP +18183227629 Wrap up | 00:01" at bounding box center [58, 79] width 88 height 130
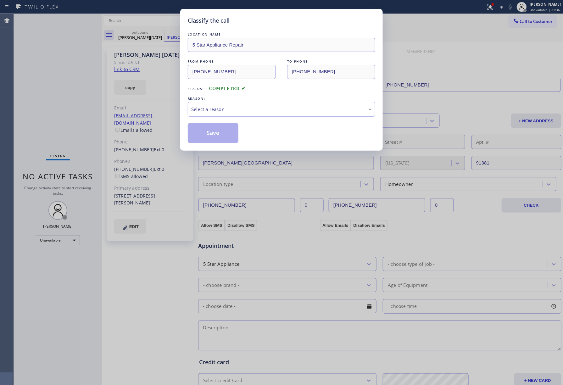
drag, startPoint x: 180, startPoint y: 108, endPoint x: 187, endPoint y: 113, distance: 8.8
click at [183, 109] on div "Classify the call LOCATION NAME 5 Star Appliance Repair FROM PHONE (855) 731-49…" at bounding box center [281, 80] width 203 height 142
click at [208, 110] on div "Select a reason" at bounding box center [281, 109] width 181 height 7
click at [207, 136] on button "Save" at bounding box center [213, 133] width 51 height 20
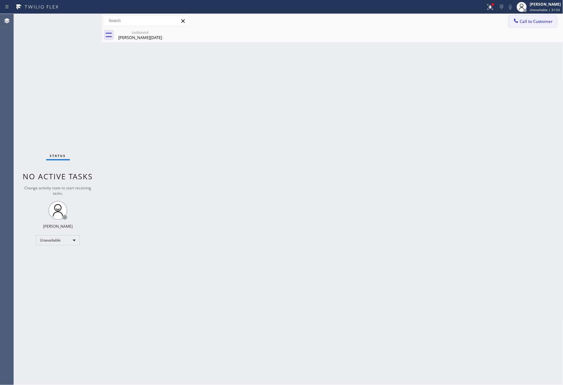
click at [528, 19] on span "Call to Customer" at bounding box center [536, 22] width 33 height 6
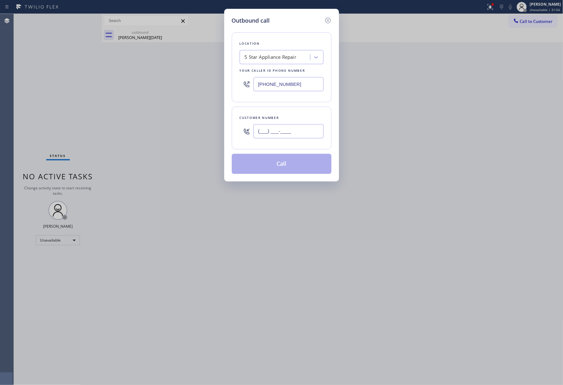
click at [290, 135] on input "(___) ___-____" at bounding box center [288, 131] width 70 height 14
paste input "619) 993-0053"
type input "[PHONE_NUMBER]"
click at [291, 108] on div "Customer number (619) 993-0053" at bounding box center [282, 128] width 100 height 43
click at [289, 160] on button "Call" at bounding box center [282, 164] width 100 height 20
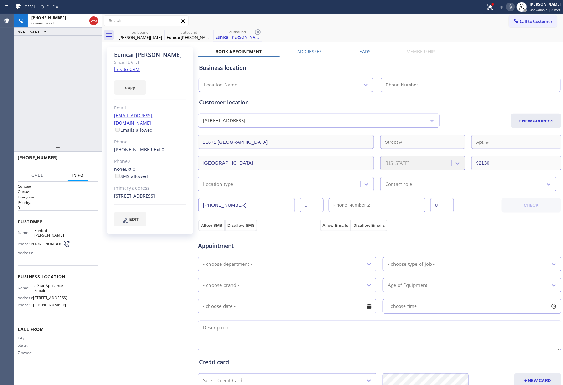
type input "[PHONE_NUMBER]"
click at [47, 83] on div "+16199930053 Live | 00:00 ALL TASKS ALL TASKS ACTIVE TASKS TASKS IN WRAP UP" at bounding box center [58, 79] width 88 height 130
click at [88, 157] on button "HANG UP" at bounding box center [83, 160] width 29 height 9
drag, startPoint x: 86, startPoint y: 139, endPoint x: 87, endPoint y: 158, distance: 18.9
click at [86, 139] on div "+16199930053 Live | 00:01 ALL TASKS ALL TASKS ACTIVE TASKS TASKS IN WRAP UP" at bounding box center [58, 79] width 88 height 130
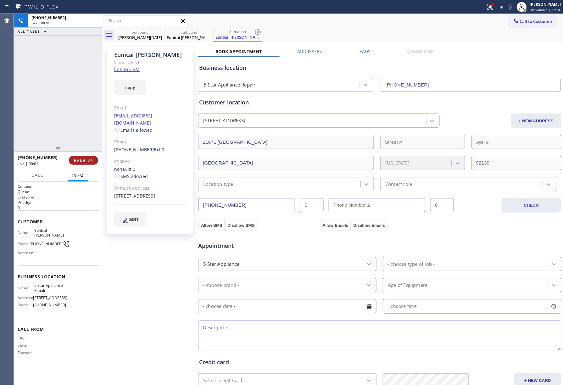
click at [87, 158] on button "HANG UP" at bounding box center [83, 160] width 29 height 9
click at [78, 121] on div "+16199930053 Live | 00:01 ALL TASKS ALL TASKS ACTIVE TASKS TASKS IN WRAP UP" at bounding box center [58, 79] width 88 height 130
click at [78, 121] on div "ALL TASKS ALL TASKS ACTIVE TASKS TASKS IN WRAP UP +16199930053 Wrap up | 00:00" at bounding box center [58, 79] width 88 height 130
click at [94, 156] on button "COMPLETE" at bounding box center [82, 160] width 32 height 9
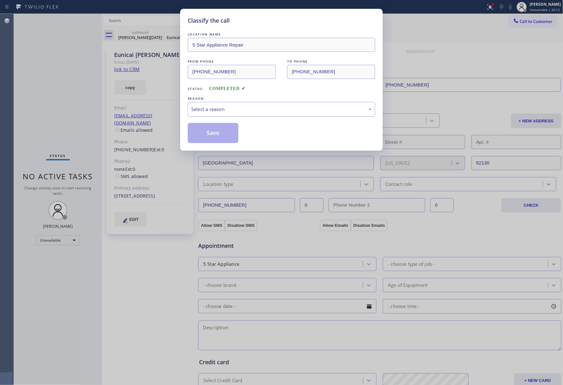
click at [225, 114] on div "Select a reason" at bounding box center [281, 109] width 187 height 15
click at [209, 132] on button "Save" at bounding box center [213, 133] width 51 height 20
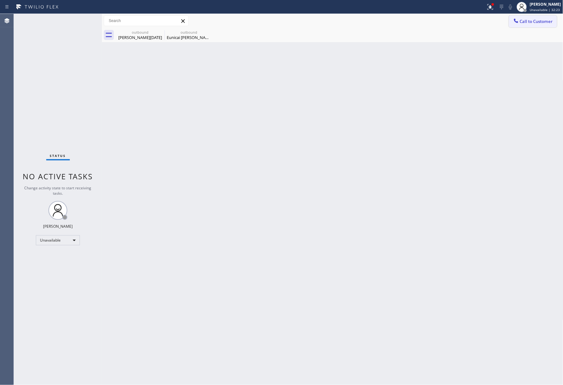
click at [520, 21] on span "Call to Customer" at bounding box center [536, 22] width 33 height 6
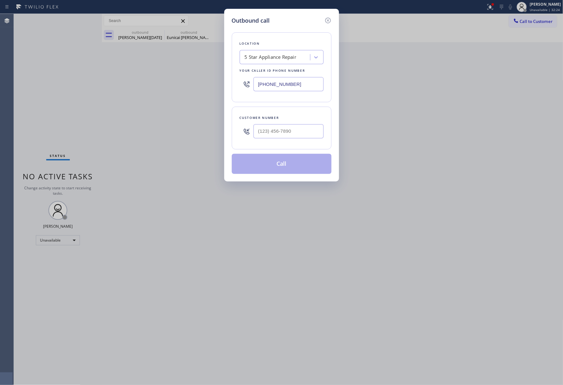
click at [289, 122] on div at bounding box center [288, 131] width 70 height 20
click at [289, 133] on input "(___) ___-____" at bounding box center [288, 131] width 70 height 14
paste input "949) 439-2113"
type input "(949) 439-2113"
click at [290, 118] on div "Customer number" at bounding box center [282, 117] width 84 height 7
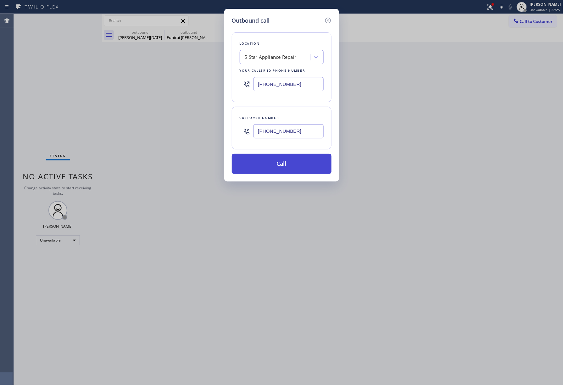
click at [291, 165] on button "Call" at bounding box center [282, 164] width 100 height 20
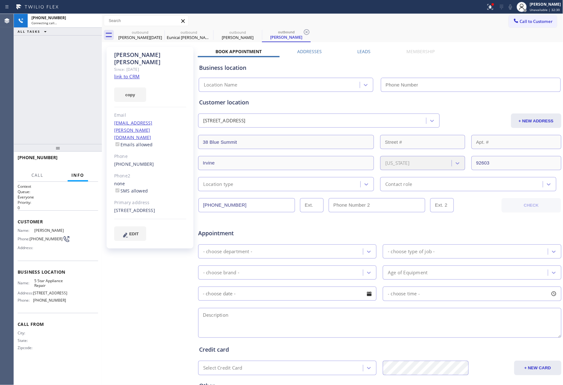
type input "[PHONE_NUMBER]"
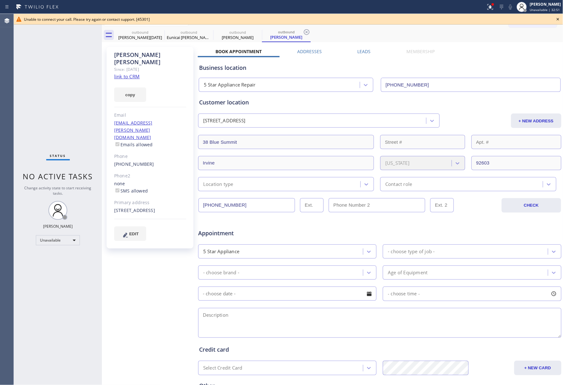
click at [36, 87] on div "Status No active tasks Change activity state to start receiving tasks. [PERSON_…" at bounding box center [58, 199] width 88 height 371
click at [554, 19] on icon at bounding box center [558, 19] width 8 height 8
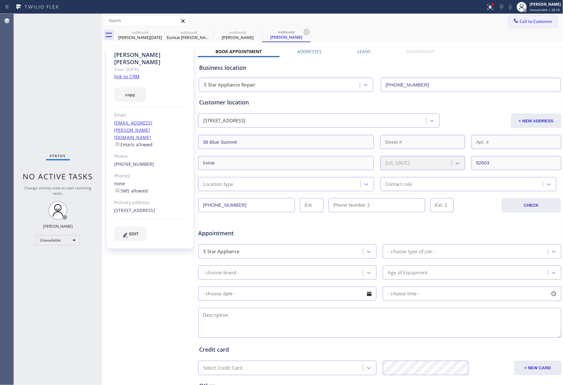
click at [520, 19] on span "Call to Customer" at bounding box center [536, 22] width 33 height 6
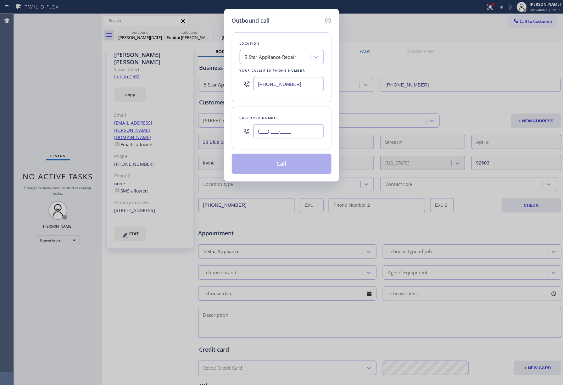
click at [270, 130] on input "(___) ___-____" at bounding box center [288, 131] width 70 height 14
paste input "949) 422-0244"
type input "[PHONE_NUMBER]"
drag, startPoint x: 291, startPoint y: 114, endPoint x: 305, endPoint y: 122, distance: 16.0
click at [292, 114] on div "Customer number (949) 422-0244" at bounding box center [282, 128] width 100 height 43
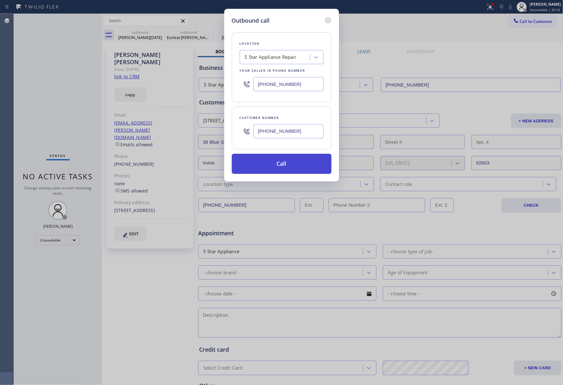
click at [296, 168] on button "Call" at bounding box center [282, 164] width 100 height 20
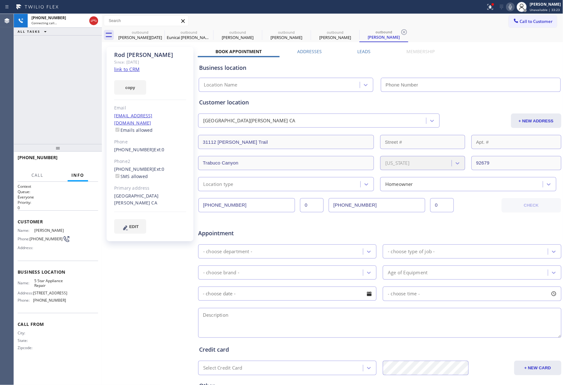
type input "[PHONE_NUMBER]"
drag, startPoint x: 39, startPoint y: 98, endPoint x: 128, endPoint y: 38, distance: 107.5
click at [42, 97] on div "+19494220244 Connecting call… ALL TASKS ALL TASKS ACTIVE TASKS TASKS IN WRAP UP" at bounding box center [58, 79] width 88 height 130
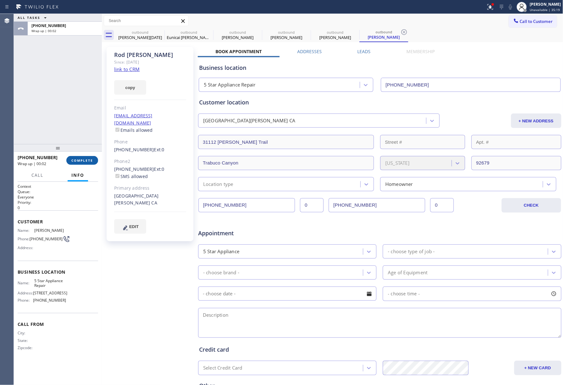
click at [86, 157] on button "COMPLETE" at bounding box center [82, 160] width 32 height 9
click at [78, 131] on div "ALL TASKS ALL TASKS ACTIVE TASKS TASKS IN WRAP UP +19494220244 Wrap up | 00:02" at bounding box center [58, 79] width 88 height 130
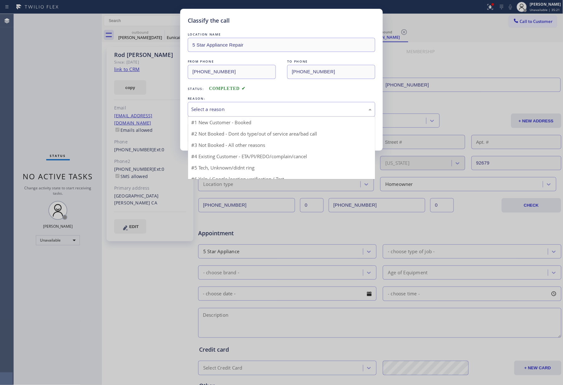
drag, startPoint x: 244, startPoint y: 106, endPoint x: 233, endPoint y: 142, distance: 37.0
click at [244, 108] on div "Select a reason" at bounding box center [281, 109] width 181 height 7
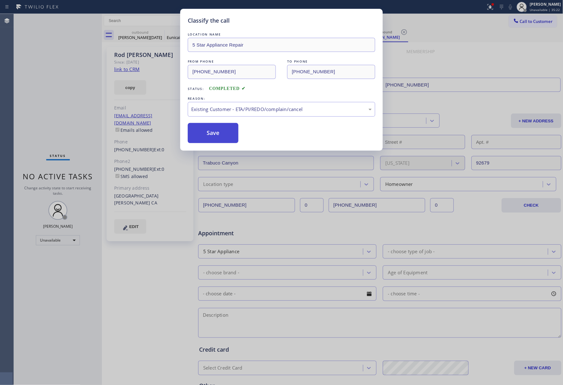
click at [208, 138] on button "Save" at bounding box center [213, 133] width 51 height 20
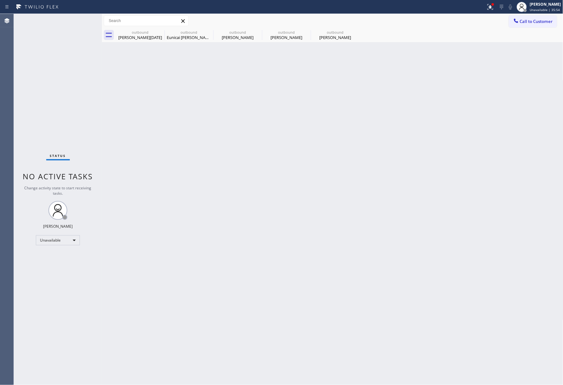
drag, startPoint x: 555, startPoint y: 18, endPoint x: 438, endPoint y: 49, distance: 121.2
click at [553, 18] on button "Call to Customer" at bounding box center [533, 21] width 48 height 12
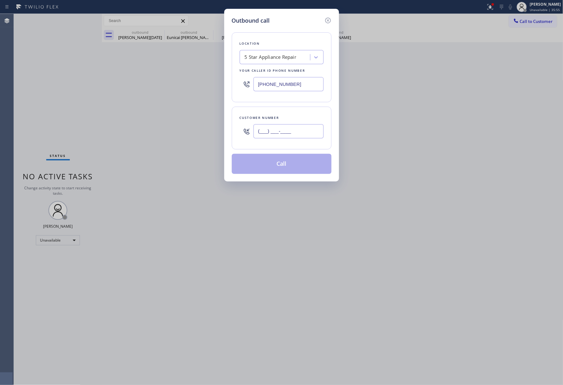
click at [296, 125] on input "(___) ___-____" at bounding box center [288, 131] width 70 height 14
paste input "858) 775-6917"
type input "(858) 775-6917"
click at [296, 112] on div "Customer number (858) 775-6917" at bounding box center [282, 128] width 100 height 43
click at [272, 167] on button "Call" at bounding box center [282, 164] width 100 height 20
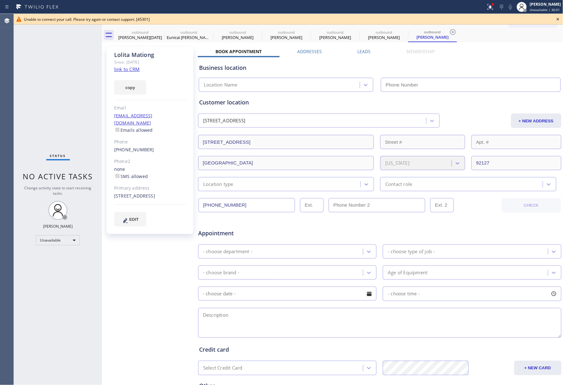
type input "[PHONE_NUMBER]"
click at [558, 20] on icon at bounding box center [558, 19] width 8 height 8
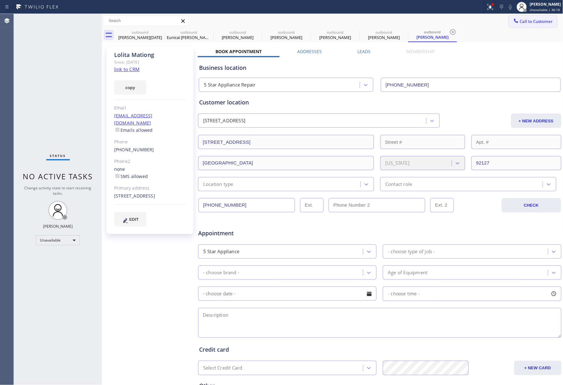
click at [533, 21] on span "Call to Customer" at bounding box center [536, 22] width 33 height 6
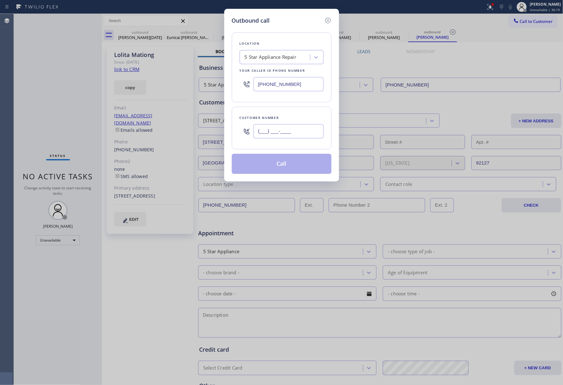
click at [318, 127] on input "(___) ___-____" at bounding box center [288, 131] width 70 height 14
paste input "425) 885-1061"
type input "[PHONE_NUMBER]"
click at [309, 120] on div "Customer number" at bounding box center [282, 117] width 84 height 7
click at [285, 165] on button "Call" at bounding box center [282, 164] width 100 height 20
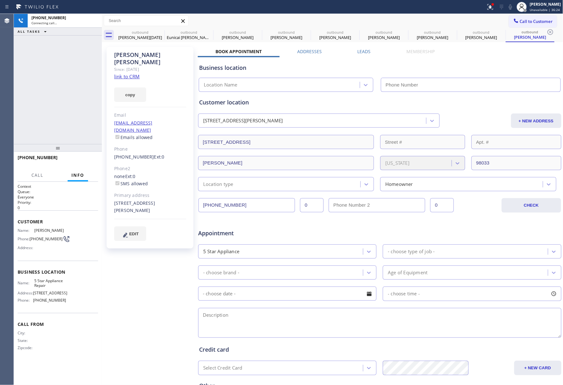
type input "[PHONE_NUMBER]"
click at [88, 162] on span "HANG UP" at bounding box center [83, 160] width 19 height 4
click at [76, 142] on div "+14258851061 Live | 00:07 ALL TASKS ALL TASKS ACTIVE TASKS TASKS IN WRAP UP" at bounding box center [58, 79] width 88 height 130
click at [76, 163] on button "HANG UP" at bounding box center [83, 160] width 29 height 9
click at [69, 126] on div "+14258851061 Live | 00:08 ALL TASKS ALL TASKS ACTIVE TASKS TASKS IN WRAP UP" at bounding box center [58, 79] width 88 height 130
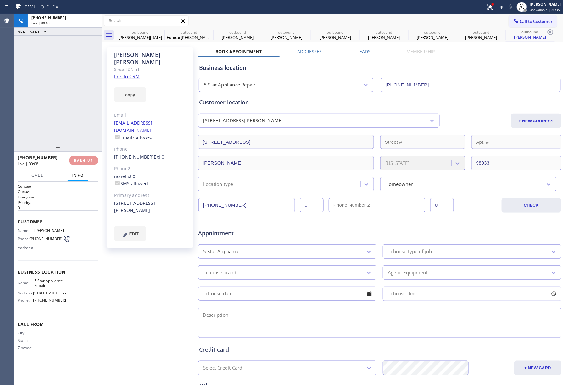
click at [69, 126] on div "+14258851061 Live | 00:08 ALL TASKS ALL TASKS ACTIVE TASKS TASKS IN WRAP UP" at bounding box center [58, 79] width 88 height 130
click at [76, 161] on span "COMPLETE" at bounding box center [82, 160] width 22 height 4
click at [64, 108] on div "ALL TASKS ALL TASKS ACTIVE TASKS TASKS IN WRAP UP +14258851061 Wrap up | 00:01" at bounding box center [58, 79] width 88 height 130
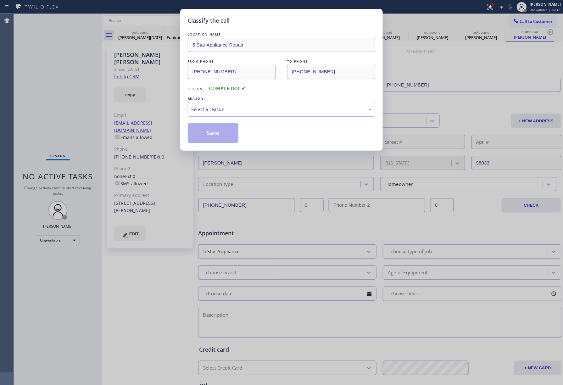
click at [237, 111] on div "Select a reason" at bounding box center [281, 109] width 181 height 7
click at [212, 140] on button "Save" at bounding box center [213, 133] width 51 height 20
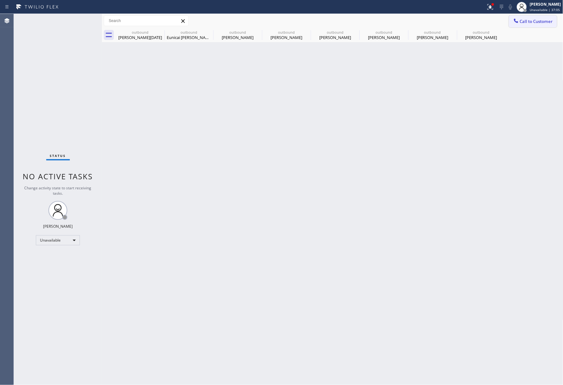
click at [536, 26] on button "Call to Customer" at bounding box center [533, 21] width 48 height 12
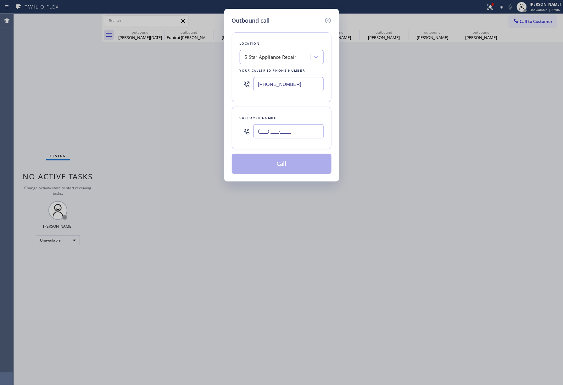
click at [298, 131] on input "(___) ___-____" at bounding box center [288, 131] width 70 height 14
paste input "310) 666-9197"
type input "[PHONE_NUMBER]"
click at [298, 158] on button "Call" at bounding box center [282, 164] width 100 height 20
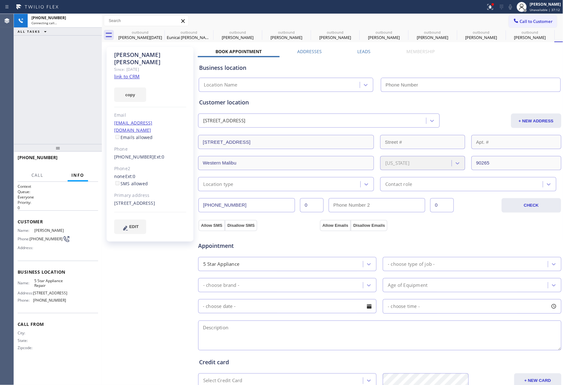
type input "[PHONE_NUMBER]"
drag, startPoint x: 24, startPoint y: 73, endPoint x: 69, endPoint y: 43, distance: 54.1
click at [24, 73] on div "+13106669197 Connecting call… ALL TASKS ALL TASKS ACTIVE TASKS TASKS IN WRAP UP" at bounding box center [58, 79] width 88 height 130
click at [85, 160] on span "HANG UP" at bounding box center [83, 160] width 19 height 4
drag, startPoint x: 83, startPoint y: 143, endPoint x: 86, endPoint y: 164, distance: 21.5
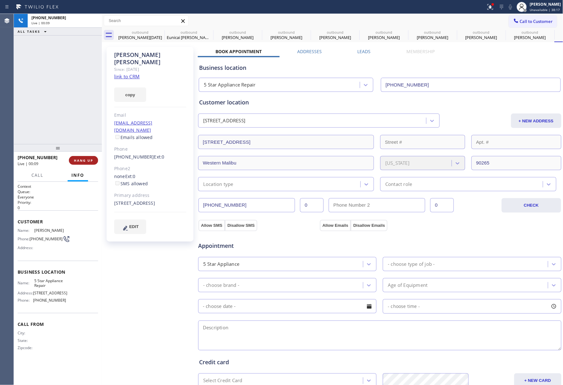
click at [83, 145] on div at bounding box center [58, 148] width 88 height 8
click at [86, 164] on span "HANG UP" at bounding box center [83, 163] width 19 height 4
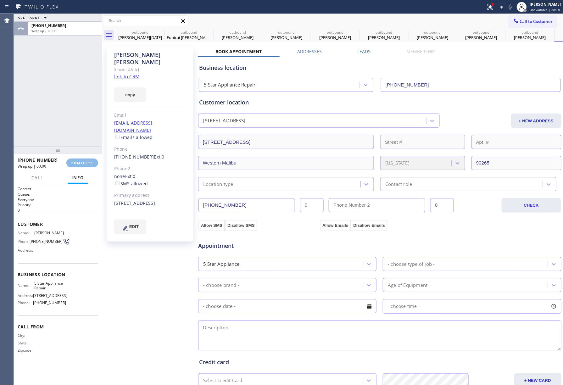
click at [73, 123] on div "ALL TASKS ALL TASKS ACTIVE TASKS TASKS IN WRAP UP +13106669197 Wrap up | 00:00" at bounding box center [58, 80] width 88 height 133
click at [73, 123] on div "ALL TASKS ALL TASKS ACTIVE TASKS TASKS IN WRAP UP +13106669197 Wrap up | 00:01" at bounding box center [58, 80] width 88 height 133
click at [81, 161] on span "COMPLETE" at bounding box center [82, 163] width 22 height 4
click at [69, 124] on div "ALL TASKS ALL TASKS ACTIVE TASKS TASKS IN WRAP UP +13106669197 Wrap up | 00:01" at bounding box center [58, 80] width 88 height 133
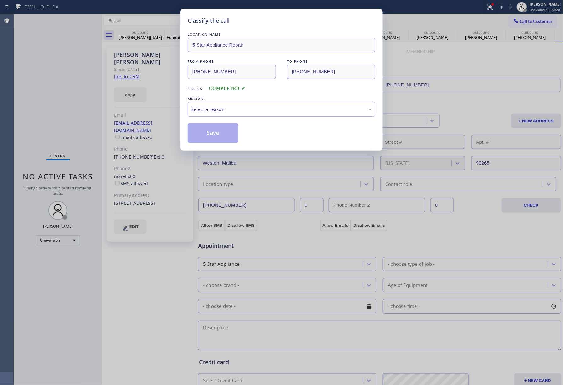
drag, startPoint x: 238, startPoint y: 106, endPoint x: 238, endPoint y: 115, distance: 8.8
click at [238, 115] on div "Select a reason" at bounding box center [281, 109] width 187 height 15
click at [210, 133] on button "Save" at bounding box center [213, 133] width 51 height 20
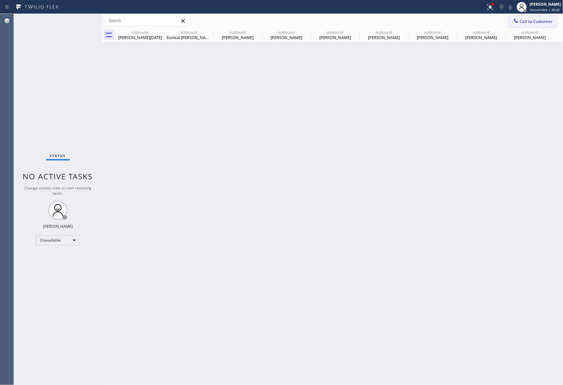
click at [539, 23] on span "Call to Customer" at bounding box center [536, 22] width 33 height 6
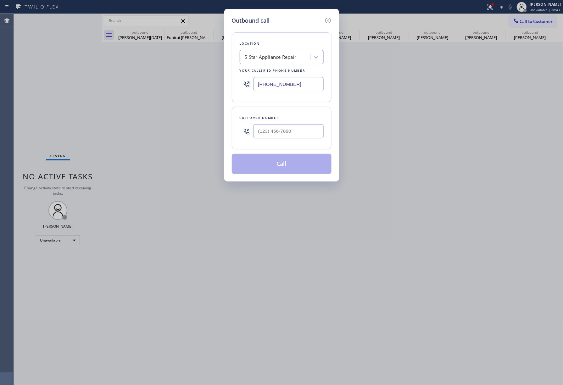
click at [275, 140] on div at bounding box center [288, 131] width 70 height 20
click at [279, 135] on input "(___) ___-____" at bounding box center [288, 131] width 70 height 14
paste input "310) 592-4467"
type input "[PHONE_NUMBER]"
click at [286, 113] on div "Customer number (310) 592-4467" at bounding box center [282, 128] width 100 height 43
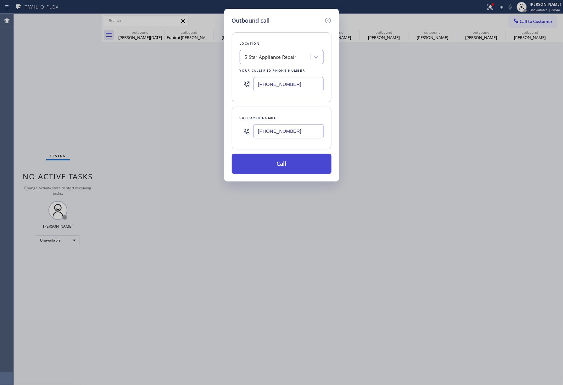
click at [274, 166] on button "Call" at bounding box center [282, 164] width 100 height 20
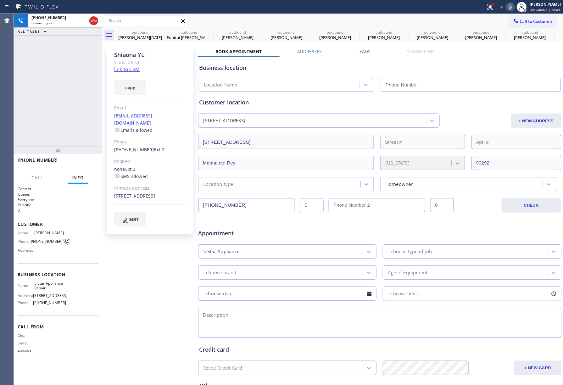
type input "[PHONE_NUMBER]"
click at [38, 98] on div "+13105924467 Connecting call… ALL TASKS ALL TASKS ACTIVE TASKS TASKS IN WRAP UP" at bounding box center [58, 80] width 88 height 133
drag, startPoint x: 32, startPoint y: 85, endPoint x: 53, endPoint y: 89, distance: 21.8
click at [32, 85] on div "+13105924467 Connecting call… ALL TASKS ALL TASKS ACTIVE TASKS TASKS IN WRAP UP" at bounding box center [58, 80] width 88 height 133
drag, startPoint x: 44, startPoint y: 87, endPoint x: 97, endPoint y: 151, distance: 82.8
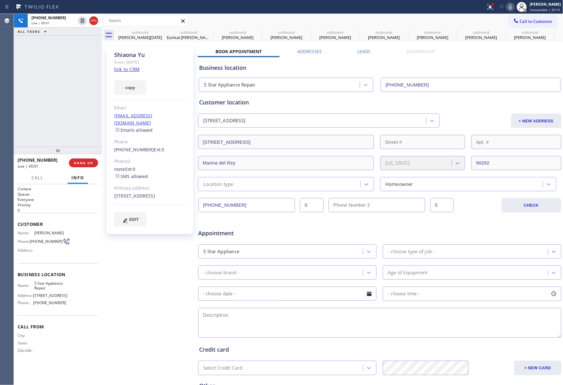
click at [49, 90] on div "+13105924467 Live | 00:01 ALL TASKS ALL TASKS ACTIVE TASKS TASKS IN WRAP UP" at bounding box center [58, 80] width 88 height 133
click at [87, 157] on div "+13105924467 Live | 00:01 HANG UP" at bounding box center [58, 163] width 81 height 16
click at [84, 162] on span "HANG UP" at bounding box center [83, 163] width 19 height 4
drag, startPoint x: 81, startPoint y: 145, endPoint x: 85, endPoint y: 161, distance: 16.9
click at [82, 150] on div at bounding box center [58, 151] width 88 height 8
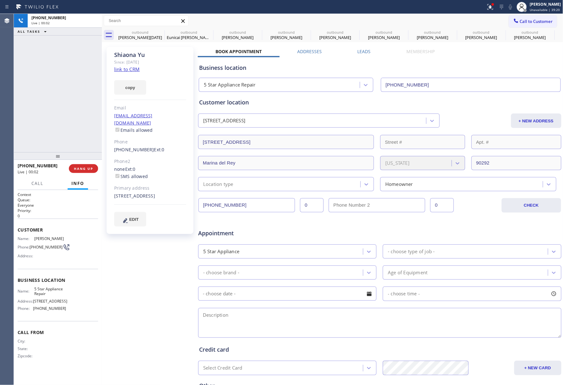
click at [85, 164] on div "+13105924467 Live | 00:02 HANG UP" at bounding box center [58, 168] width 81 height 16
click at [83, 169] on span "COMPLETE" at bounding box center [82, 168] width 22 height 4
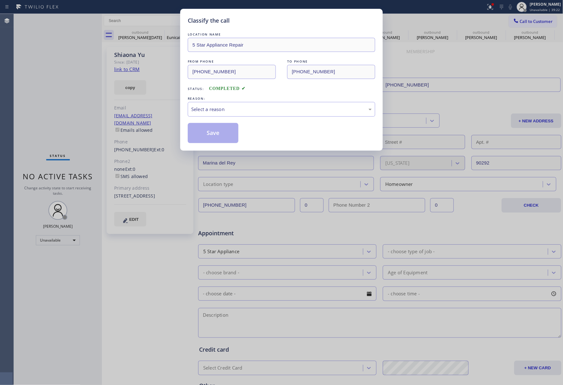
click at [253, 94] on div "LOCATION NAME 5 Star Appliance Repair FROM PHONE (855) 731-4952 TO PHONE (310) …" at bounding box center [281, 87] width 187 height 112
click at [242, 112] on div "Select a reason" at bounding box center [281, 109] width 181 height 7
click at [210, 139] on button "Save" at bounding box center [213, 133] width 51 height 20
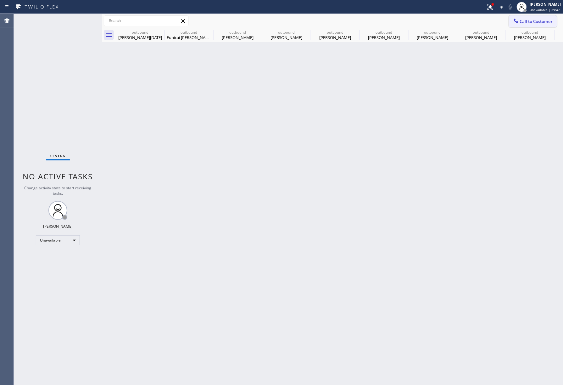
click at [527, 22] on span "Call to Customer" at bounding box center [536, 22] width 33 height 6
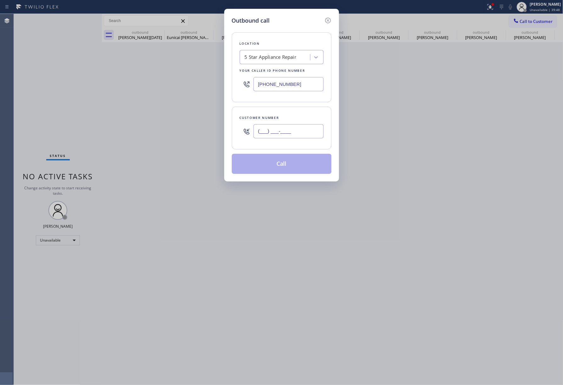
click at [284, 130] on input "(___) ___-____" at bounding box center [288, 131] width 70 height 14
paste input "305) 898-3526"
type input "[PHONE_NUMBER]"
click at [289, 113] on div "Customer number (305) 898-3526" at bounding box center [282, 128] width 100 height 43
click at [285, 159] on button "Call" at bounding box center [282, 164] width 100 height 20
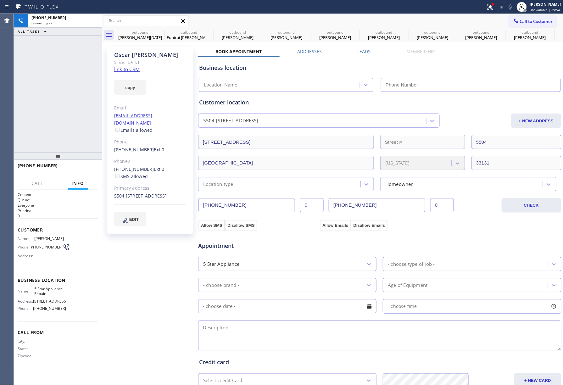
type input "[PHONE_NUMBER]"
drag, startPoint x: 46, startPoint y: 127, endPoint x: 52, endPoint y: 125, distance: 6.3
click at [46, 127] on div "+13058983526 Live | 00:01 ALL TASKS ALL TASKS ACTIVE TASKS TASKS IN WRAP UP" at bounding box center [58, 83] width 88 height 138
click at [89, 167] on span "HANG UP" at bounding box center [83, 168] width 19 height 4
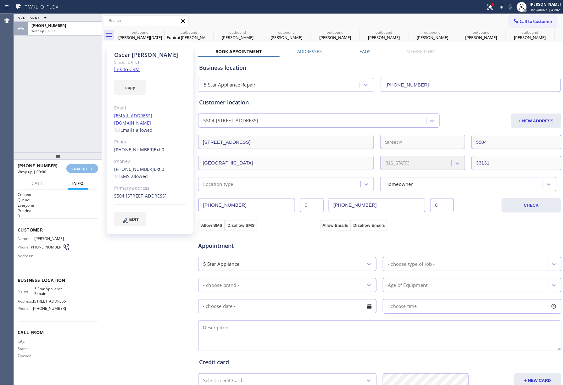
click at [82, 131] on div "ALL TASKS ALL TASKS ACTIVE TASKS TASKS IN WRAP UP +13058983526 Wrap up | 00:00" at bounding box center [58, 83] width 88 height 138
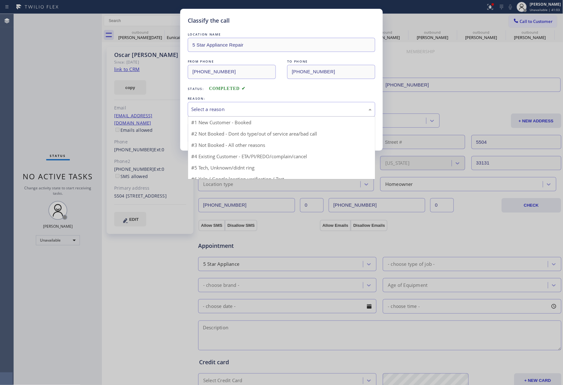
click at [218, 114] on div "Select a reason" at bounding box center [281, 109] width 187 height 15
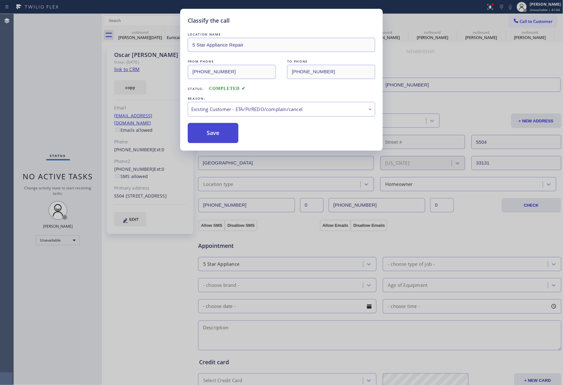
click at [209, 132] on button "Save" at bounding box center [213, 133] width 51 height 20
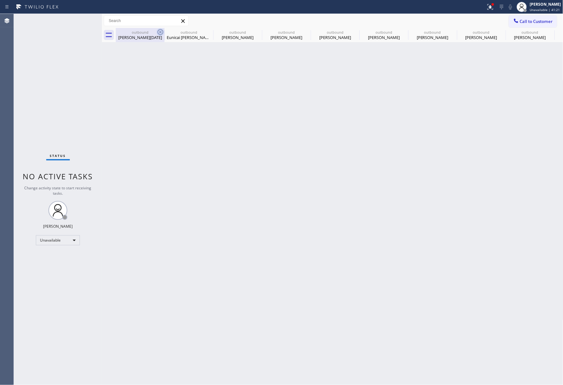
click at [162, 30] on icon at bounding box center [161, 32] width 6 height 6
click at [0, 0] on icon at bounding box center [0, 0] width 0 height 0
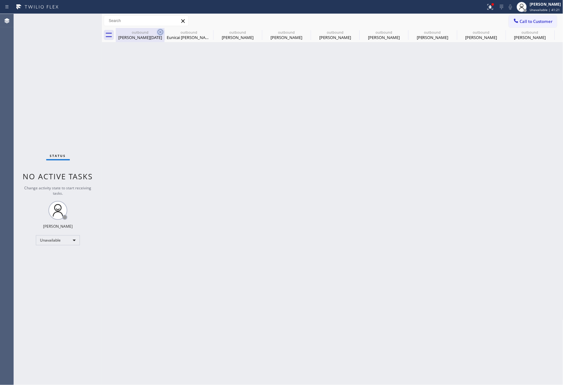
click at [0, 0] on icon at bounding box center [0, 0] width 0 height 0
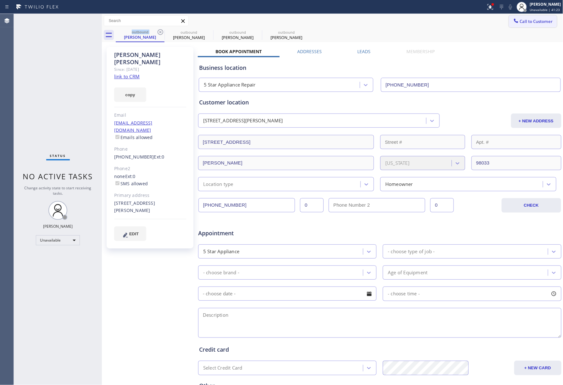
click at [521, 19] on span "Call to Customer" at bounding box center [536, 22] width 33 height 6
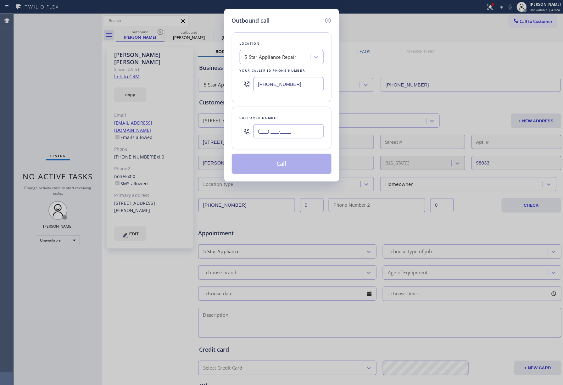
click at [304, 136] on input "(___) ___-____" at bounding box center [288, 131] width 70 height 14
paste input "305) 519-2731"
type input "(305) 519-2731"
click at [299, 114] on div "Customer number (305) 519-2731" at bounding box center [282, 128] width 100 height 43
click at [286, 163] on button "Call" at bounding box center [282, 164] width 100 height 20
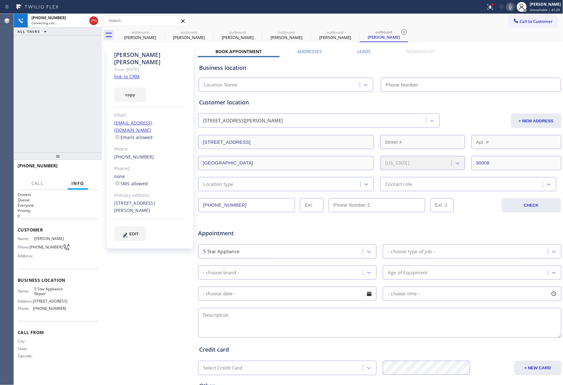
type input "[PHONE_NUMBER]"
drag, startPoint x: 95, startPoint y: 21, endPoint x: 249, endPoint y: 63, distance: 160.2
click at [95, 21] on icon at bounding box center [94, 21] width 8 height 8
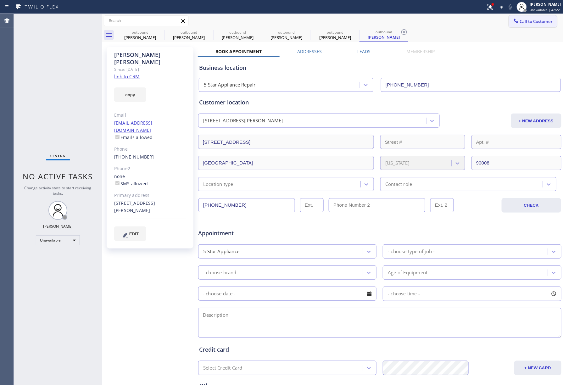
click at [536, 19] on span "Call to Customer" at bounding box center [536, 22] width 33 height 6
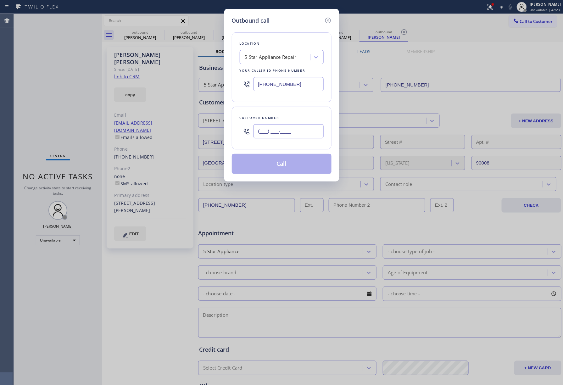
click at [290, 134] on input "(___) ___-____" at bounding box center [288, 131] width 70 height 14
paste input "650) 533-7377"
type input "[PHONE_NUMBER]"
click at [290, 115] on div "Customer number" at bounding box center [282, 117] width 84 height 7
click at [275, 160] on button "Call" at bounding box center [282, 164] width 100 height 20
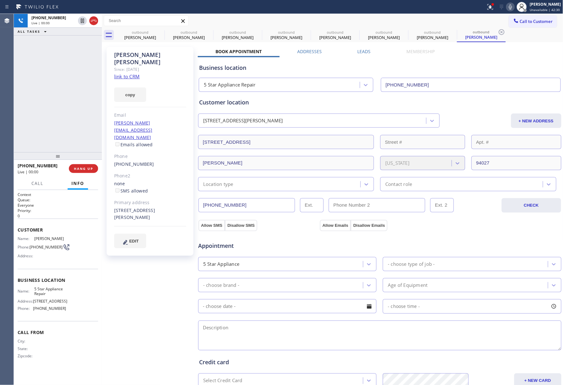
type input "[PHONE_NUMBER]"
drag, startPoint x: 41, startPoint y: 111, endPoint x: 48, endPoint y: 118, distance: 10.0
click at [41, 111] on div "+16505337377 Live | 00:01 ALL TASKS ALL TASKS ACTIVE TASKS TASKS IN WRAP UP" at bounding box center [58, 83] width 88 height 138
click at [81, 169] on span "HANG UP" at bounding box center [83, 168] width 19 height 4
click at [87, 169] on span "HANG UP" at bounding box center [83, 168] width 19 height 4
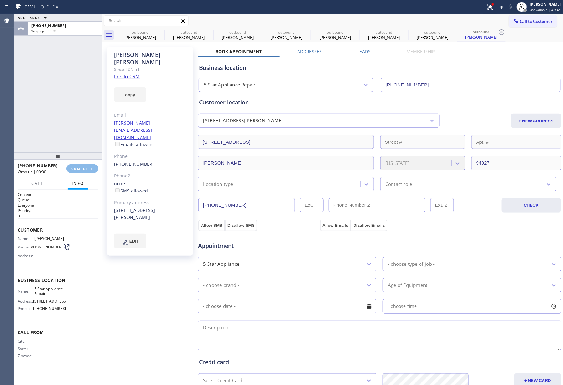
click at [78, 126] on div "ALL TASKS ALL TASKS ACTIVE TASKS TASKS IN WRAP UP +16505337377 Wrap up | 00:00" at bounding box center [58, 83] width 88 height 138
click at [88, 173] on button "COMPLETE" at bounding box center [82, 168] width 32 height 9
click at [75, 114] on div "ALL TASKS ALL TASKS ACTIVE TASKS TASKS IN WRAP UP +16505337377 Wrap up | 00:02" at bounding box center [58, 83] width 88 height 138
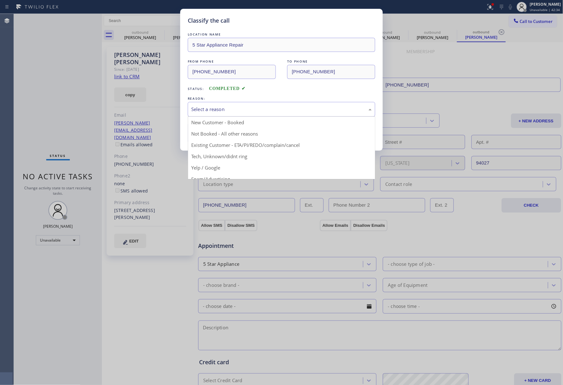
click at [237, 103] on div "Select a reason" at bounding box center [281, 109] width 187 height 15
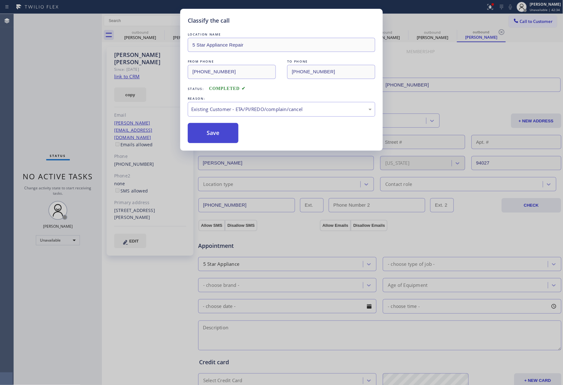
click at [207, 132] on button "Save" at bounding box center [213, 133] width 51 height 20
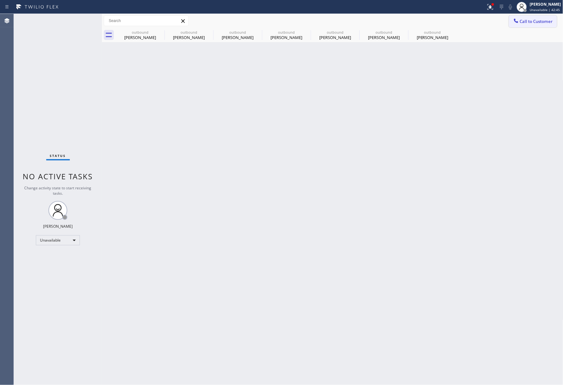
click at [532, 21] on span "Call to Customer" at bounding box center [536, 22] width 33 height 6
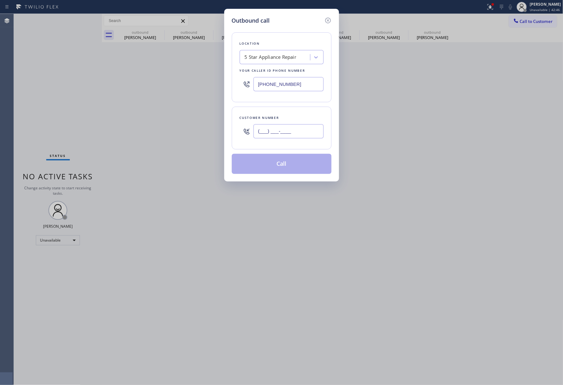
click at [309, 138] on input "(___) ___-____" at bounding box center [288, 131] width 70 height 14
paste input "949) 280-3744"
type input "(949) 280-3744"
click at [299, 113] on div "Customer number (949) 280-3744" at bounding box center [282, 128] width 100 height 43
drag, startPoint x: 281, startPoint y: 165, endPoint x: 288, endPoint y: 166, distance: 7.9
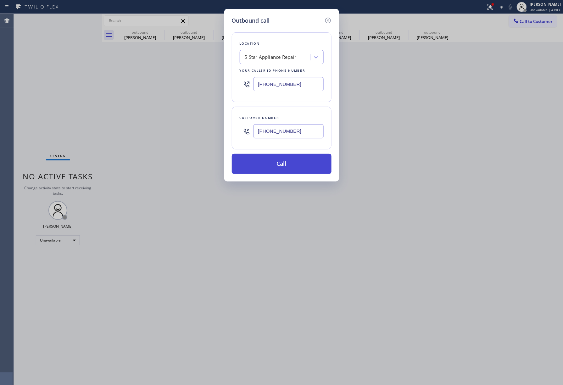
click at [281, 165] on button "Call" at bounding box center [282, 164] width 100 height 20
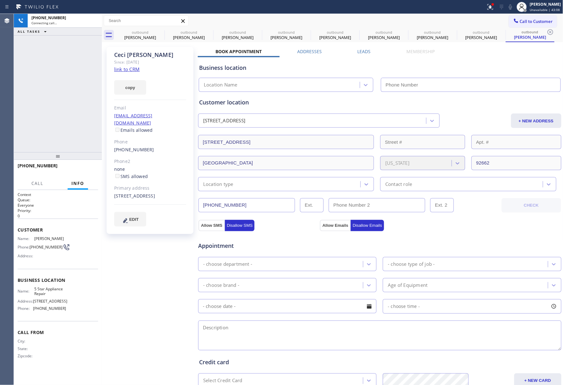
type input "[PHONE_NUMBER]"
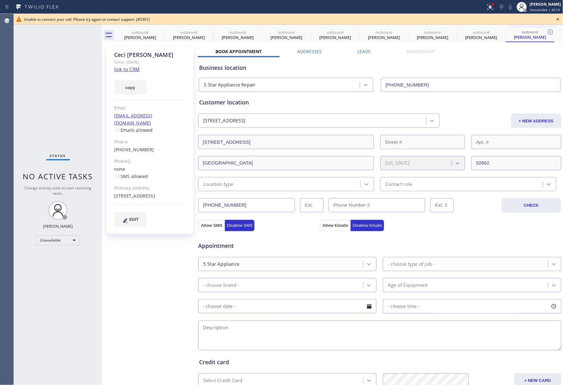
drag, startPoint x: 53, startPoint y: 72, endPoint x: 58, endPoint y: 43, distance: 29.2
click at [53, 66] on div "Status No active tasks Change activity state to start receiving tasks. [PERSON_…" at bounding box center [58, 199] width 88 height 371
click at [555, 19] on icon at bounding box center [558, 19] width 8 height 8
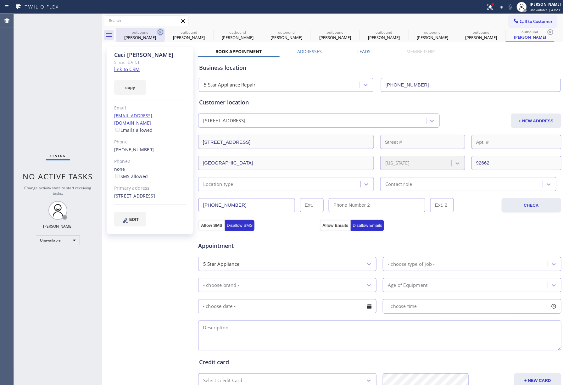
click at [161, 34] on icon at bounding box center [161, 32] width 8 height 8
click at [0, 0] on icon at bounding box center [0, 0] width 0 height 0
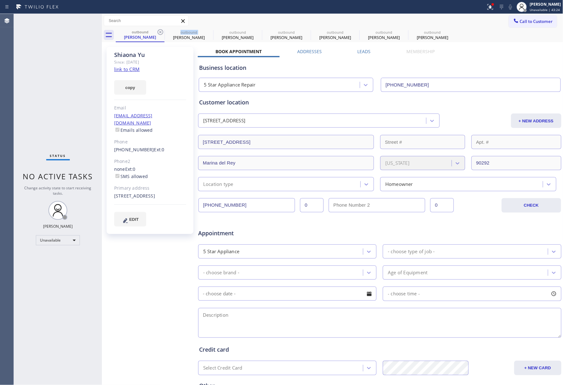
click at [161, 34] on icon at bounding box center [161, 32] width 8 height 8
click at [0, 0] on icon at bounding box center [0, 0] width 0 height 0
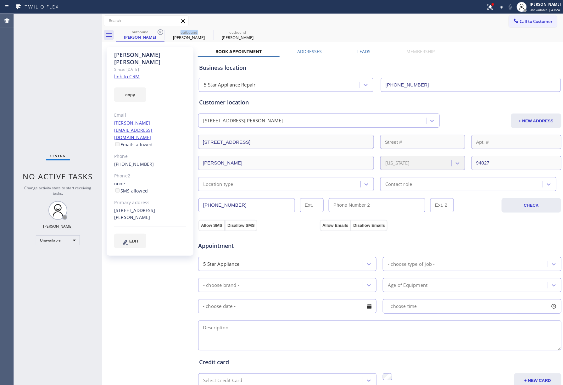
click at [161, 34] on icon at bounding box center [161, 32] width 8 height 8
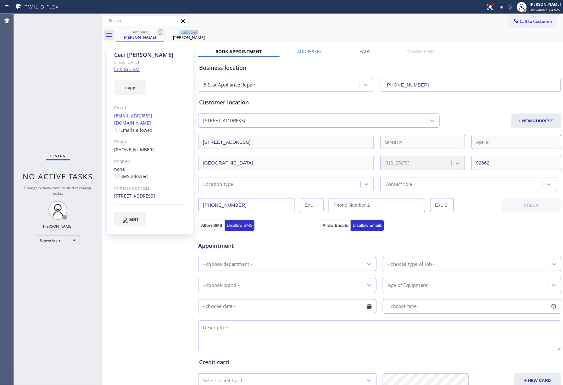
click at [161, 34] on icon at bounding box center [161, 32] width 8 height 8
click at [160, 34] on icon at bounding box center [161, 32] width 8 height 8
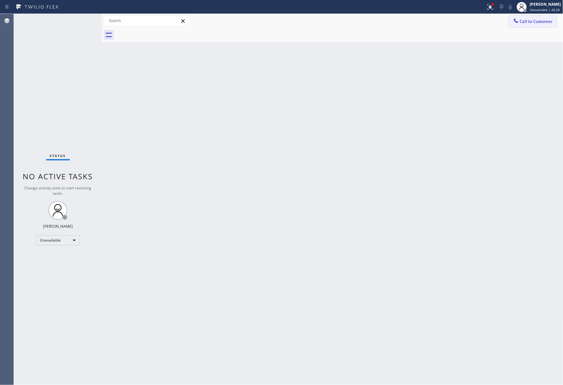
click at [537, 17] on button "Call to Customer" at bounding box center [533, 21] width 48 height 12
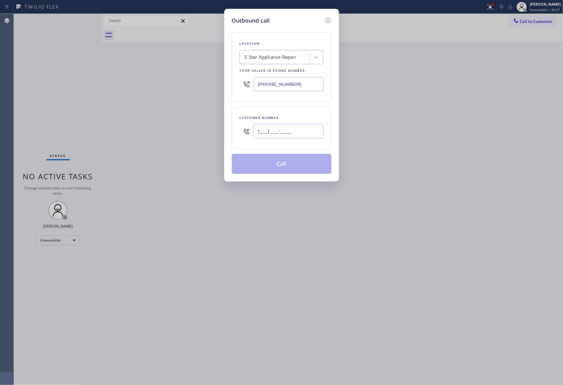
click at [303, 126] on input "(___) ___-____" at bounding box center [288, 131] width 70 height 14
paste input "970) 769-2091"
type input "[PHONE_NUMBER]"
click at [303, 115] on div "Customer number" at bounding box center [282, 117] width 84 height 7
click at [290, 164] on button "Call" at bounding box center [282, 164] width 100 height 20
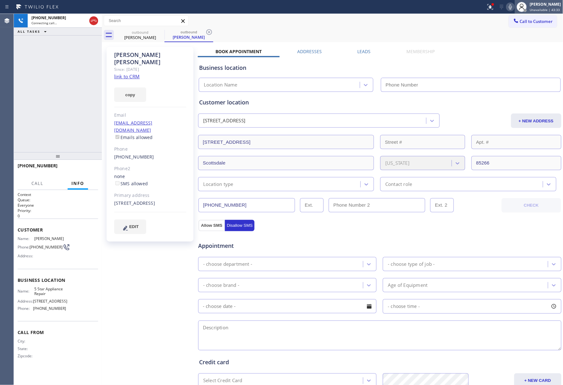
type input "[PHONE_NUMBER]"
click at [34, 89] on div "+19707692091 Live | 00:00 ALL TASKS ALL TASKS ACTIVE TASKS TASKS IN WRAP UP" at bounding box center [58, 83] width 88 height 138
drag, startPoint x: 94, startPoint y: 168, endPoint x: 89, endPoint y: 150, distance: 18.6
click at [92, 168] on button "HANG UP" at bounding box center [83, 168] width 29 height 9
drag, startPoint x: 89, startPoint y: 150, endPoint x: 91, endPoint y: 158, distance: 8.3
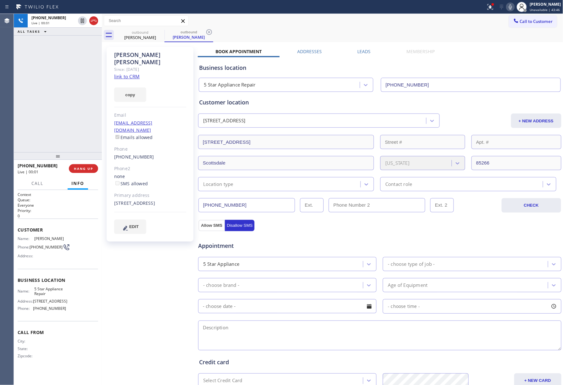
click at [91, 154] on div "+19707692091 Live | 00:01 ALL TASKS ALL TASKS ACTIVE TASKS TASKS IN WRAP UP +19…" at bounding box center [58, 199] width 88 height 371
click at [92, 165] on button "HANG UP" at bounding box center [83, 168] width 29 height 9
click at [79, 113] on div "ALL TASKS ALL TASKS ACTIVE TASKS TASKS IN WRAP UP +19707692091 Wrap up | 00:00" at bounding box center [58, 83] width 88 height 138
click at [76, 167] on span "COMPLETE" at bounding box center [82, 168] width 22 height 4
click at [66, 128] on div "ALL TASKS ALL TASKS ACTIVE TASKS TASKS IN WRAP UP +19707692091 Wrap up | 00:01" at bounding box center [58, 83] width 88 height 138
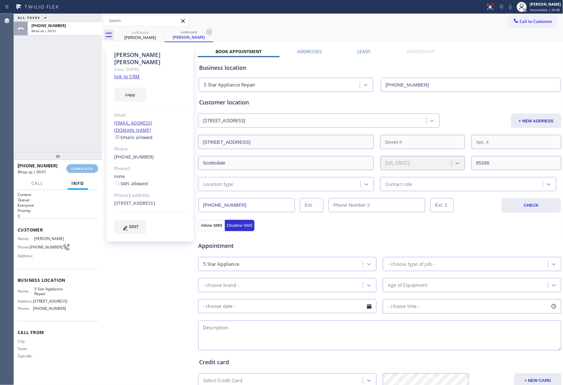
click at [66, 128] on div "ALL TASKS ALL TASKS ACTIVE TASKS TASKS IN WRAP UP +19707692091 Wrap up | 00:01" at bounding box center [58, 83] width 88 height 138
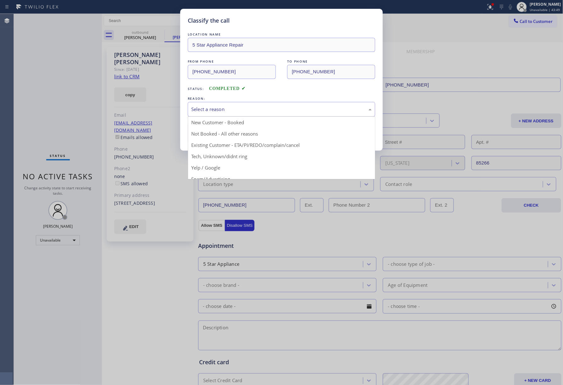
click at [208, 112] on div "Select a reason" at bounding box center [281, 109] width 181 height 7
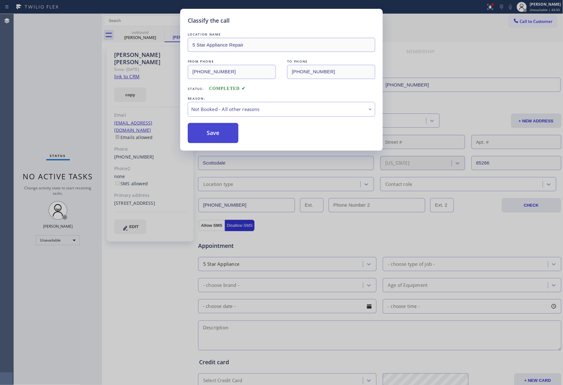
click at [205, 134] on button "Save" at bounding box center [213, 133] width 51 height 20
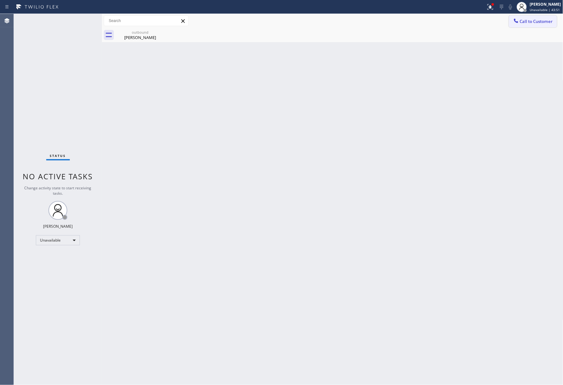
click at [531, 19] on span "Call to Customer" at bounding box center [536, 22] width 33 height 6
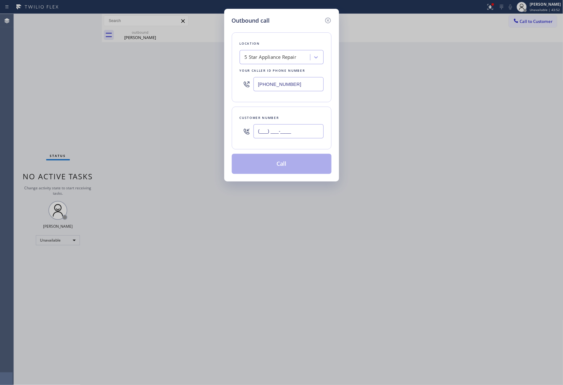
click at [281, 131] on input "(___) ___-____" at bounding box center [288, 131] width 70 height 14
paste input "302) 898-6339"
type input "[PHONE_NUMBER]"
drag, startPoint x: 284, startPoint y: 106, endPoint x: 290, endPoint y: 145, distance: 39.2
click at [284, 106] on div "Location 5 Star Appliance Repair Your caller id phone number (855) 731-4952 Cus…" at bounding box center [282, 99] width 100 height 149
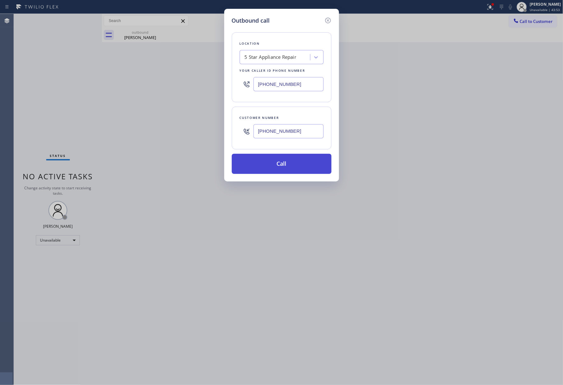
click at [290, 167] on button "Call" at bounding box center [282, 164] width 100 height 20
click at [310, 384] on div "Back to Dashboard Change Sender ID Customers Technicians Select a contact Outbo…" at bounding box center [332, 199] width 461 height 371
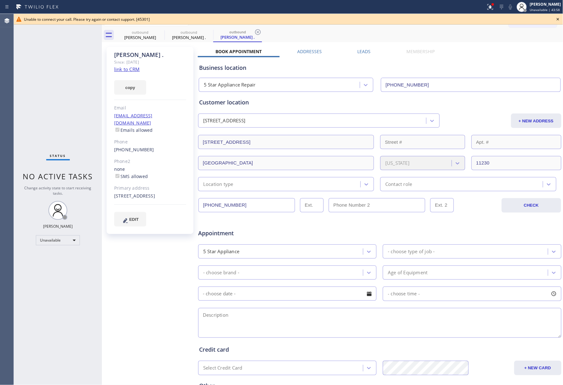
type input "[PHONE_NUMBER]"
drag, startPoint x: 51, startPoint y: 94, endPoint x: 150, endPoint y: 7, distance: 132.4
click at [52, 93] on div "Status No active tasks Change activity state to start receiving tasks. [PERSON_…" at bounding box center [58, 199] width 88 height 371
click at [556, 20] on icon at bounding box center [558, 19] width 8 height 8
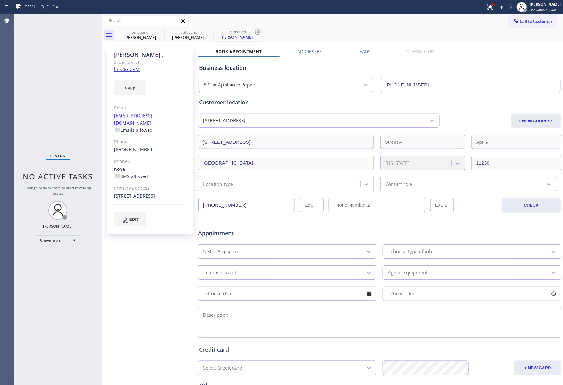
click at [545, 20] on span "Call to Customer" at bounding box center [536, 22] width 33 height 6
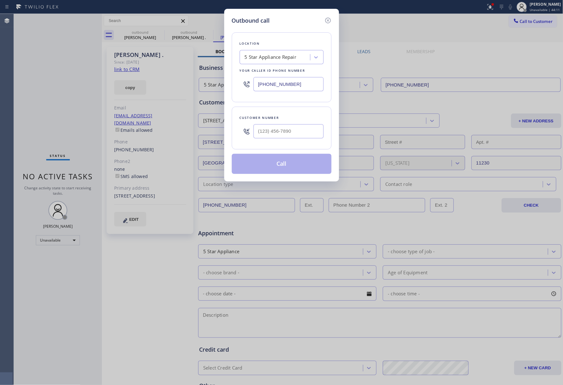
click at [276, 124] on div at bounding box center [288, 131] width 70 height 20
drag, startPoint x: 280, startPoint y: 130, endPoint x: 284, endPoint y: 122, distance: 8.7
click at [281, 130] on input "(___) ___-____" at bounding box center [288, 131] width 70 height 14
paste input "617) 642-2600"
type input "[PHONE_NUMBER]"
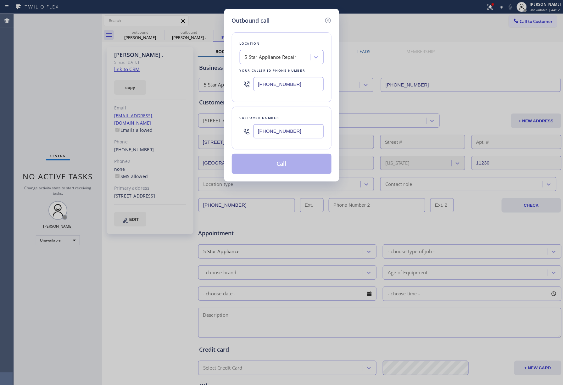
click at [284, 120] on div "Customer number" at bounding box center [282, 117] width 84 height 7
click at [287, 169] on button "Call" at bounding box center [282, 164] width 100 height 20
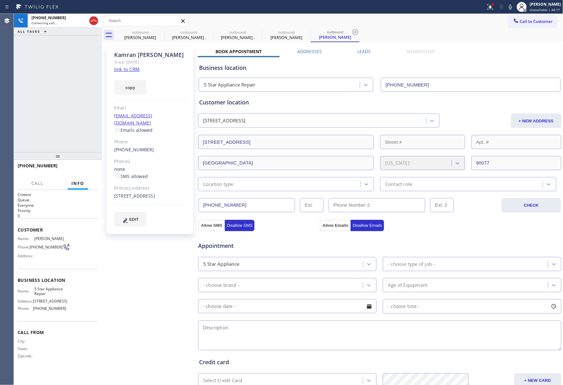
type input "[PHONE_NUMBER]"
click at [45, 100] on div "[PHONE_NUMBER] Live | 00:01 ALL TASKS ALL TASKS ACTIVE TASKS TASKS IN WRAP UP" at bounding box center [58, 83] width 88 height 138
drag, startPoint x: 89, startPoint y: 167, endPoint x: 85, endPoint y: 145, distance: 22.7
click at [89, 167] on span "HANG UP" at bounding box center [83, 168] width 19 height 4
click at [89, 169] on span "HANG UP" at bounding box center [83, 168] width 19 height 4
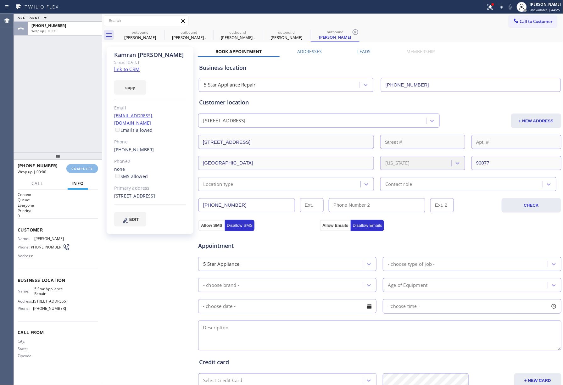
click at [76, 127] on div "ALL TASKS ALL TASKS ACTIVE TASKS TASKS IN WRAP UP [PHONE_NUMBER] Wrap up | 00:00" at bounding box center [58, 83] width 88 height 138
click at [76, 127] on div "ALL TASKS ALL TASKS ACTIVE TASKS TASKS IN WRAP UP [PHONE_NUMBER] Wrap up | 00:01" at bounding box center [58, 83] width 88 height 138
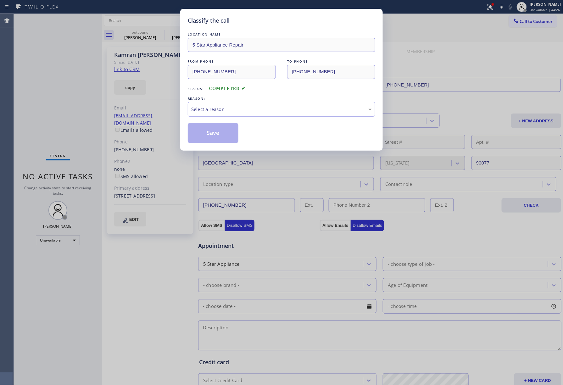
click at [82, 113] on div "Classify the call LOCATION NAME 5 Star Appliance Repair FROM PHONE [PHONE_NUMBE…" at bounding box center [281, 192] width 563 height 385
click at [231, 115] on div "Select a reason" at bounding box center [281, 109] width 187 height 15
click at [204, 128] on button "Save" at bounding box center [213, 133] width 51 height 20
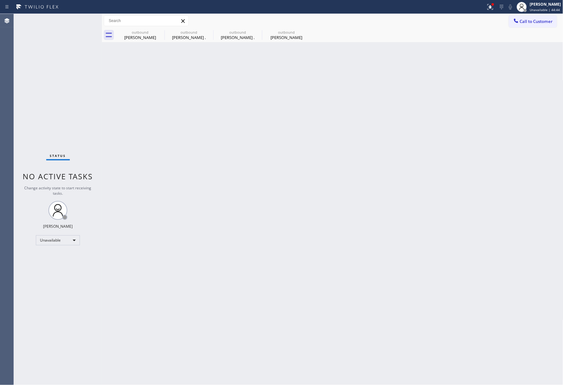
click at [536, 19] on span "Call to Customer" at bounding box center [536, 22] width 33 height 6
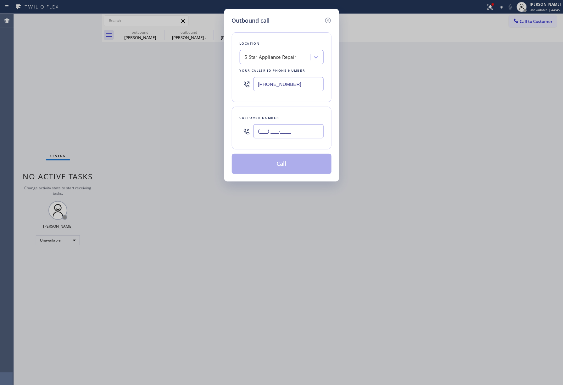
click at [286, 133] on input "(___) ___-____" at bounding box center [288, 131] width 70 height 14
paste input "310) 259-4462"
type input "[PHONE_NUMBER]"
click at [288, 109] on div "Customer number [PHONE_NUMBER]" at bounding box center [282, 128] width 100 height 43
click at [287, 162] on button "Call" at bounding box center [282, 164] width 100 height 20
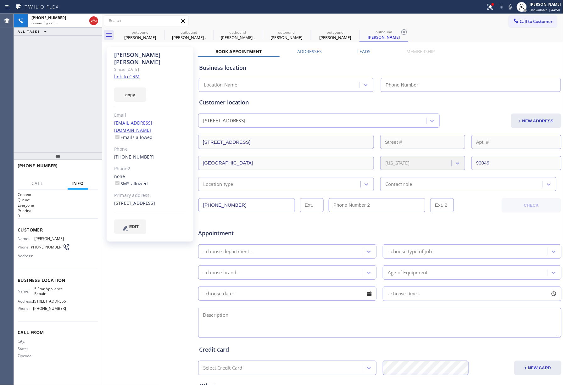
drag, startPoint x: 57, startPoint y: 98, endPoint x: 59, endPoint y: 85, distance: 13.8
click at [57, 98] on div "[PHONE_NUMBER] Connecting call… ALL TASKS ALL TASKS ACTIVE TASKS TASKS IN WRAP …" at bounding box center [58, 83] width 88 height 138
type input "[PHONE_NUMBER]"
drag, startPoint x: 48, startPoint y: 86, endPoint x: 143, endPoint y: 1, distance: 127.4
click at [48, 86] on div "[PHONE_NUMBER] Connecting call… ALL TASKS ALL TASKS ACTIVE TASKS TASKS IN WRAP …" at bounding box center [58, 83] width 88 height 138
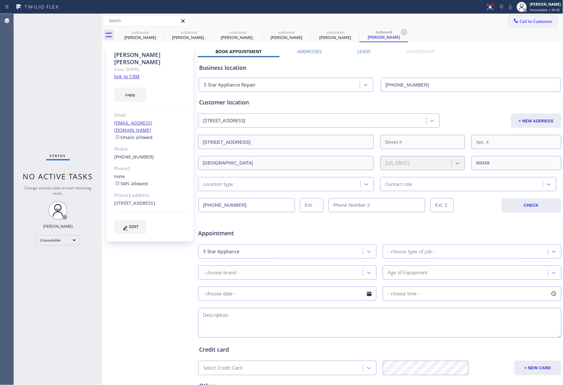
click at [536, 23] on span "Call to Customer" at bounding box center [536, 22] width 33 height 6
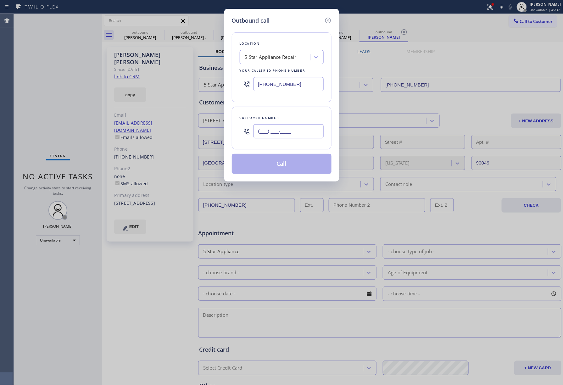
click at [269, 130] on input "(___) ___-____" at bounding box center [288, 131] width 70 height 14
paste input "310) 663-6052"
type input "[PHONE_NUMBER]"
drag, startPoint x: 282, startPoint y: 115, endPoint x: 288, endPoint y: 146, distance: 31.5
click at [282, 115] on div "Customer number" at bounding box center [282, 117] width 84 height 7
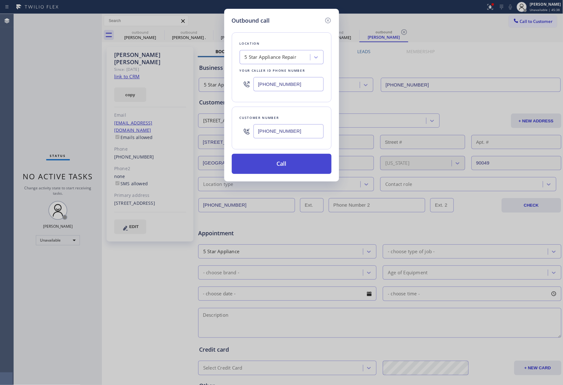
click at [290, 163] on button "Call" at bounding box center [282, 164] width 100 height 20
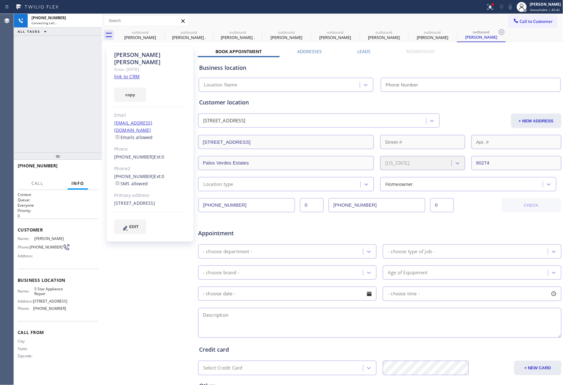
type input "[PHONE_NUMBER]"
click at [32, 85] on div "[PHONE_NUMBER] Connecting call… ALL TASKS ALL TASKS ACTIVE TASKS TASKS IN WRAP …" at bounding box center [58, 83] width 88 height 138
click at [58, 79] on div "[PHONE_NUMBER] Connecting call… ALL TASKS ALL TASKS ACTIVE TASKS TASKS IN WRAP …" at bounding box center [58, 83] width 88 height 138
click at [49, 79] on div "[PHONE_NUMBER] Live | 00:01 ALL TASKS ALL TASKS ACTIVE TASKS TASKS IN WRAP UP" at bounding box center [58, 83] width 88 height 138
click at [50, 108] on div "[PHONE_NUMBER] Live | 02:08 ALL TASKS ALL TASKS ACTIVE TASKS TASKS IN WRAP UP" at bounding box center [58, 83] width 88 height 138
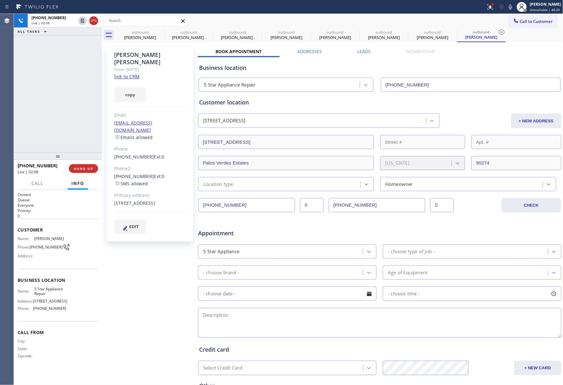
click at [50, 108] on div "[PHONE_NUMBER] Live | 02:08 ALL TASKS ALL TASKS ACTIVE TASKS TASKS IN WRAP UP" at bounding box center [58, 83] width 88 height 138
click at [70, 112] on div "[PHONE_NUMBER] Live | 02:09 ALL TASKS ALL TASKS ACTIVE TASKS TASKS IN WRAP UP" at bounding box center [58, 83] width 88 height 138
click at [70, 111] on div "[PHONE_NUMBER] Live | 02:10 ALL TASKS ALL TASKS ACTIVE TASKS TASKS IN WRAP UP" at bounding box center [58, 83] width 88 height 138
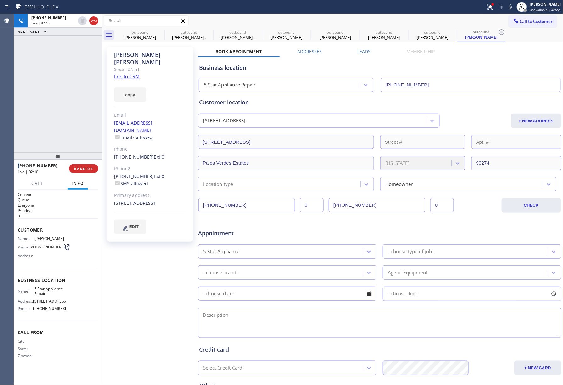
click at [70, 111] on div "[PHONE_NUMBER] Live | 02:10 ALL TASKS ALL TASKS ACTIVE TASKS TASKS IN WRAP UP" at bounding box center [58, 83] width 88 height 138
click at [70, 95] on div "[PHONE_NUMBER] Live | 02:11 ALL TASKS ALL TASKS ACTIVE TASKS TASKS IN WRAP UP" at bounding box center [58, 83] width 88 height 138
click at [88, 170] on span "COMPLETE" at bounding box center [82, 168] width 22 height 4
click at [54, 105] on div "ALL TASKS ALL TASKS ACTIVE TASKS TASKS IN WRAP UP [PHONE_NUMBER] Wrap up | 00:00" at bounding box center [58, 83] width 88 height 138
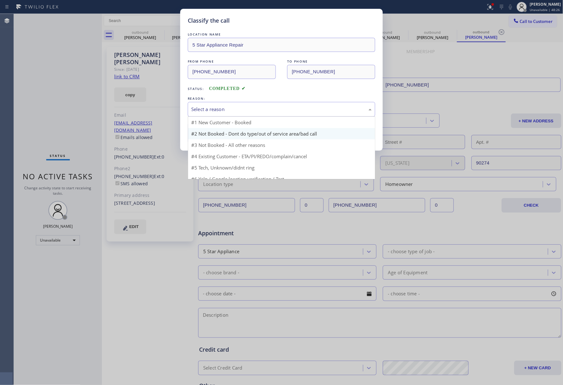
drag, startPoint x: 228, startPoint y: 108, endPoint x: 223, endPoint y: 135, distance: 27.5
click at [228, 108] on div "Select a reason" at bounding box center [281, 109] width 181 height 7
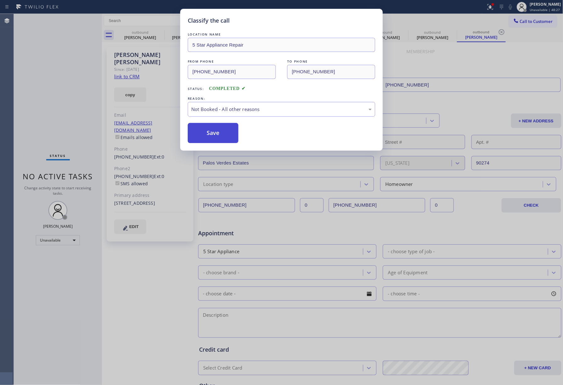
click at [214, 132] on button "Save" at bounding box center [213, 133] width 51 height 20
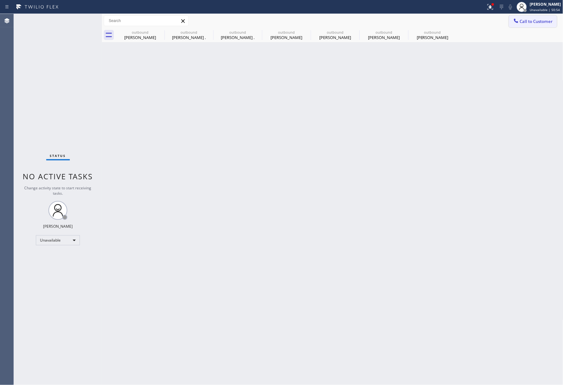
click at [534, 22] on span "Call to Customer" at bounding box center [536, 22] width 33 height 6
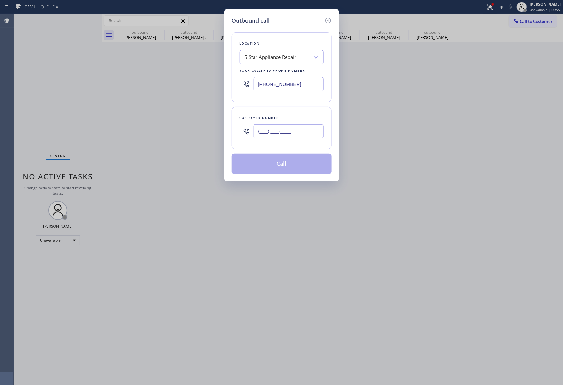
click at [298, 131] on input "(___) ___-____" at bounding box center [288, 131] width 70 height 14
paste input "206) 605-0862"
type input "[PHONE_NUMBER]"
click at [296, 106] on div "Location 5 Star Appliance Repair Your caller id phone number [PHONE_NUMBER] Cus…" at bounding box center [282, 99] width 100 height 149
click at [286, 161] on button "Call" at bounding box center [282, 164] width 100 height 20
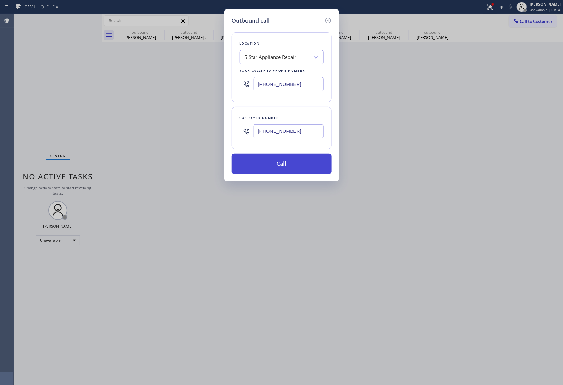
click at [296, 165] on button "Call" at bounding box center [282, 164] width 100 height 20
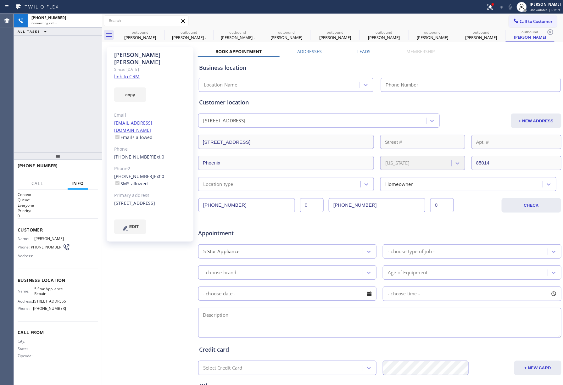
type input "[PHONE_NUMBER]"
click at [64, 86] on div "[PHONE_NUMBER] Connecting call… ALL TASKS ALL TASKS ACTIVE TASKS TASKS IN WRAP …" at bounding box center [58, 83] width 88 height 138
click at [27, 100] on div "[PHONE_NUMBER] Connecting call… ALL TASKS ALL TASKS ACTIVE TASKS TASKS IN WRAP …" at bounding box center [58, 83] width 88 height 138
click at [157, 30] on icon at bounding box center [161, 32] width 8 height 8
click at [0, 0] on icon at bounding box center [0, 0] width 0 height 0
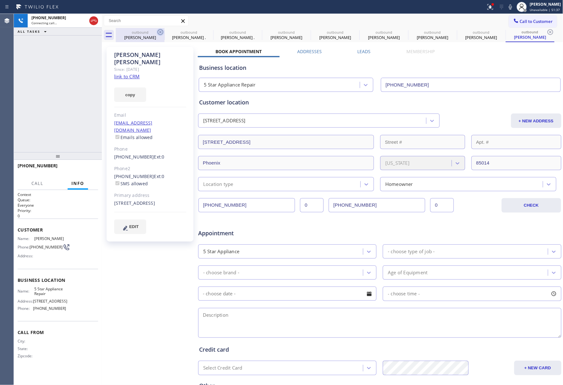
click at [0, 0] on icon at bounding box center [0, 0] width 0 height 0
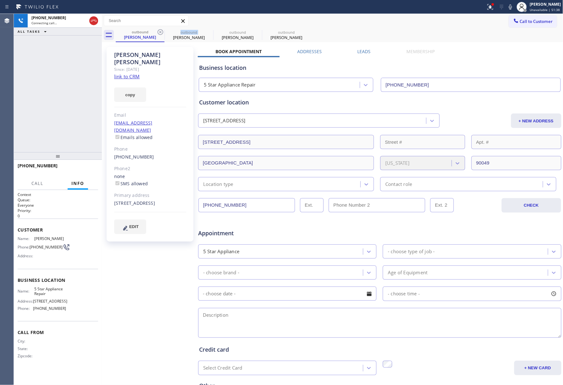
click at [157, 30] on icon at bounding box center [161, 32] width 8 height 8
click at [205, 30] on icon at bounding box center [209, 32] width 8 height 8
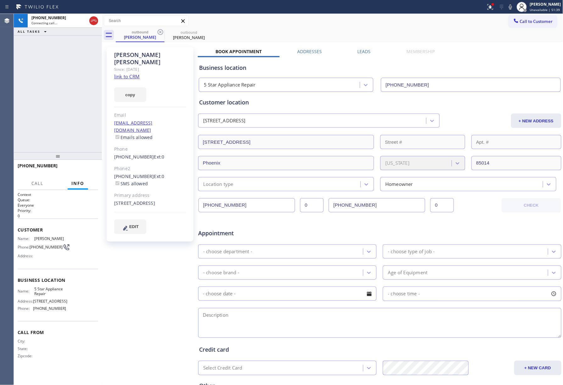
click at [158, 30] on icon at bounding box center [161, 32] width 8 height 8
click at [84, 167] on span "HANG UP" at bounding box center [83, 168] width 19 height 4
drag, startPoint x: 83, startPoint y: 147, endPoint x: 83, endPoint y: 159, distance: 11.6
click at [83, 152] on div "[PHONE_NUMBER] Live | 00:02 ALL TASKS ALL TASKS ACTIVE TASKS TASKS IN WRAP UP […" at bounding box center [58, 199] width 88 height 371
click at [83, 159] on div at bounding box center [58, 156] width 88 height 8
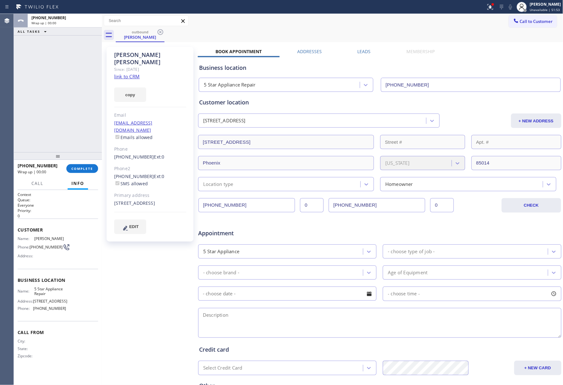
click at [83, 163] on div "[PHONE_NUMBER] Wrap up | 00:00 COMPLETE" at bounding box center [58, 168] width 81 height 16
drag, startPoint x: 82, startPoint y: 167, endPoint x: 68, endPoint y: 145, distance: 26.9
click at [82, 167] on span "COMPLETE" at bounding box center [82, 168] width 22 height 4
click at [67, 142] on div "ALL TASKS ALL TASKS ACTIVE TASKS TASKS IN WRAP UP [PHONE_NUMBER] Wrap up | 00:01" at bounding box center [58, 83] width 88 height 138
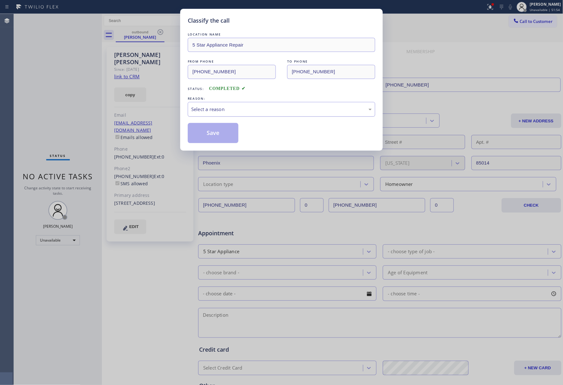
click at [243, 104] on div "Select a reason" at bounding box center [281, 109] width 187 height 15
drag, startPoint x: 208, startPoint y: 130, endPoint x: 223, endPoint y: 145, distance: 21.8
click at [208, 131] on button "Save" at bounding box center [213, 133] width 51 height 20
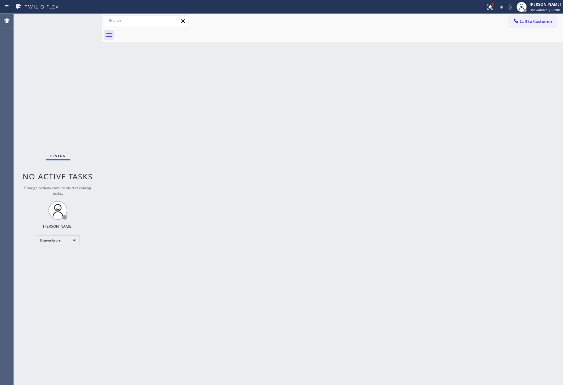
click at [54, 70] on div "Status No active tasks Change activity state to start receiving tasks. [PERSON_…" at bounding box center [58, 199] width 88 height 371
click at [524, 19] on span "Call to Customer" at bounding box center [536, 22] width 33 height 6
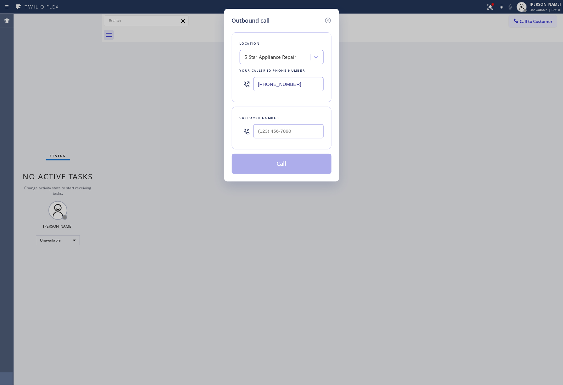
drag, startPoint x: 303, startPoint y: 84, endPoint x: 214, endPoint y: 83, distance: 88.1
click at [214, 81] on div "Outbound call Location 5 Star Appliance Repair Your caller id phone number [PHO…" at bounding box center [281, 192] width 563 height 385
paste input "00) 568-8664"
type input "[PHONE_NUMBER]"
drag, startPoint x: 48, startPoint y: 85, endPoint x: 291, endPoint y: 121, distance: 245.5
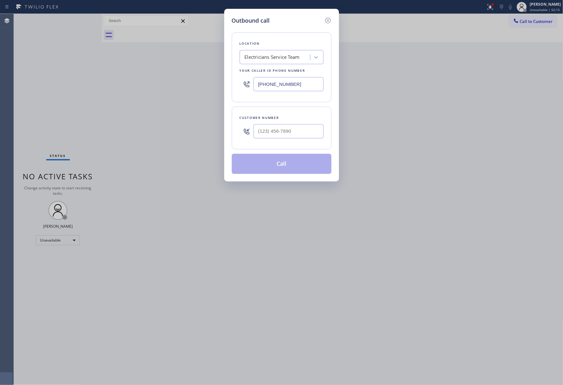
click at [53, 85] on div "Outbound call Location Electricians Service Team Your caller id phone number [P…" at bounding box center [281, 192] width 563 height 385
click at [301, 125] on input "(___) ___-____" at bounding box center [288, 131] width 70 height 14
paste input "678) 665-7851"
type input "[PHONE_NUMBER]"
click at [273, 106] on div "Location Electricians Service Team Your caller id phone number [PHONE_NUMBER] C…" at bounding box center [282, 99] width 100 height 149
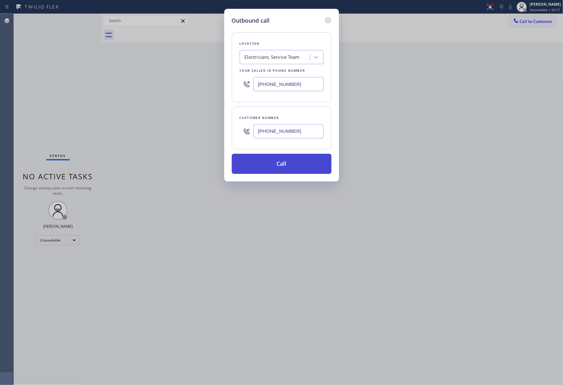
click at [281, 164] on button "Call" at bounding box center [282, 164] width 100 height 20
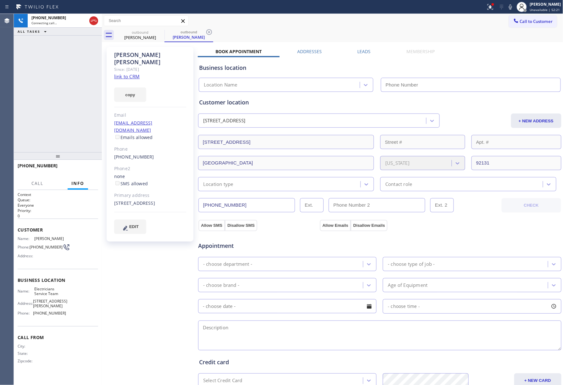
type input "[PHONE_NUMBER]"
click at [95, 167] on button "HANG UP" at bounding box center [83, 168] width 29 height 9
drag, startPoint x: 86, startPoint y: 151, endPoint x: 86, endPoint y: 166, distance: 14.8
click at [86, 160] on div at bounding box center [58, 156] width 88 height 8
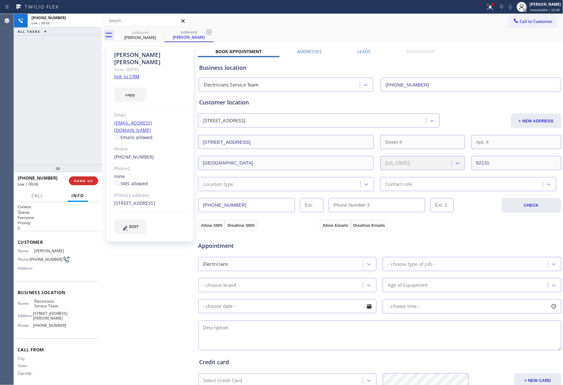
click at [86, 166] on div at bounding box center [58, 168] width 88 height 8
drag, startPoint x: 83, startPoint y: 176, endPoint x: 83, endPoint y: 171, distance: 5.0
click at [83, 171] on div "ALL TASKS ALL TASKS ACTIVE TASKS TASKS IN WRAP UP [PHONE_NUMBER] Wrap up | 00:0…" at bounding box center [58, 199] width 88 height 371
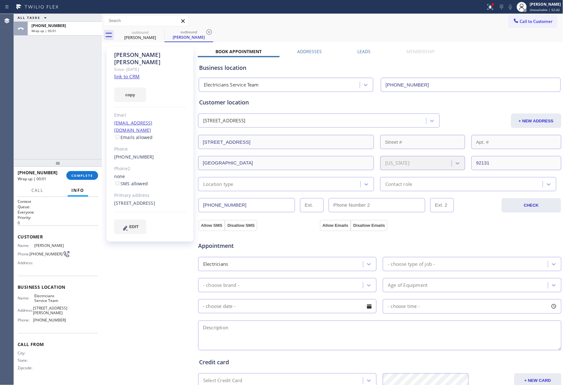
drag, startPoint x: 85, startPoint y: 169, endPoint x: 84, endPoint y: 164, distance: 5.4
click at [84, 164] on div at bounding box center [58, 163] width 88 height 8
click at [85, 173] on span "COMPLETE" at bounding box center [82, 175] width 22 height 4
click at [64, 112] on div "ALL TASKS ALL TASKS ACTIVE TASKS TASKS IN WRAP UP [PHONE_NUMBER] Wrap up | 00:01" at bounding box center [58, 86] width 88 height 145
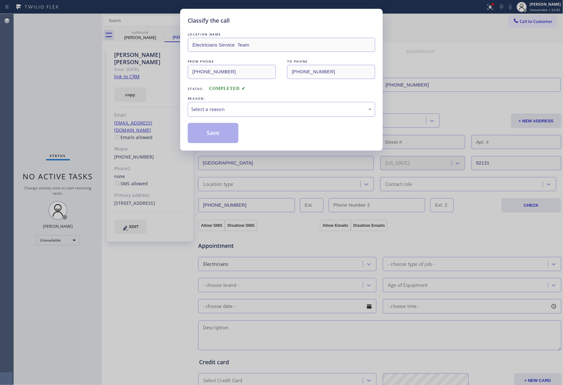
drag, startPoint x: 226, startPoint y: 111, endPoint x: 223, endPoint y: 116, distance: 5.8
click at [226, 111] on div "Select a reason" at bounding box center [281, 109] width 181 height 7
click at [208, 129] on button "Save" at bounding box center [213, 133] width 51 height 20
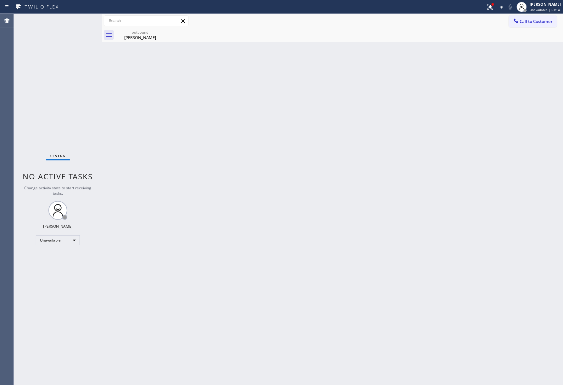
drag, startPoint x: 52, startPoint y: 79, endPoint x: 345, endPoint y: 2, distance: 302.7
click at [58, 75] on div "Status No active tasks Change activity state to start receiving tasks. [PERSON_…" at bounding box center [58, 199] width 88 height 371
click at [520, 21] on span "Call to Customer" at bounding box center [536, 22] width 33 height 6
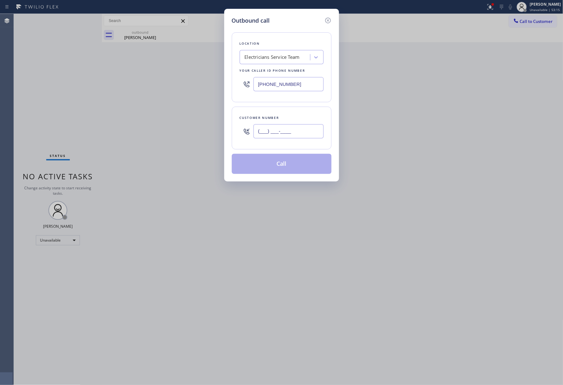
click at [291, 131] on input "(___) ___-____" at bounding box center [288, 131] width 70 height 14
paste input "832) 971-1268"
type input "[PHONE_NUMBER]"
drag, startPoint x: 260, startPoint y: 79, endPoint x: 294, endPoint y: 47, distance: 46.3
click at [245, 78] on div "[PHONE_NUMBER]" at bounding box center [282, 84] width 84 height 20
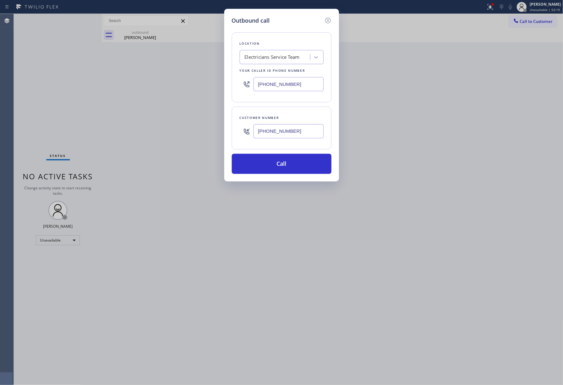
paste input "55) 731-4952"
type input "[PHONE_NUMBER]"
click at [299, 31] on div "Location Electricians Service Team Your caller id phone number [PHONE_NUMBER] C…" at bounding box center [282, 99] width 100 height 149
click at [274, 168] on button "Call" at bounding box center [282, 164] width 100 height 20
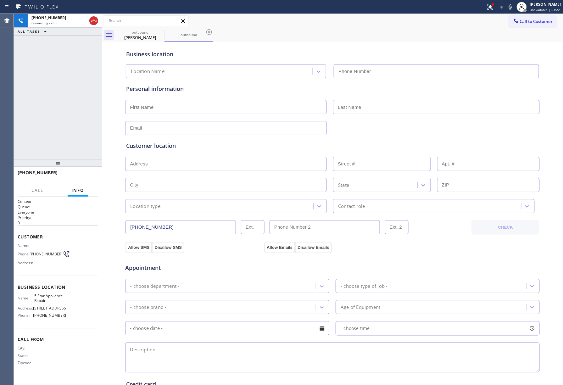
type input "[PHONE_NUMBER]"
click at [28, 86] on div "[PHONE_NUMBER] Connecting call… ALL TASKS ALL TASKS ACTIVE TASKS TASKS IN WRAP …" at bounding box center [58, 86] width 88 height 145
click at [59, 93] on div "[PHONE_NUMBER] Live | 00:03 ALL TASKS ALL TASKS ACTIVE TASKS TASKS IN WRAP UP" at bounding box center [58, 86] width 88 height 145
drag, startPoint x: 59, startPoint y: 93, endPoint x: 67, endPoint y: 150, distance: 56.8
click at [59, 94] on div "[PHONE_NUMBER] Live | 00:03 ALL TASKS ALL TASKS ACTIVE TASKS TASKS IN WRAP UP" at bounding box center [58, 86] width 88 height 145
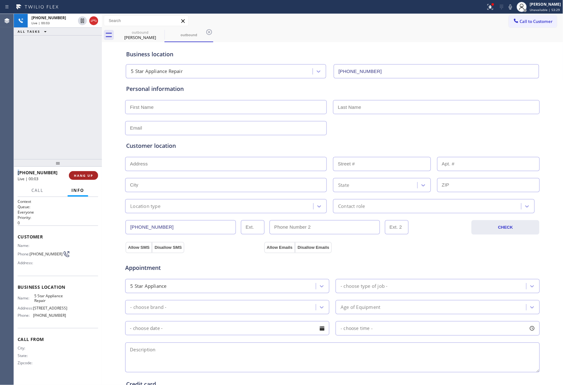
click at [84, 175] on span "HANG UP" at bounding box center [83, 175] width 19 height 4
drag, startPoint x: 77, startPoint y: 157, endPoint x: 77, endPoint y: 177, distance: 20.1
click at [77, 167] on div at bounding box center [58, 163] width 88 height 8
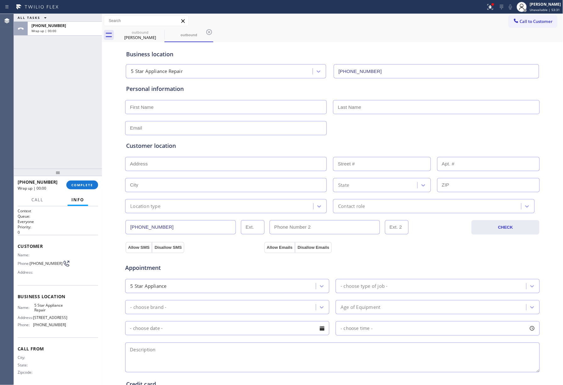
drag, startPoint x: 83, startPoint y: 172, endPoint x: 85, endPoint y: 154, distance: 18.0
click at [85, 169] on div at bounding box center [58, 173] width 88 height 8
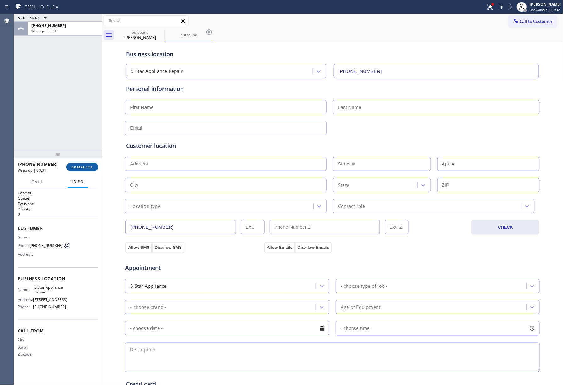
drag, startPoint x: 85, startPoint y: 167, endPoint x: 86, endPoint y: 162, distance: 5.2
click at [86, 165] on span "COMPLETE" at bounding box center [82, 167] width 22 height 4
click at [72, 115] on div "ALL TASKS ALL TASKS ACTIVE TASKS TASKS IN WRAP UP [PHONE_NUMBER] Wrap up | 00:01" at bounding box center [58, 82] width 88 height 137
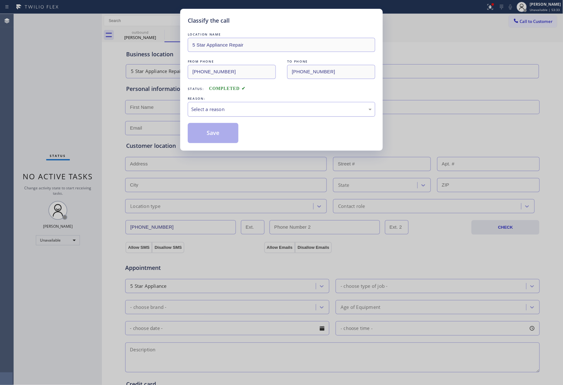
click at [236, 112] on div "Select a reason" at bounding box center [281, 109] width 181 height 7
click at [213, 130] on button "Save" at bounding box center [213, 133] width 51 height 20
type input "[PHONE_NUMBER]"
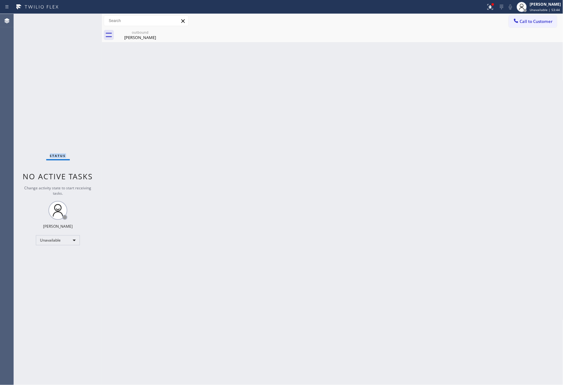
click at [28, 90] on div "Status No active tasks Change activity state to start receiving tasks. [PERSON_…" at bounding box center [58, 199] width 88 height 371
drag, startPoint x: 552, startPoint y: 20, endPoint x: 268, endPoint y: 83, distance: 290.8
click at [550, 20] on span "Call to Customer" at bounding box center [536, 22] width 33 height 6
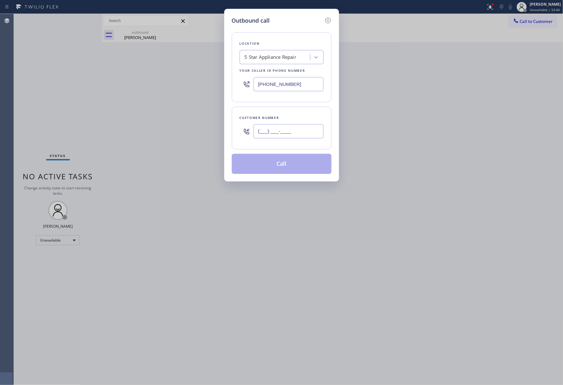
click at [276, 130] on input "(___) ___-____" at bounding box center [288, 131] width 70 height 14
paste input "719) 331-5575"
click at [283, 125] on input "[PHONE_NUMBER]" at bounding box center [288, 131] width 70 height 14
type input "[PHONE_NUMBER]"
click at [284, 161] on button "Call" at bounding box center [282, 164] width 100 height 20
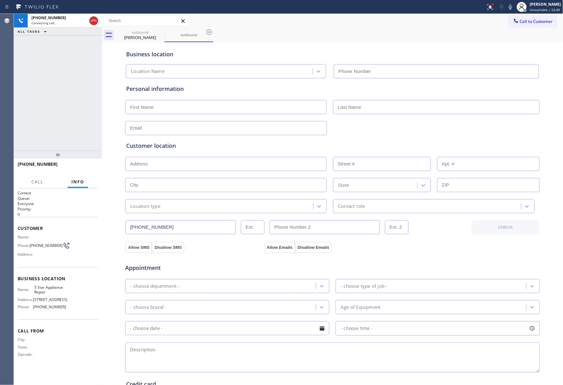
click at [38, 93] on div "[PHONE_NUMBER] Connecting call… ALL TASKS ALL TASKS ACTIVE TASKS TASKS IN WRAP …" at bounding box center [58, 82] width 88 height 137
type input "[PHONE_NUMBER]"
click at [42, 106] on div "[PHONE_NUMBER] Live | 00:05 ALL TASKS ALL TASKS ACTIVE TASKS TASKS IN WRAP UP" at bounding box center [58, 82] width 88 height 137
drag, startPoint x: 72, startPoint y: 165, endPoint x: 75, endPoint y: 140, distance: 25.7
click at [72, 165] on button "HANG UP" at bounding box center [83, 167] width 29 height 9
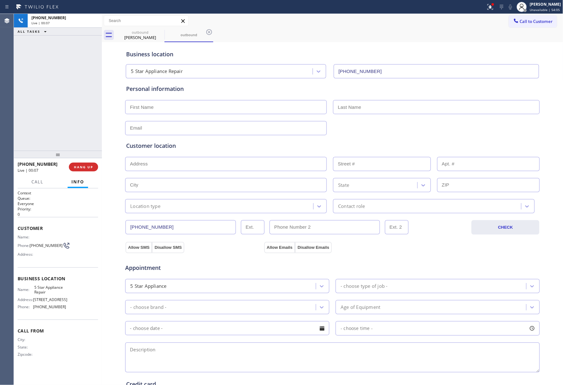
drag, startPoint x: 75, startPoint y: 140, endPoint x: 77, endPoint y: 162, distance: 22.1
click at [75, 145] on div "[PHONE_NUMBER] Live | 00:07 ALL TASKS ALL TASKS ACTIVE TASKS TASKS IN WRAP UP" at bounding box center [58, 82] width 88 height 137
click at [77, 162] on div "[PHONE_NUMBER] Live | 00:07 HANG UP" at bounding box center [58, 167] width 81 height 16
click at [82, 132] on div "ALL TASKS ALL TASKS ACTIVE TASKS TASKS IN WRAP UP [PHONE_NUMBER] Wrap up | 00:00" at bounding box center [58, 82] width 88 height 137
click at [82, 169] on span "COMPLETE" at bounding box center [82, 167] width 22 height 4
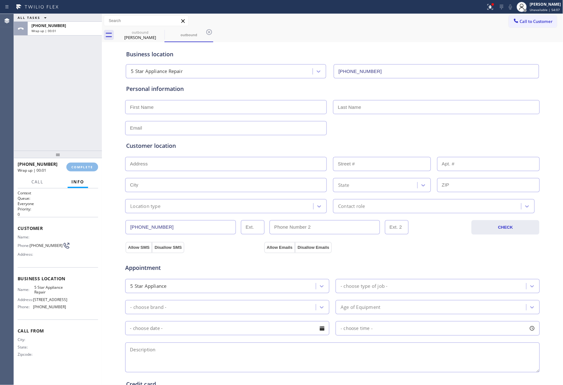
click at [77, 126] on div "ALL TASKS ALL TASKS ACTIVE TASKS TASKS IN WRAP UP [PHONE_NUMBER] Wrap up | 00:01" at bounding box center [58, 82] width 88 height 137
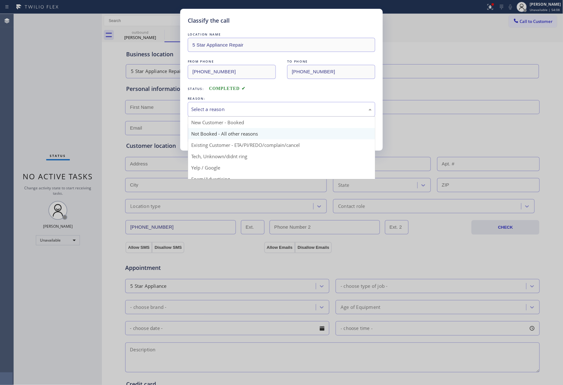
drag, startPoint x: 231, startPoint y: 112, endPoint x: 214, endPoint y: 131, distance: 25.8
click at [225, 117] on div "Select a reason New Customer - Booked Not Booked - All other reasons Existing C…" at bounding box center [281, 109] width 187 height 15
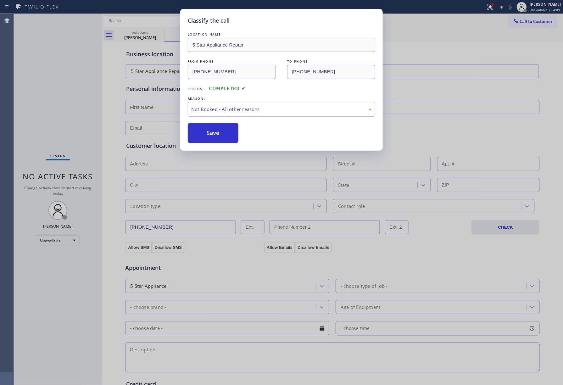
drag, startPoint x: 214, startPoint y: 131, endPoint x: 270, endPoint y: 232, distance: 114.7
click at [214, 132] on button "Save" at bounding box center [213, 133] width 51 height 20
type input "[PHONE_NUMBER]"
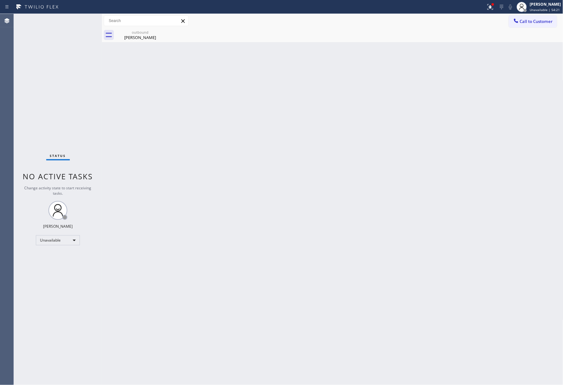
click at [36, 77] on div "Status No active tasks Change activity state to start receiving tasks. [PERSON_…" at bounding box center [58, 199] width 88 height 371
click at [140, 37] on div "[PERSON_NAME]" at bounding box center [139, 38] width 47 height 6
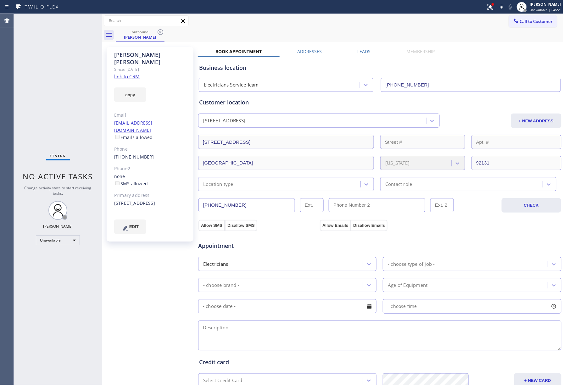
click at [165, 32] on div "outbound [PERSON_NAME]" at bounding box center [339, 35] width 447 height 14
click at [163, 32] on icon at bounding box center [161, 32] width 6 height 6
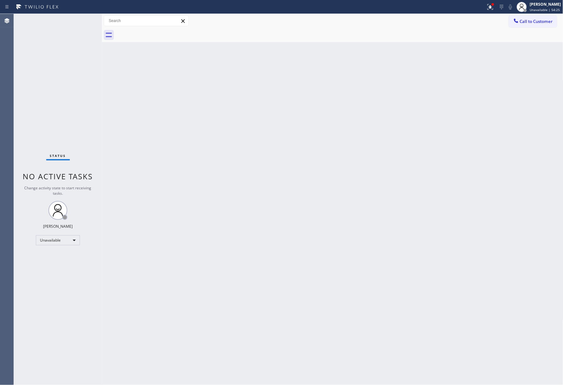
click at [14, 68] on div "Status No active tasks Change activity state to start receiving tasks. [PERSON_…" at bounding box center [58, 199] width 88 height 371
